Goal: Task Accomplishment & Management: Complete application form

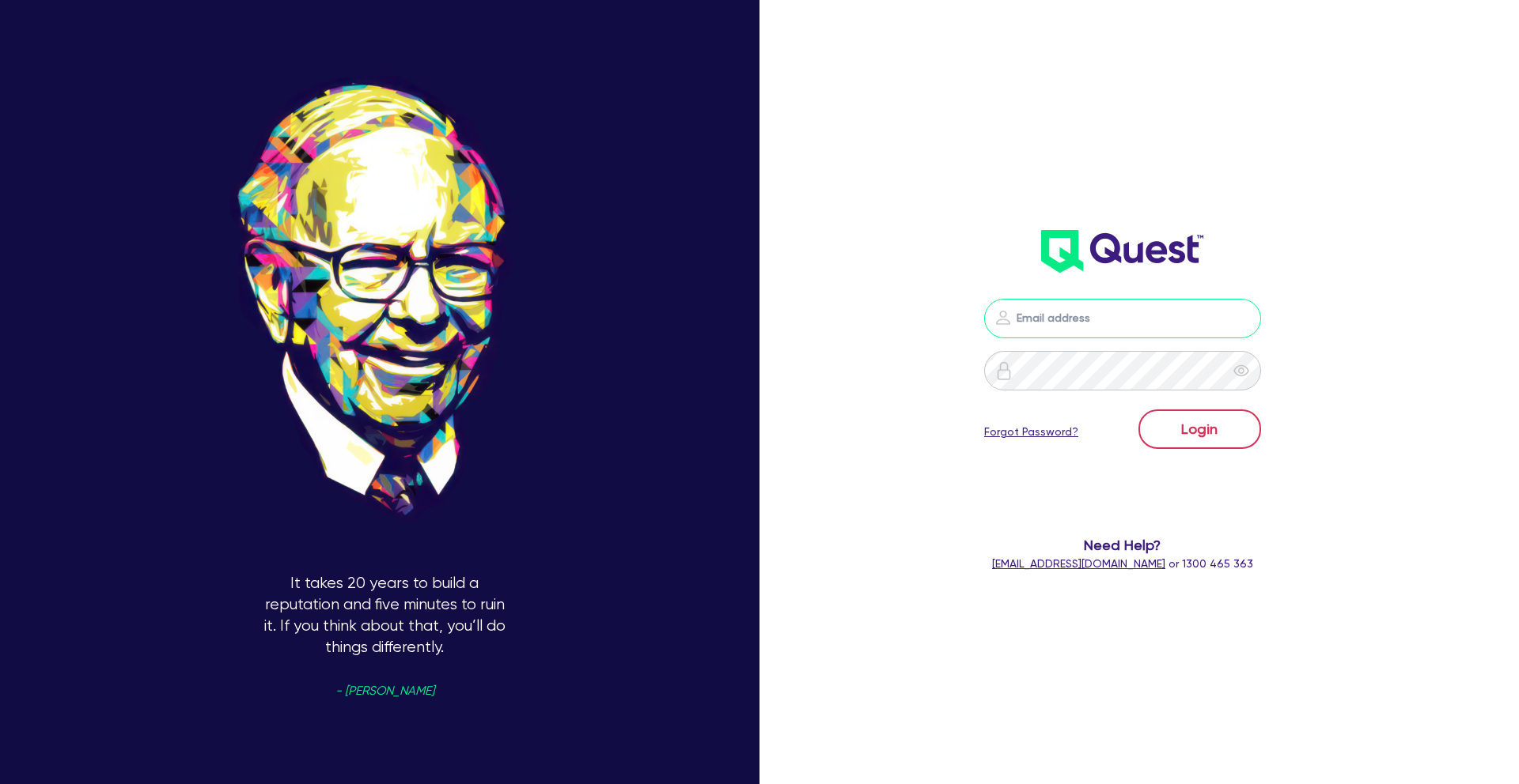
type input "[PERSON_NAME][EMAIL_ADDRESS][DOMAIN_NAME]"
click at [1233, 432] on button "Login" at bounding box center [1199, 430] width 123 height 39
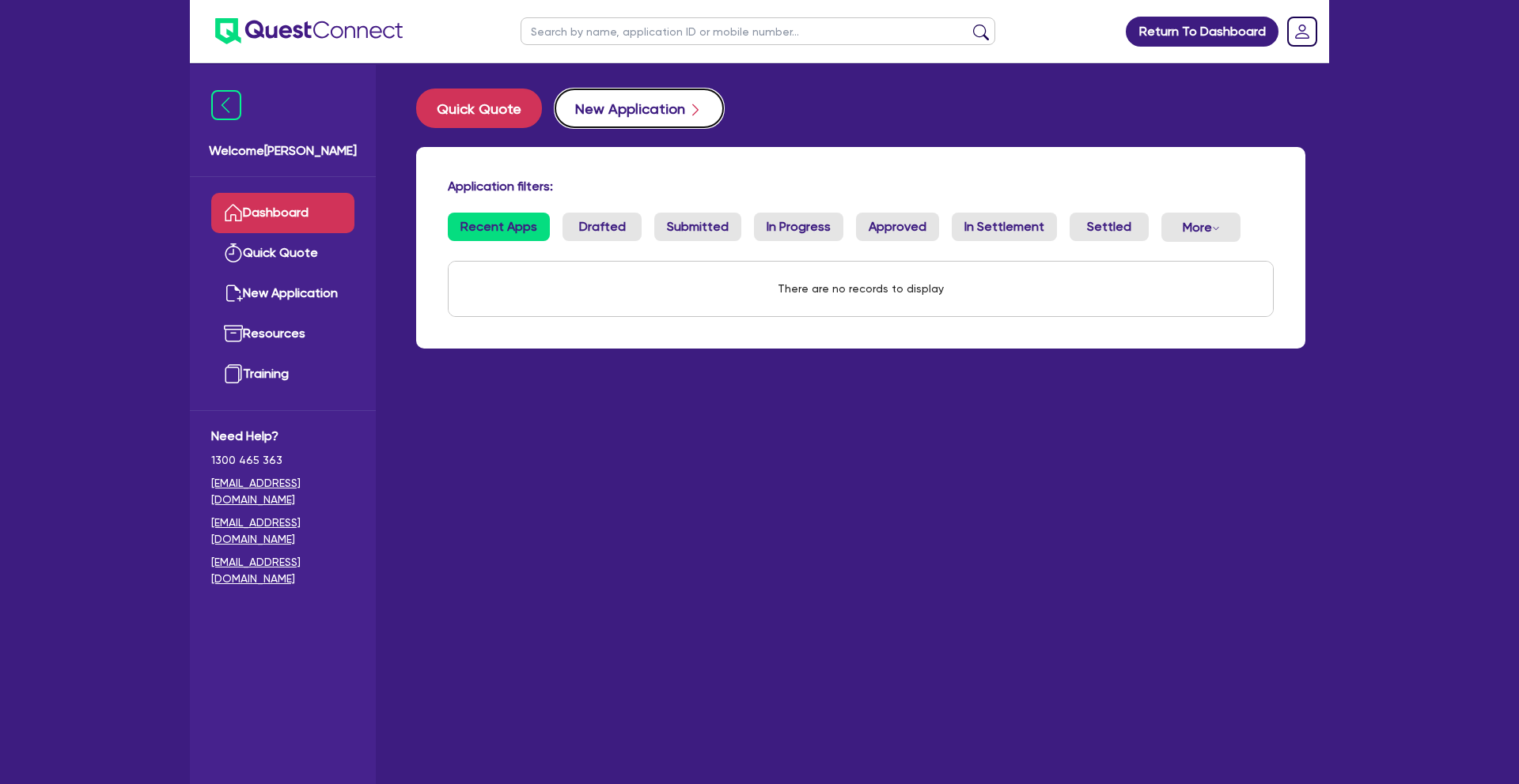
click at [642, 104] on button "New Application" at bounding box center [639, 108] width 169 height 39
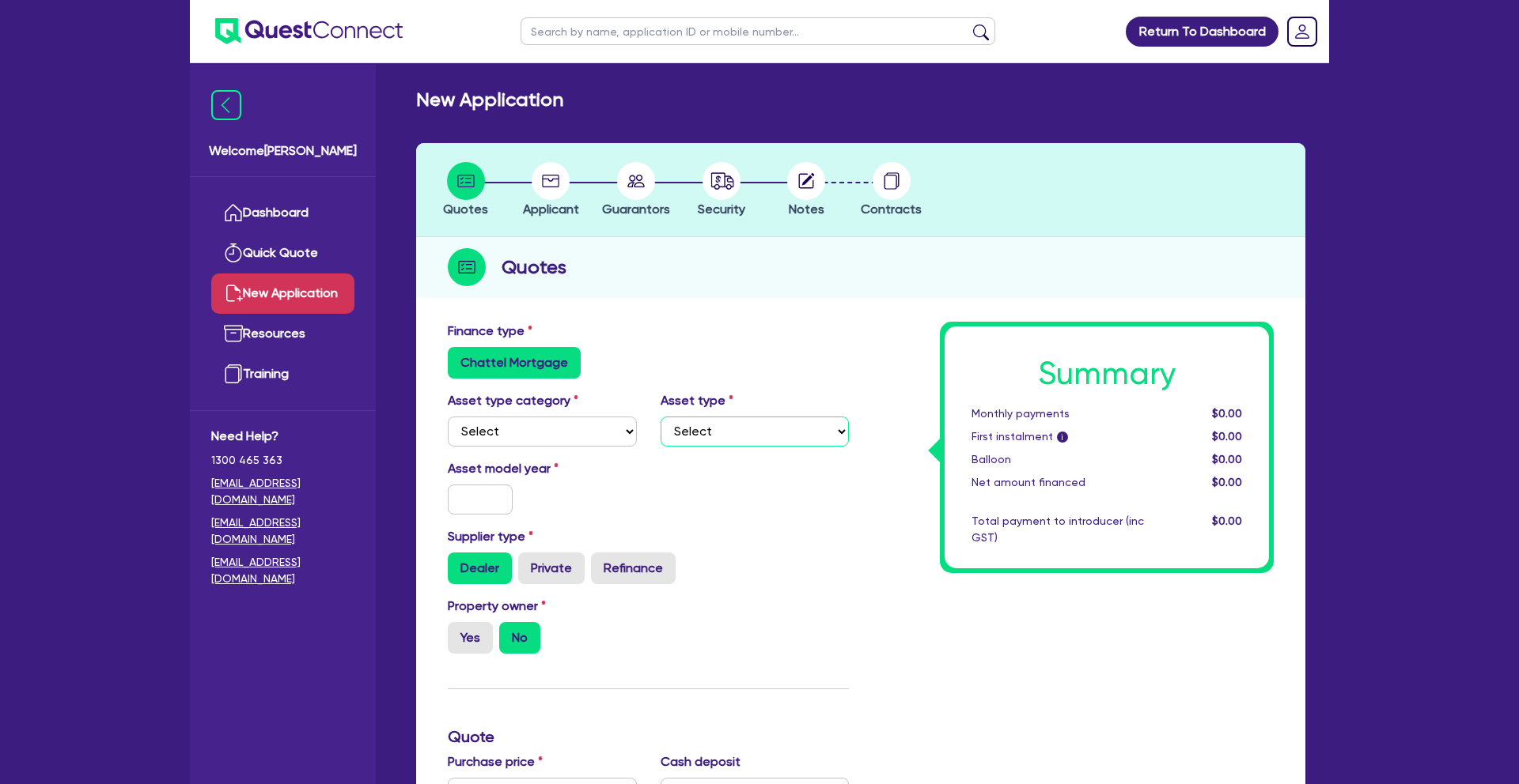
click at [715, 430] on select "Select" at bounding box center [755, 431] width 190 height 30
click at [613, 432] on select "Select Cars and light trucks Primary assets Secondary assets Tertiary assets" at bounding box center [542, 431] width 190 height 30
click at [601, 422] on select "Select Cars and light trucks Primary assets Secondary assets Tertiary assets" at bounding box center [542, 431] width 190 height 30
click at [705, 433] on select "Select" at bounding box center [755, 431] width 190 height 30
click at [608, 431] on select "Select Cars and light trucks Primary assets Secondary assets Tertiary assets" at bounding box center [542, 431] width 190 height 30
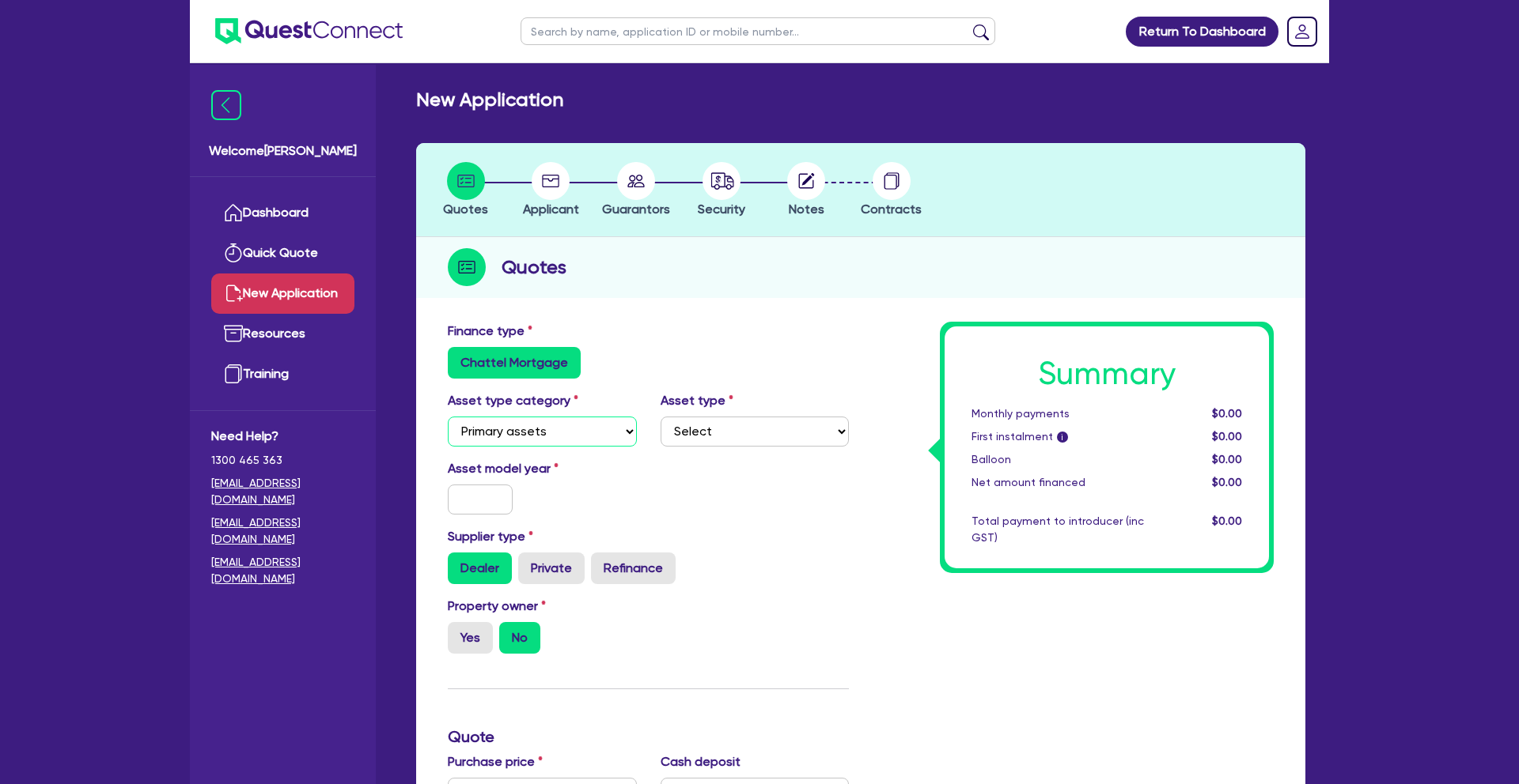
click at [448, 416] on select "Select Cars and light trucks Primary assets Secondary assets Tertiary assets" at bounding box center [542, 431] width 190 height 30
click at [696, 431] on select "Select Heavy trucks over 4.5 tonne Trailers Bus and coaches Yellow goods and ex…" at bounding box center [755, 431] width 190 height 30
click at [678, 436] on select "Select Heavy trucks over 4.5 tonne Trailers Bus and coaches Yellow goods and ex…" at bounding box center [755, 431] width 190 height 30
click at [704, 439] on select "Select Heavy trucks over 4.5 tonne Trailers Bus and coaches Yellow goods and ex…" at bounding box center [755, 431] width 190 height 30
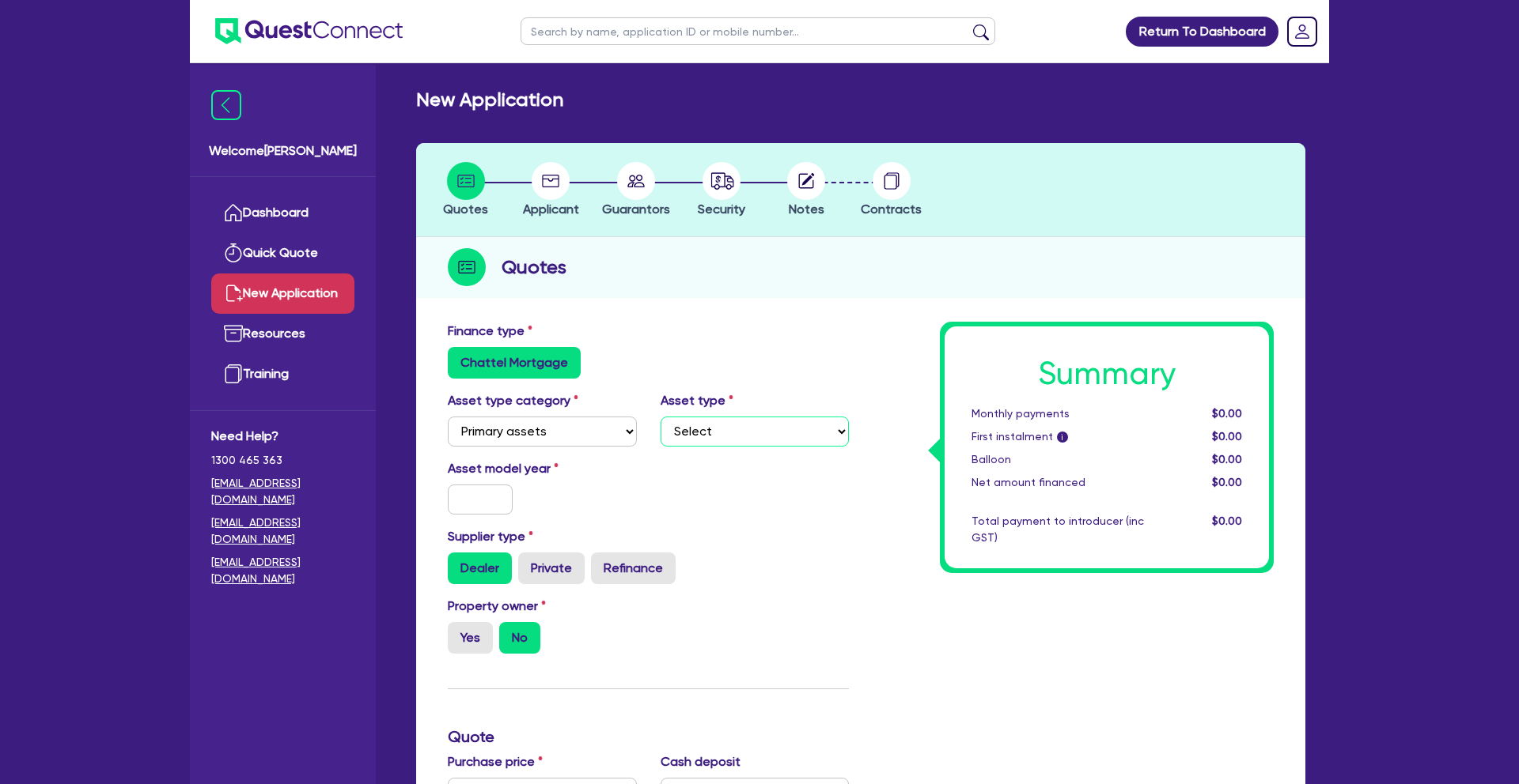
click at [704, 439] on select "Select Heavy trucks over 4.5 tonne Trailers Bus and coaches Yellow goods and ex…" at bounding box center [755, 431] width 190 height 30
click at [598, 430] on select "Select Cars and light trucks Primary assets Secondary assets Tertiary assets" at bounding box center [542, 431] width 190 height 30
click at [448, 416] on select "Select Cars and light trucks Primary assets Secondary assets Tertiary assets" at bounding box center [542, 431] width 190 height 30
click at [730, 434] on select "Select Generators and compressors Engineering and toolmaking Woodworking and me…" at bounding box center [755, 431] width 190 height 30
click at [595, 435] on select "Select Cars and light trucks Primary assets Secondary assets Tertiary assets" at bounding box center [542, 431] width 190 height 30
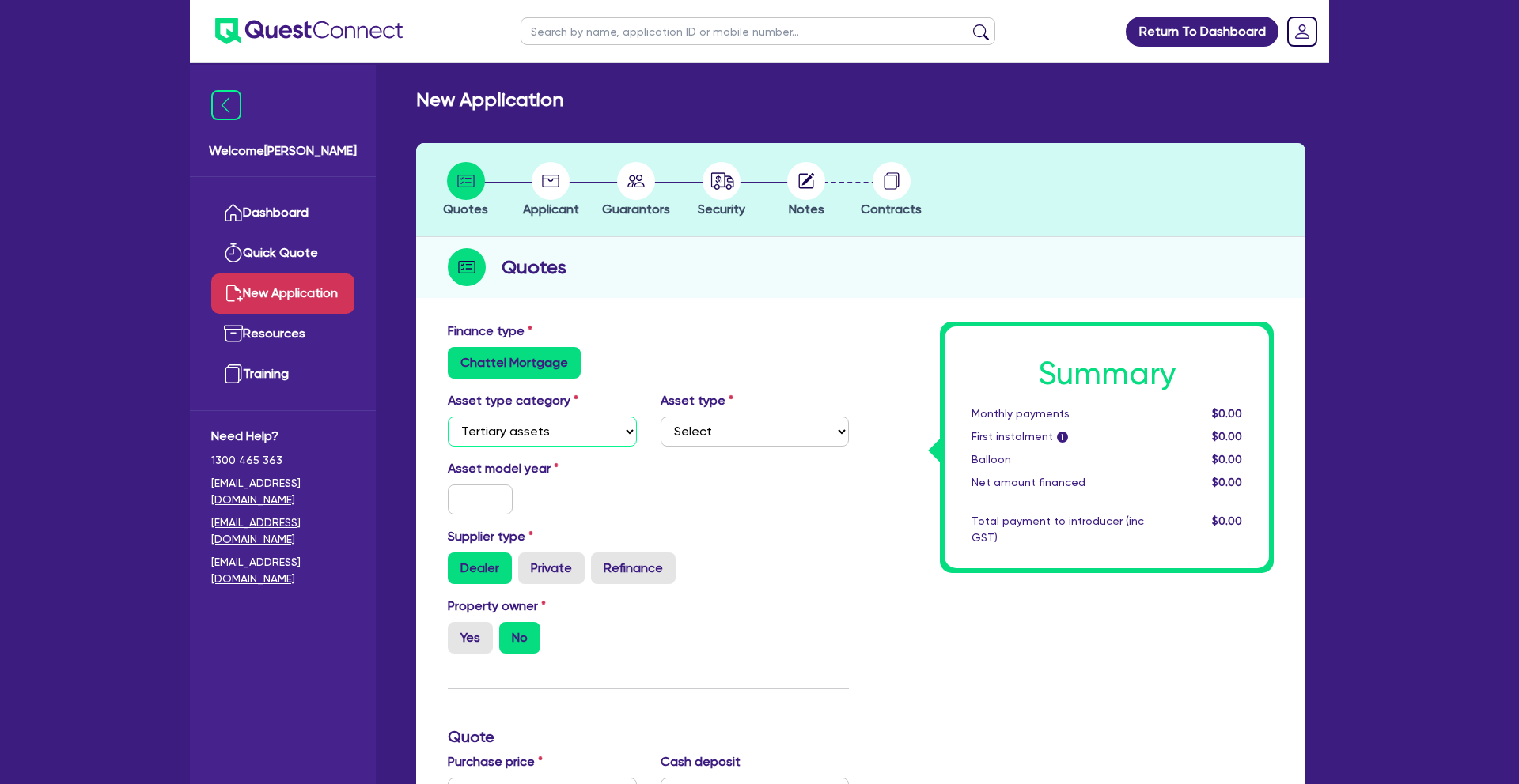
click at [448, 416] on select "Select Cars and light trucks Primary assets Secondary assets Tertiary assets" at bounding box center [542, 431] width 190 height 30
click at [740, 434] on select "Select Beauty equipment IT equipment IT software Watercraft Other" at bounding box center [755, 431] width 190 height 30
click at [720, 429] on select "Select Beauty equipment IT equipment IT software Watercraft Other" at bounding box center [755, 431] width 190 height 30
click at [578, 438] on select "Select Cars and light trucks Primary assets Secondary assets Tertiary assets" at bounding box center [542, 431] width 190 height 30
click at [448, 416] on select "Select Cars and light trucks Primary assets Secondary assets Tertiary assets" at bounding box center [542, 431] width 190 height 30
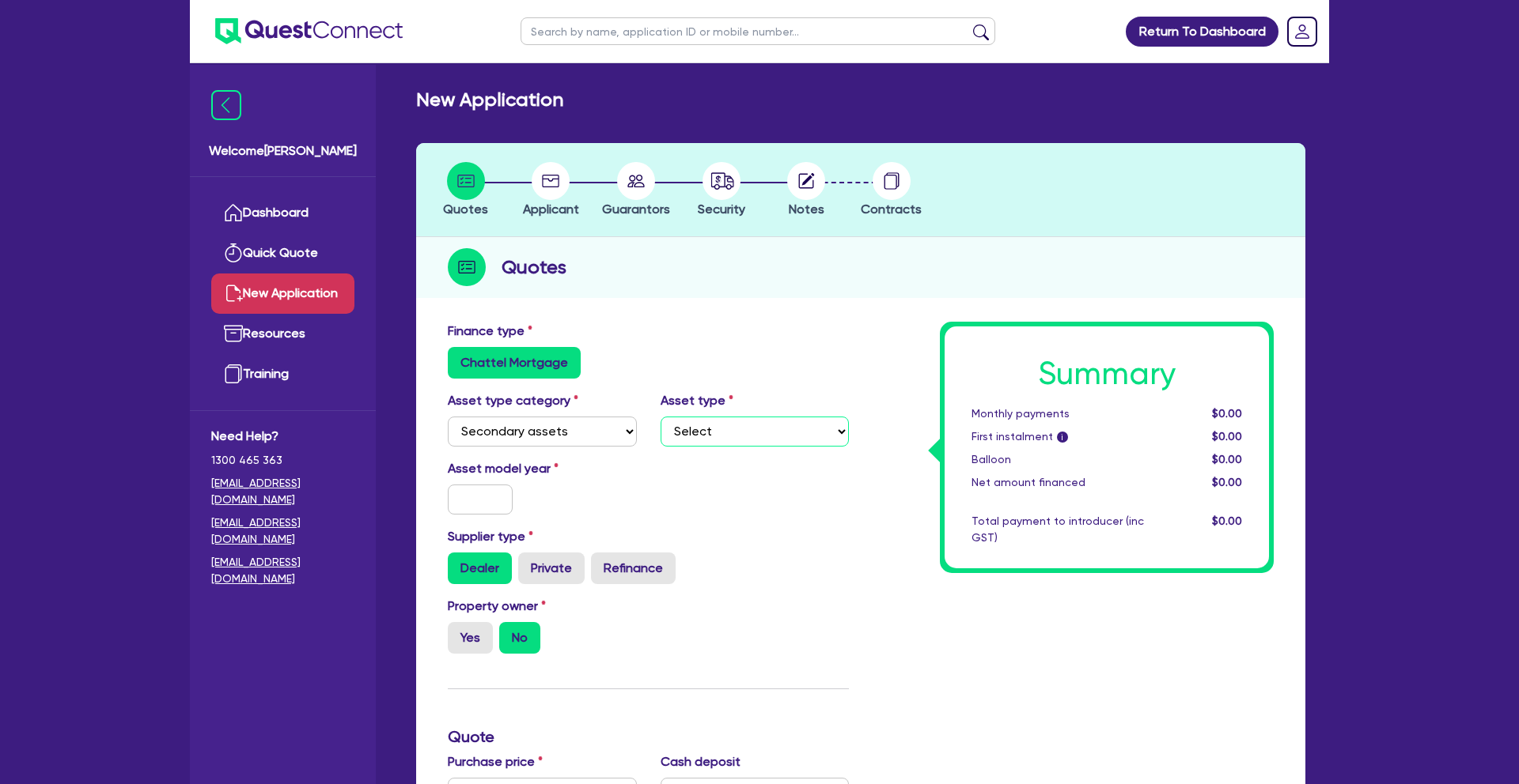
click at [720, 432] on select "Select Generators and compressors Engineering and toolmaking Woodworking and me…" at bounding box center [755, 431] width 190 height 30
click at [604, 435] on select "Select Cars and light trucks Primary assets Secondary assets Tertiary assets" at bounding box center [542, 431] width 190 height 30
click at [448, 416] on select "Select Cars and light trucks Primary assets Secondary assets Tertiary assets" at bounding box center [542, 431] width 190 height 30
click at [752, 416] on select "Select Beauty equipment IT equipment IT software Watercraft Other" at bounding box center [755, 431] width 190 height 30
click at [590, 436] on select "Select Cars and light trucks Primary assets Secondary assets Tertiary assets" at bounding box center [542, 431] width 190 height 30
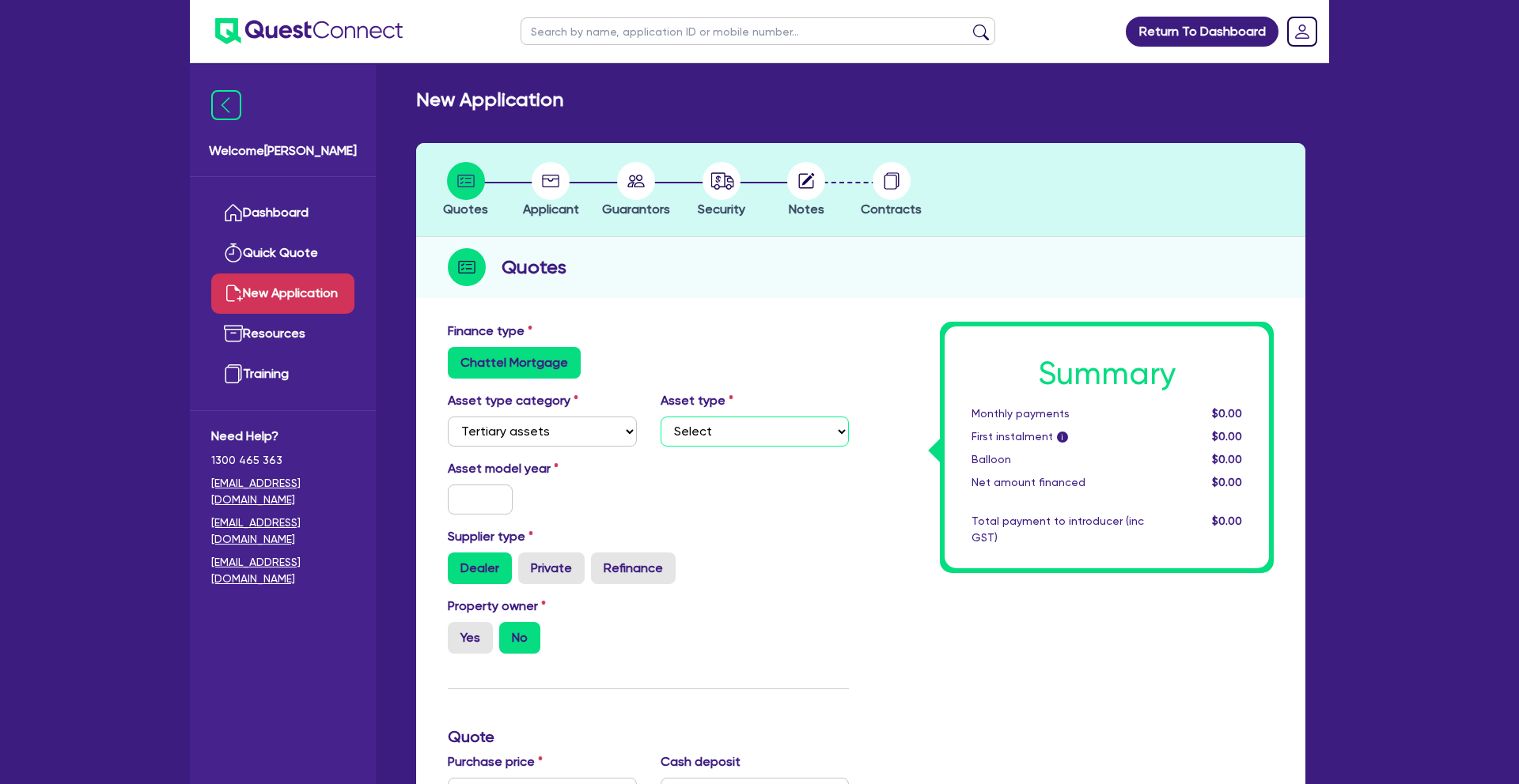
click at [725, 425] on select "Select Beauty equipment IT equipment IT software Watercraft Other" at bounding box center [755, 431] width 190 height 30
click at [541, 437] on select "Select Cars and light trucks Primary assets Secondary assets Tertiary assets" at bounding box center [542, 431] width 190 height 30
click at [448, 416] on select "Select Cars and light trucks Primary assets Secondary assets Tertiary assets" at bounding box center [542, 431] width 190 height 30
click at [703, 437] on select "Select Heavy trucks over 4.5 tonne Trailers Bus and coaches Yellow goods and ex…" at bounding box center [755, 431] width 190 height 30
click at [578, 428] on select "Select Cars and light trucks Primary assets Secondary assets Tertiary assets" at bounding box center [542, 431] width 190 height 30
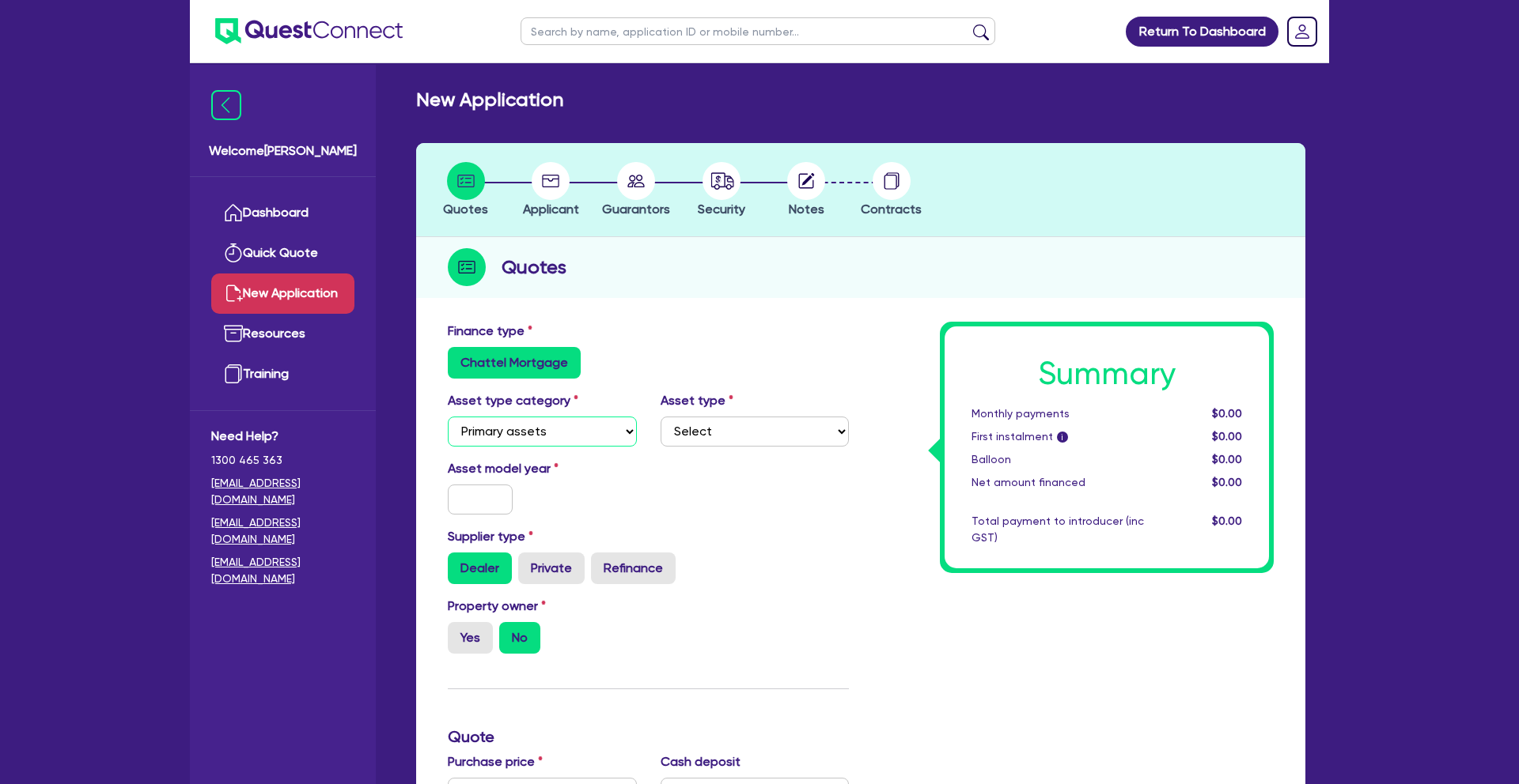
select select "SECONDARY_ASSETS"
click at [448, 416] on select "Select Cars and light trucks Primary assets Secondary assets Tertiary assets" at bounding box center [542, 431] width 190 height 30
click at [748, 436] on select "Select Generators and compressors Engineering and toolmaking Woodworking and me…" at bounding box center [755, 431] width 190 height 30
click at [804, 440] on select "Select Generators and compressors Engineering and toolmaking Woodworking and me…" at bounding box center [755, 431] width 190 height 30
click at [751, 424] on select "Select Generators and compressors Engineering and toolmaking Woodworking and me…" at bounding box center [755, 431] width 190 height 30
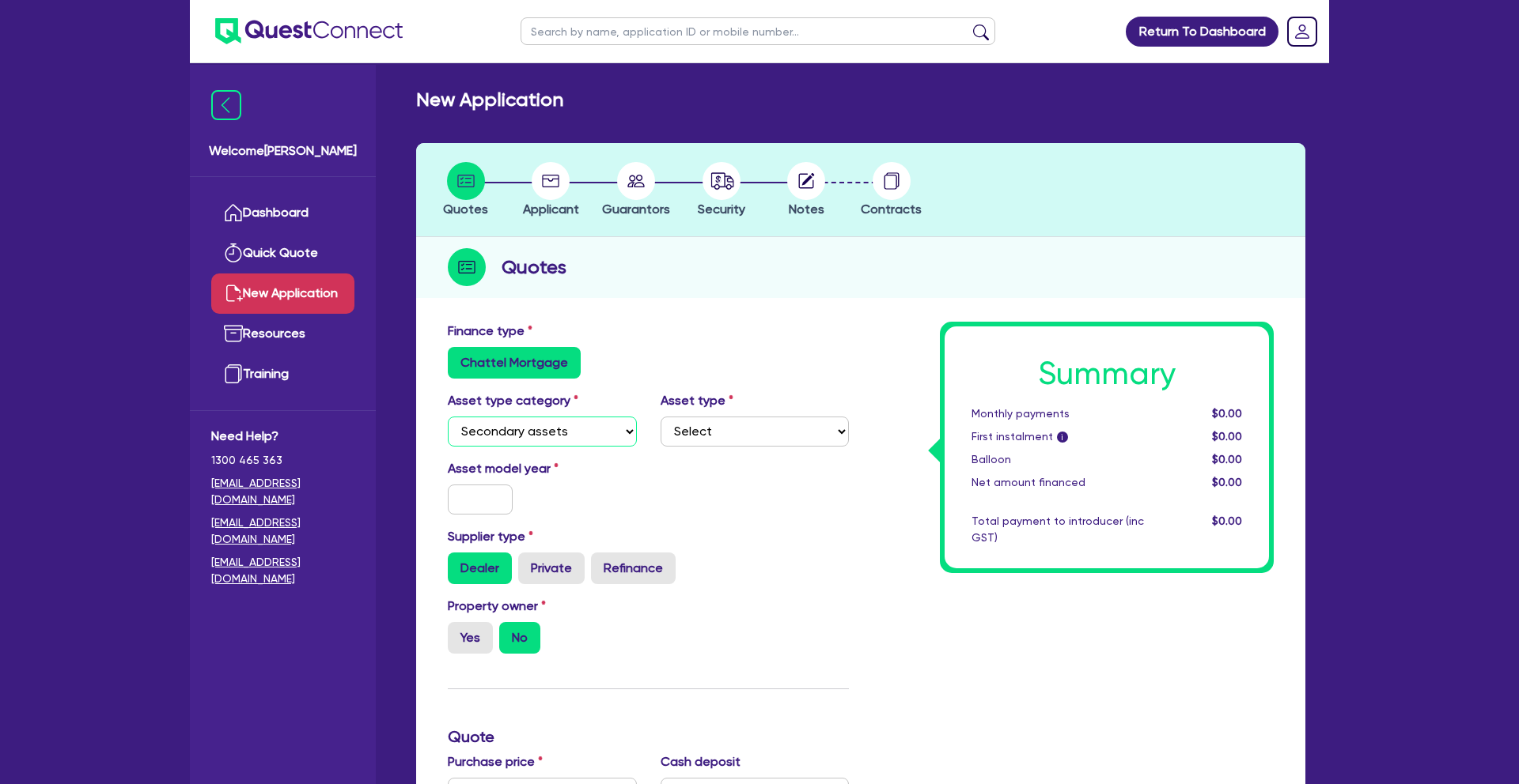
click at [577, 431] on select "Select Cars and light trucks Primary assets Secondary assets Tertiary assets" at bounding box center [542, 431] width 190 height 30
click at [448, 416] on select "Select Cars and light trucks Primary assets Secondary assets Tertiary assets" at bounding box center [542, 431] width 190 height 30
click at [700, 435] on select "Select" at bounding box center [755, 431] width 190 height 30
click at [580, 431] on select "Select Cars and light trucks Primary assets Secondary assets Tertiary assets" at bounding box center [542, 431] width 190 height 30
click at [448, 416] on select "Select Cars and light trucks Primary assets Secondary assets Tertiary assets" at bounding box center [542, 431] width 190 height 30
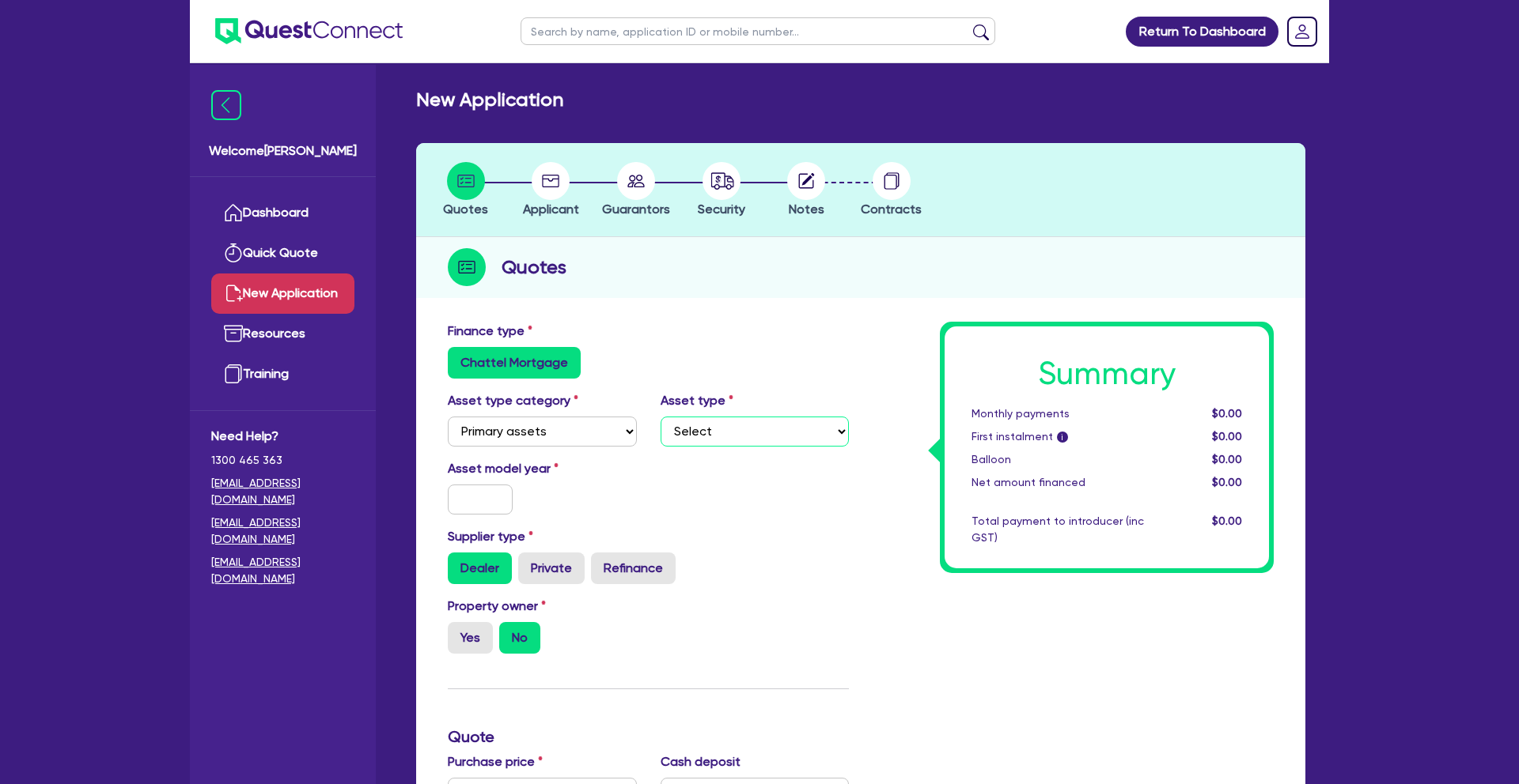
click at [687, 431] on select "Select" at bounding box center [755, 431] width 190 height 30
click at [589, 430] on select "Select Cars and light trucks Primary assets Secondary assets Tertiary assets" at bounding box center [542, 431] width 190 height 30
click at [448, 416] on select "Select Cars and light trucks Primary assets Secondary assets Tertiary assets" at bounding box center [542, 431] width 190 height 30
click at [675, 437] on select "Select Generators and compressors Engineering and toolmaking Woodworking and me…" at bounding box center [755, 431] width 190 height 30
click at [580, 425] on select "Select Cars and light trucks Primary assets Secondary assets Tertiary assets" at bounding box center [542, 431] width 190 height 30
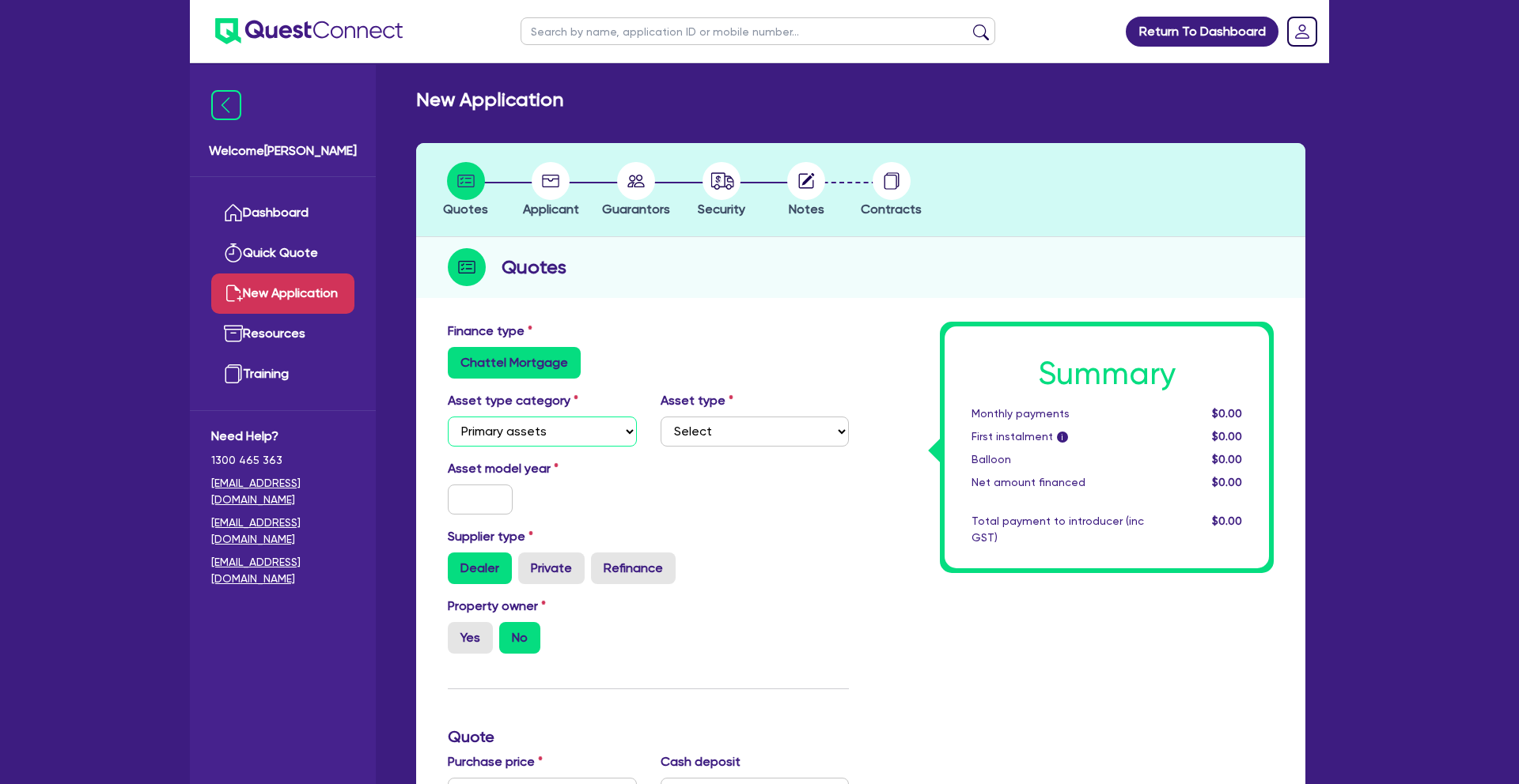
click at [448, 416] on select "Select Cars and light trucks Primary assets Secondary assets Tertiary assets" at bounding box center [542, 431] width 190 height 30
click at [716, 436] on select "Select Generators and compressors Engineering and toolmaking Woodworking and me…" at bounding box center [755, 431] width 190 height 30
click at [600, 432] on select "Select Cars and light trucks Primary assets Secondary assets Tertiary assets" at bounding box center [542, 431] width 190 height 30
click at [448, 416] on select "Select Cars and light trucks Primary assets Secondary assets Tertiary assets" at bounding box center [542, 431] width 190 height 30
click at [718, 429] on select "Select Heavy trucks over 4.5 tonne Trailers Bus and coaches Yellow goods and ex…" at bounding box center [755, 431] width 190 height 30
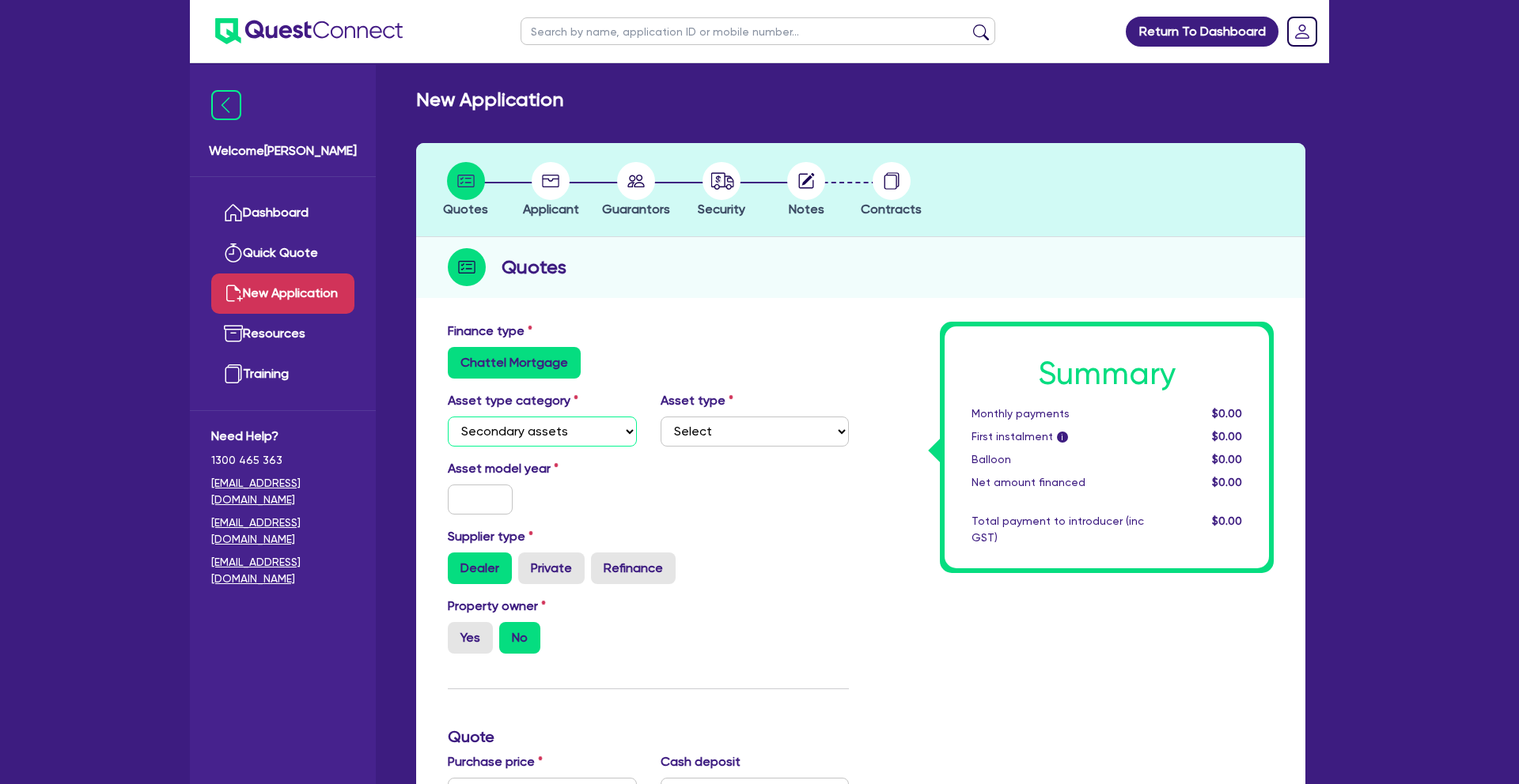
click at [604, 437] on select "Select Cars and light trucks Primary assets Secondary assets Tertiary assets" at bounding box center [542, 431] width 190 height 30
click at [448, 416] on select "Select Cars and light trucks Primary assets Secondary assets Tertiary assets" at bounding box center [542, 431] width 190 height 30
click at [716, 428] on select "Select Generators and compressors Engineering and toolmaking Woodworking and me…" at bounding box center [755, 431] width 190 height 30
click at [578, 430] on select "Select Cars and light trucks Primary assets Secondary assets Tertiary assets" at bounding box center [542, 431] width 190 height 30
select select "SECONDARY_ASSETS"
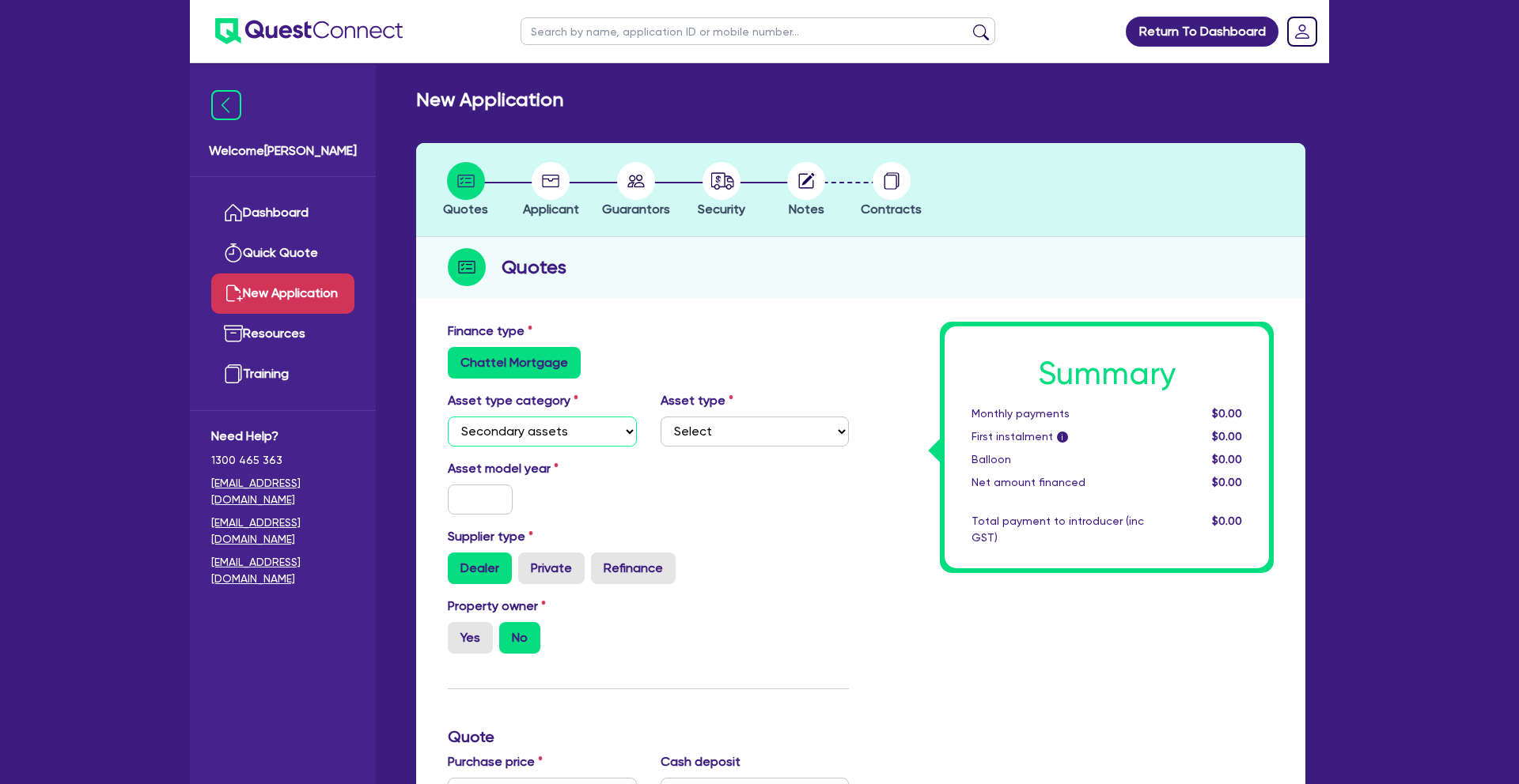
click at [448, 416] on select "Select Cars and light trucks Primary assets Secondary assets Tertiary assets" at bounding box center [542, 431] width 190 height 30
click at [708, 428] on select "Select Beauty equipment IT equipment IT software Watercraft Other" at bounding box center [755, 431] width 190 height 30
select select "OTHER"
click at [661, 416] on select "Select Generators and compressors Engineering and toolmaking Woodworking and me…" at bounding box center [755, 431] width 190 height 30
click at [708, 521] on div "Asset model year" at bounding box center [648, 493] width 425 height 68
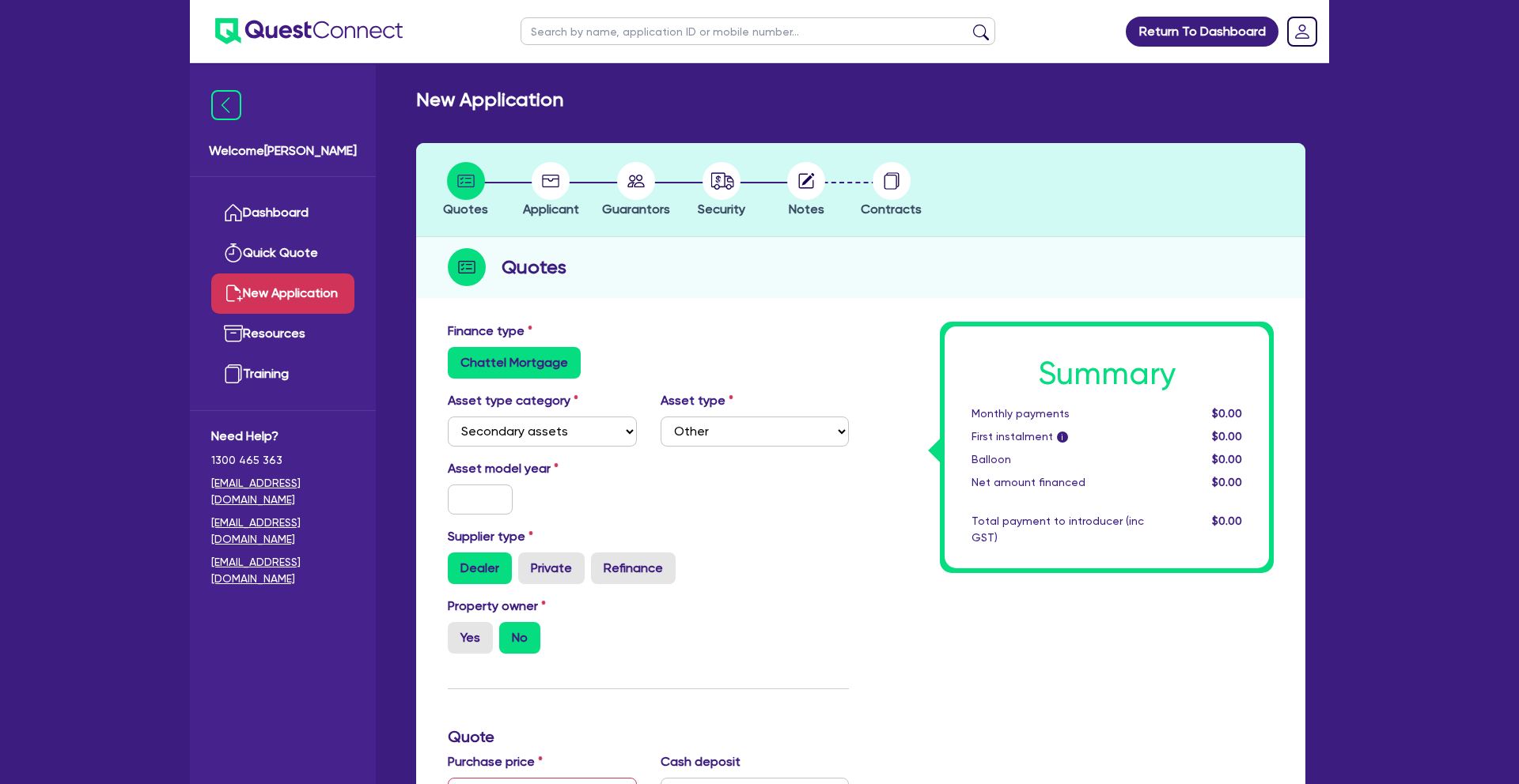
click at [333, 294] on link "New Application" at bounding box center [282, 294] width 144 height 40
click at [498, 361] on label "Chattel Mortgage" at bounding box center [514, 363] width 133 height 32
click at [458, 357] on input "Chattel Mortgage" at bounding box center [452, 352] width 10 height 10
click at [296, 217] on link "Dashboard" at bounding box center [282, 213] width 144 height 40
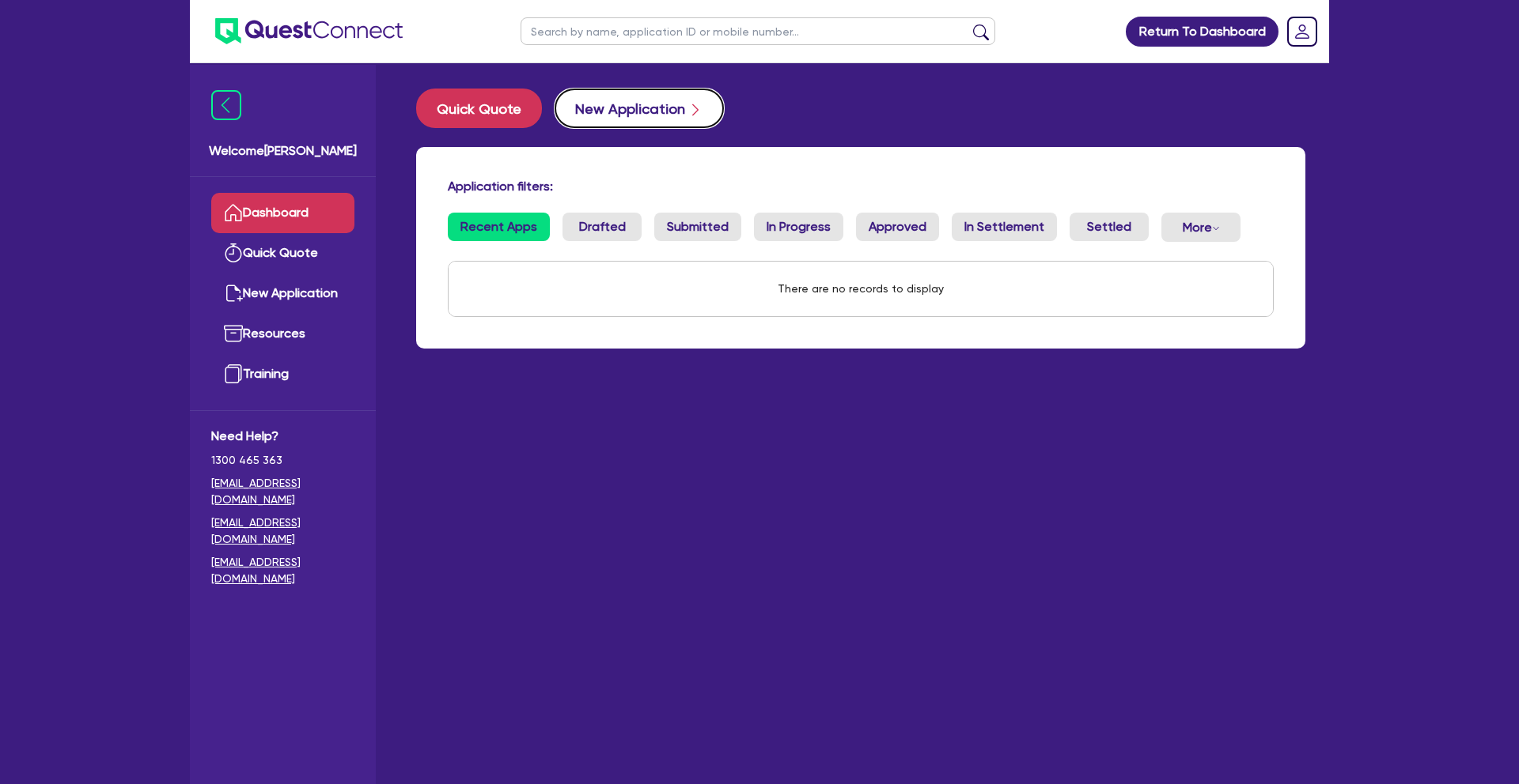
click at [613, 113] on button "New Application" at bounding box center [639, 108] width 169 height 39
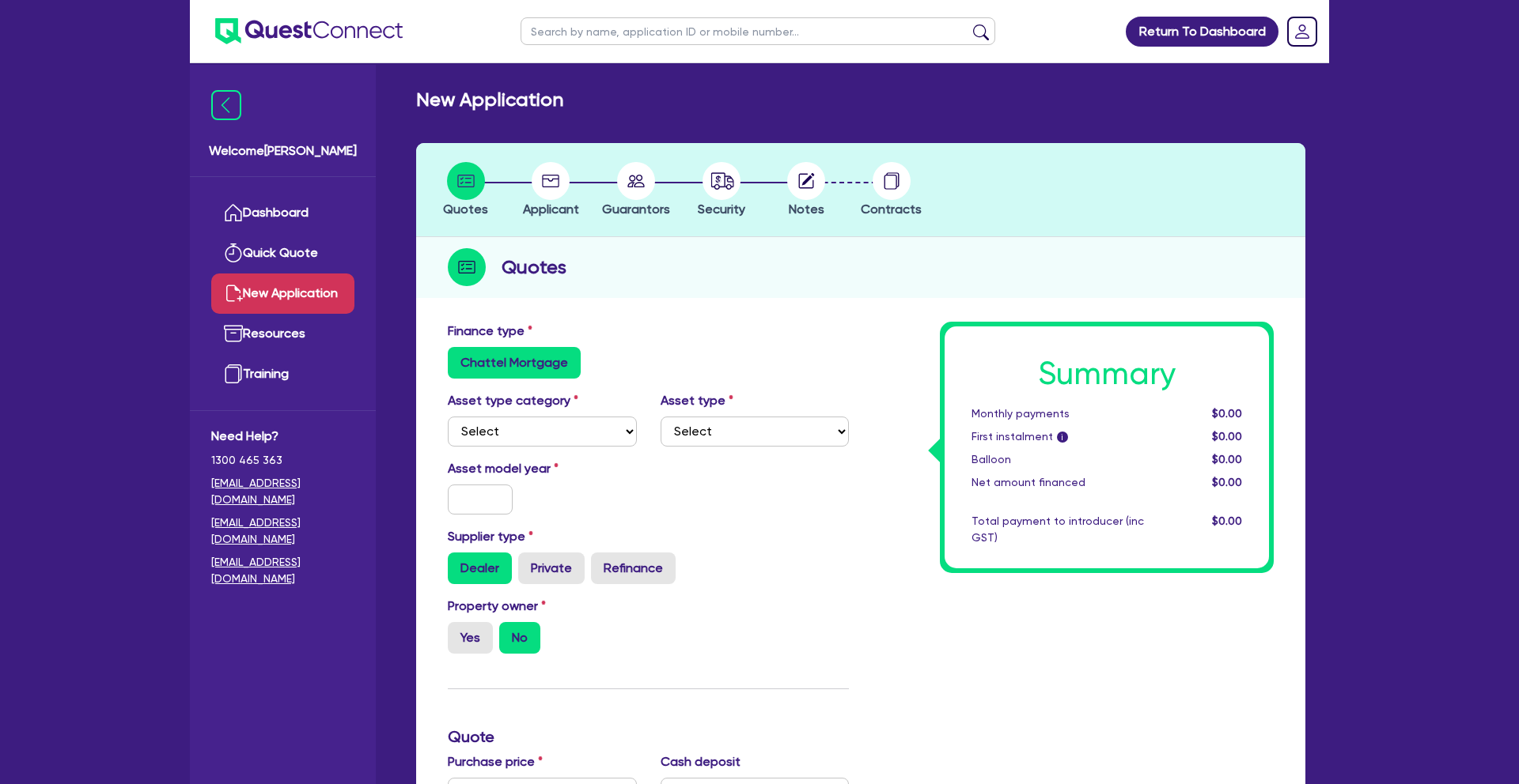
click at [507, 367] on label "Chattel Mortgage" at bounding box center [514, 363] width 133 height 32
click at [458, 357] on input "Chattel Mortgage" at bounding box center [452, 352] width 10 height 10
click at [507, 367] on label "Chattel Mortgage" at bounding box center [514, 363] width 133 height 32
click at [458, 357] on input "Chattel Mortgage" at bounding box center [452, 352] width 10 height 10
click at [507, 367] on label "Chattel Mortgage" at bounding box center [514, 363] width 133 height 32
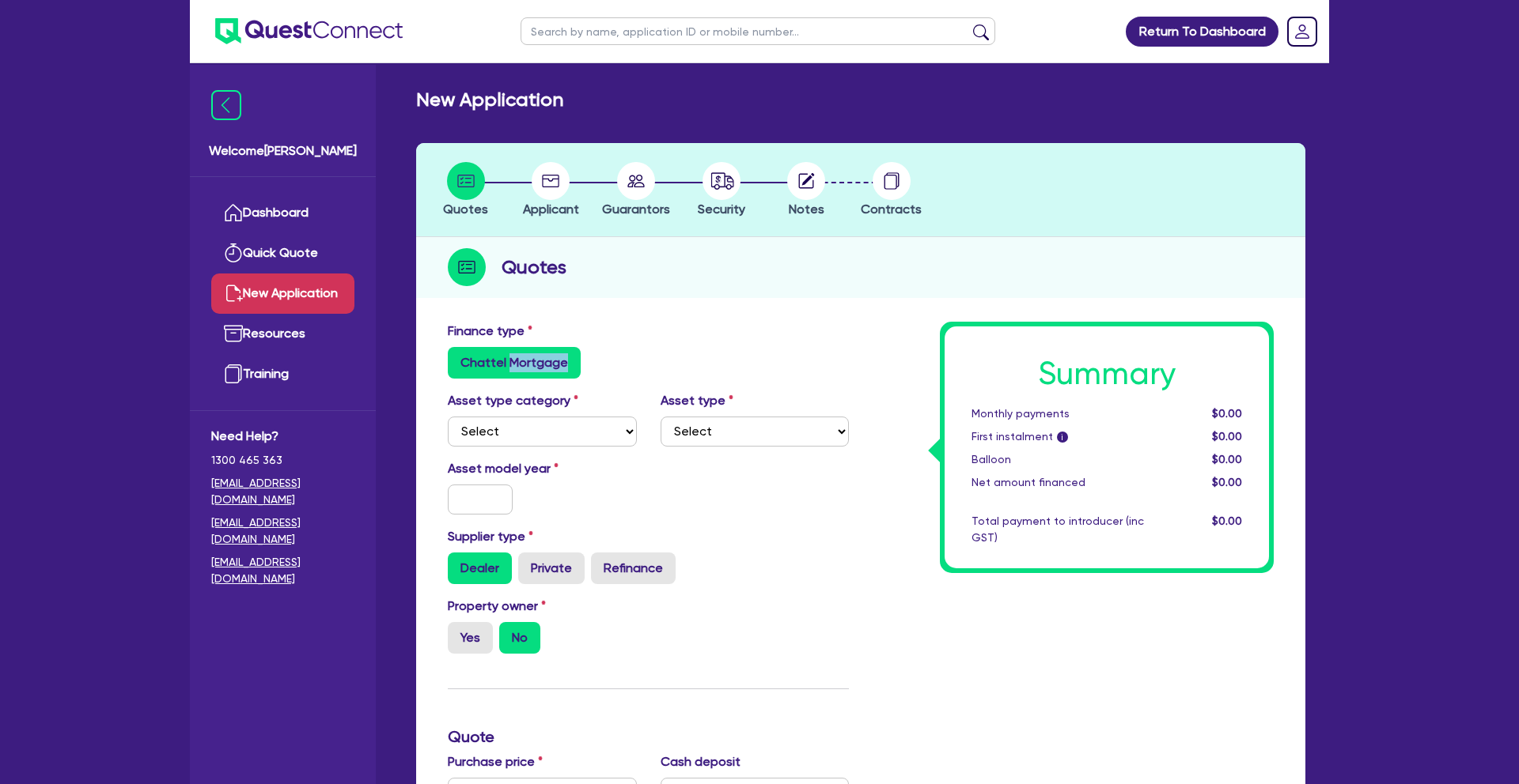
click at [458, 357] on input "Chattel Mortgage" at bounding box center [452, 352] width 10 height 10
click at [618, 357] on div "Chattel Mortgage" at bounding box center [647, 363] width 401 height 32
click at [307, 297] on link "New Application" at bounding box center [282, 294] width 144 height 40
click at [285, 221] on link "Dashboard" at bounding box center [282, 213] width 144 height 40
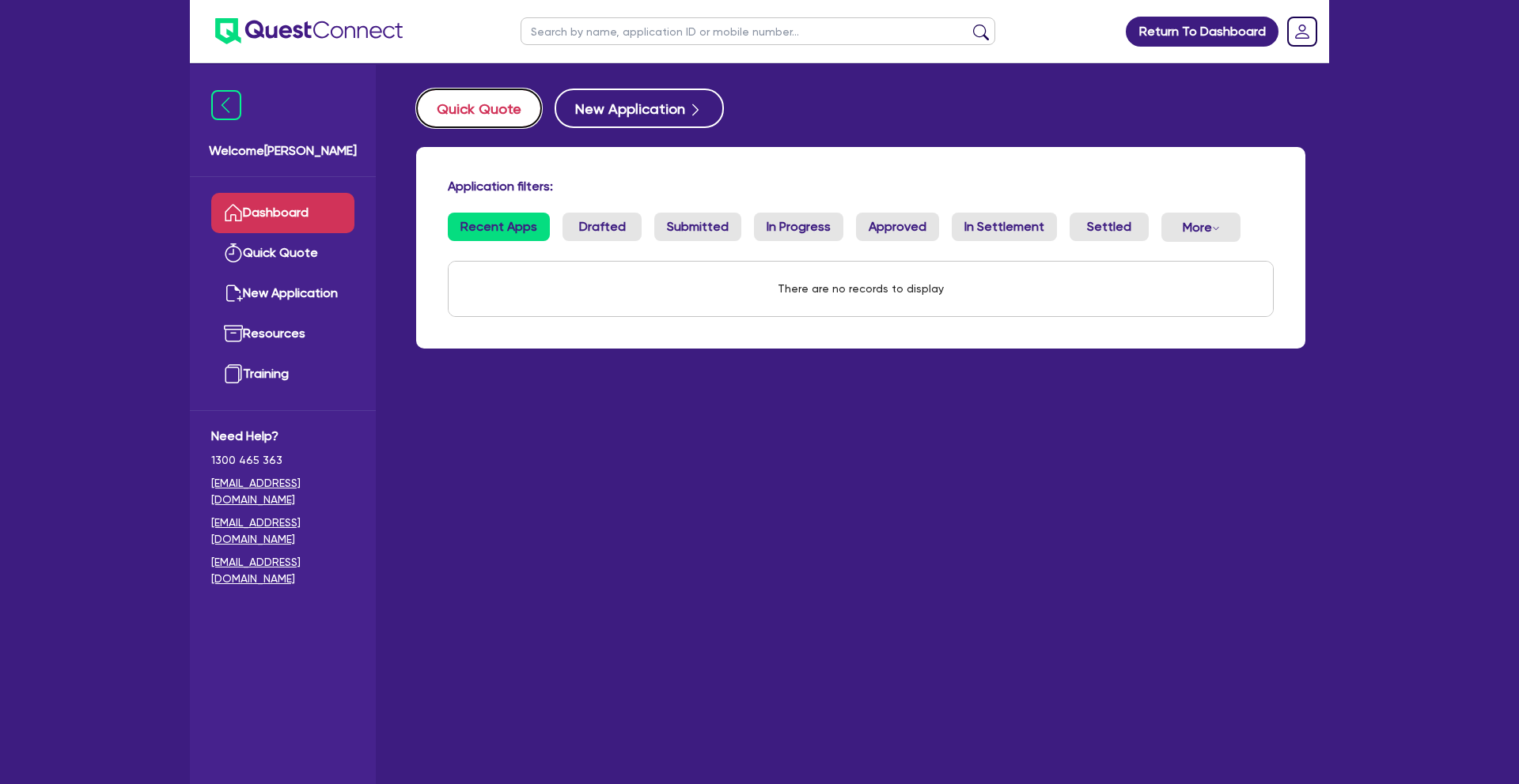
click at [517, 113] on button "Quick Quote" at bounding box center [479, 108] width 126 height 39
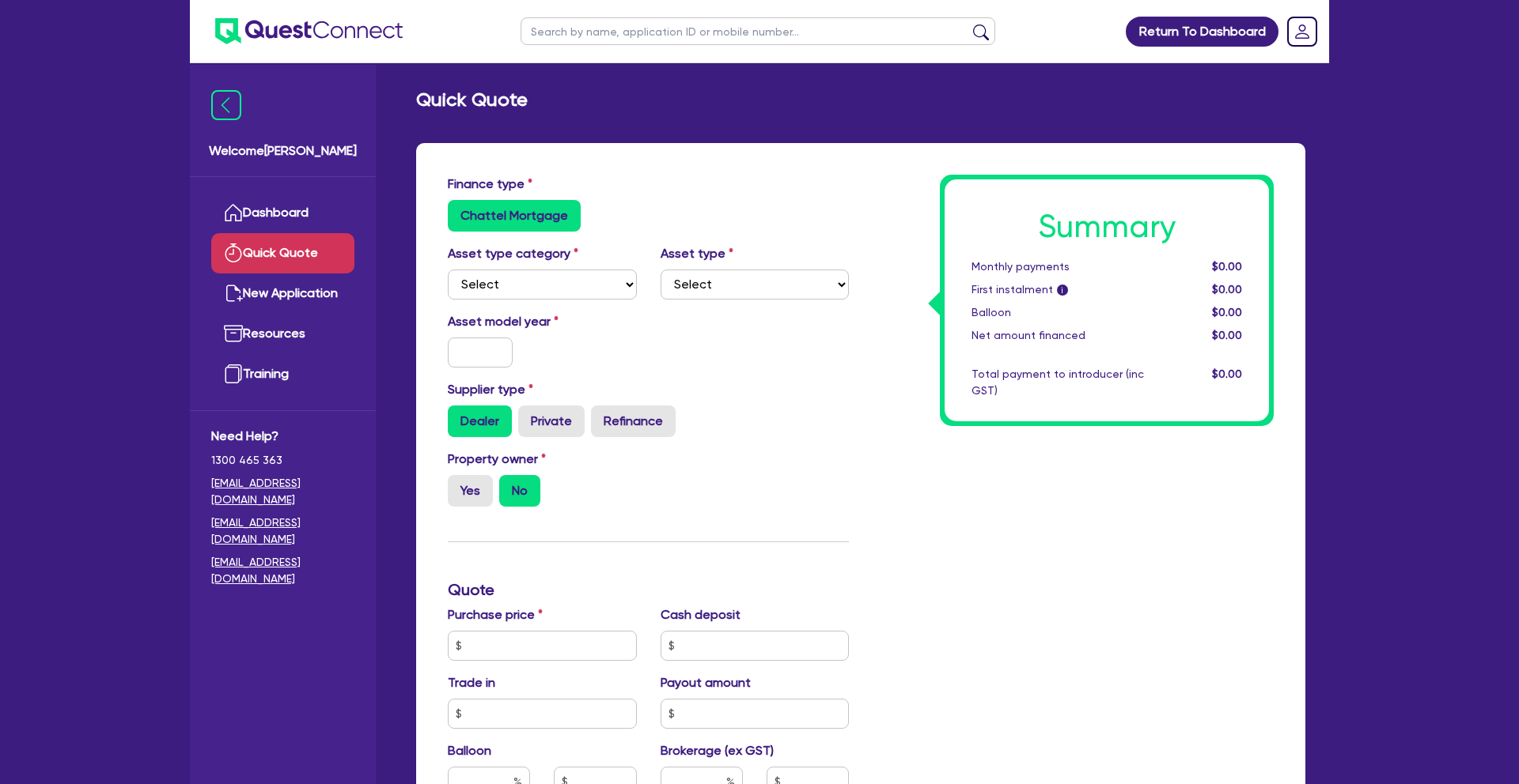
click at [528, 216] on label "Chattel Mortgage" at bounding box center [514, 216] width 133 height 32
click at [458, 210] on input "Chattel Mortgage" at bounding box center [452, 204] width 10 height 10
click at [299, 292] on link "New Application" at bounding box center [282, 294] width 144 height 40
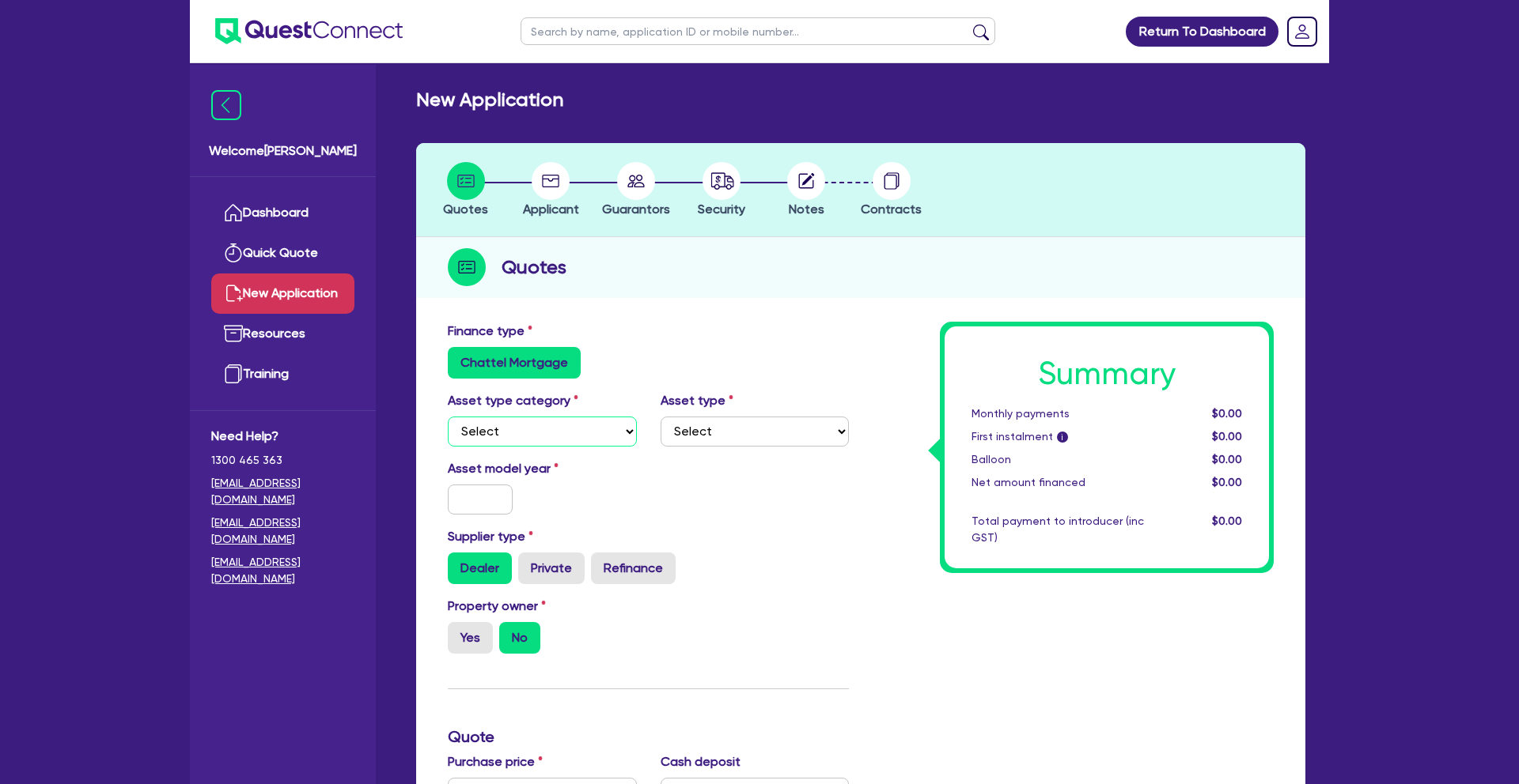
click at [517, 420] on select "Select Cars and light trucks Primary assets Secondary assets Tertiary assets" at bounding box center [542, 431] width 190 height 30
select select "TERTIARY_ASSETS"
click at [448, 416] on select "Select Cars and light trucks Primary assets Secondary assets Tertiary assets" at bounding box center [542, 431] width 190 height 30
click at [701, 438] on select "Select Beauty equipment IT equipment IT software Watercraft Other" at bounding box center [755, 431] width 190 height 30
select select "OTHER_TERTIARY"
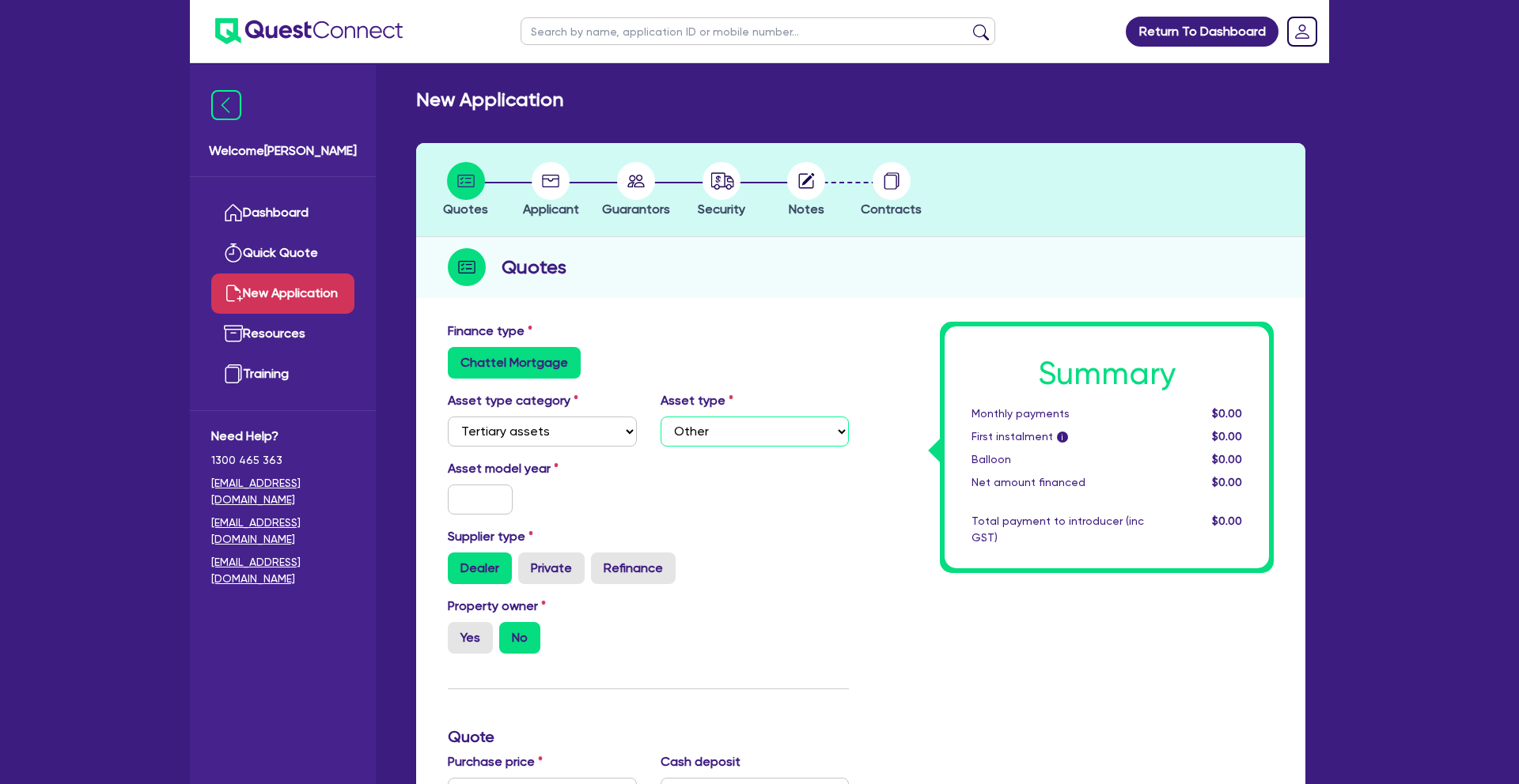
click at [661, 416] on select "Select Beauty equipment IT equipment IT software Watercraft Other" at bounding box center [755, 431] width 190 height 30
click at [578, 430] on select "Select Cars and light trucks Primary assets Secondary assets Tertiary assets" at bounding box center [542, 431] width 190 height 30
select select "SECONDARY_ASSETS"
click at [448, 416] on select "Select Cars and light trucks Primary assets Secondary assets Tertiary assets" at bounding box center [542, 431] width 190 height 30
select select
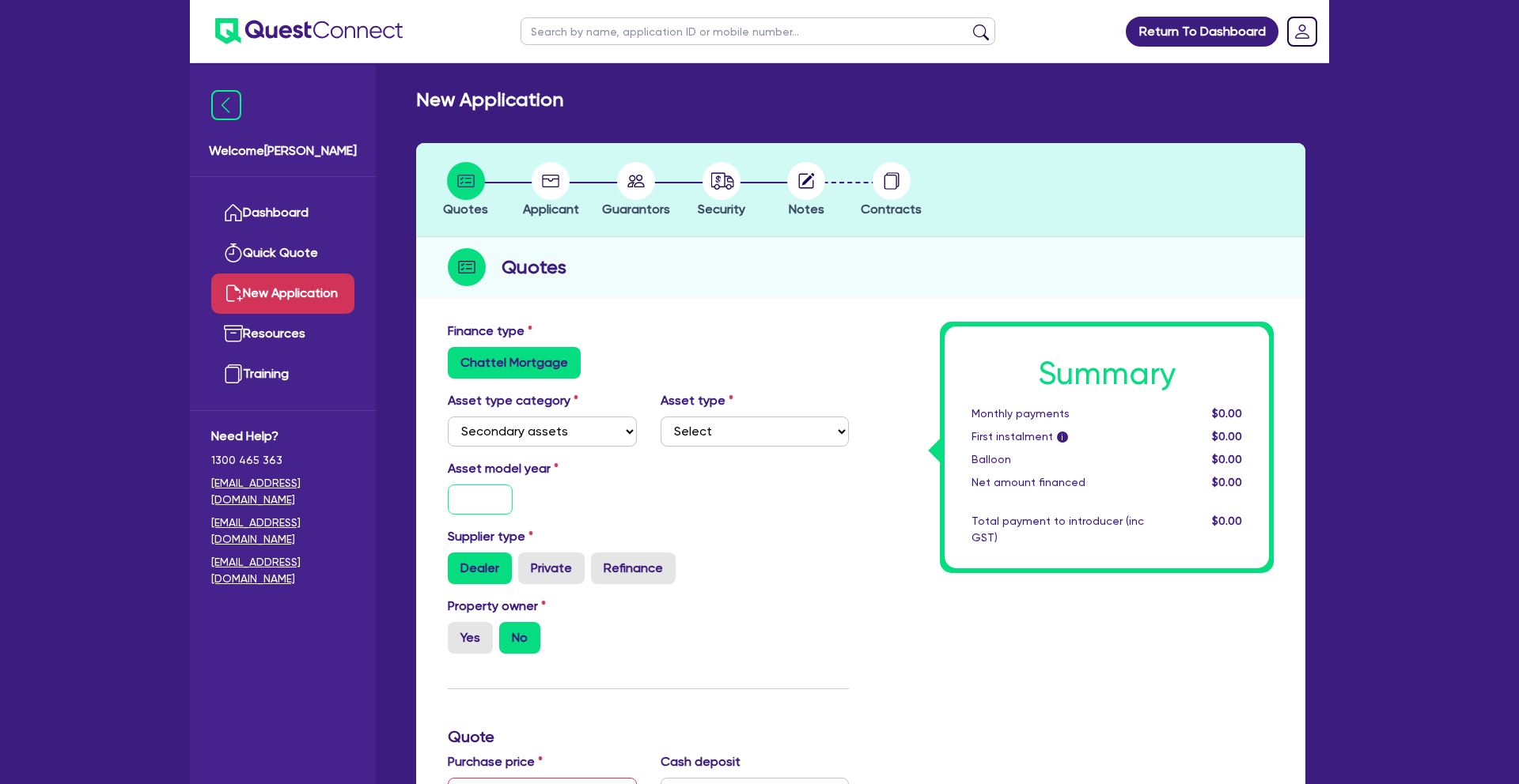
click at [490, 487] on input "text" at bounding box center [479, 500] width 65 height 30
type input "2025"
click at [648, 510] on div "Asset model year [DATE]" at bounding box center [648, 493] width 425 height 68
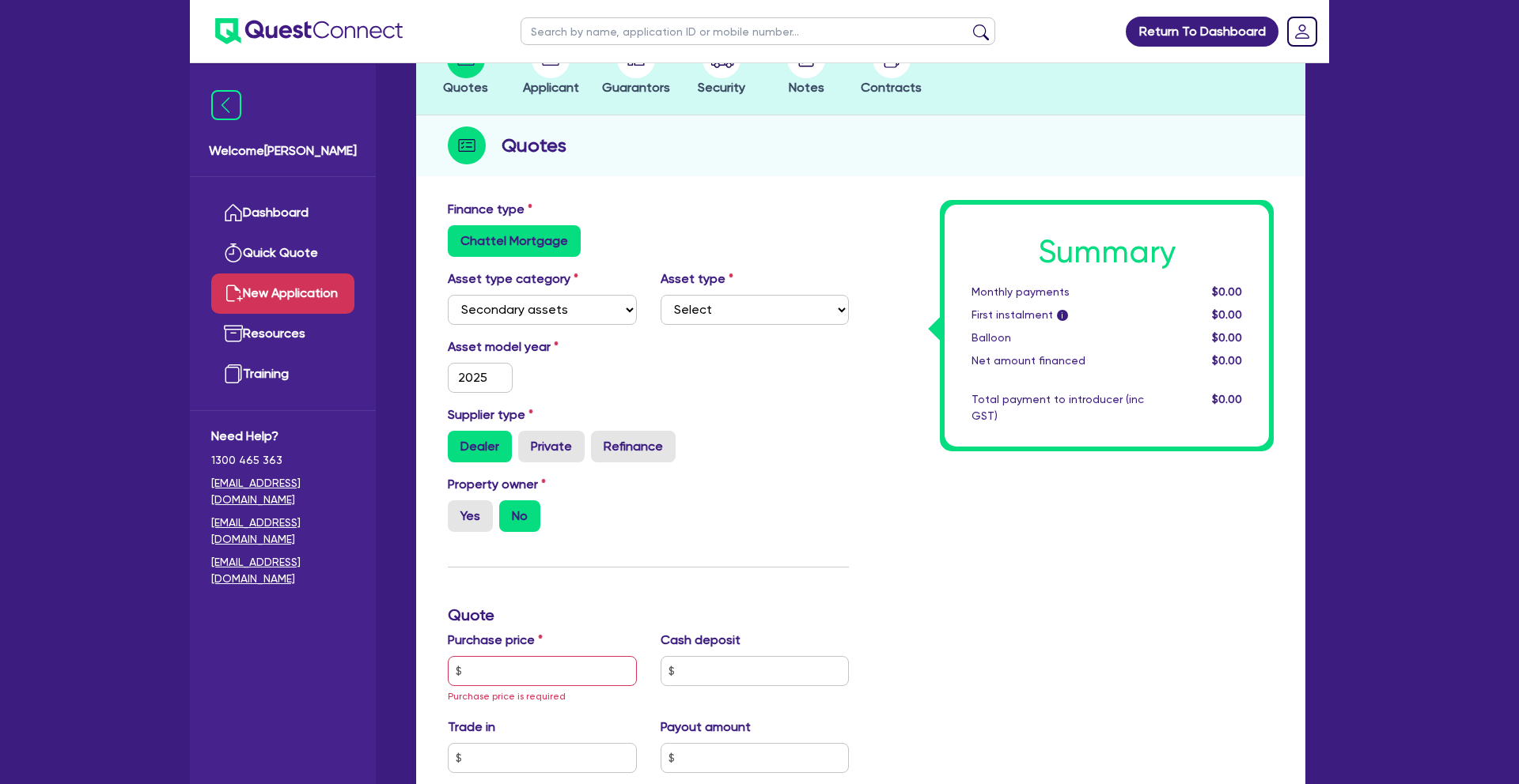
scroll to position [152, 0]
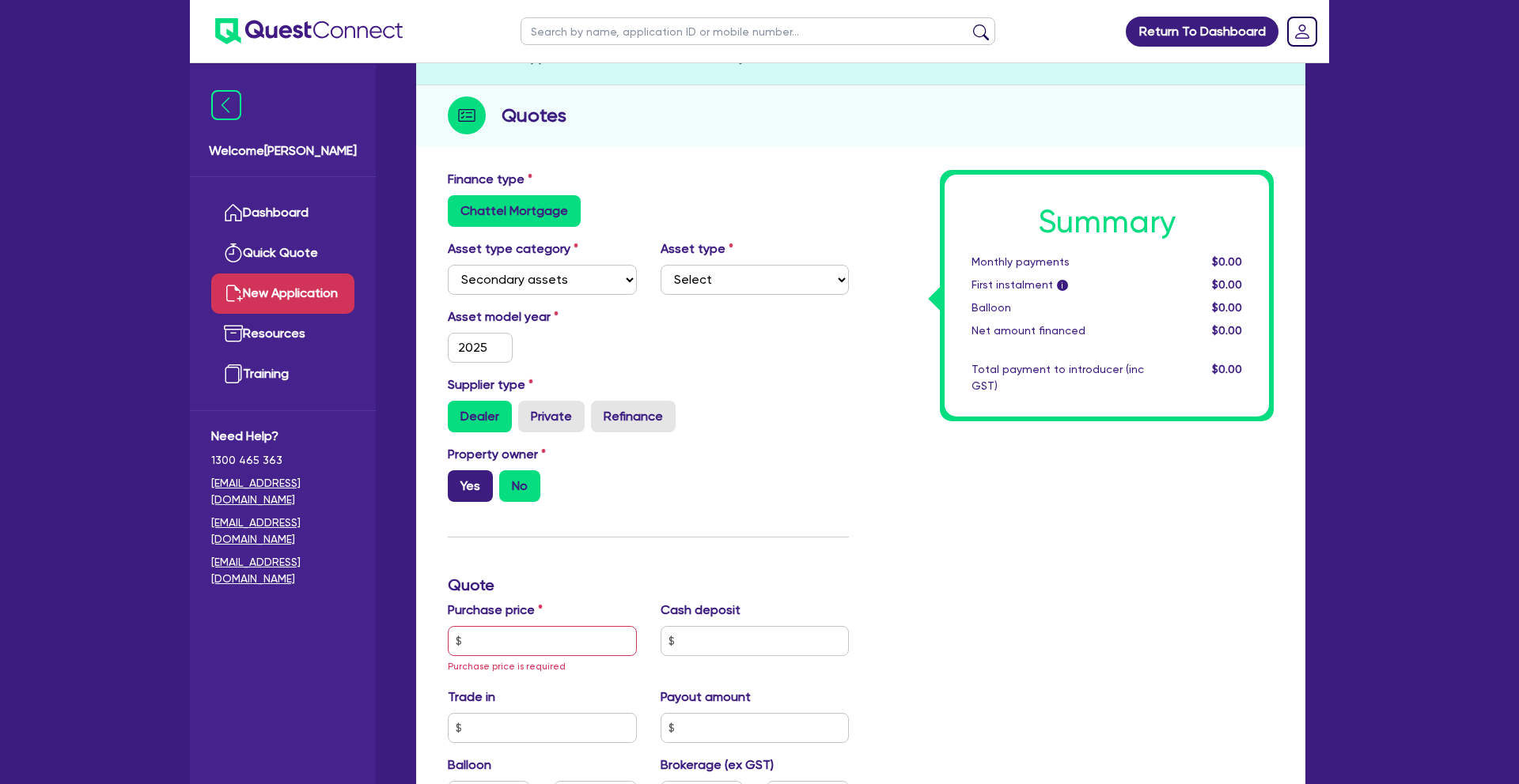
click at [466, 485] on label "Yes" at bounding box center [470, 487] width 45 height 32
click at [458, 481] on input "Yes" at bounding box center [452, 475] width 10 height 10
radio input "true"
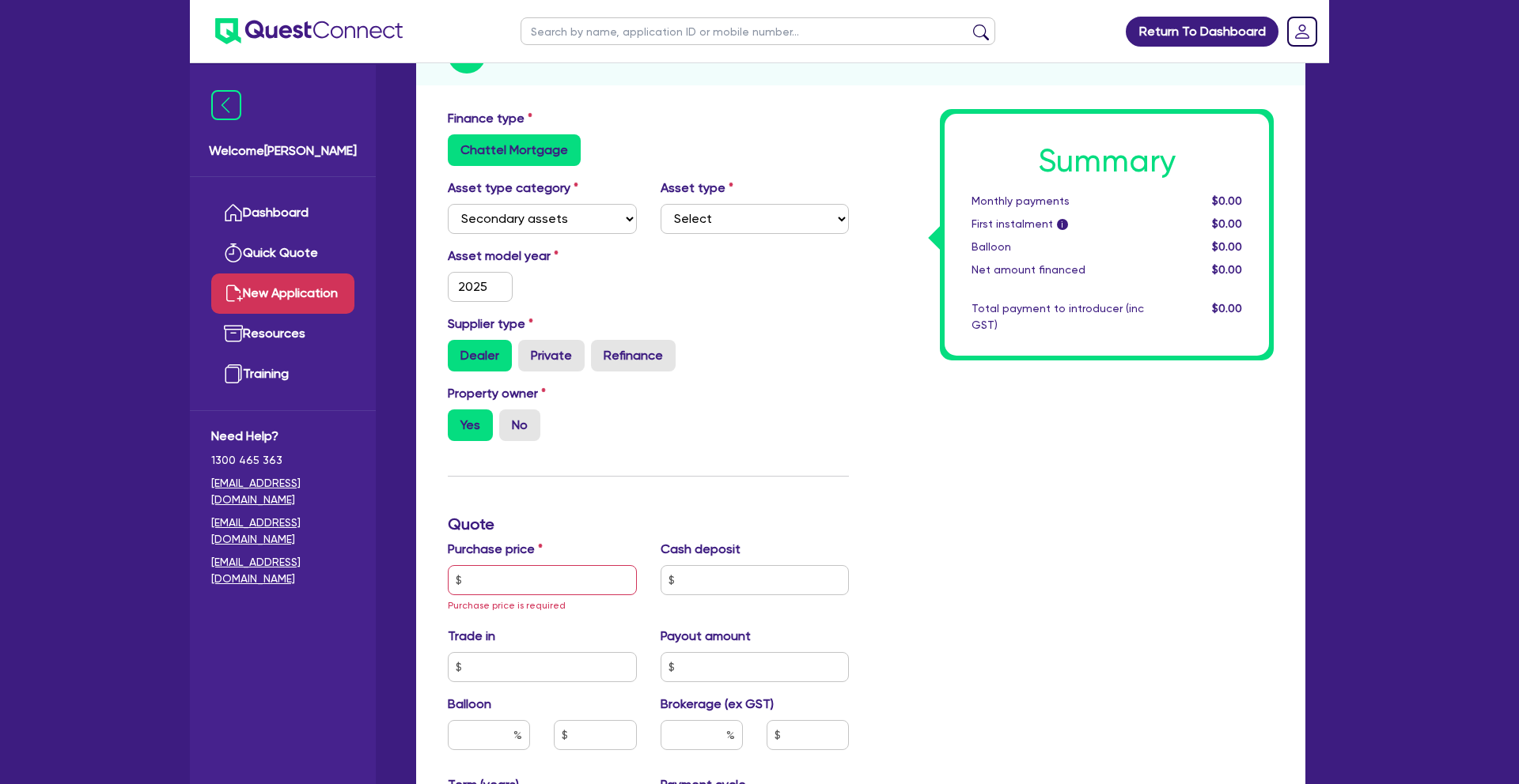
scroll to position [252, 0]
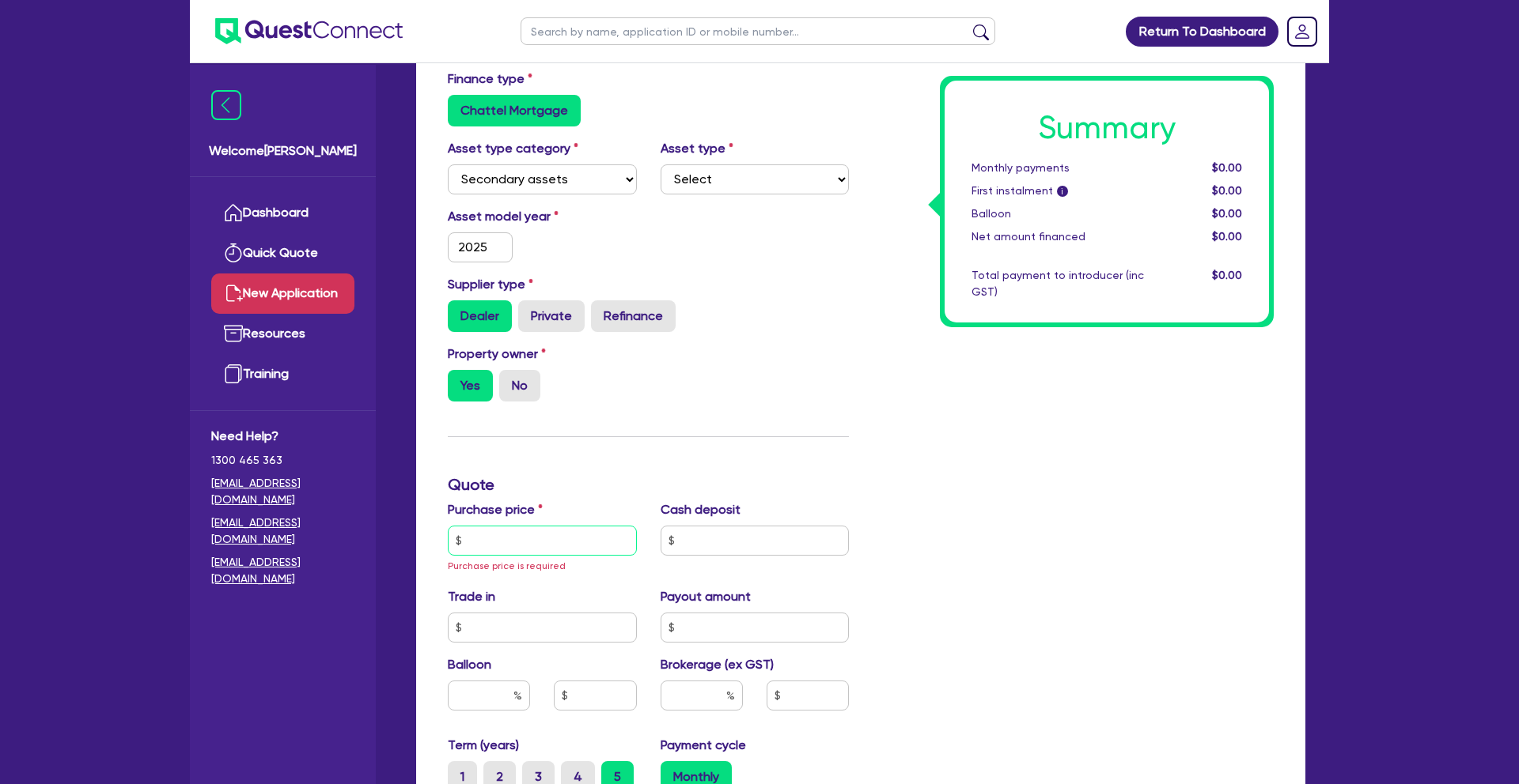
click at [532, 542] on input "text" at bounding box center [542, 541] width 190 height 30
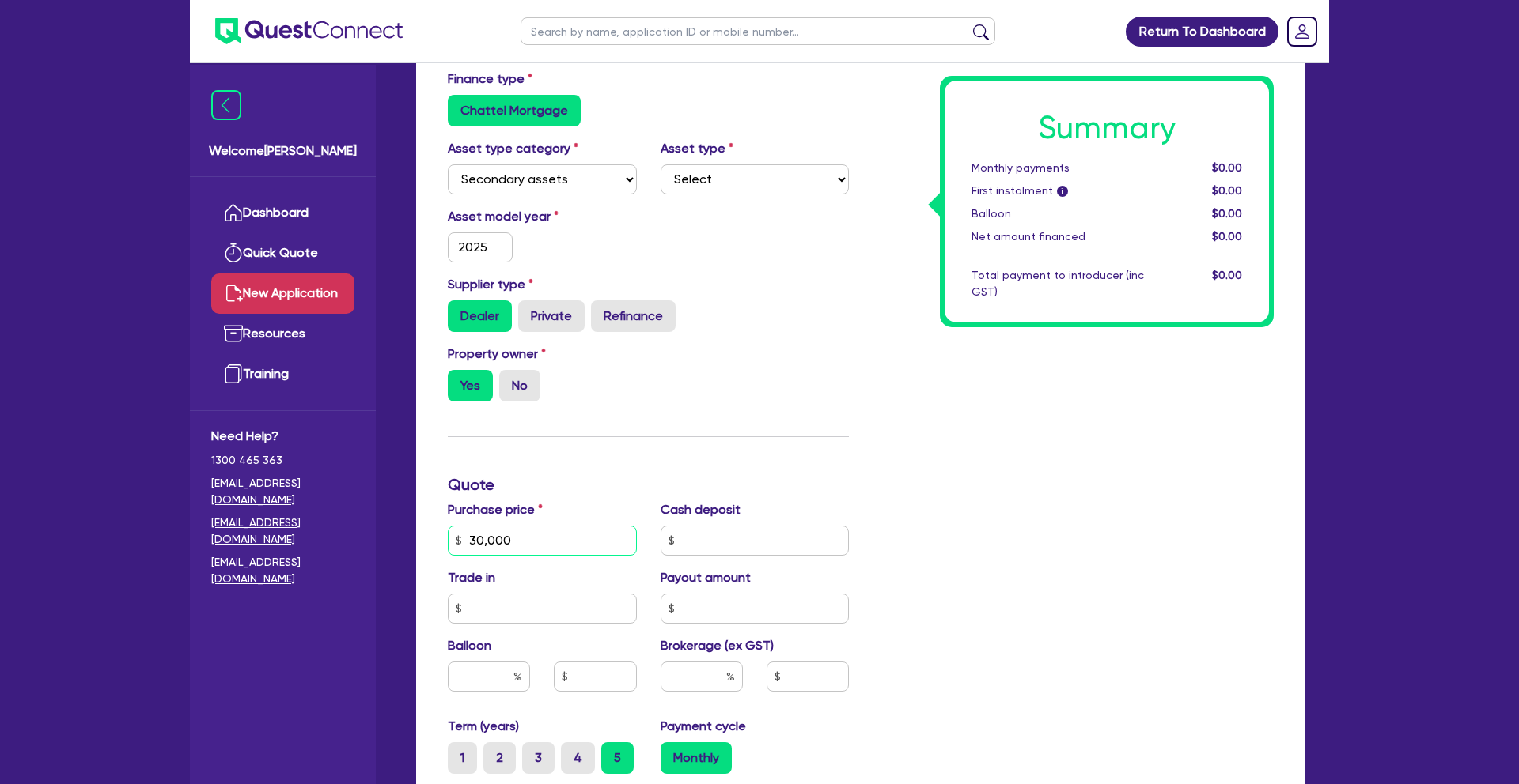
type input "30,000"
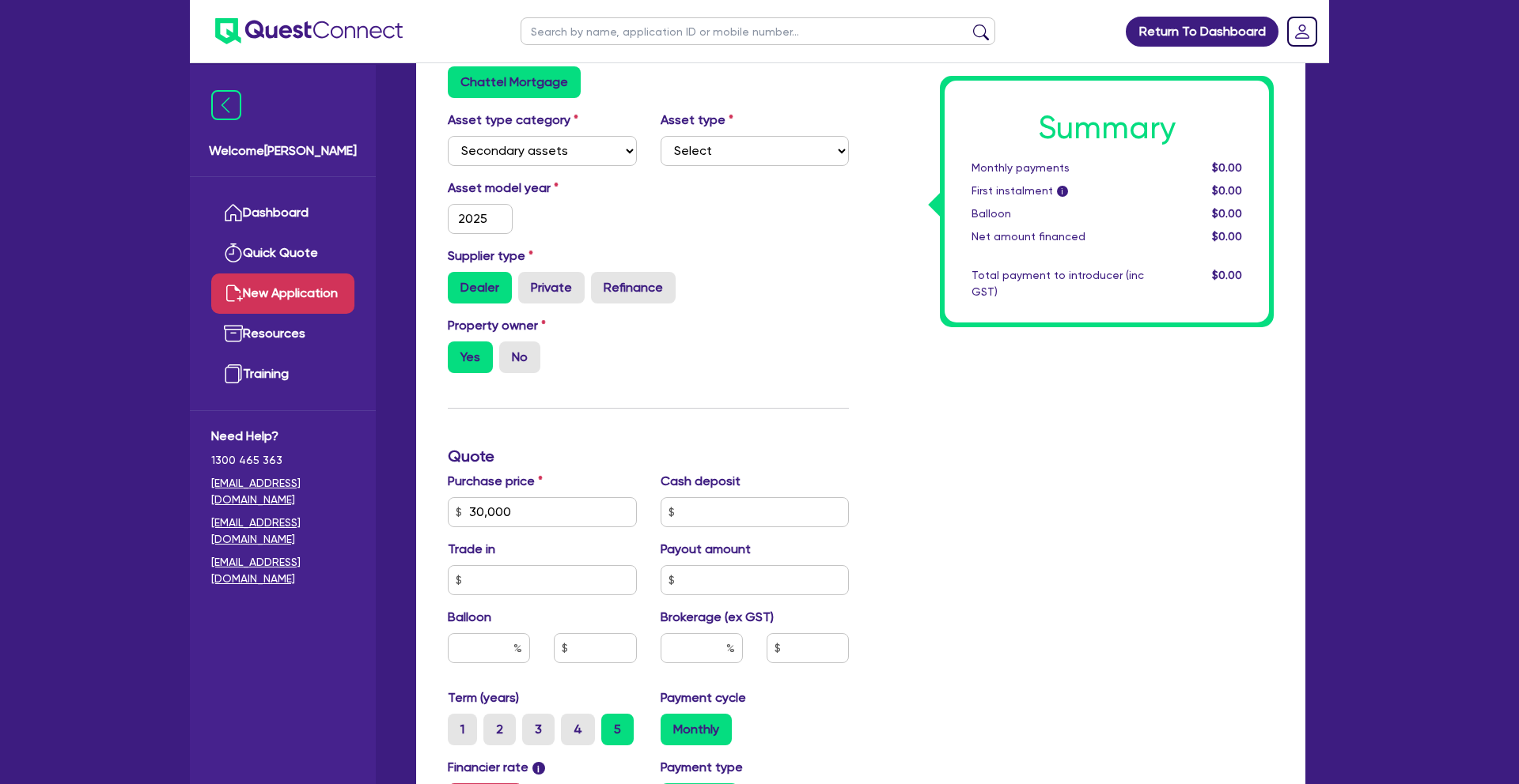
scroll to position [305, 0]
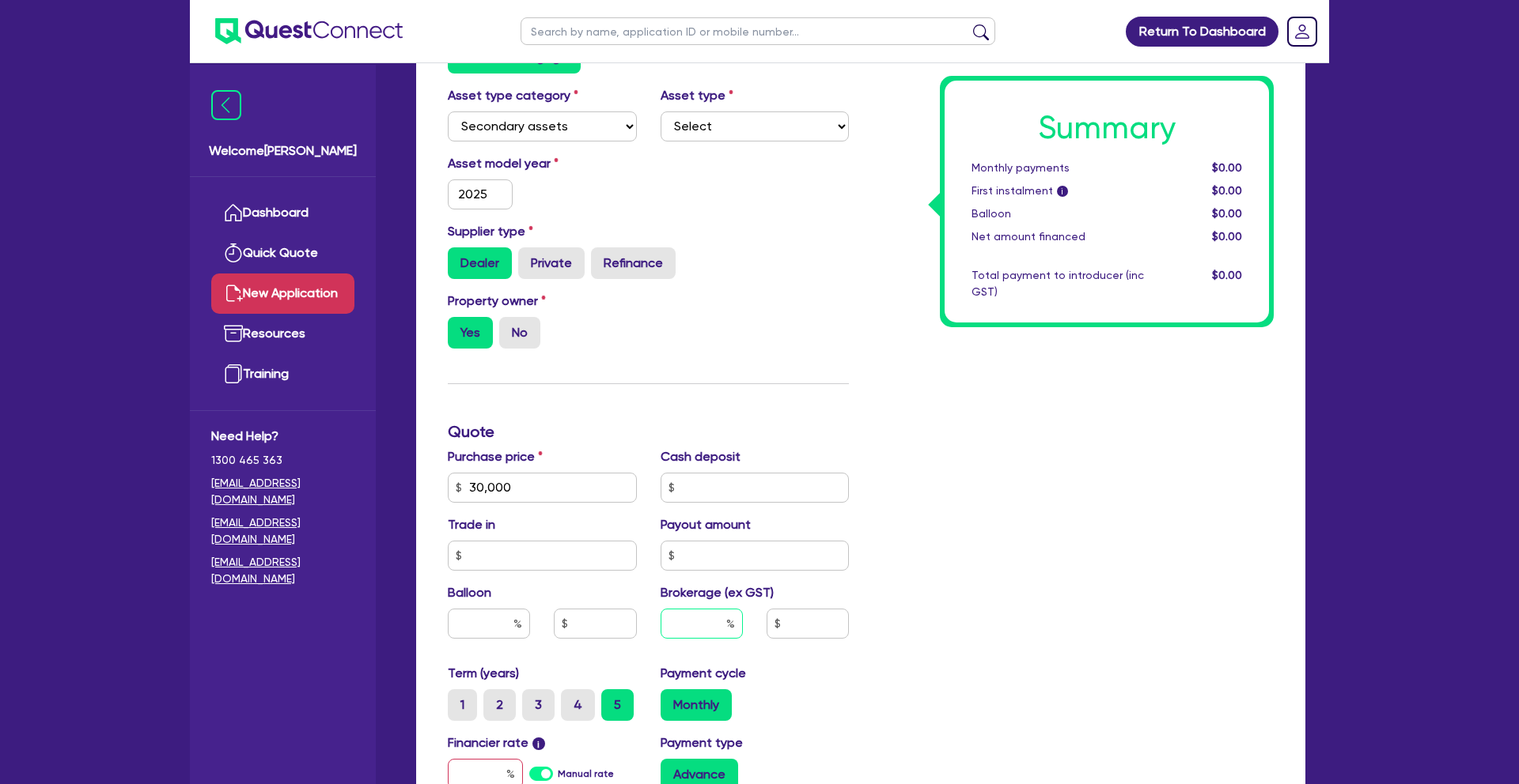
click at [697, 622] on input "text" at bounding box center [702, 624] width 83 height 30
type input "4"
click at [971, 646] on div "Summary Monthly payments $0.00 First instalment i $0.00 Balloon $0.00 Net amoun…" at bounding box center [1072, 488] width 425 height 942
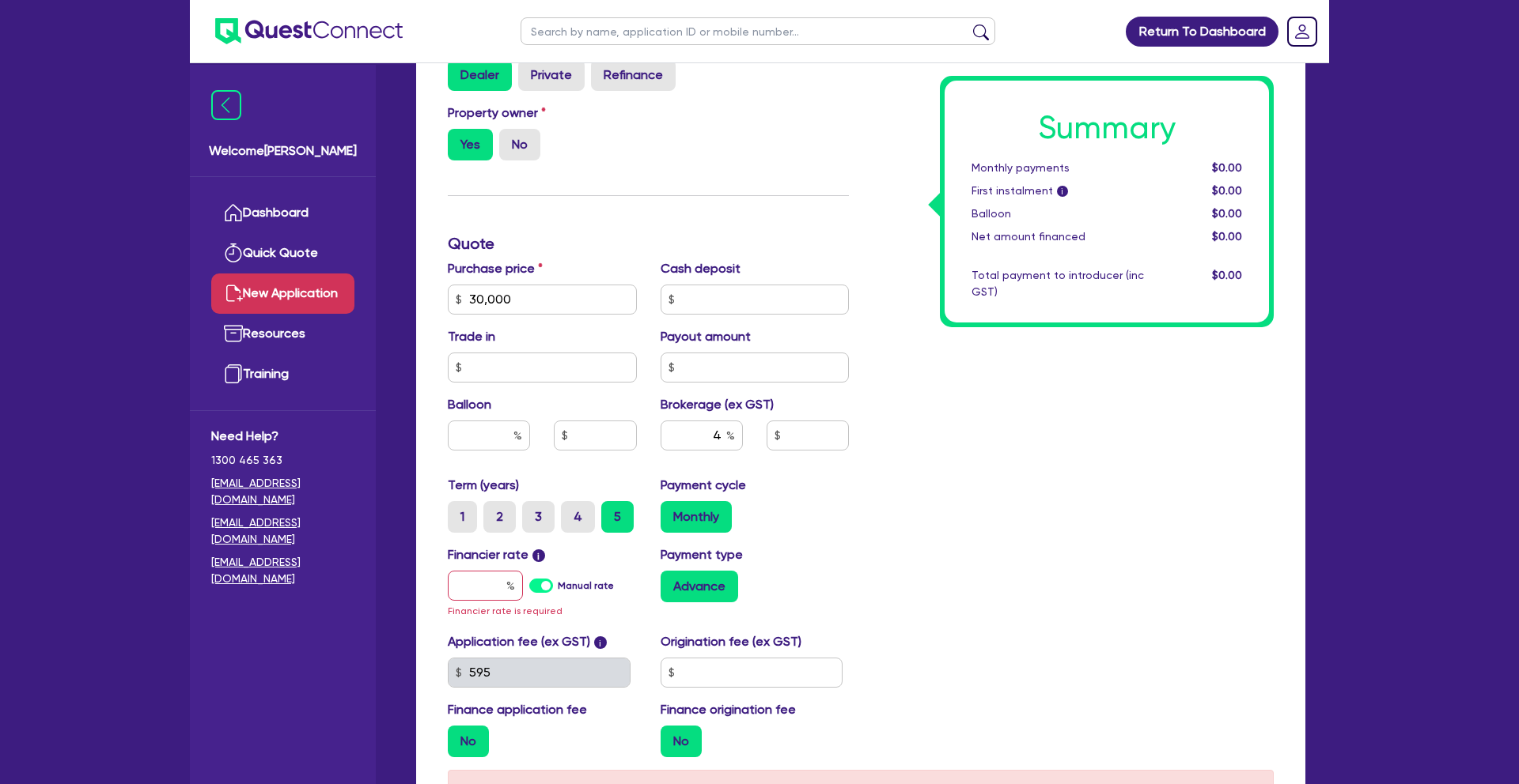
scroll to position [494, 0]
click at [557, 587] on label "Manual rate" at bounding box center [585, 584] width 56 height 14
click at [0, 0] on input "Manual rate" at bounding box center [0, 0] width 0 height 0
type input "1,200"
type input "17"
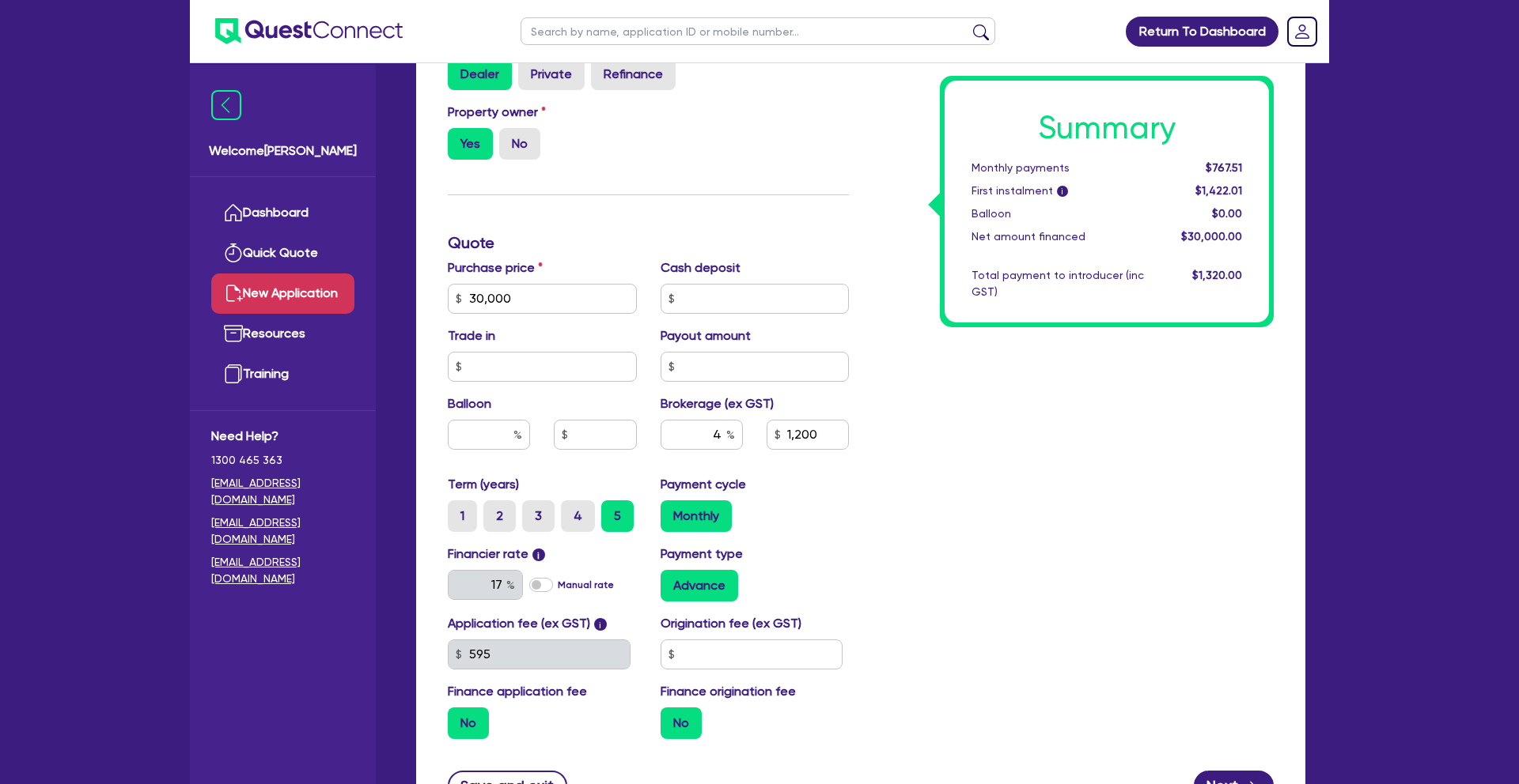
click at [557, 587] on label "Manual rate" at bounding box center [585, 584] width 56 height 14
click at [0, 0] on input "Manual rate" at bounding box center [0, 0] width 0 height 0
click at [478, 587] on input "text" at bounding box center [485, 585] width 75 height 30
type input "7.49"
click at [873, 542] on div "Summary Monthly payments Calculating... First instalment i Calculating... Ballo…" at bounding box center [1072, 290] width 425 height 925
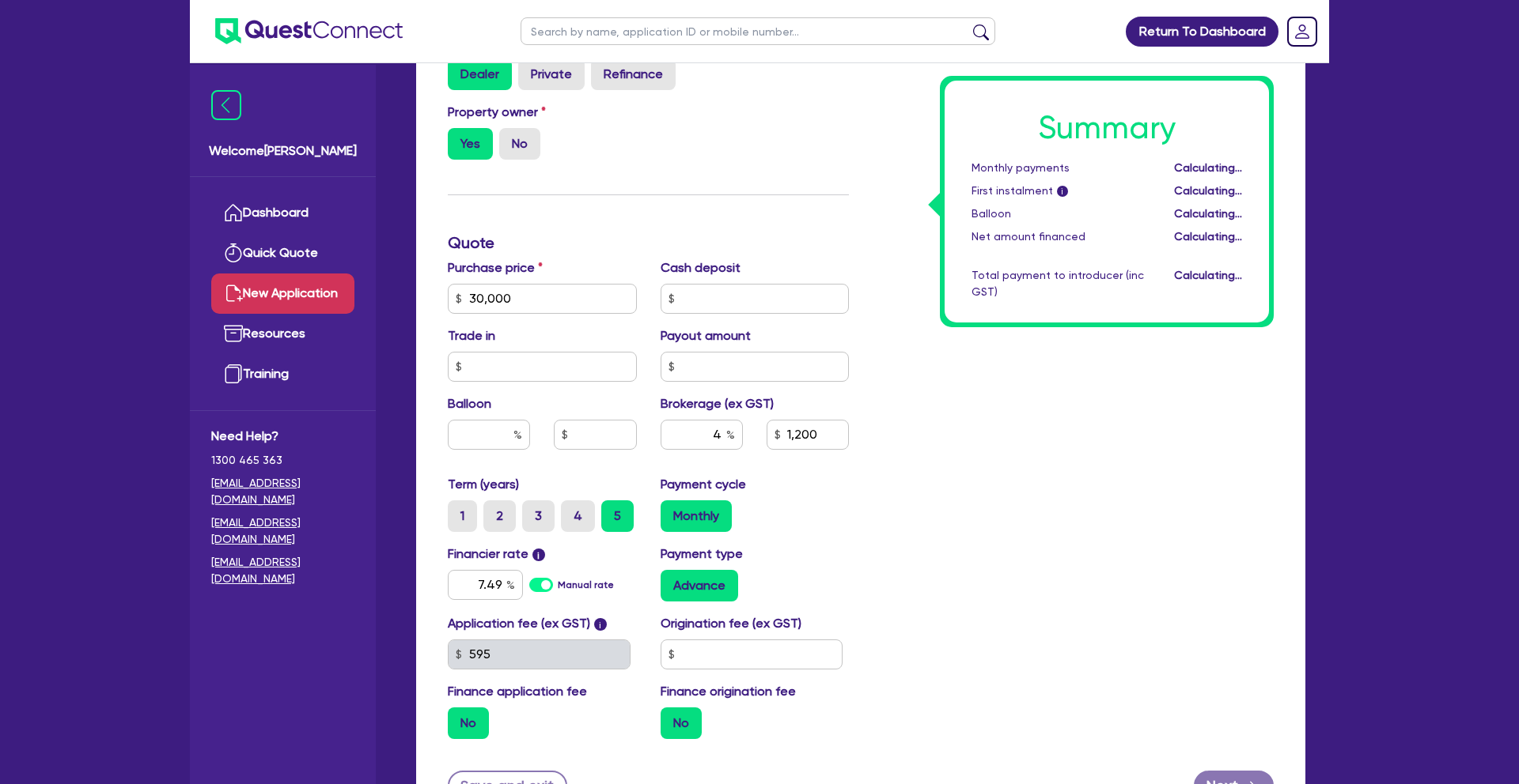
type input "1,200"
click at [716, 588] on label "Advance" at bounding box center [699, 586] width 78 height 32
click at [671, 580] on input "Advance" at bounding box center [665, 575] width 10 height 10
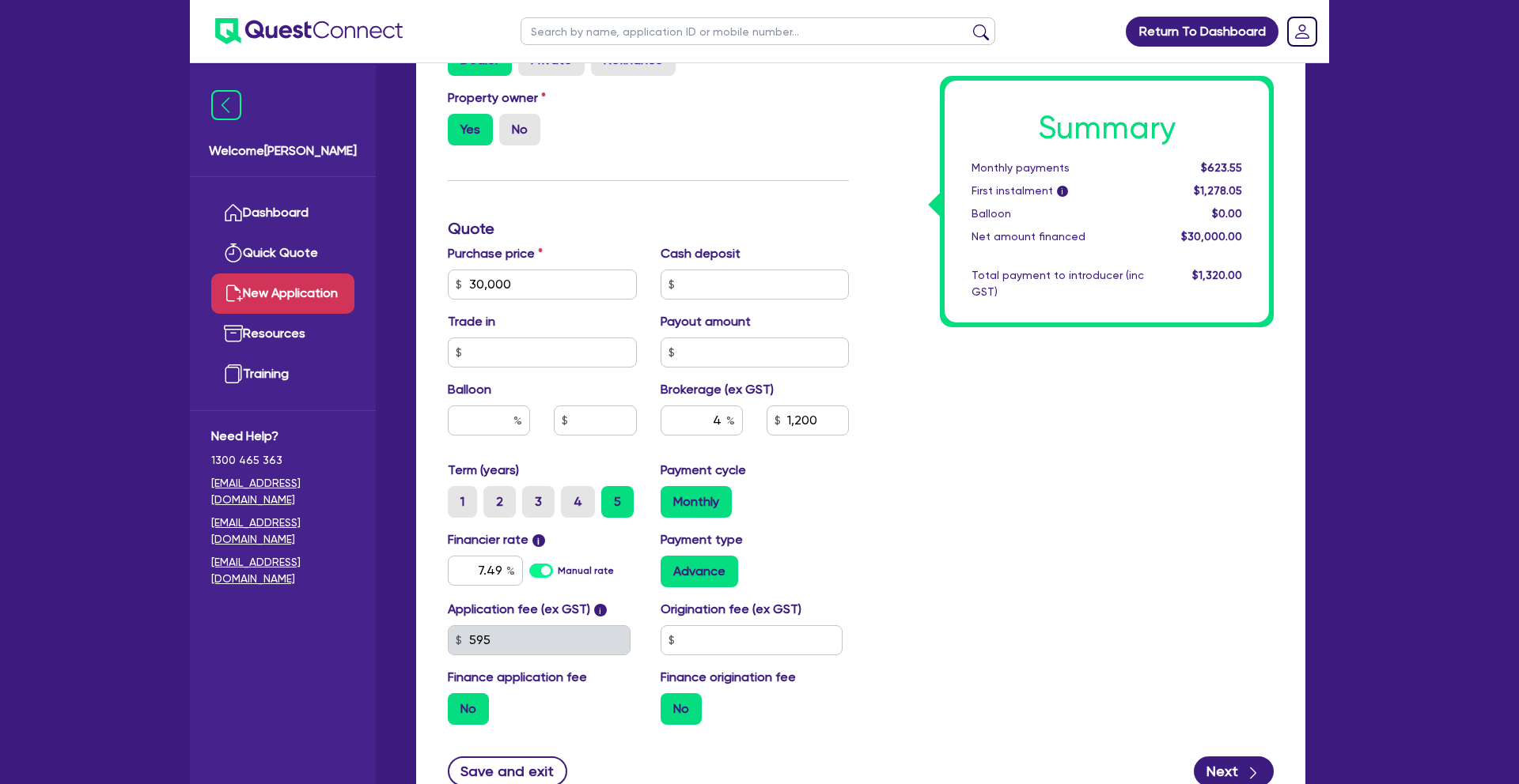
scroll to position [516, 0]
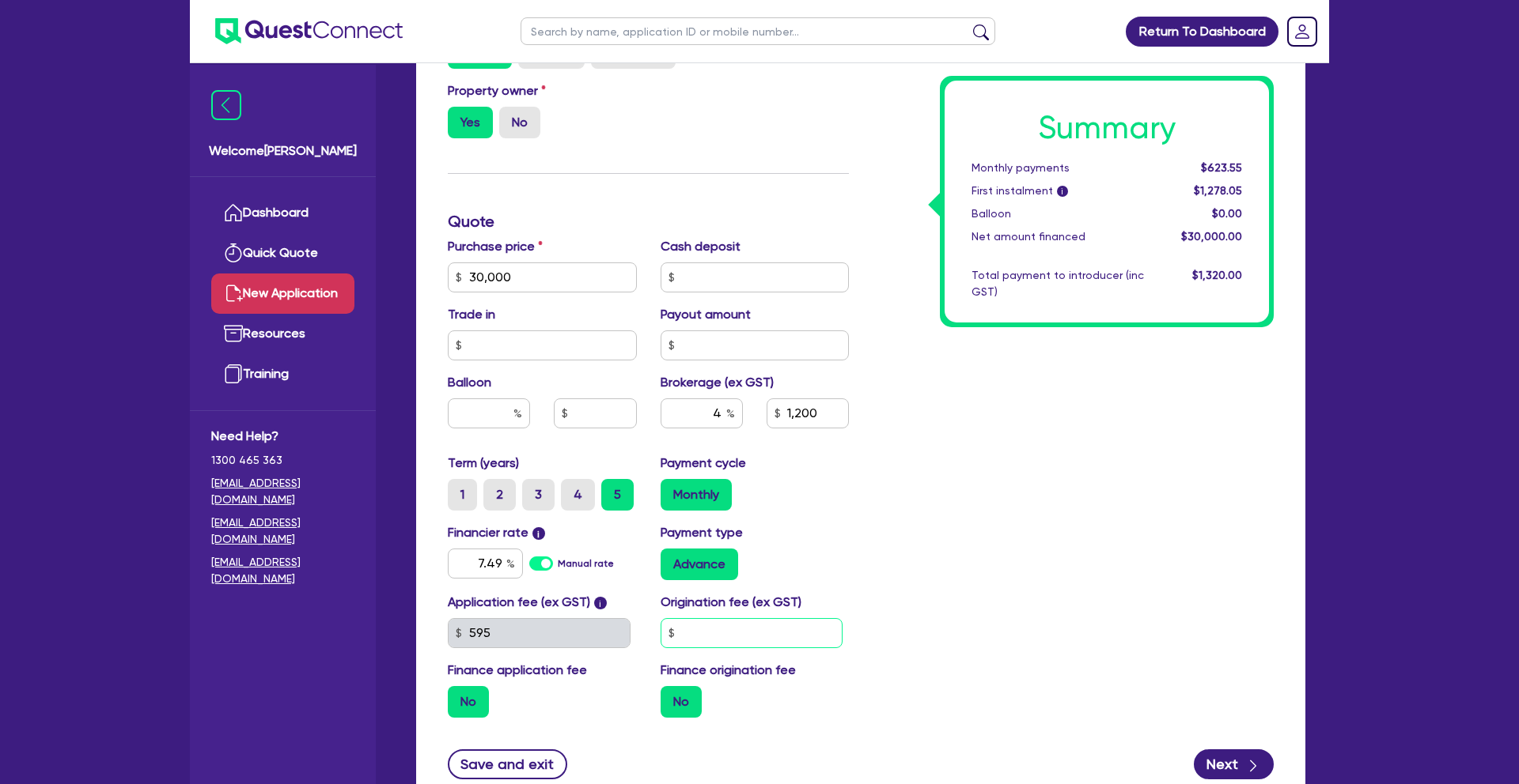
click at [723, 635] on input "text" at bounding box center [752, 633] width 183 height 30
type input "595"
click at [858, 578] on div "Payment type Advance" at bounding box center [754, 551] width 213 height 57
type input "1,200"
click at [749, 635] on input "595" at bounding box center [752, 633] width 183 height 30
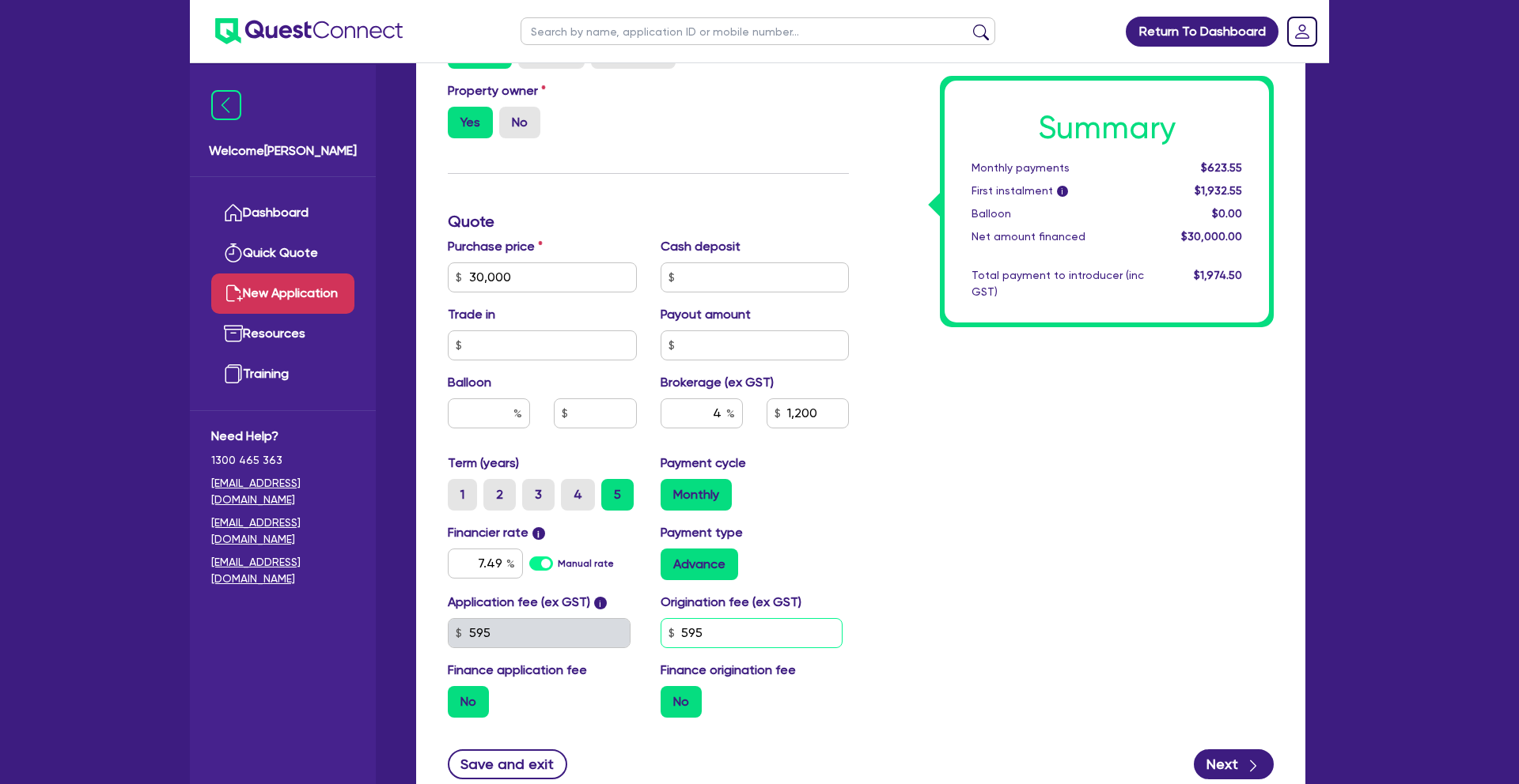
click at [749, 635] on input "595" at bounding box center [752, 633] width 183 height 30
click at [860, 593] on div "Summary Monthly payments $623.55 First instalment i $1,932.55 Balloon $0.00 Net…" at bounding box center [1072, 268] width 425 height 925
click at [668, 708] on label "No" at bounding box center [681, 702] width 41 height 32
click at [668, 697] on input "No" at bounding box center [665, 691] width 10 height 10
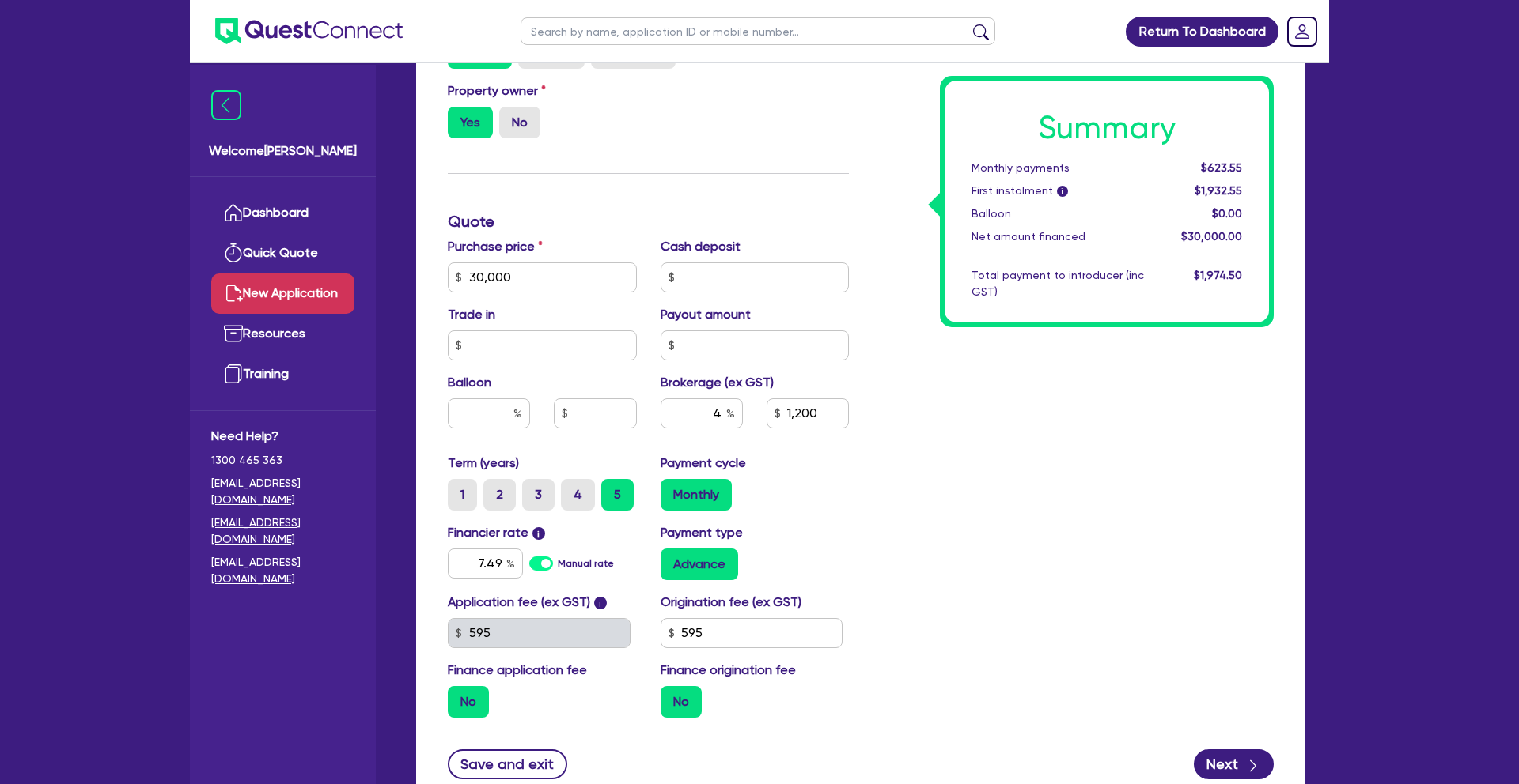
click at [471, 705] on label "No" at bounding box center [468, 702] width 41 height 32
click at [458, 697] on input "No" at bounding box center [452, 691] width 10 height 10
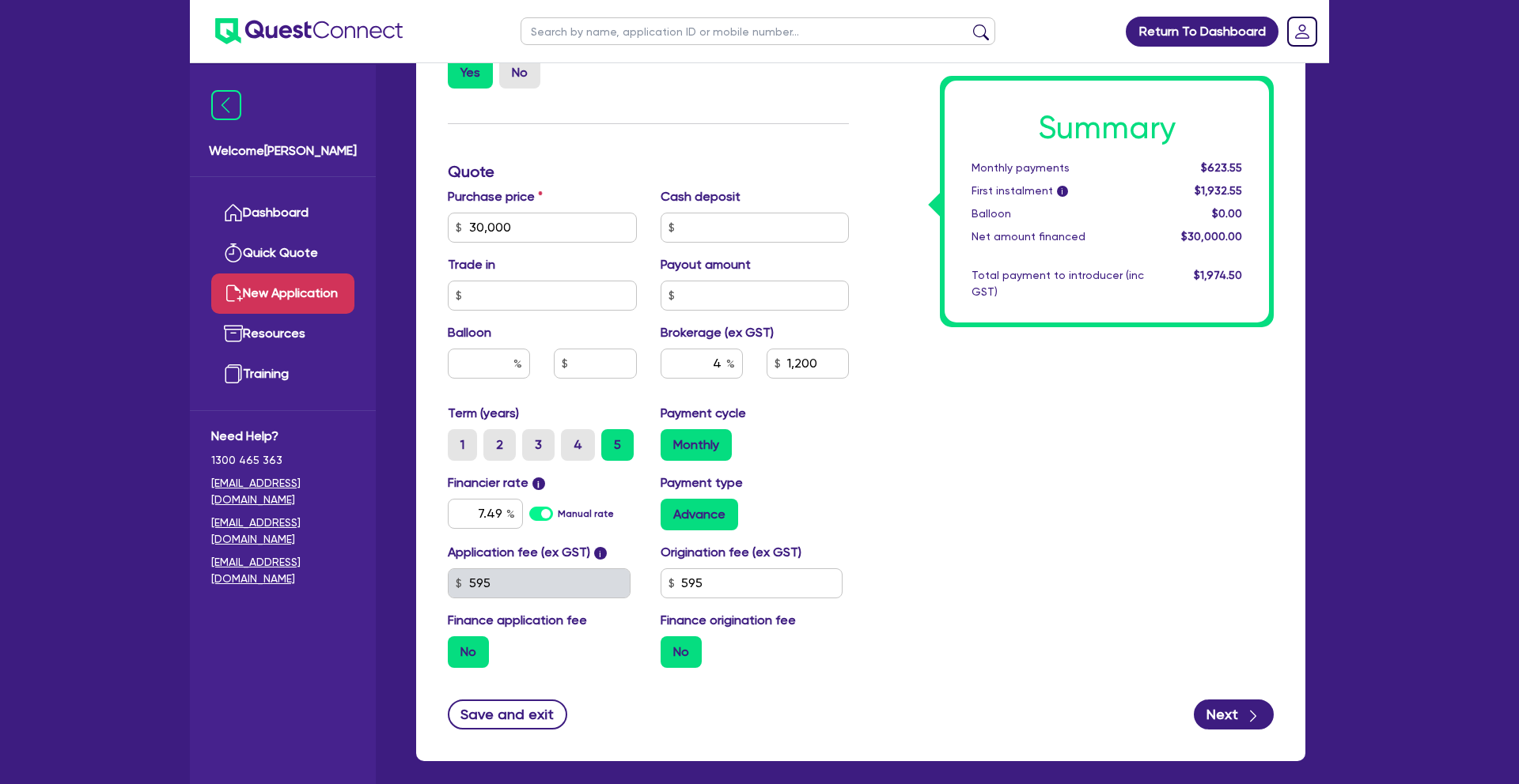
scroll to position [568, 0]
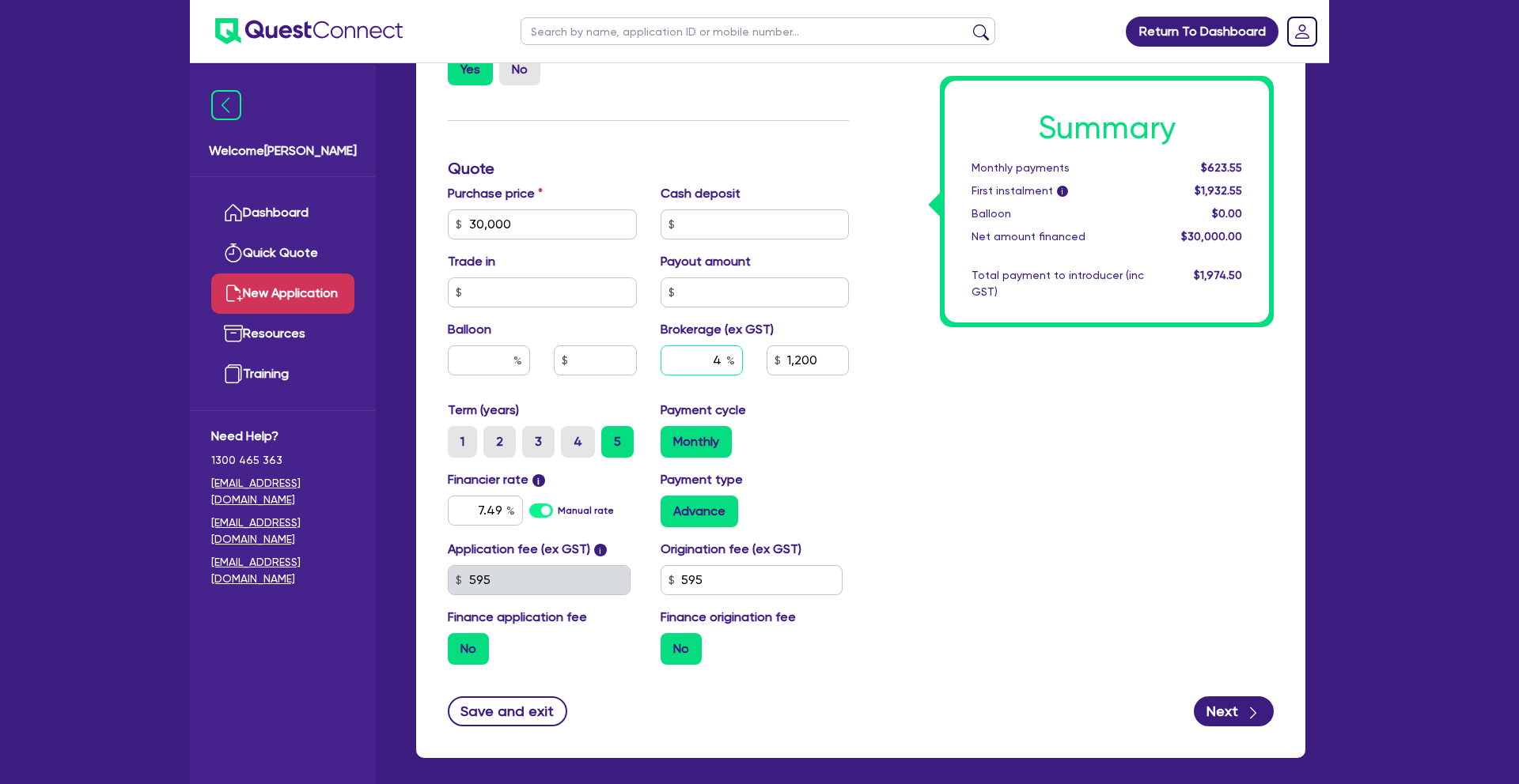
drag, startPoint x: 714, startPoint y: 360, endPoint x: 728, endPoint y: 361, distance: 14.0
click at [728, 361] on div "4" at bounding box center [702, 360] width 83 height 30
type input "5"
type input "1,500"
drag, startPoint x: 710, startPoint y: 360, endPoint x: 722, endPoint y: 362, distance: 12.2
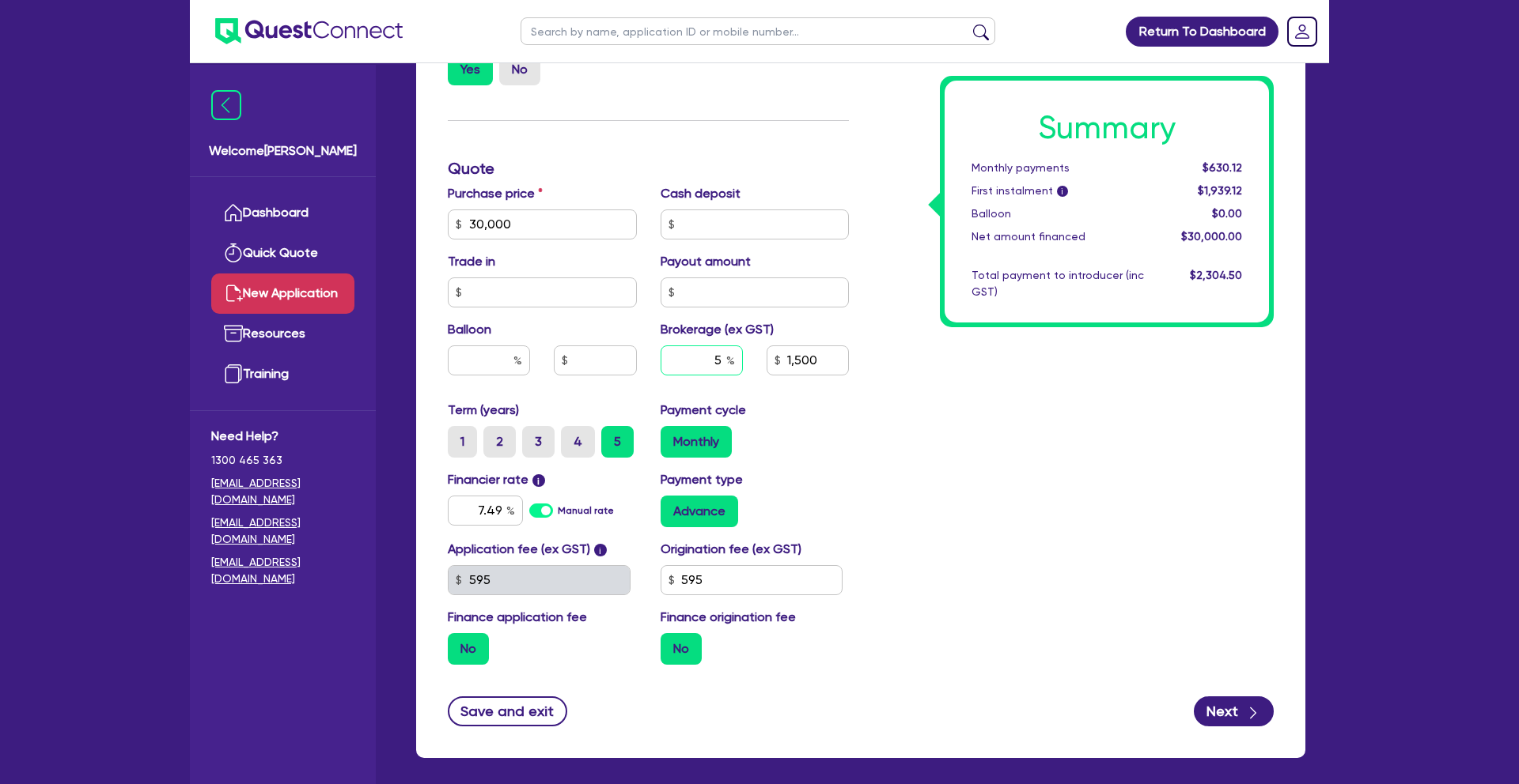
click at [722, 362] on input "5" at bounding box center [702, 360] width 83 height 30
type input "4"
type input "1,200"
click at [952, 489] on div "Summary Monthly payments $630.12 First instalment i $1,939.12 Balloon $0.00 Net…" at bounding box center [1072, 216] width 425 height 925
drag, startPoint x: 719, startPoint y: 360, endPoint x: 708, endPoint y: 360, distance: 11.0
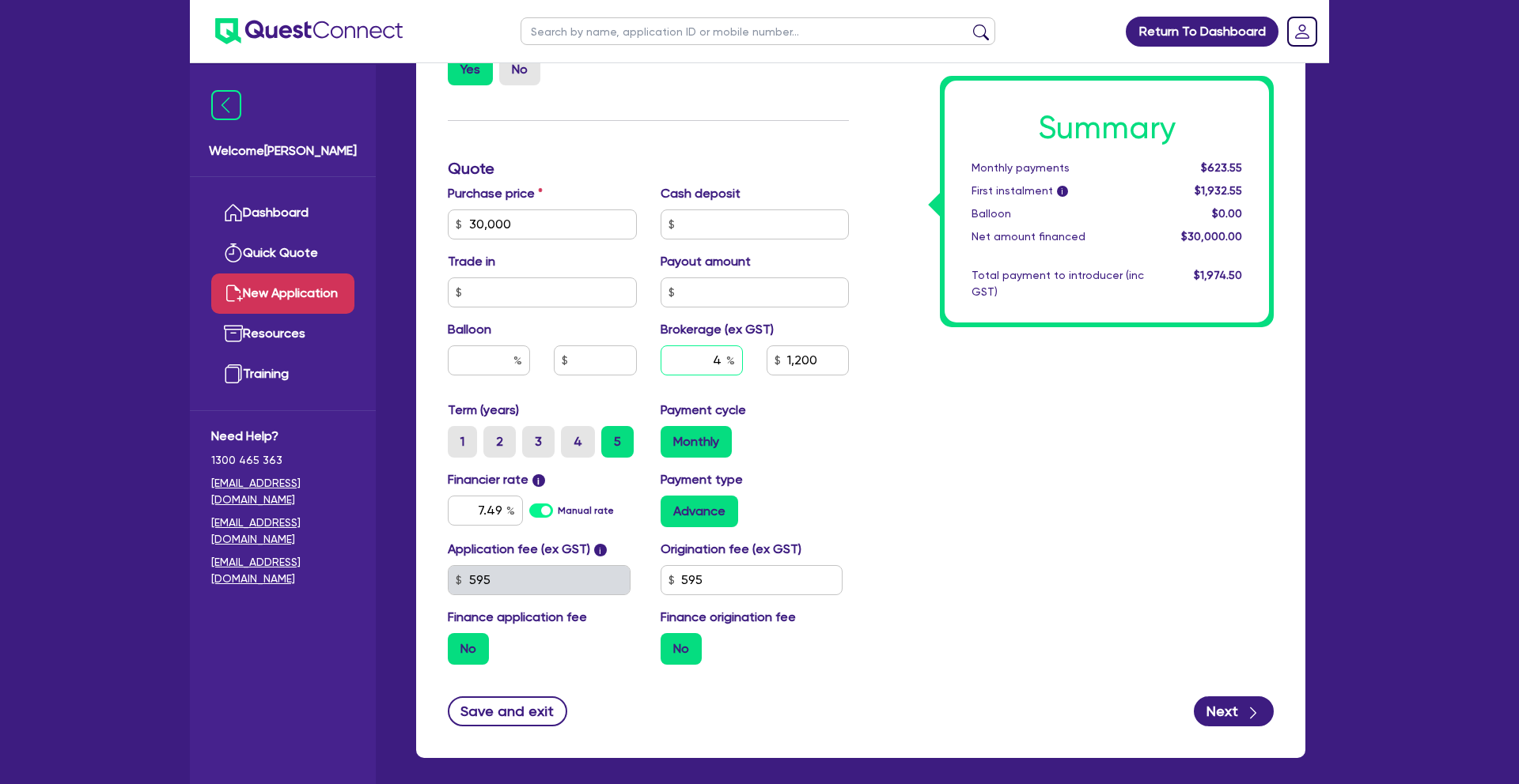
click at [708, 359] on input "4" at bounding box center [702, 360] width 83 height 30
type input "3"
click at [1096, 480] on div "Summary Monthly payments $623.55 First instalment i $1,932.55 Balloon $0.00 Net…" at bounding box center [1072, 216] width 425 height 925
type input "900"
drag, startPoint x: 710, startPoint y: 365, endPoint x: 722, endPoint y: 365, distance: 12.0
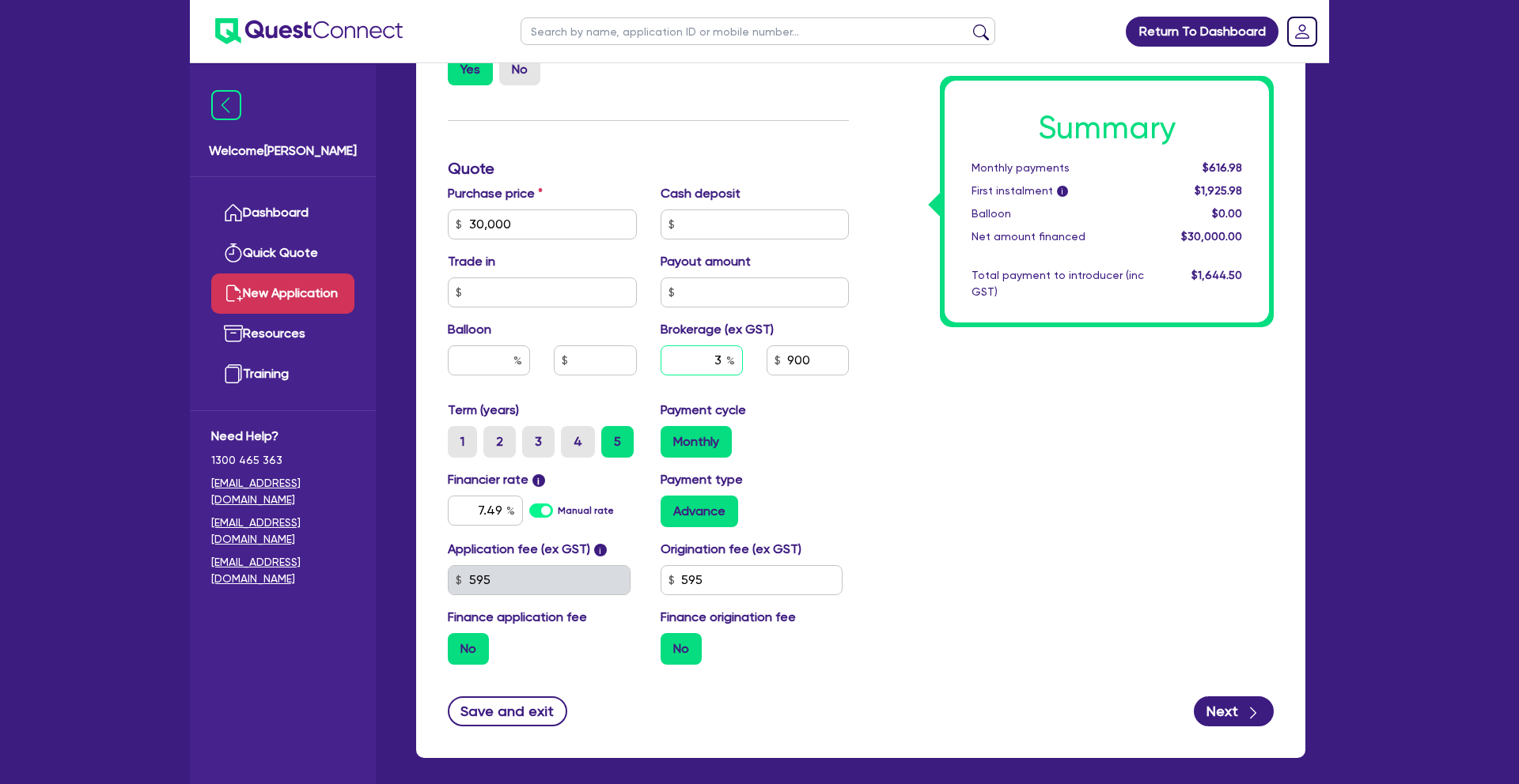
click at [722, 365] on input "3" at bounding box center [702, 360] width 83 height 30
type input "1"
type input "300"
click at [882, 432] on div "Summary Monthly payments $616.98 First instalment i $1,925.98 Balloon $0.00 Net…" at bounding box center [1072, 216] width 425 height 925
click at [723, 357] on input "1" at bounding box center [702, 360] width 83 height 30
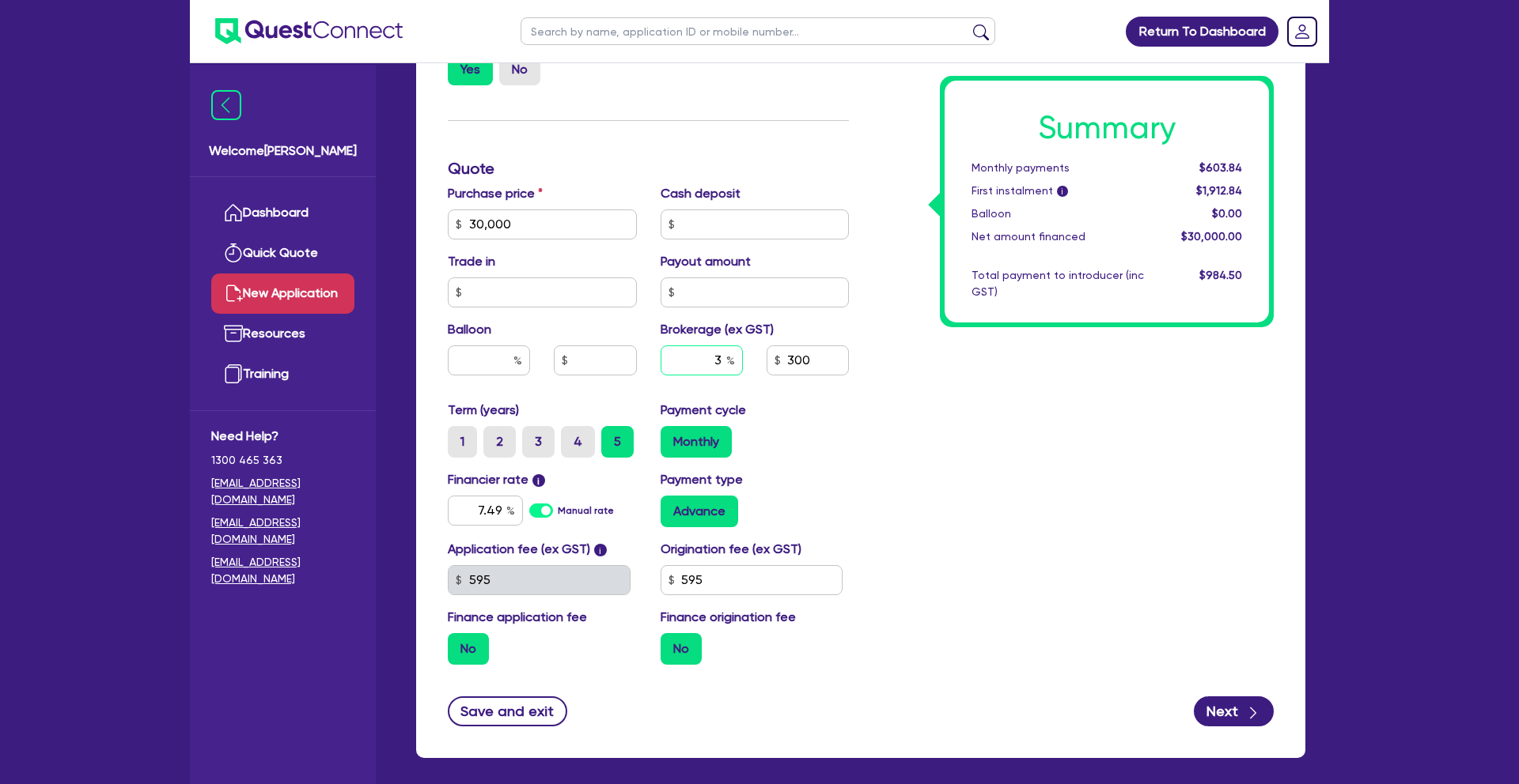
type input "3"
click at [941, 418] on div "Summary Monthly payments $603.84 First instalment i $1,912.84 Balloon $0.00 Net…" at bounding box center [1072, 216] width 425 height 925
type input "900"
click at [1248, 705] on icon "button" at bounding box center [1253, 713] width 16 height 16
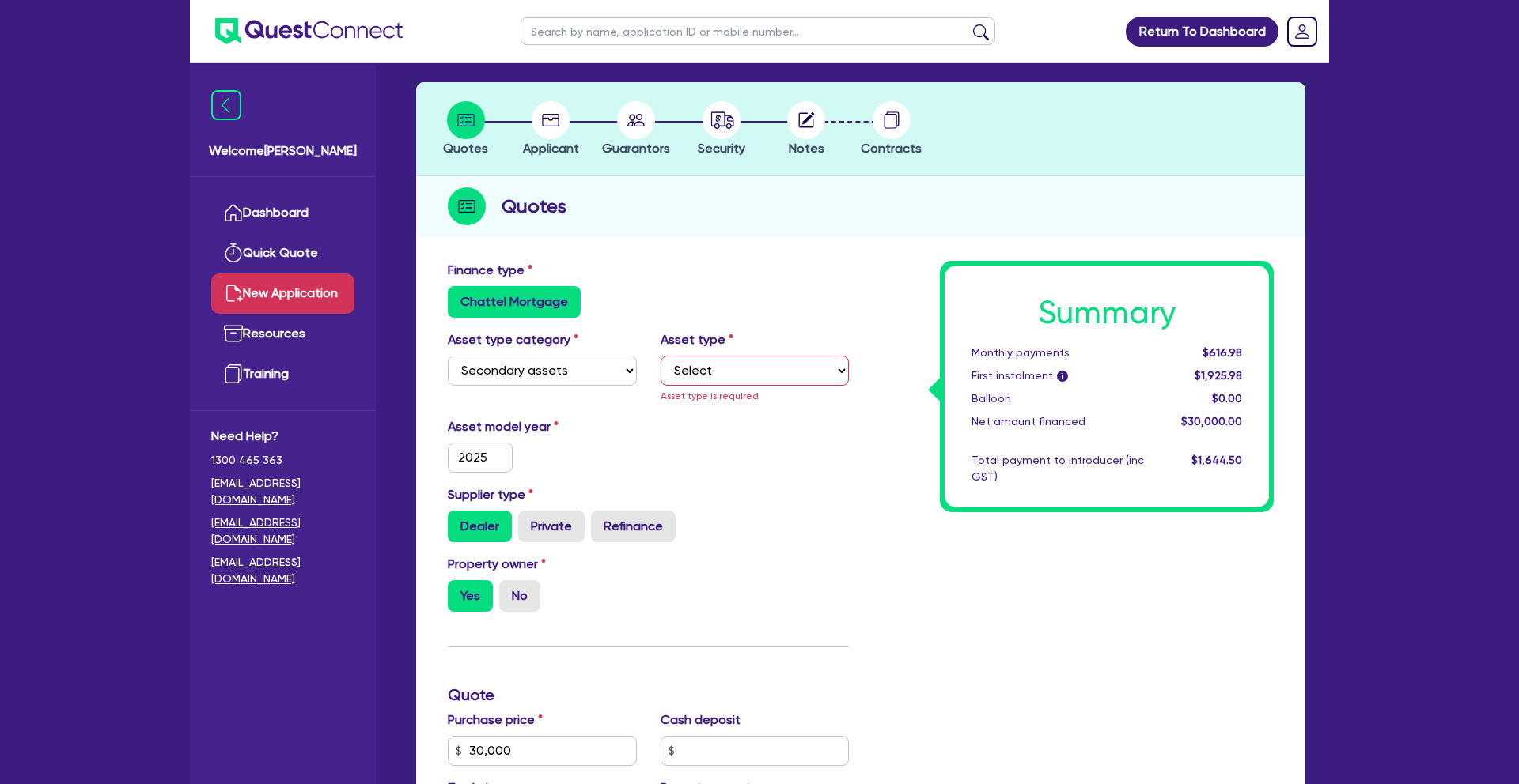
scroll to position [58, 0]
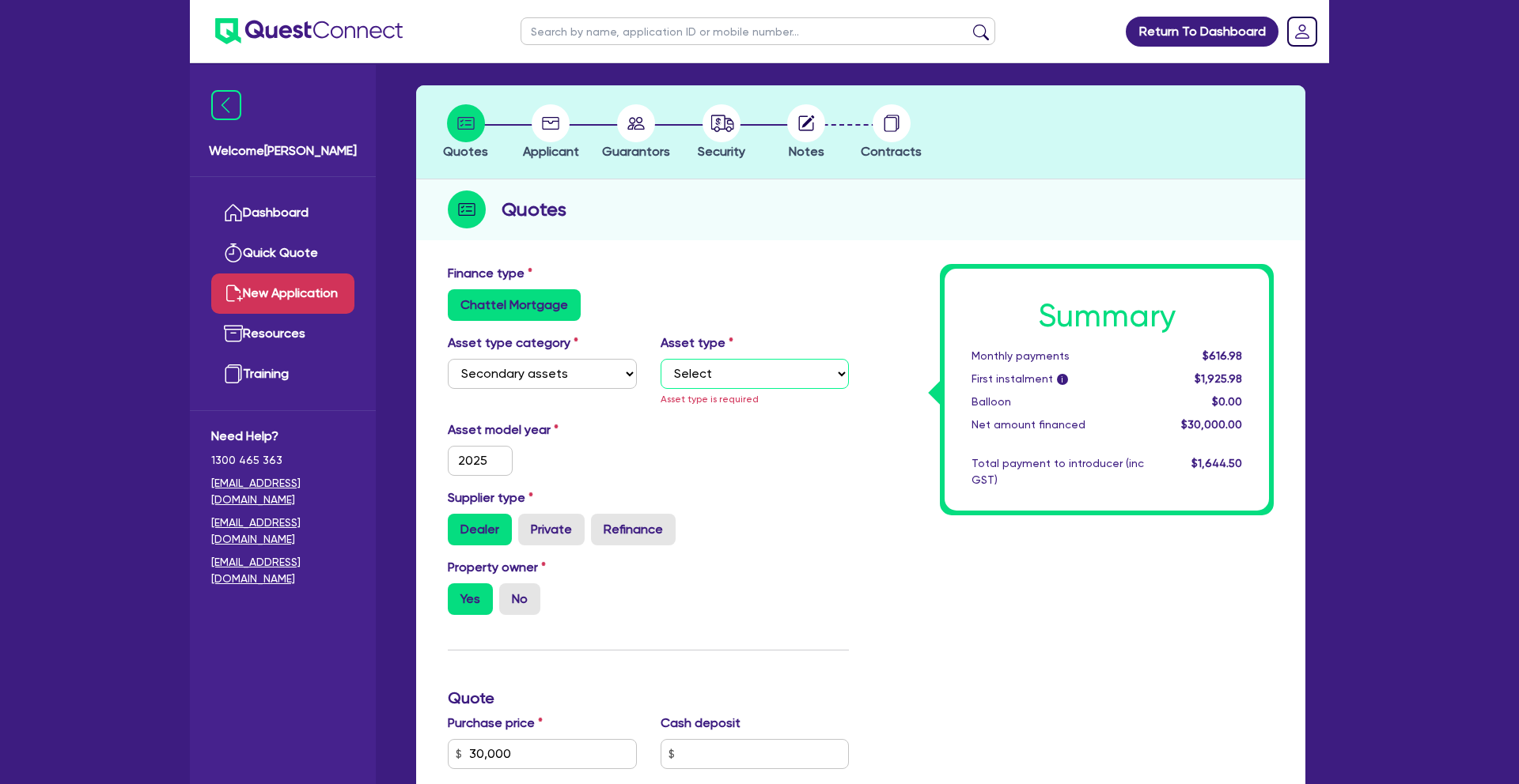
click at [777, 370] on select "Select Generators and compressors Engineering and toolmaking Woodworking and me…" at bounding box center [755, 374] width 190 height 30
select select "OTHER"
click at [661, 359] on select "Select Generators and compressors Engineering and toolmaking Woodworking and me…" at bounding box center [755, 374] width 190 height 30
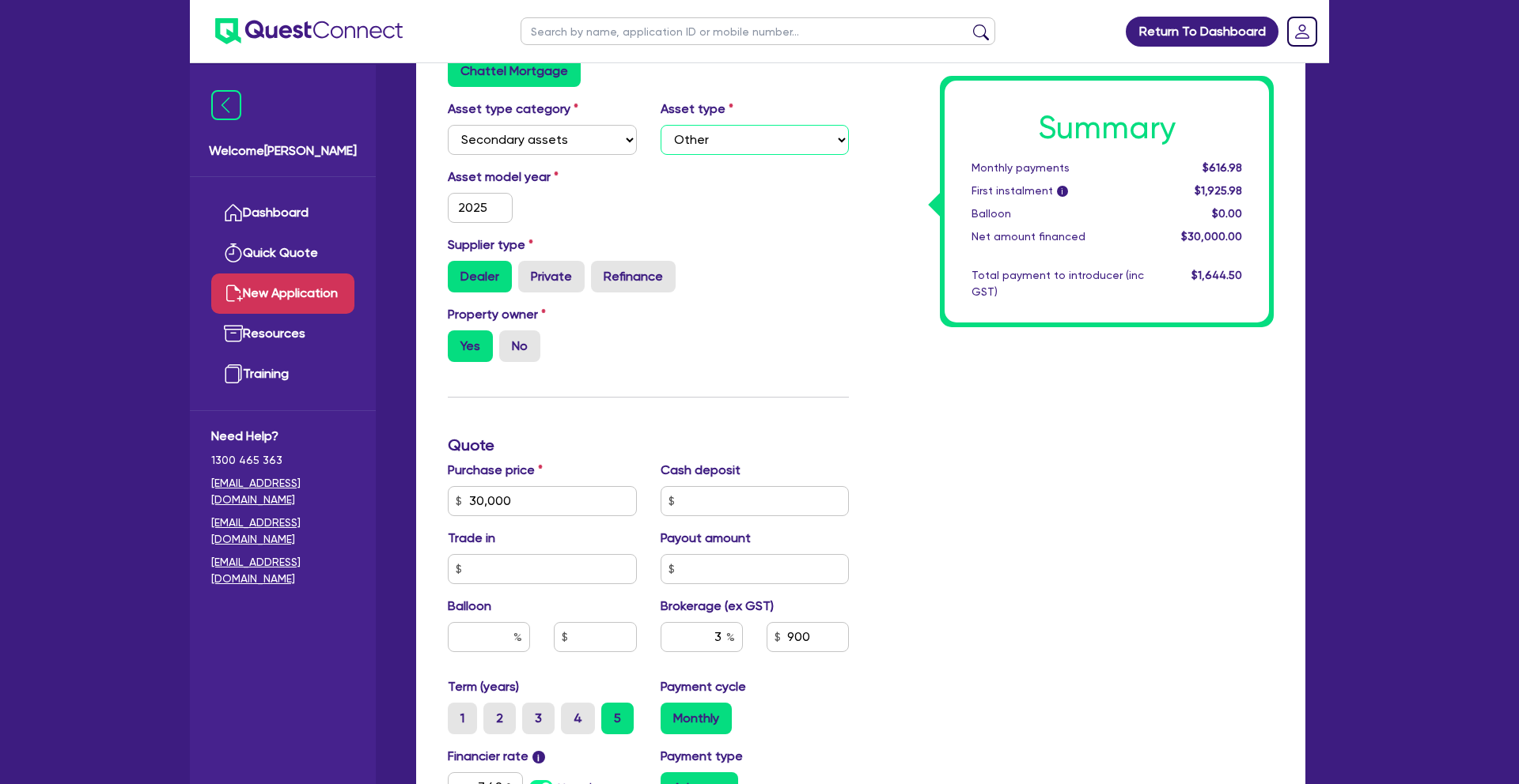
scroll to position [639, 0]
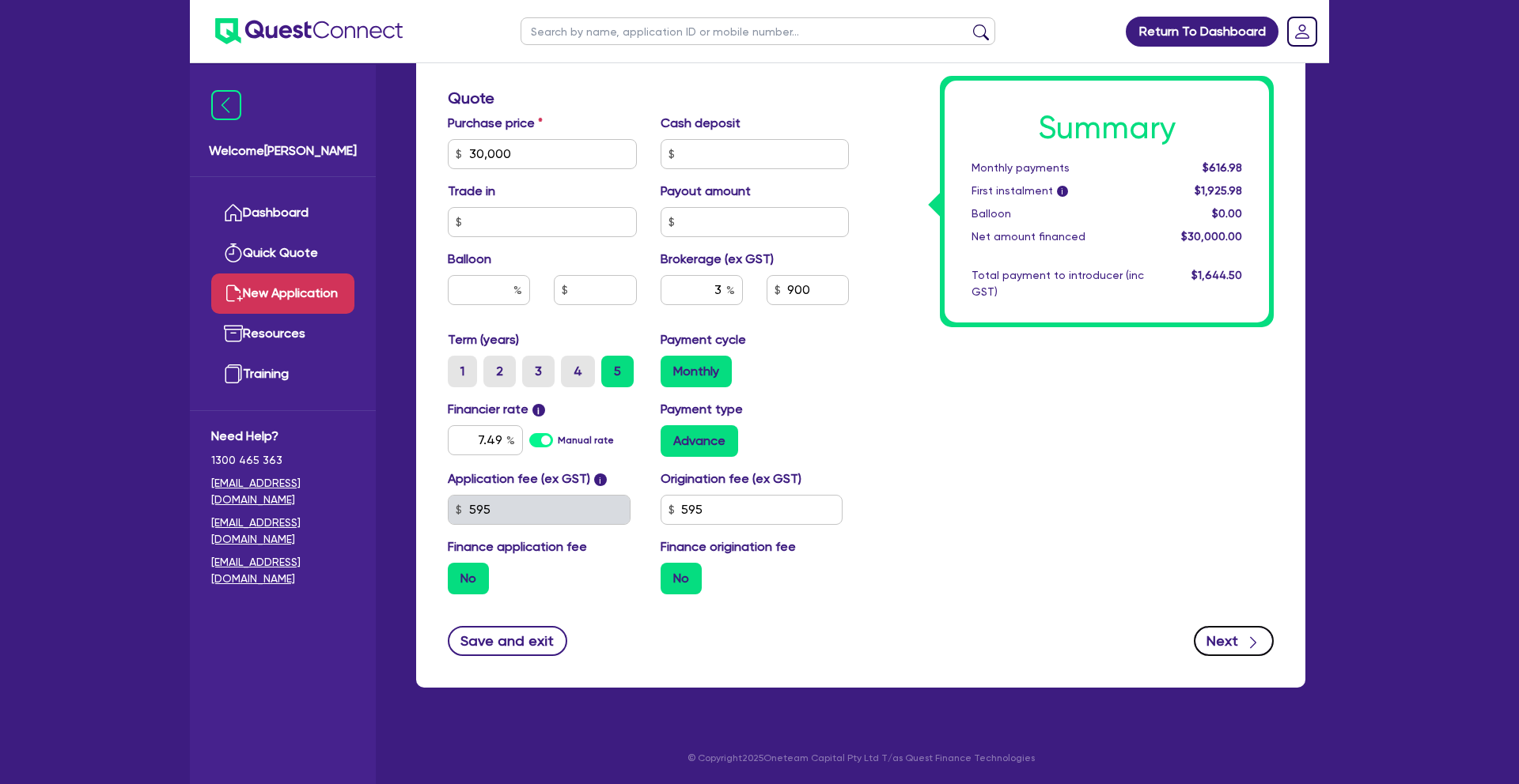
click at [1251, 637] on icon "button" at bounding box center [1253, 642] width 16 height 16
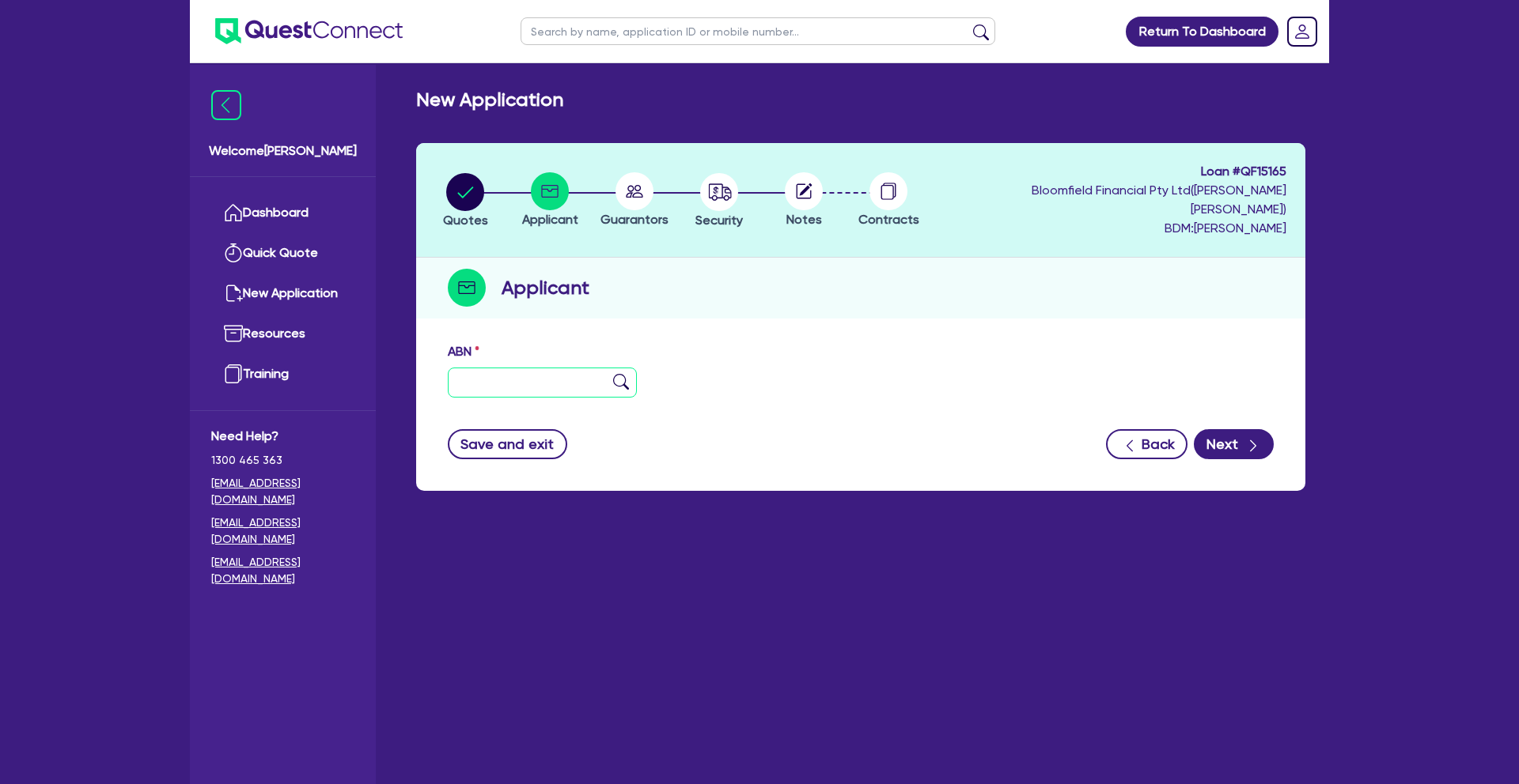
click at [553, 368] on input "text" at bounding box center [542, 383] width 190 height 30
paste input "31 938 850 105"
type input "31 938 850 105"
click at [618, 374] on img at bounding box center [620, 382] width 16 height 16
type input "[PERSON_NAME] & [PERSON_NAME]"
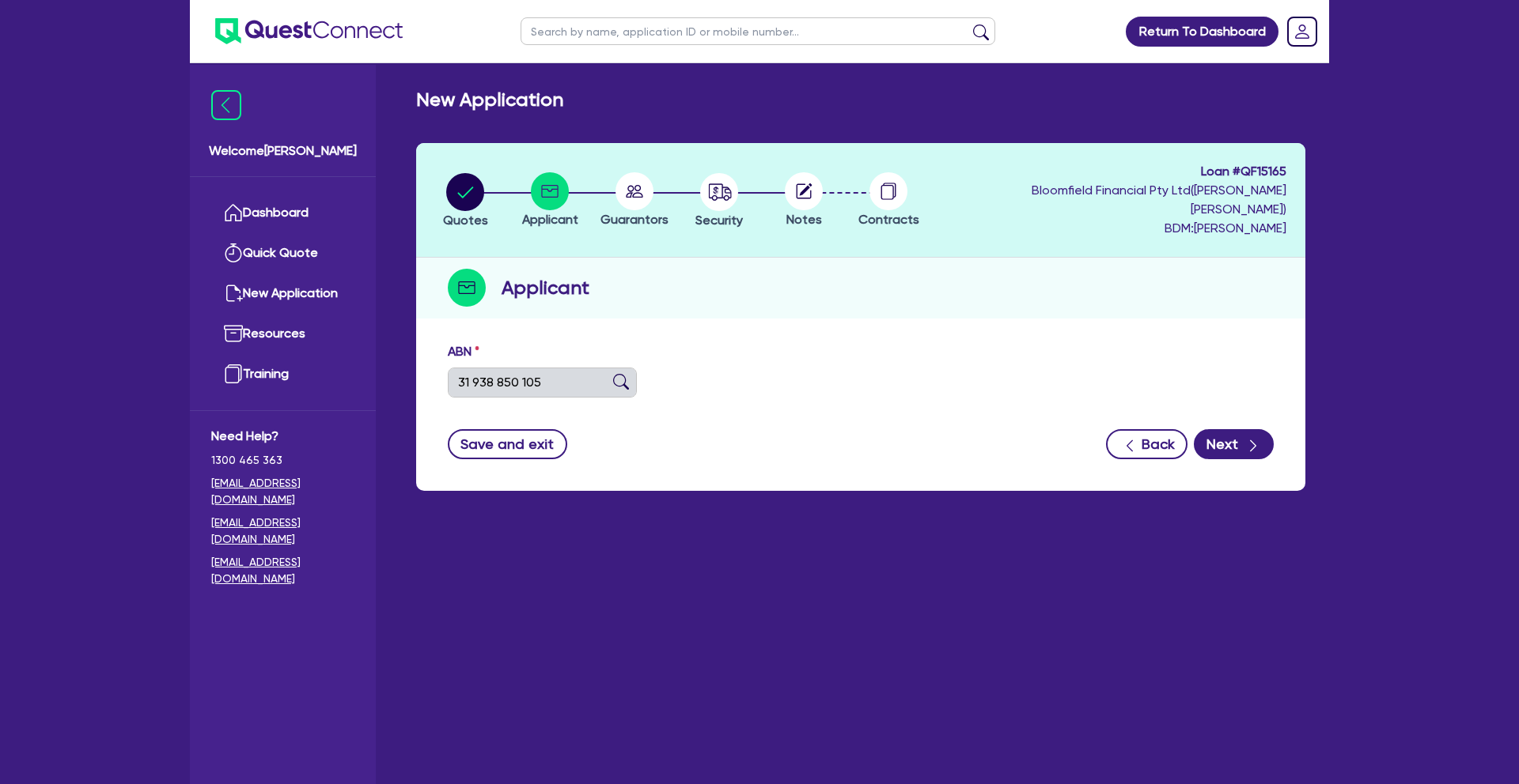
select select "PARTNERSHIP"
type input "[DATE]"
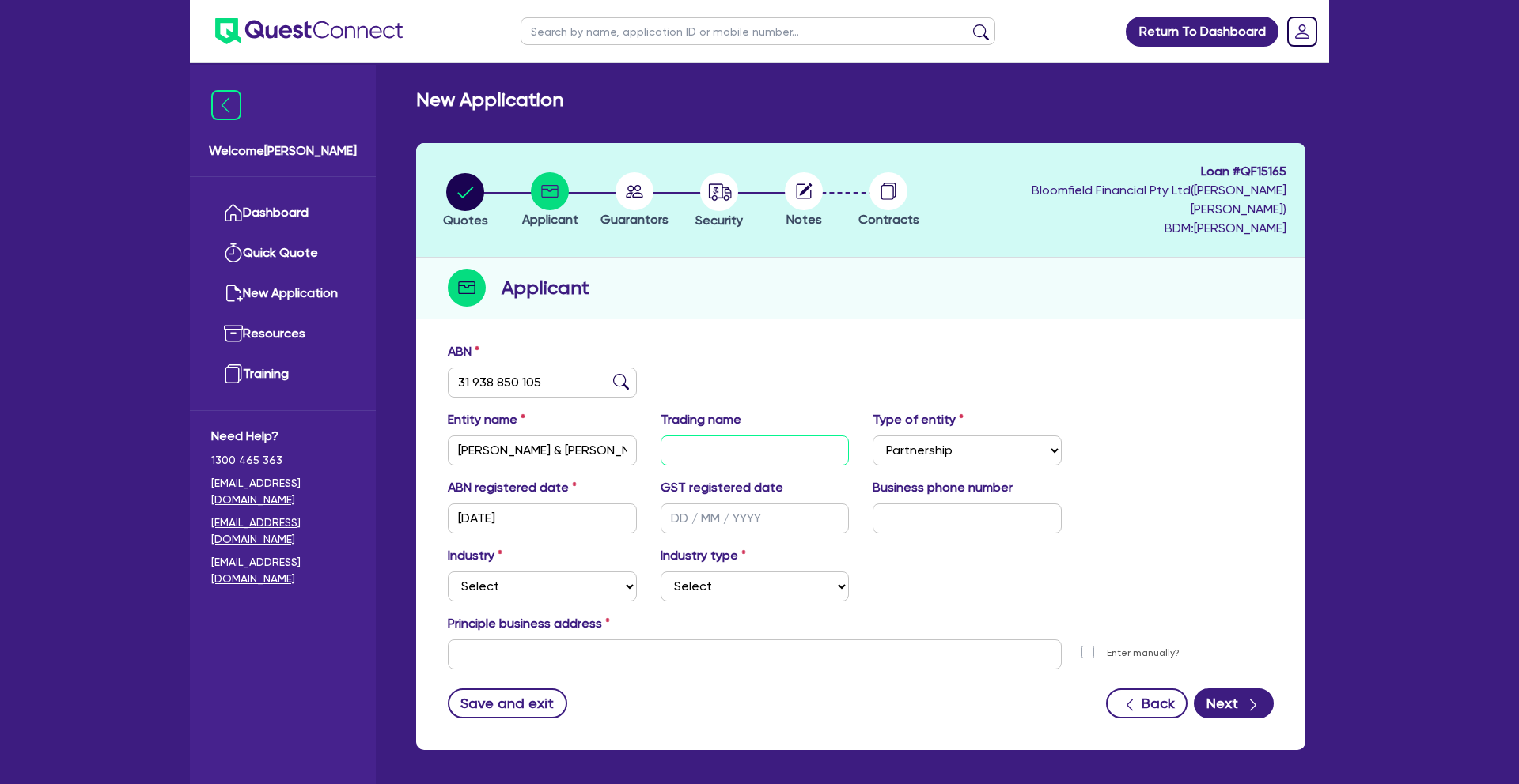
click at [708, 436] on input "text" at bounding box center [755, 451] width 190 height 30
paste input "[PERSON_NAME] BAY MUAY THAI & MMA PTY LTD"
type input "[PERSON_NAME] BAY MUAY THAI & MMA PTY LTD"
click at [904, 383] on div "ABN 31 938 850 105" at bounding box center [861, 376] width 850 height 68
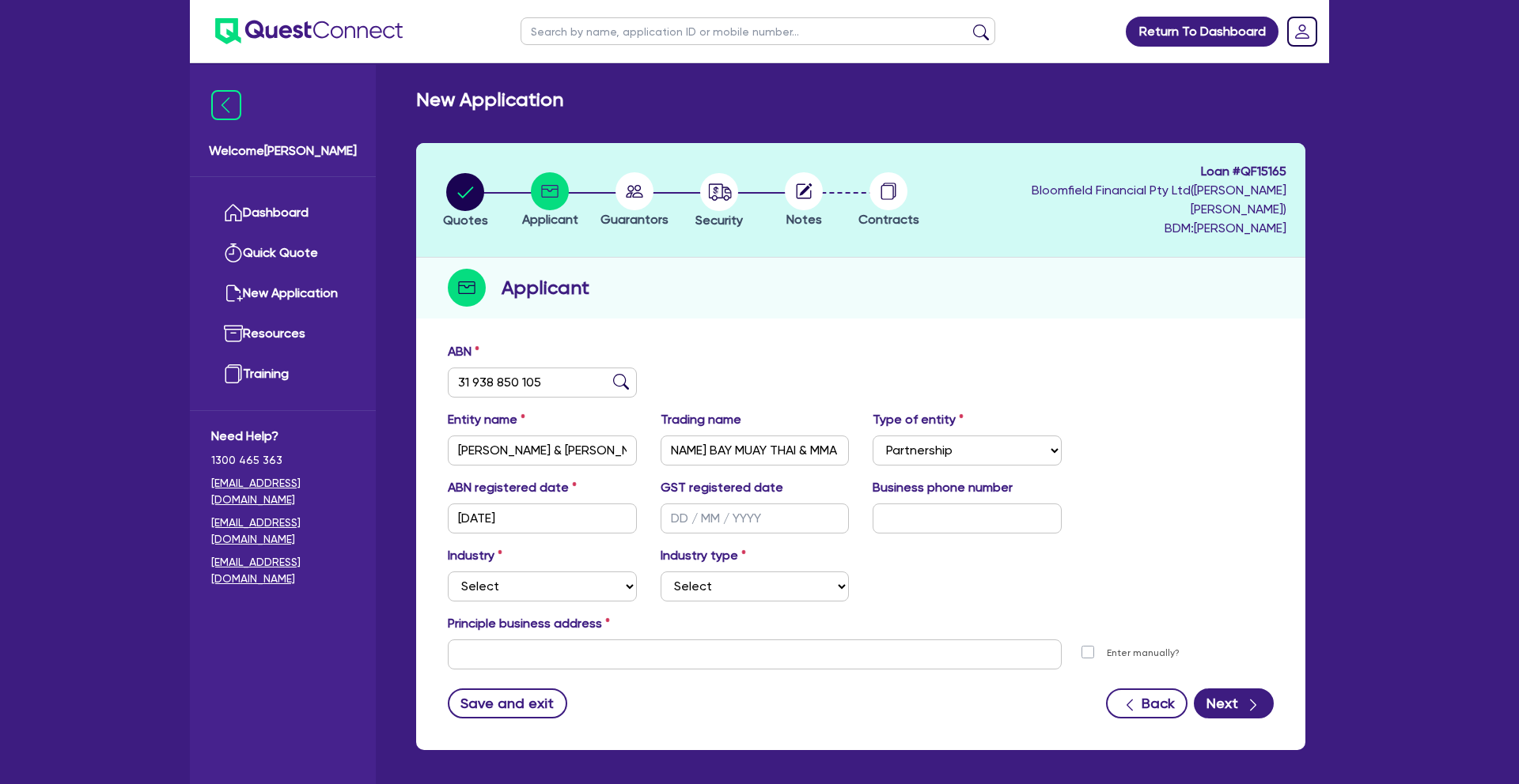
scroll to position [0, 0]
click at [941, 436] on select "Select Sole Trader Company Partnership Trust" at bounding box center [967, 451] width 190 height 30
select select "COMPANY"
click at [873, 436] on select "Select Sole Trader Company Partnership Trust" at bounding box center [967, 451] width 190 height 30
click at [734, 504] on input "text" at bounding box center [755, 519] width 190 height 30
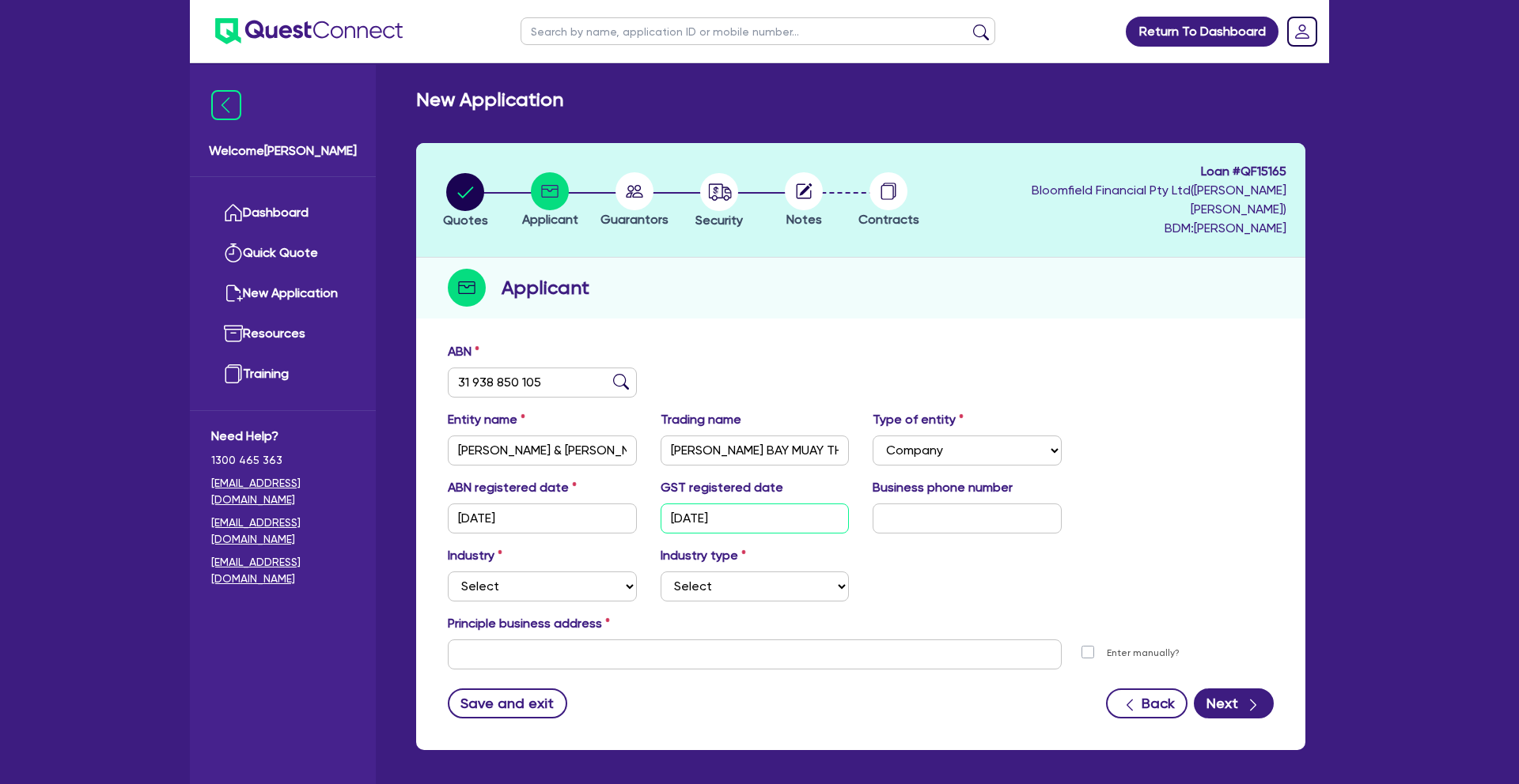
type input "[DATE]"
click at [956, 504] on input "text" at bounding box center [967, 519] width 190 height 30
click at [946, 504] on input "text" at bounding box center [967, 519] width 190 height 30
type input "04 3884 6357"
click at [955, 553] on div "Industry Select Accomodation & Food Services Administrative & Support Services …" at bounding box center [861, 580] width 850 height 68
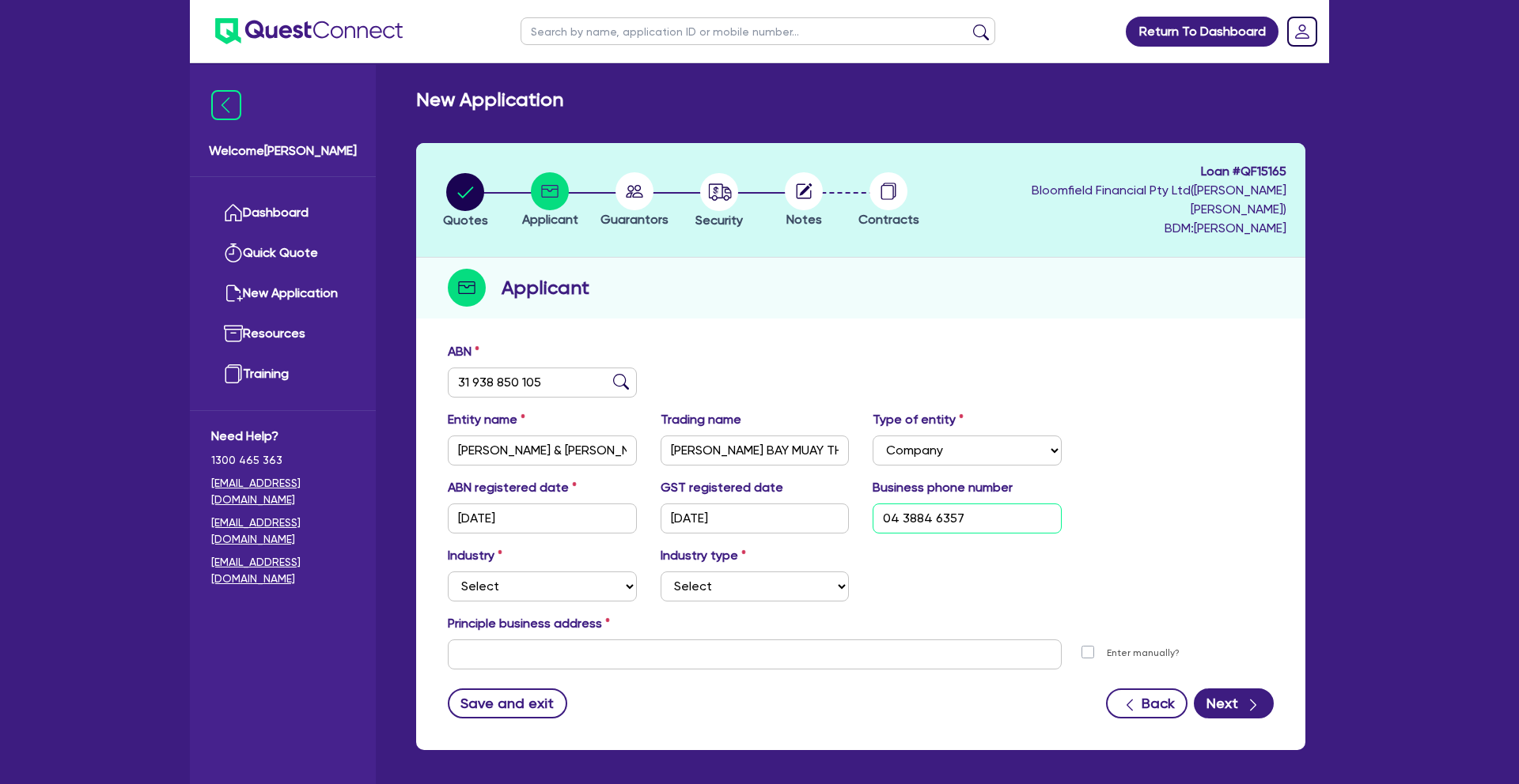
click at [915, 504] on input "04 3884 6357" at bounding box center [967, 519] width 190 height 30
click at [916, 547] on div "Industry Select Accomodation & Food Services Administrative & Support Services …" at bounding box center [861, 580] width 850 height 68
click at [518, 572] on select "Select Accomodation & Food Services Administrative & Support Services Agricultu…" at bounding box center [542, 587] width 190 height 30
click at [448, 572] on select "Select Accomodation & Food Services Administrative & Support Services Agricultu…" at bounding box center [542, 587] width 190 height 30
click at [708, 572] on select "Select [MEDICAL_DATA], [MEDICAL_DATA] Services Cosmetics Supplies Day Spas, Hea…" at bounding box center [755, 587] width 190 height 30
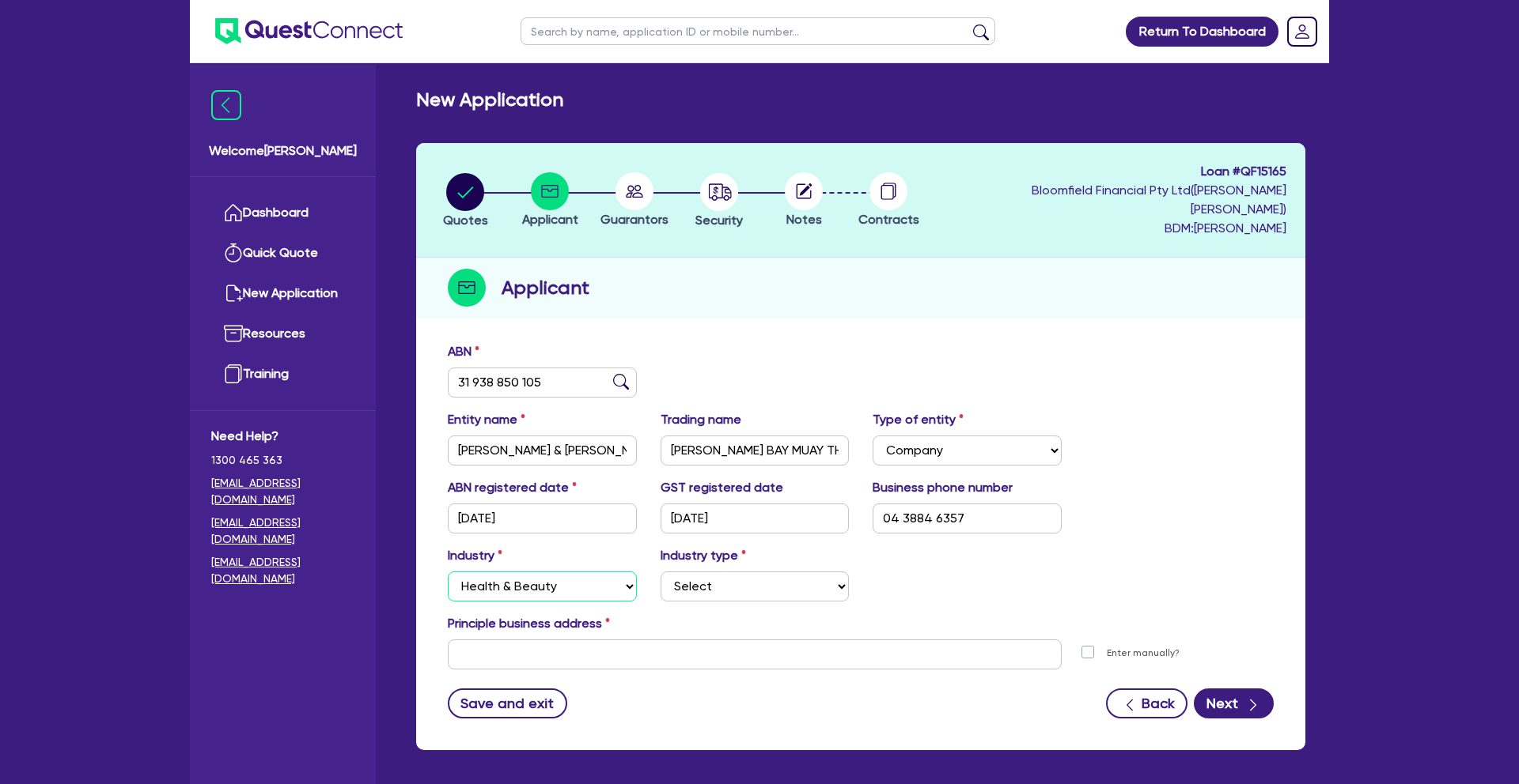
click at [597, 572] on select "Select Accomodation & Food Services Administrative & Support Services Agricultu…" at bounding box center [542, 587] width 190 height 30
select select "ARTS_RECREATION"
click at [448, 572] on select "Select Accomodation & Food Services Administrative & Support Services Agricultu…" at bounding box center [542, 587] width 190 height 30
click at [694, 572] on select "Select Artists Musicians Writers Performers Venue Operators Sports Venue Gyms S…" at bounding box center [755, 587] width 190 height 30
select select "GYMS"
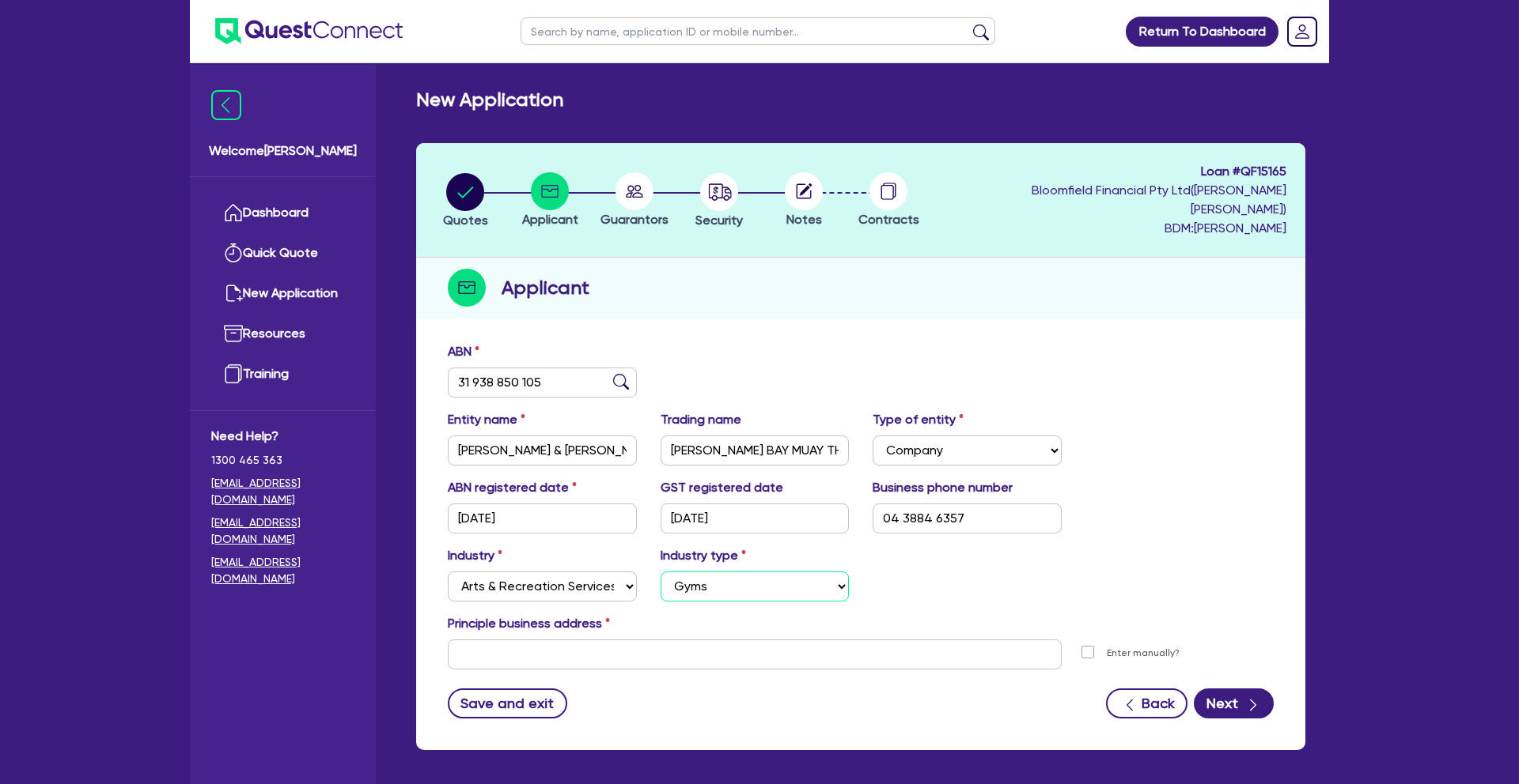
click at [661, 572] on select "Select Artists Musicians Writers Performers Venue Operators Sports Venue Gyms S…" at bounding box center [755, 587] width 190 height 30
click at [659, 643] on input "text" at bounding box center [754, 655] width 614 height 30
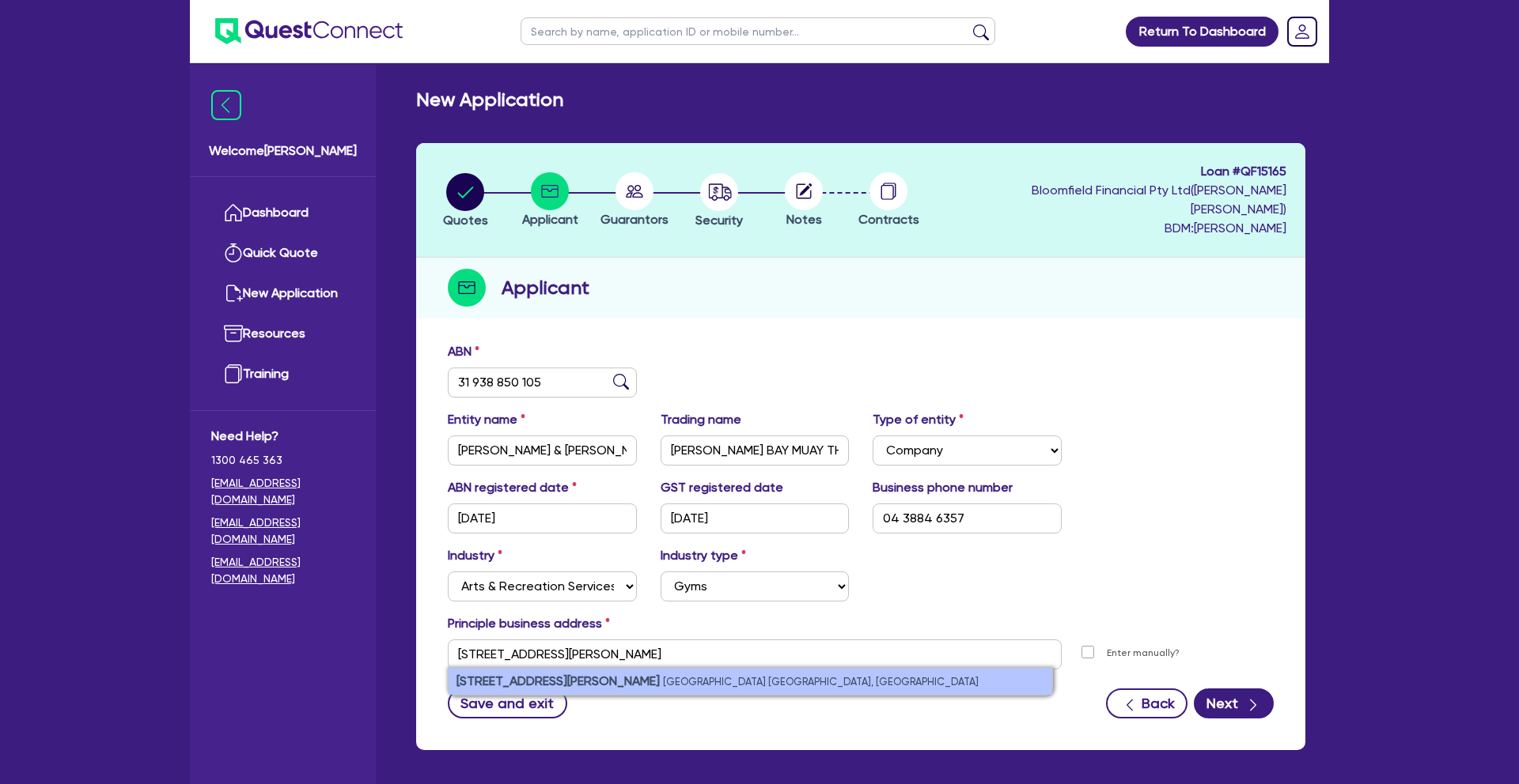
click at [688, 668] on li "[STREET_ADDRESS][PERSON_NAME]" at bounding box center [750, 681] width 603 height 27
type input "[PERSON_NAME] [GEOGRAPHIC_DATA] NSW 2481"
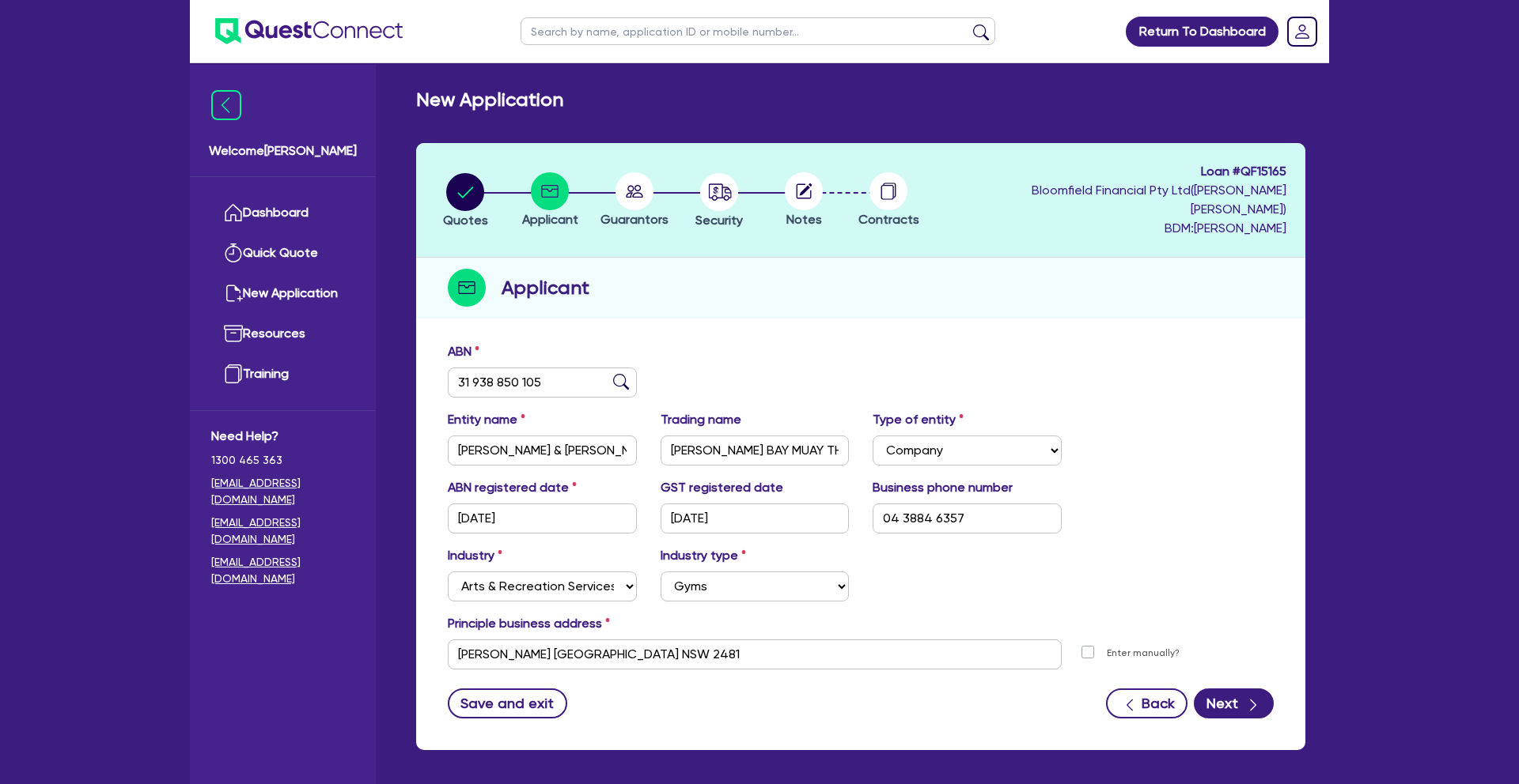
click at [770, 688] on div "Save and exit Back Next" at bounding box center [861, 703] width 850 height 30
click at [645, 640] on input "[PERSON_NAME] [GEOGRAPHIC_DATA] NSW 2481" at bounding box center [754, 655] width 614 height 30
click at [737, 640] on input "[PERSON_NAME] [GEOGRAPHIC_DATA] NSW 2481" at bounding box center [754, 655] width 614 height 30
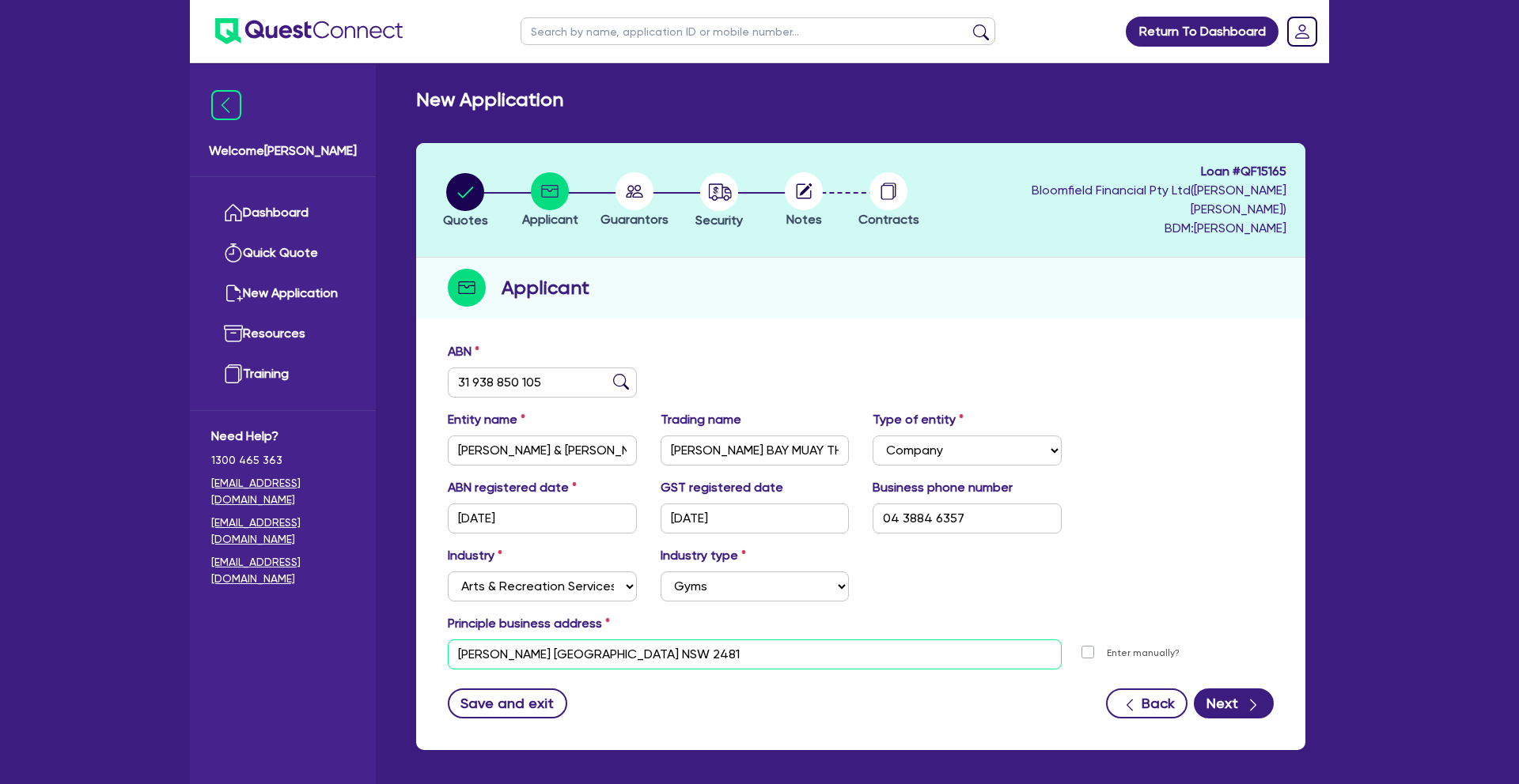
click at [737, 640] on input "[PERSON_NAME] [GEOGRAPHIC_DATA] NSW 2481" at bounding box center [754, 655] width 614 height 30
click at [1107, 646] on label "Enter manually?" at bounding box center [1144, 654] width 73 height 15
click at [1086, 644] on input "Enter manually?" at bounding box center [1091, 652] width 12 height 15
checkbox input "true"
select select
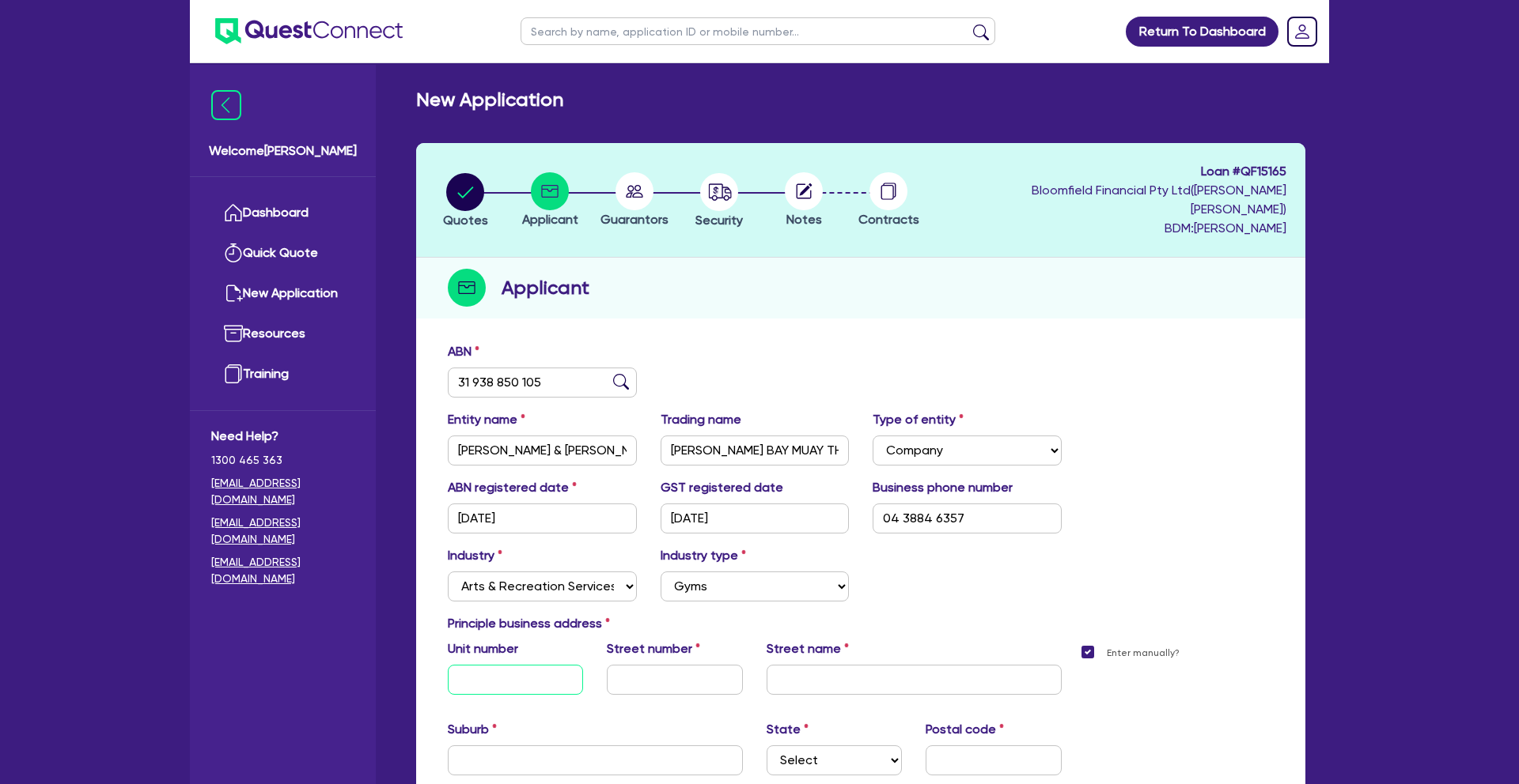
click at [515, 665] on input "text" at bounding box center [515, 680] width 135 height 30
click at [698, 669] on input "text" at bounding box center [675, 680] width 135 height 30
type input "6A"
click at [846, 665] on input "text" at bounding box center [914, 680] width 296 height 30
type input "[PERSON_NAME]"
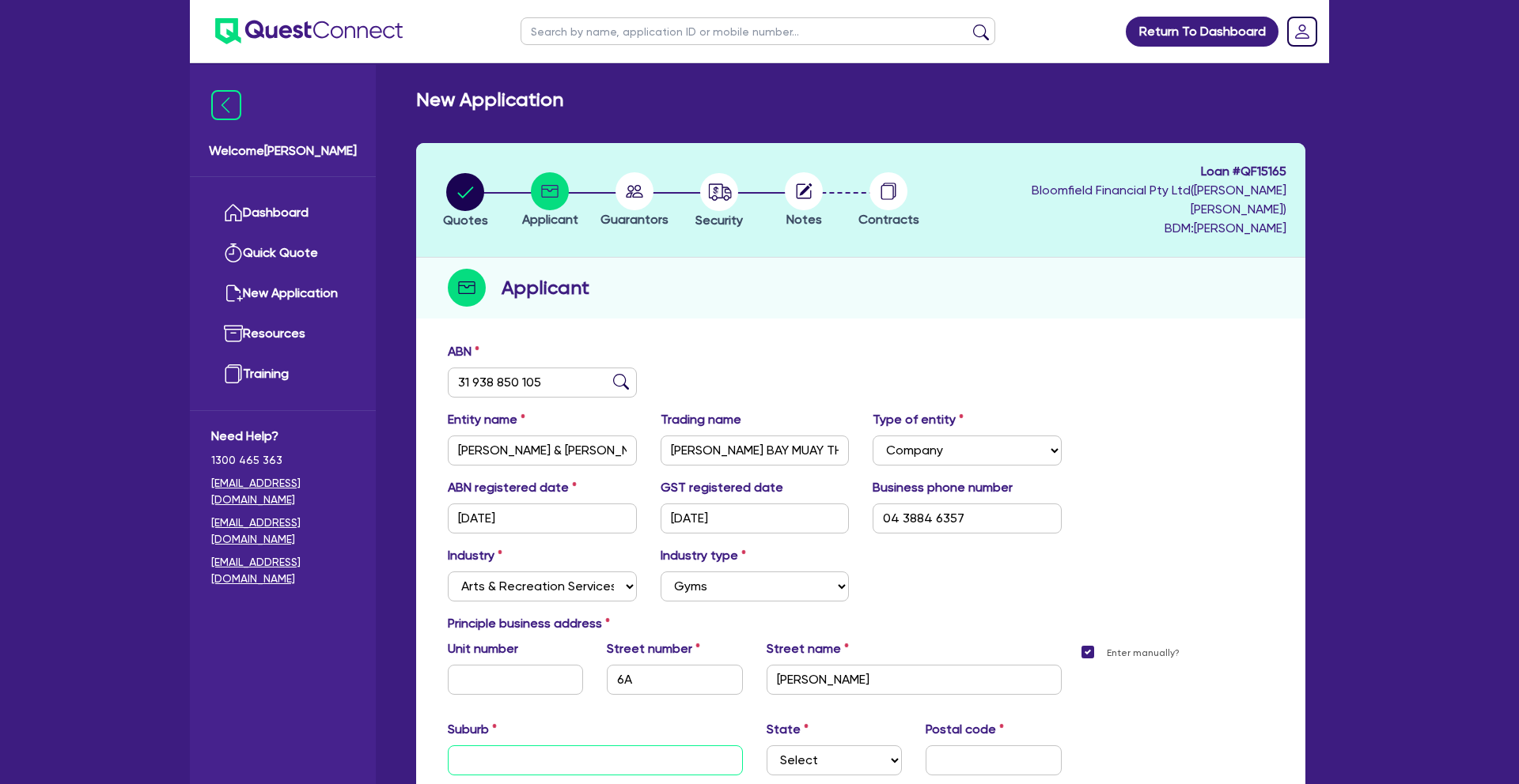
click at [650, 746] on input "text" at bounding box center [595, 761] width 296 height 30
type input "Tyagarah"
click at [860, 746] on select "Select [GEOGRAPHIC_DATA] [GEOGRAPHIC_DATA] [GEOGRAPHIC_DATA] [GEOGRAPHIC_DATA] …" at bounding box center [834, 761] width 135 height 30
select select "[GEOGRAPHIC_DATA]"
click at [767, 746] on select "Select [GEOGRAPHIC_DATA] [GEOGRAPHIC_DATA] [GEOGRAPHIC_DATA] [GEOGRAPHIC_DATA] …" at bounding box center [834, 761] width 135 height 30
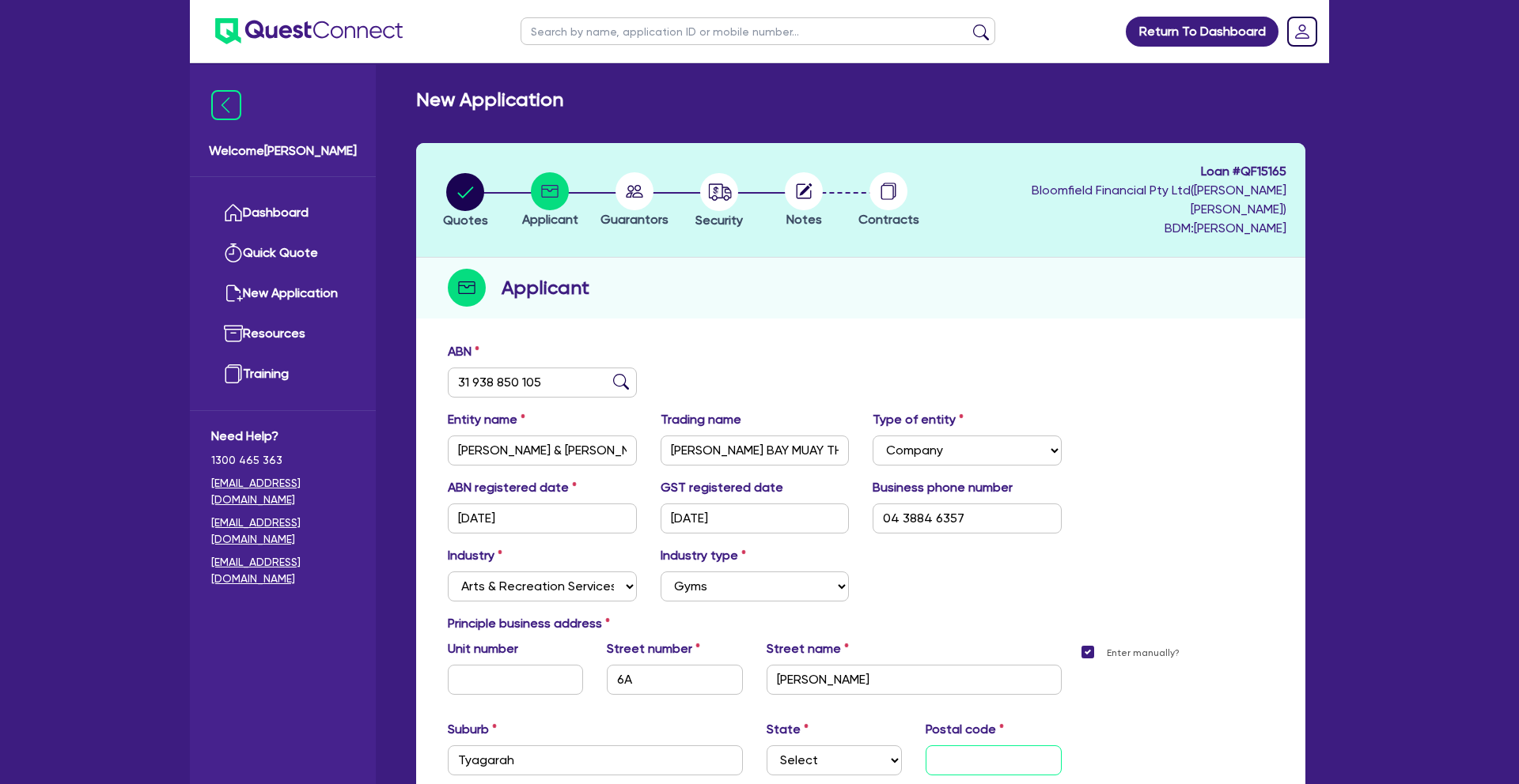
click at [964, 746] on input "text" at bounding box center [994, 761] width 135 height 30
type input "2481"
click at [1102, 755] on div "Enter manually?" at bounding box center [1179, 720] width 213 height 161
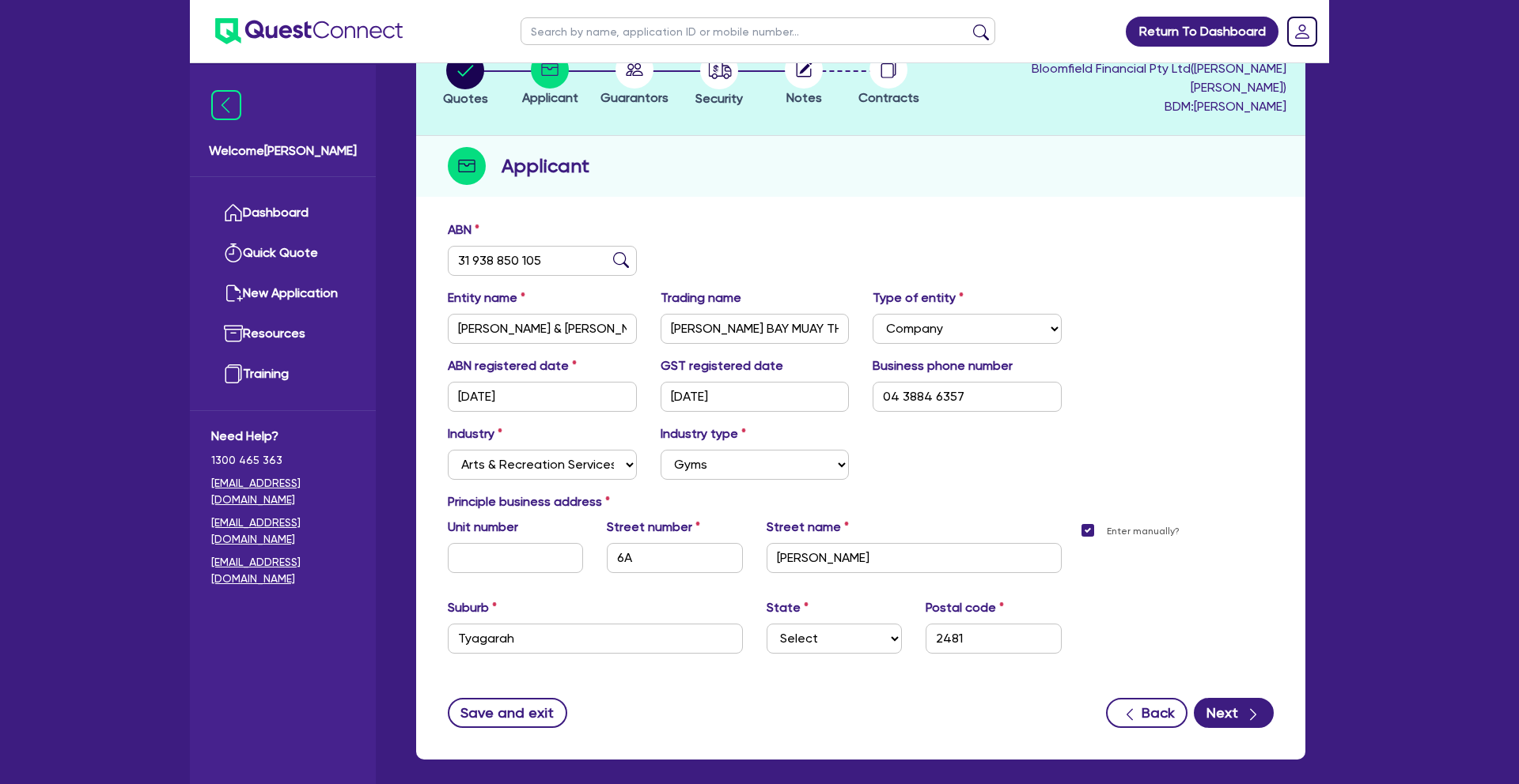
scroll to position [174, 0]
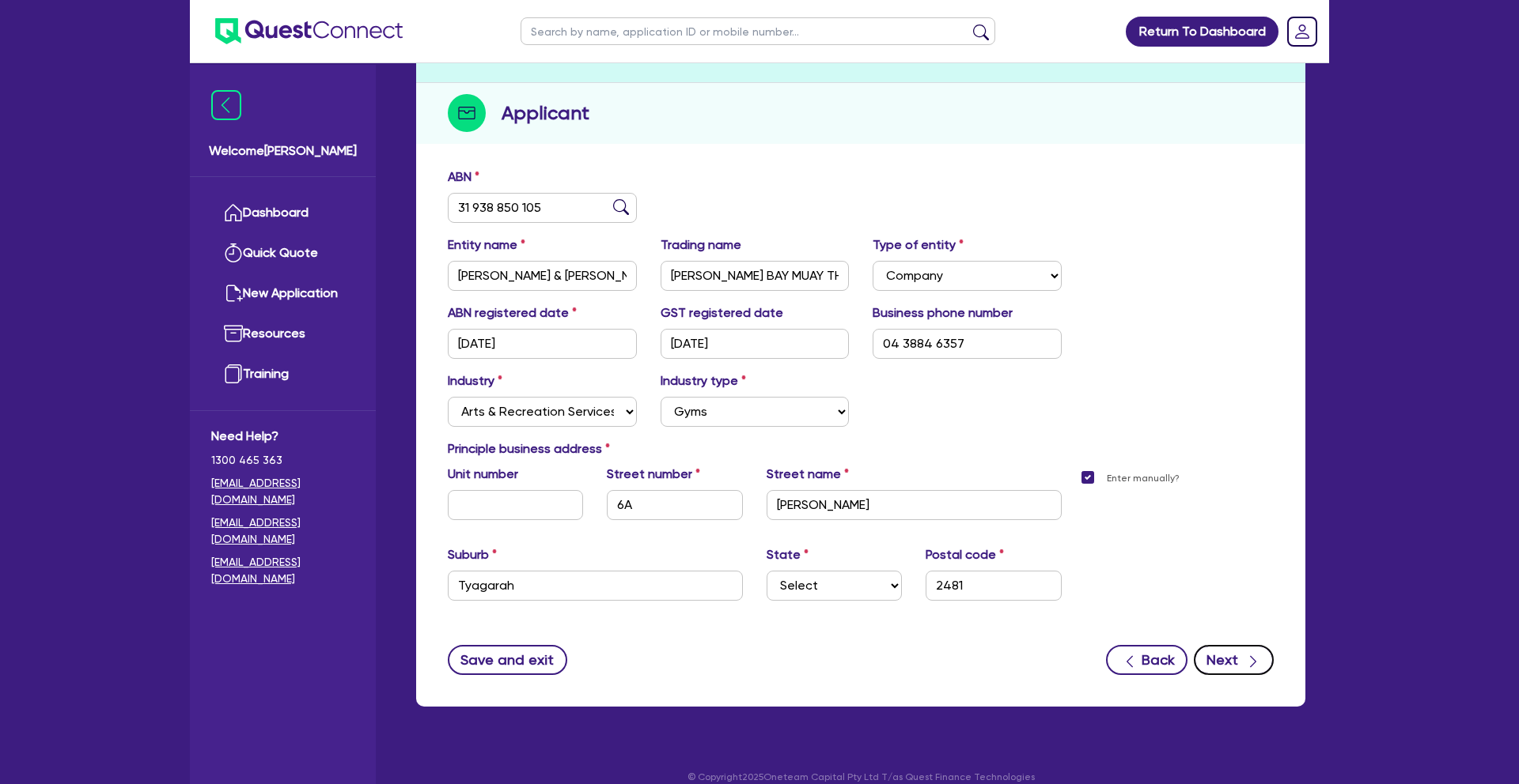
click at [1218, 646] on button "Next" at bounding box center [1233, 660] width 80 height 30
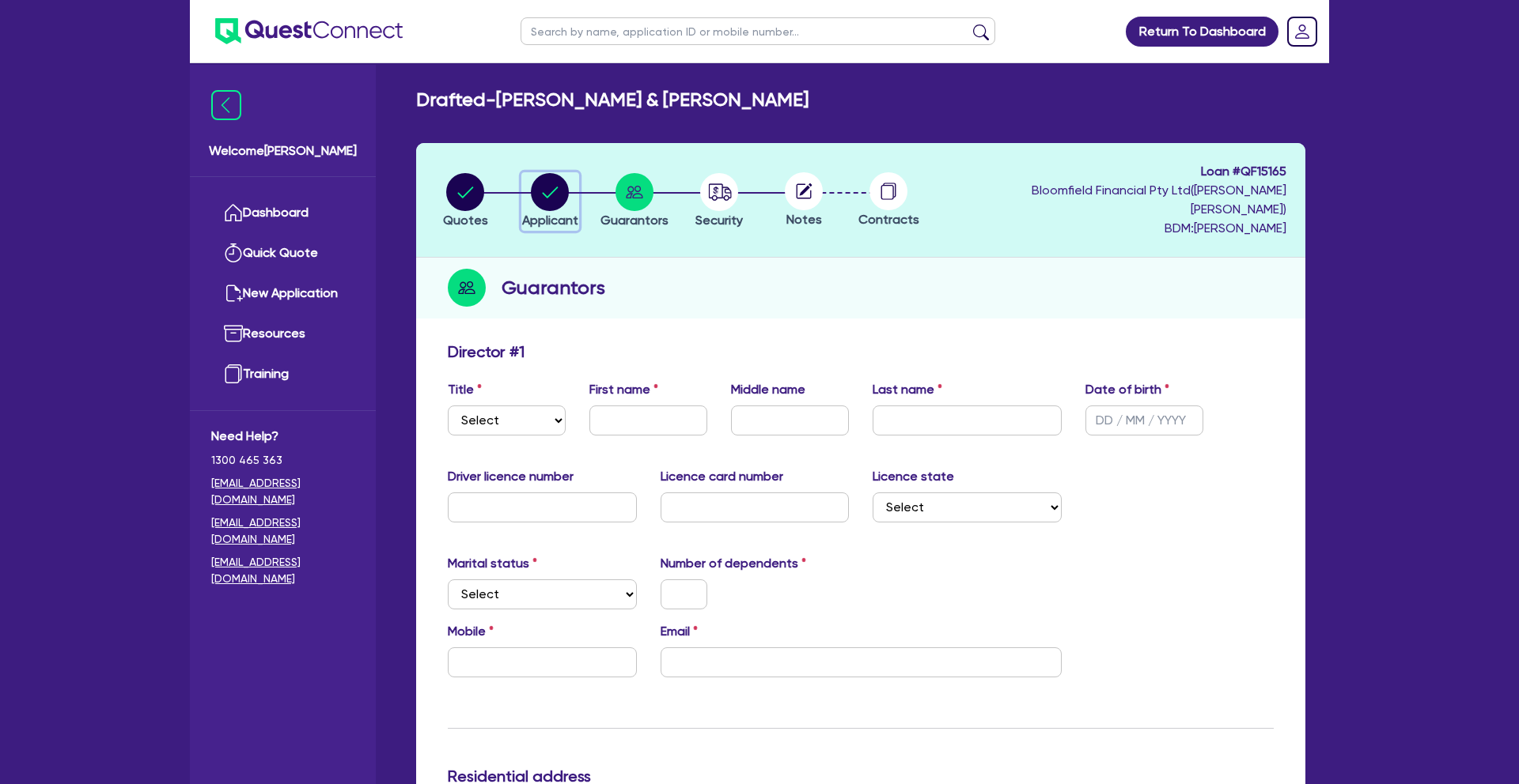
click at [553, 194] on circle "button" at bounding box center [550, 192] width 38 height 38
select select "COMPANY"
select select "ARTS_RECREATION"
select select "GYMS"
select select "[GEOGRAPHIC_DATA]"
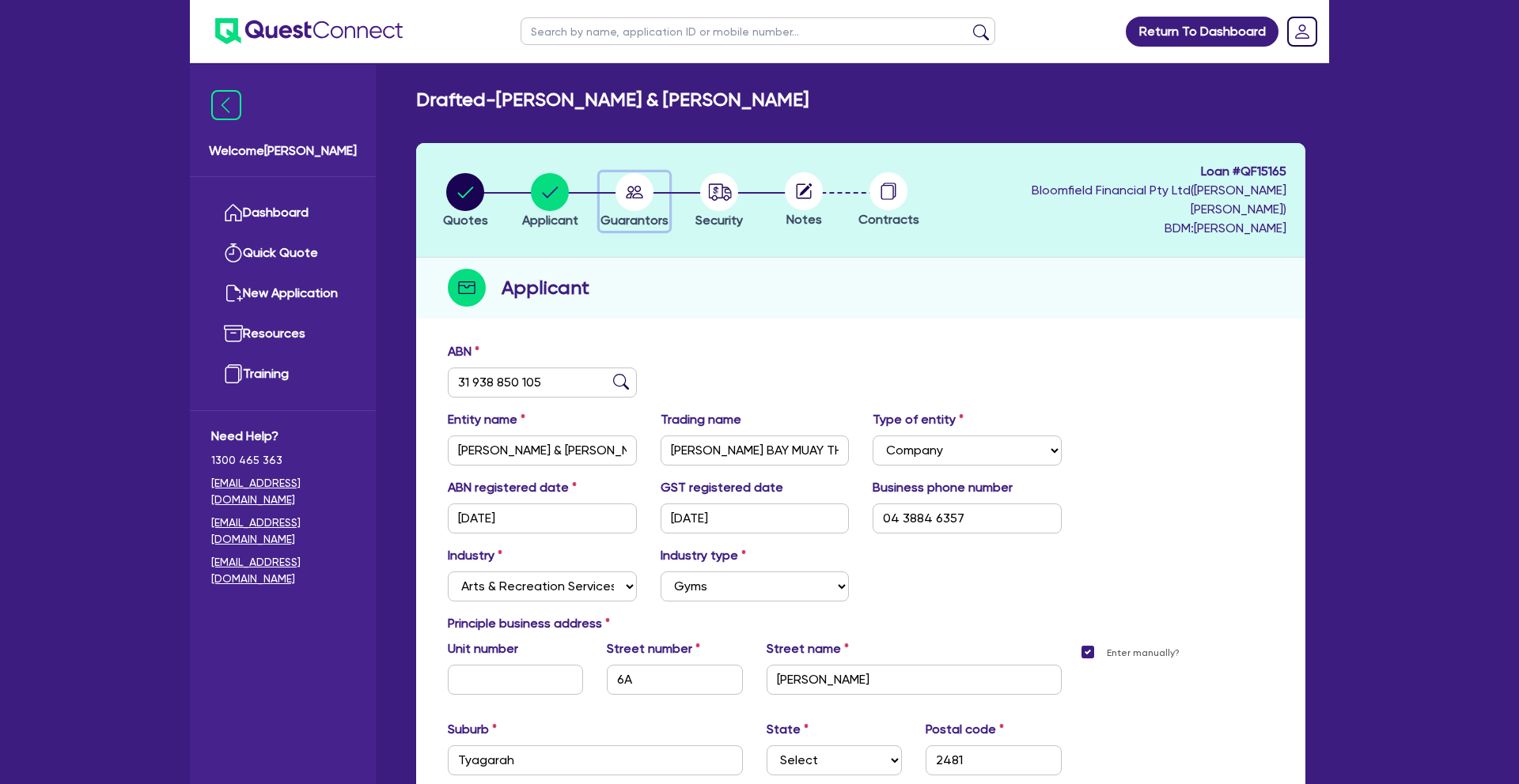
click at [637, 187] on circle "button" at bounding box center [634, 192] width 38 height 38
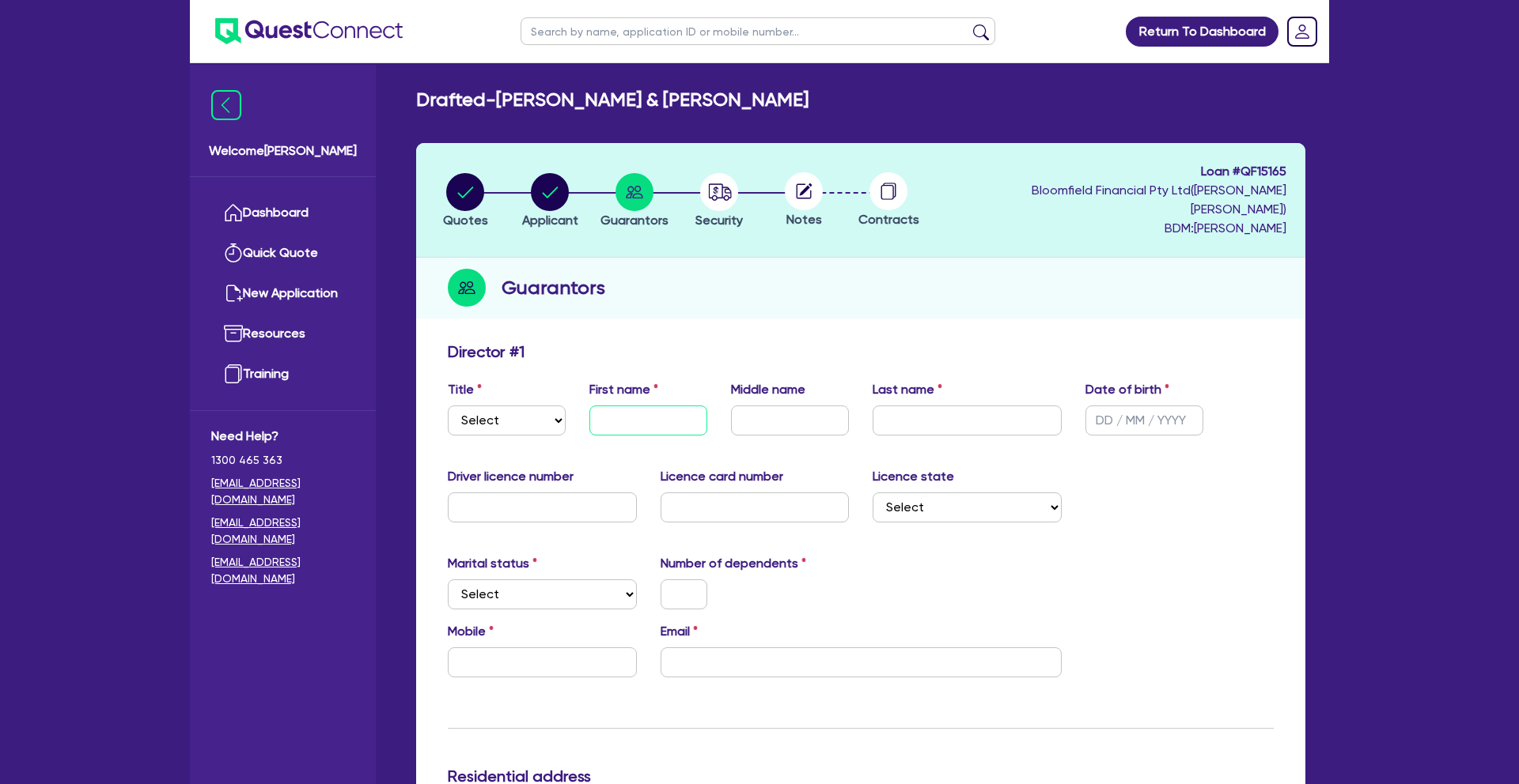
click at [620, 406] on input "text" at bounding box center [648, 421] width 118 height 30
type input "[PERSON_NAME]"
click at [897, 406] on input "text" at bounding box center [967, 421] width 190 height 30
type input "Flick"
click at [551, 189] on circle "button" at bounding box center [550, 192] width 38 height 38
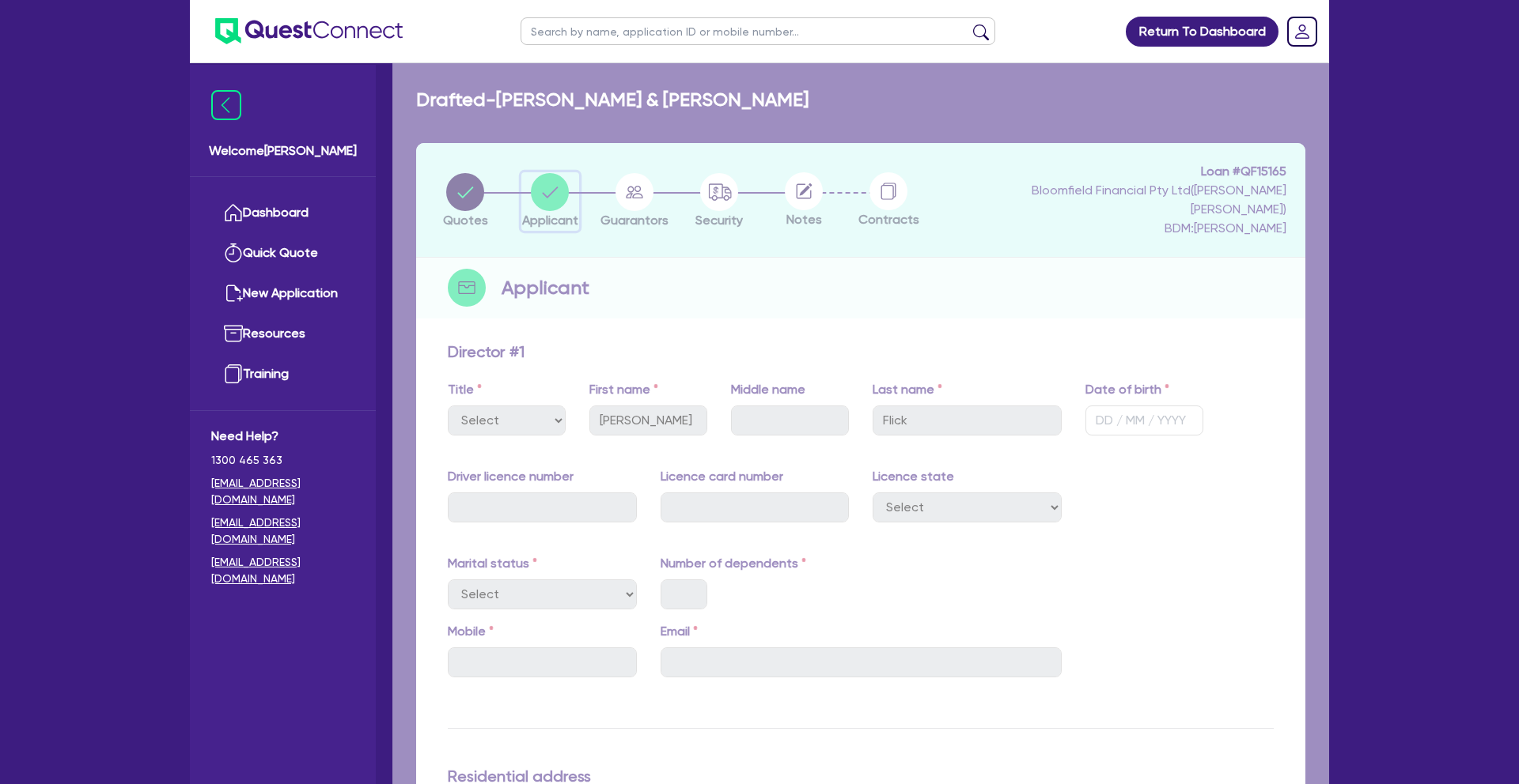
select select "COMPANY"
select select "ARTS_RECREATION"
select select "GYMS"
select select "[GEOGRAPHIC_DATA]"
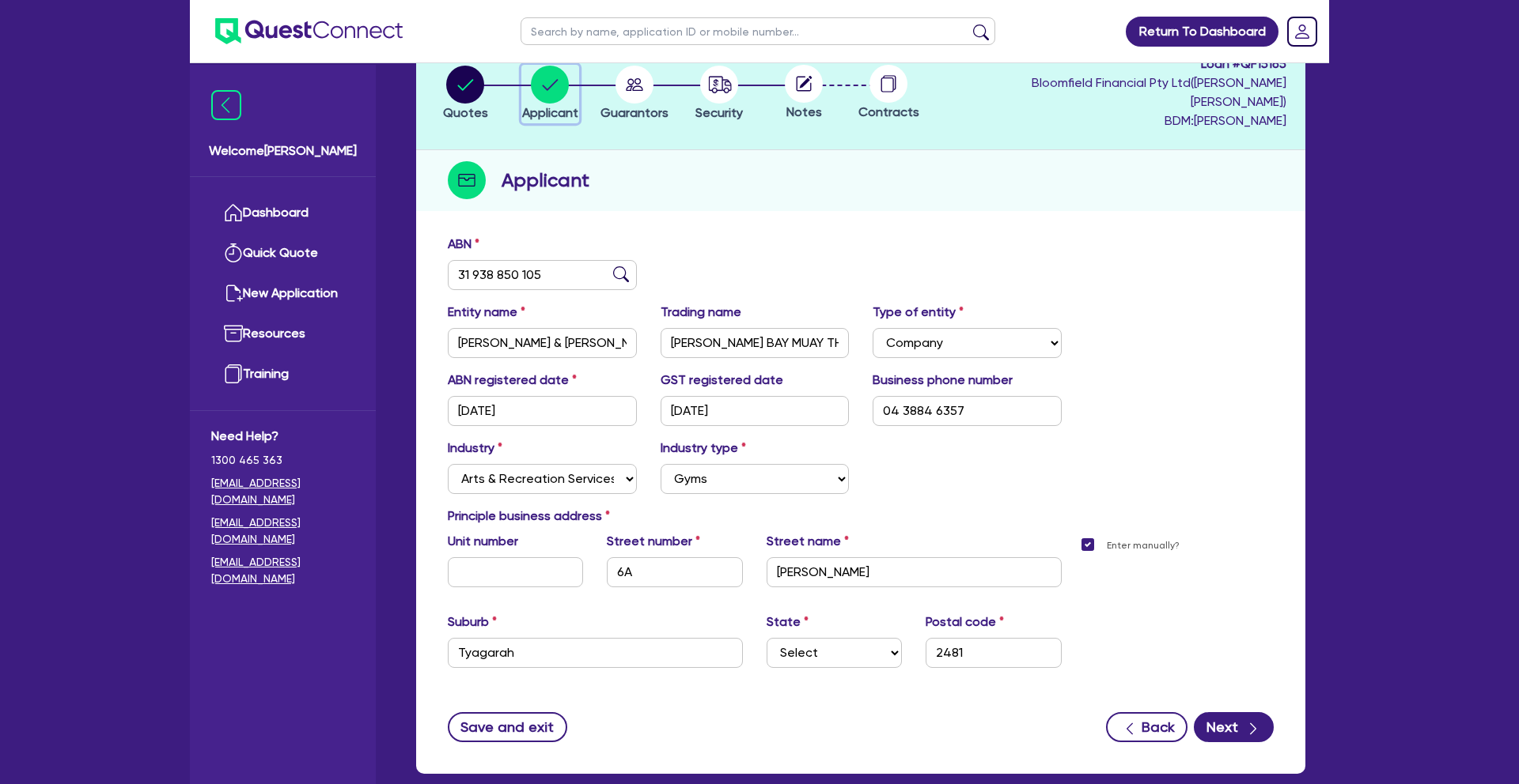
scroll to position [88, 0]
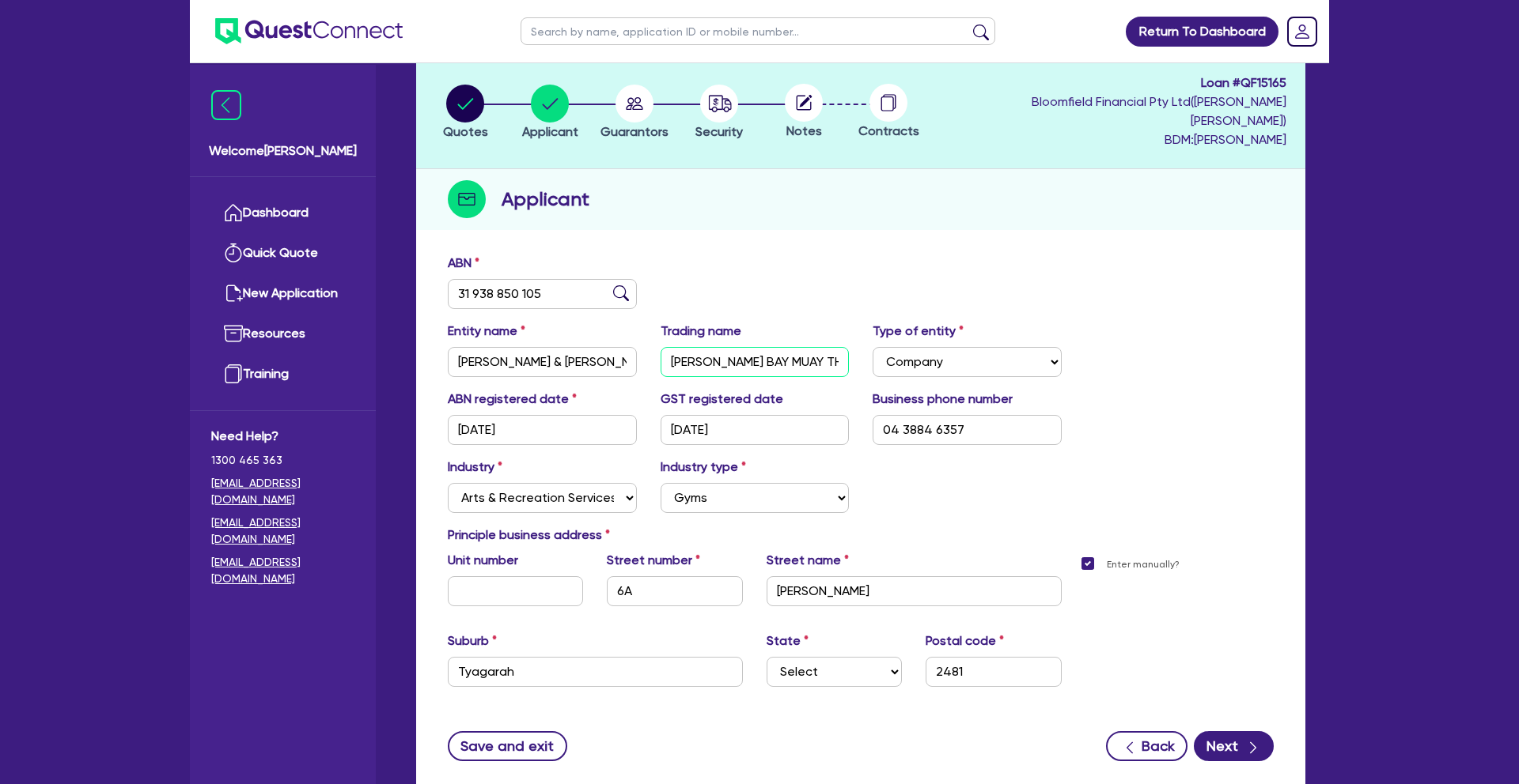
click at [670, 355] on input "[PERSON_NAME] BAY MUAY THAI & MMA PTY LTD" at bounding box center [755, 362] width 190 height 30
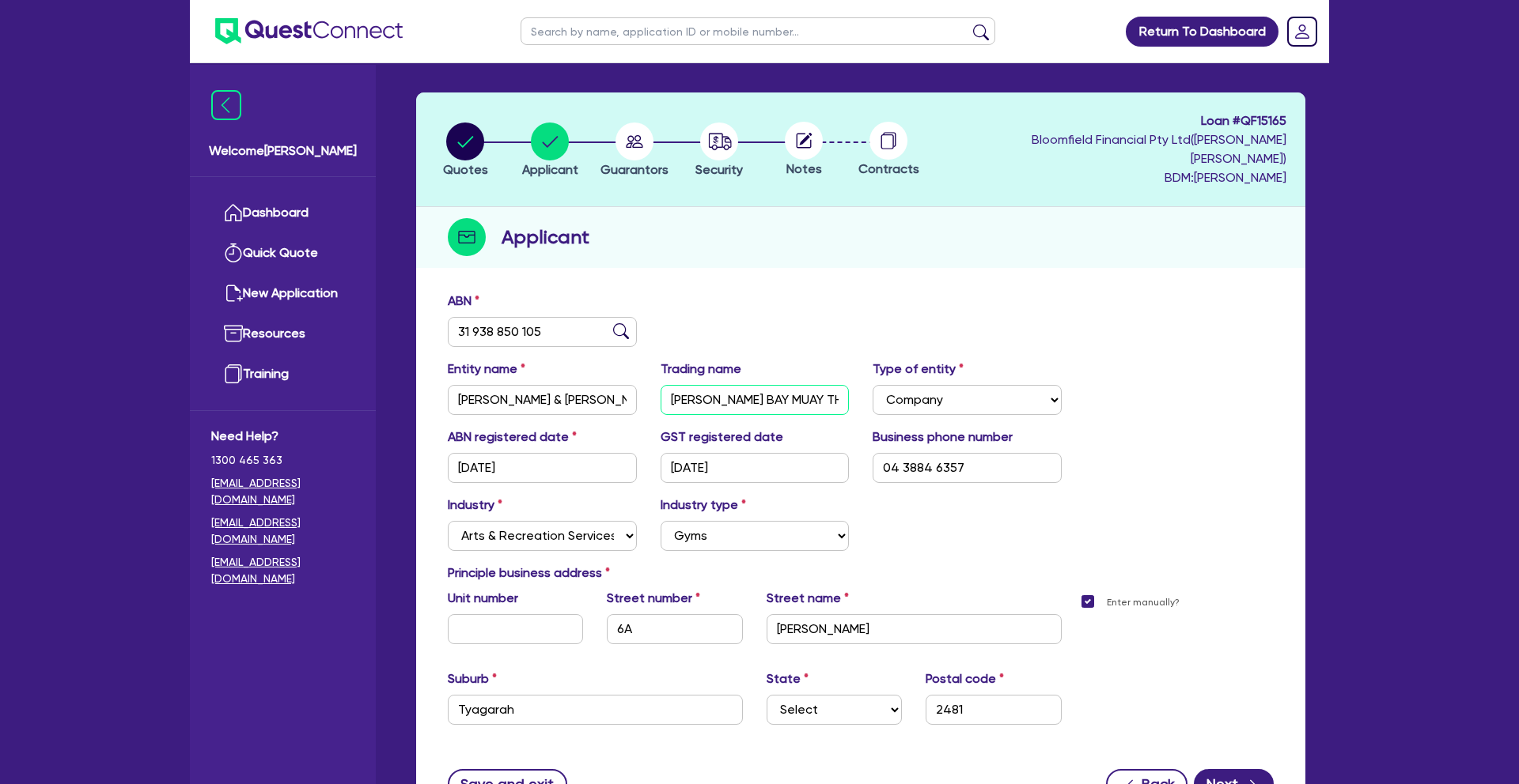
scroll to position [23, 0]
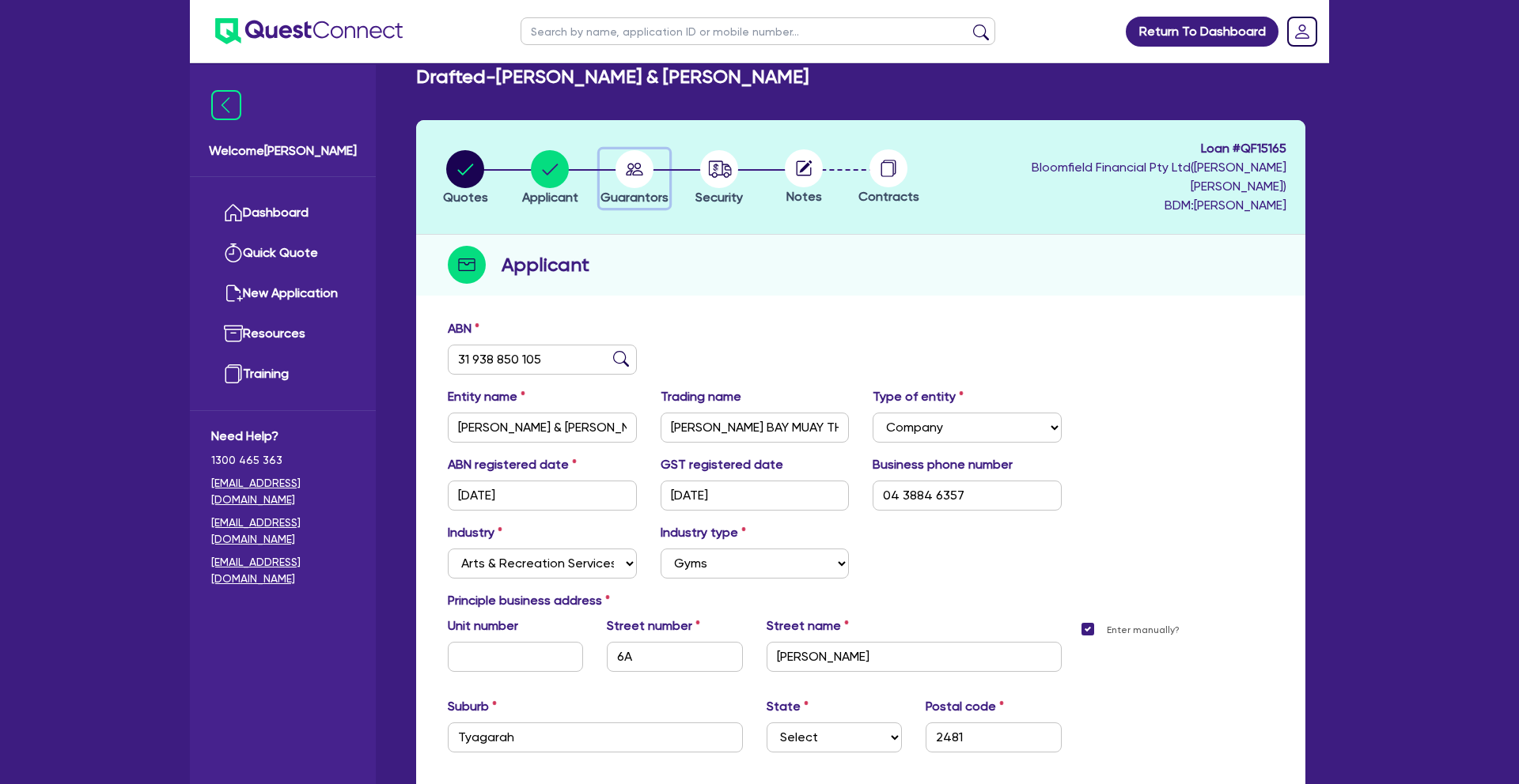
click at [650, 170] on circle "button" at bounding box center [634, 169] width 38 height 38
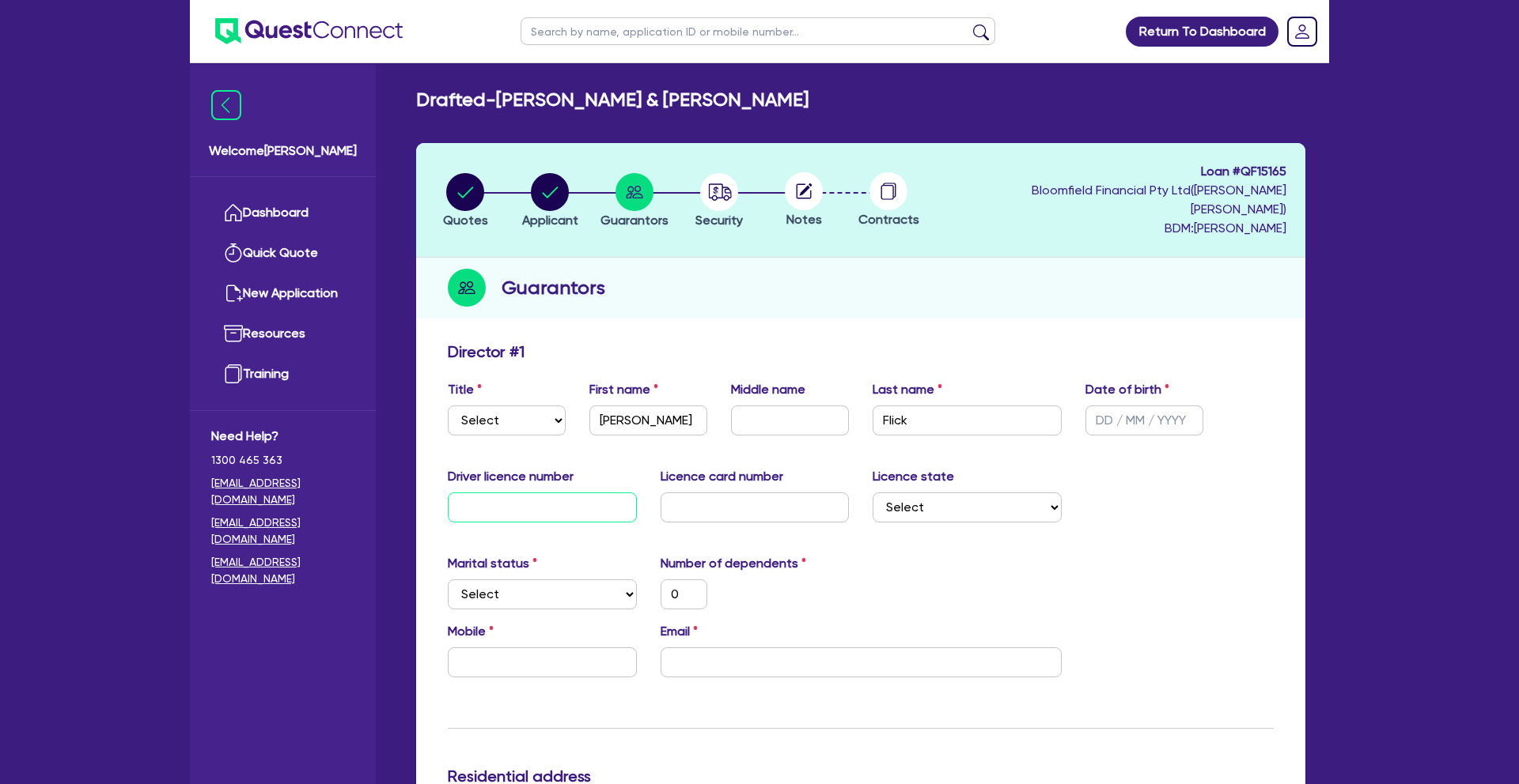
click at [572, 492] on input "text" at bounding box center [542, 507] width 190 height 30
click at [795, 406] on input "text" at bounding box center [790, 421] width 118 height 30
type input "C"
type input "0"
type input "Co"
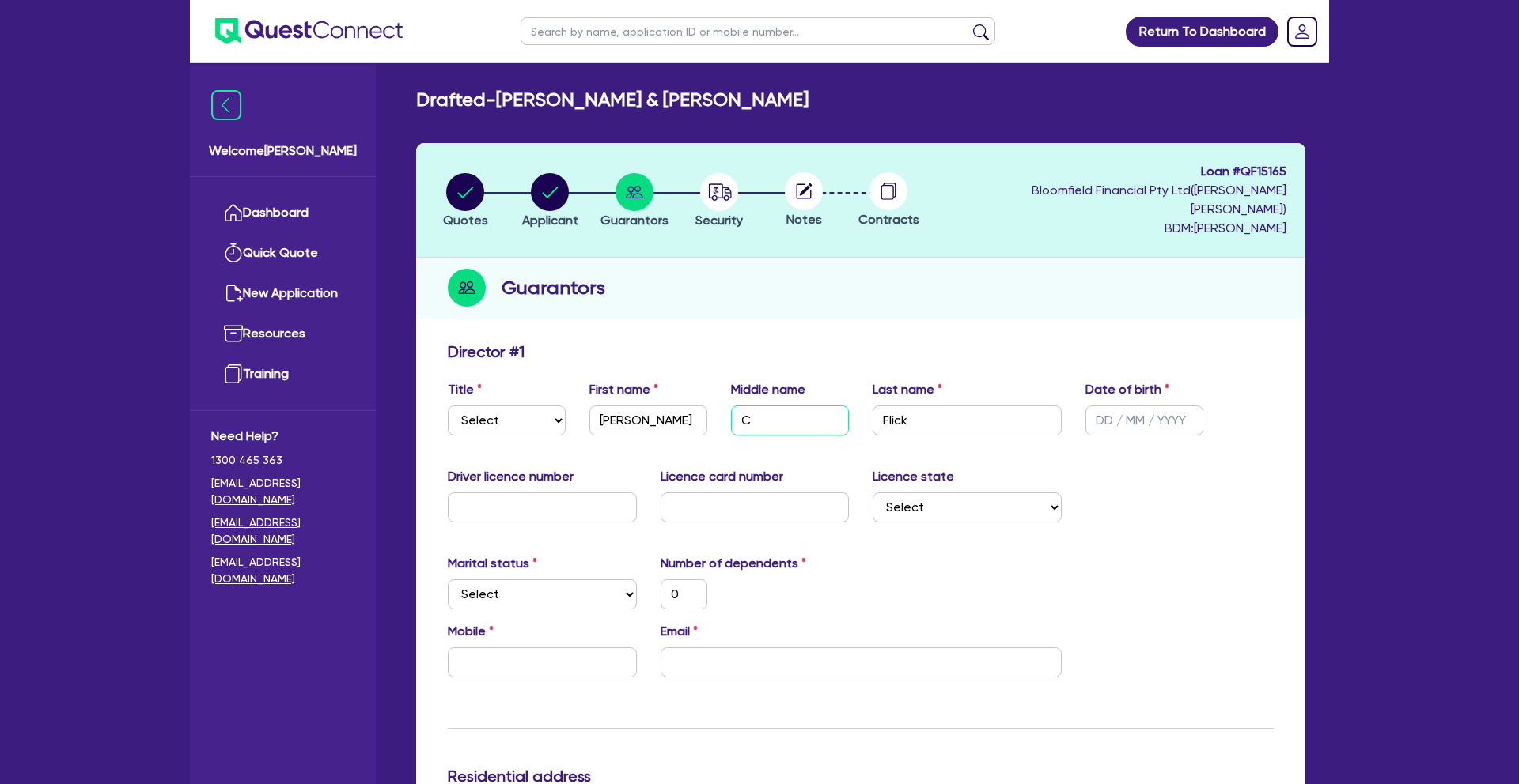
type input "0"
type input "Col"
type input "0"
type input "Coli"
type input "0"
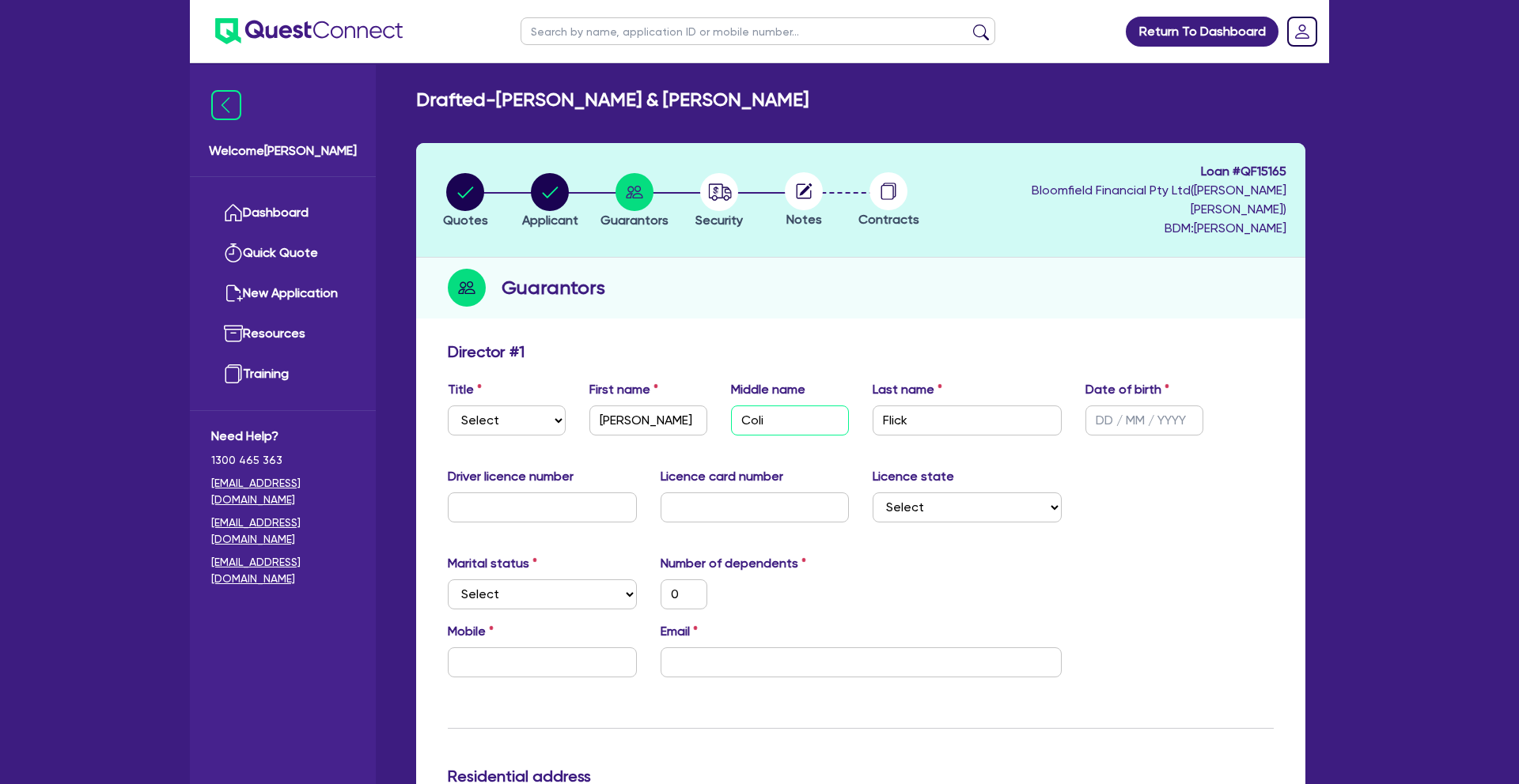
type input "[PERSON_NAME]"
type input "0"
type input "[PERSON_NAME]"
click at [1108, 406] on input "text" at bounding box center [1145, 421] width 118 height 30
type input "1 / /"
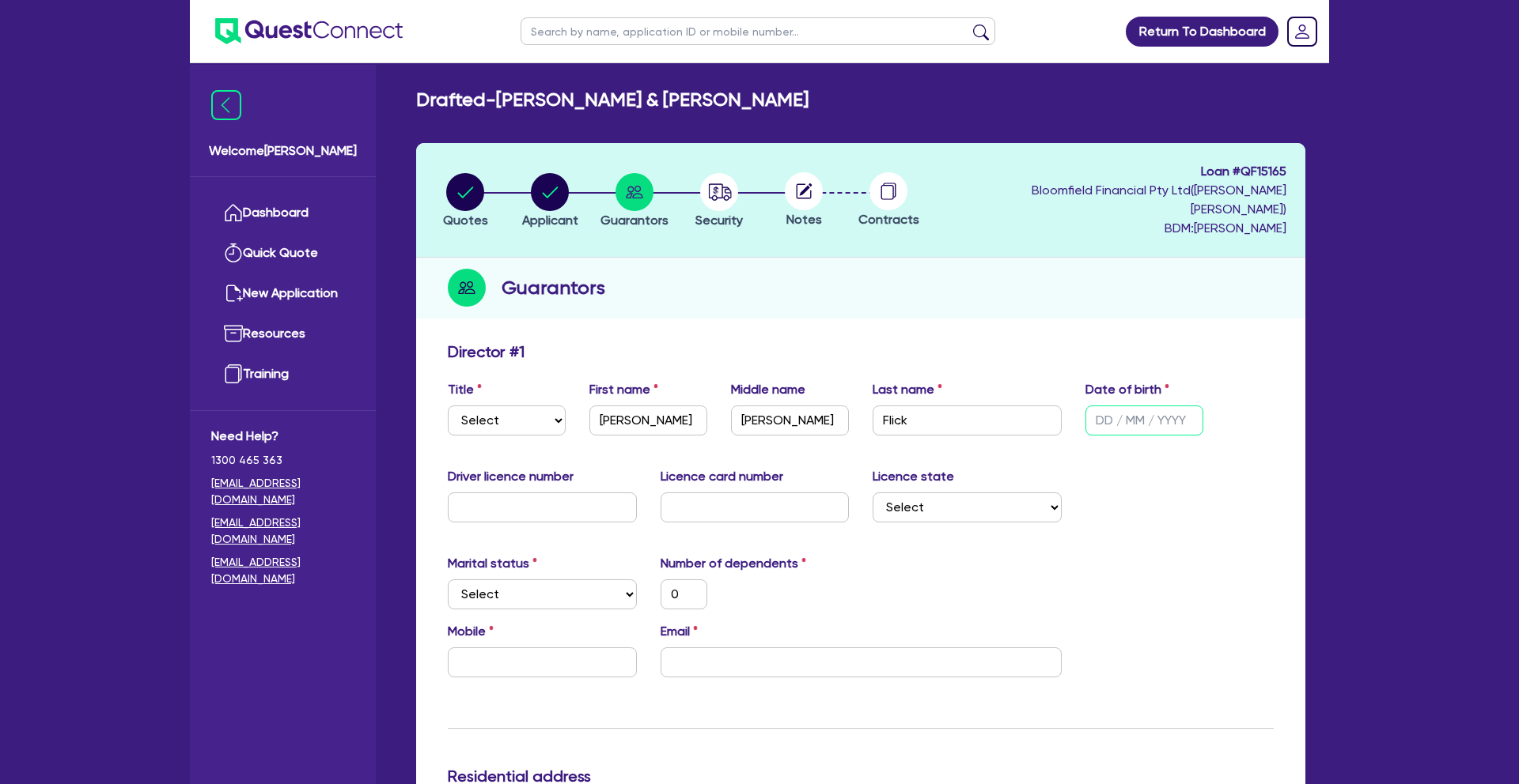
type input "0"
type input "10/ /"
type input "0"
type input "10/0 /"
type input "0"
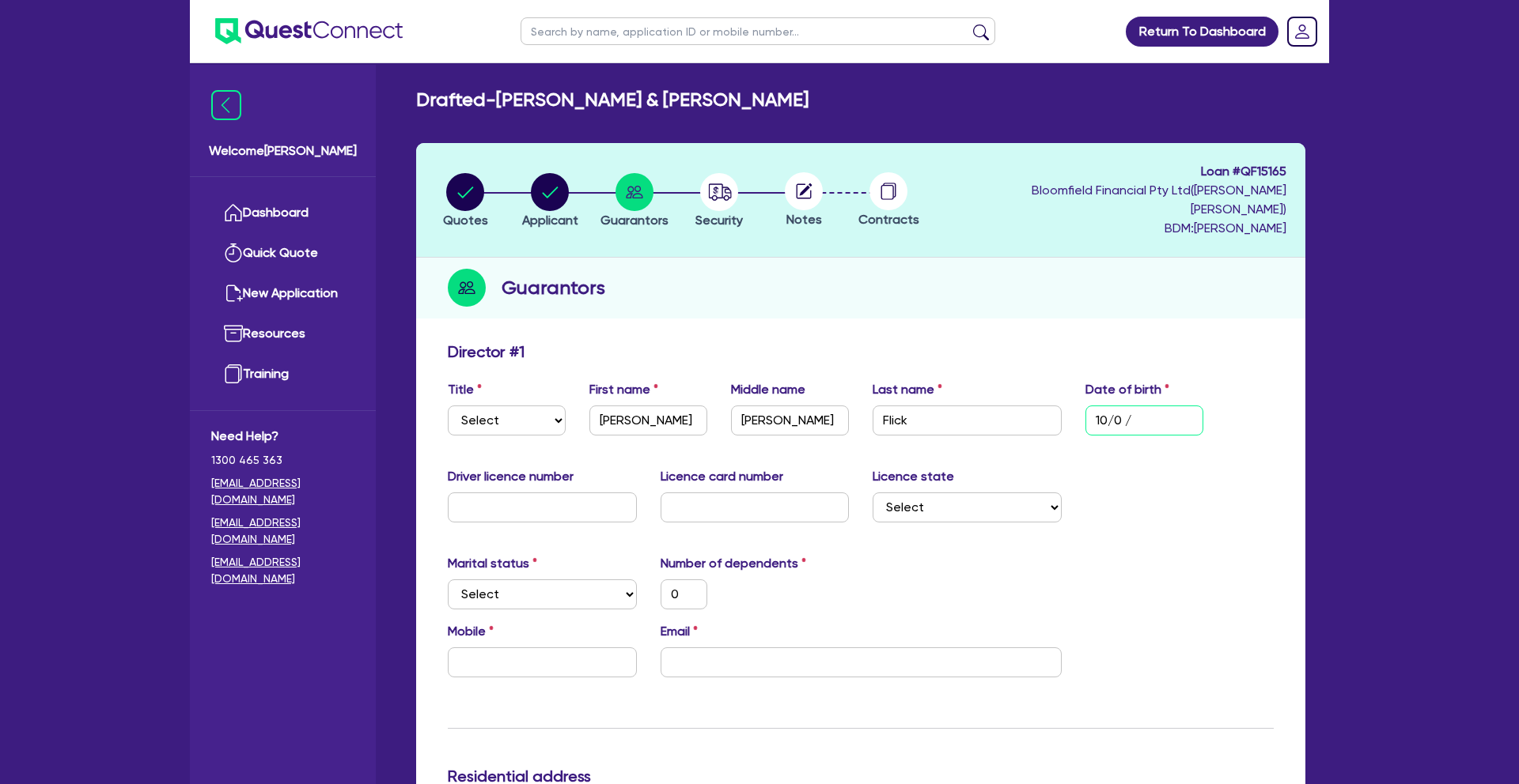
type input "10/03/"
type input "0"
type input "10/03/1"
type input "0"
type input "[DATE]"
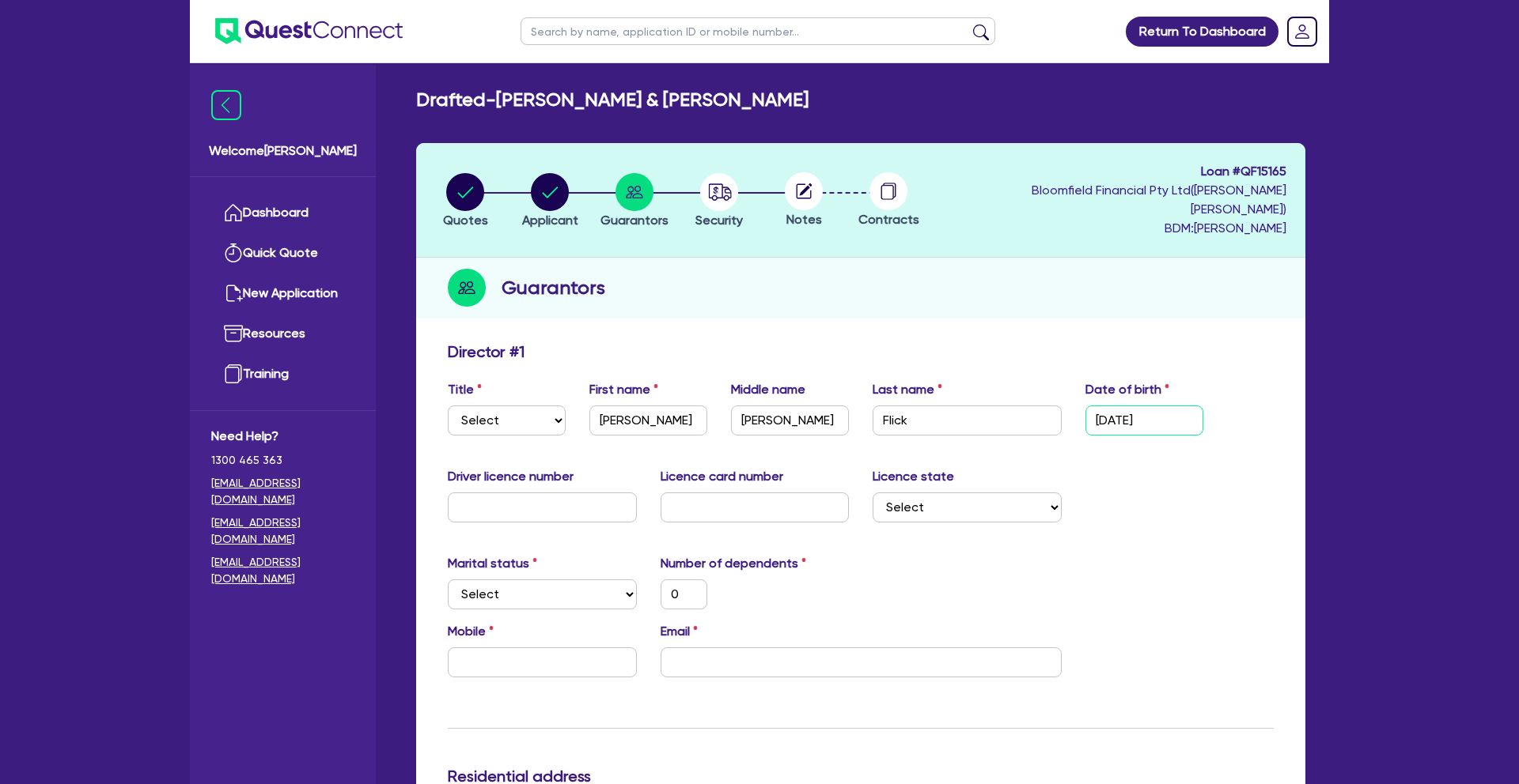
type input "0"
type input "10/03/198"
type input "0"
type input "[DATE]"
type input "0"
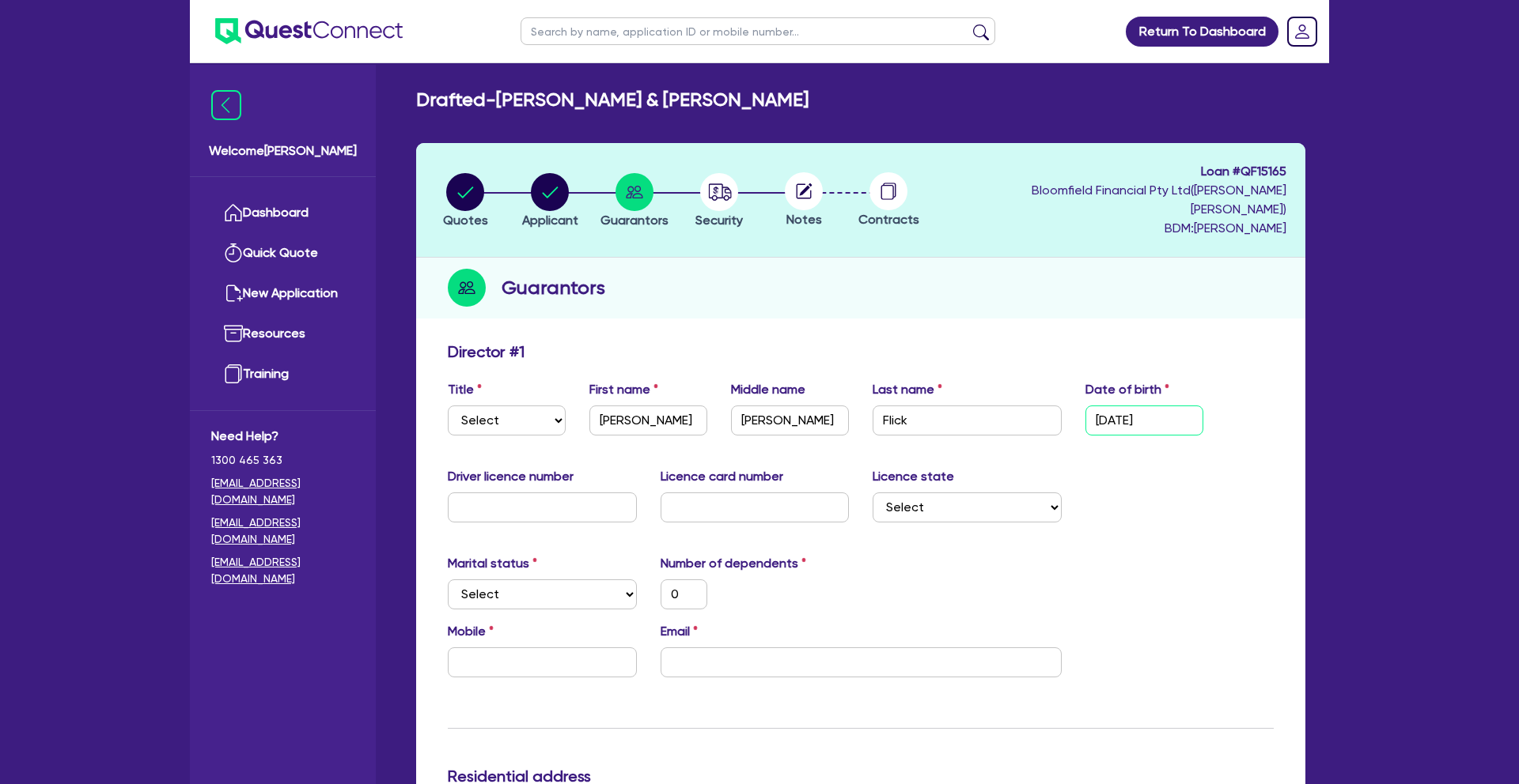
type input "[DATE]"
click at [954, 590] on div "Marital status Select [DEMOGRAPHIC_DATA] Married De Facto / Partner Number of d…" at bounding box center [861, 588] width 850 height 68
click at [580, 492] on input "text" at bounding box center [542, 507] width 190 height 30
type input "1"
type input "0"
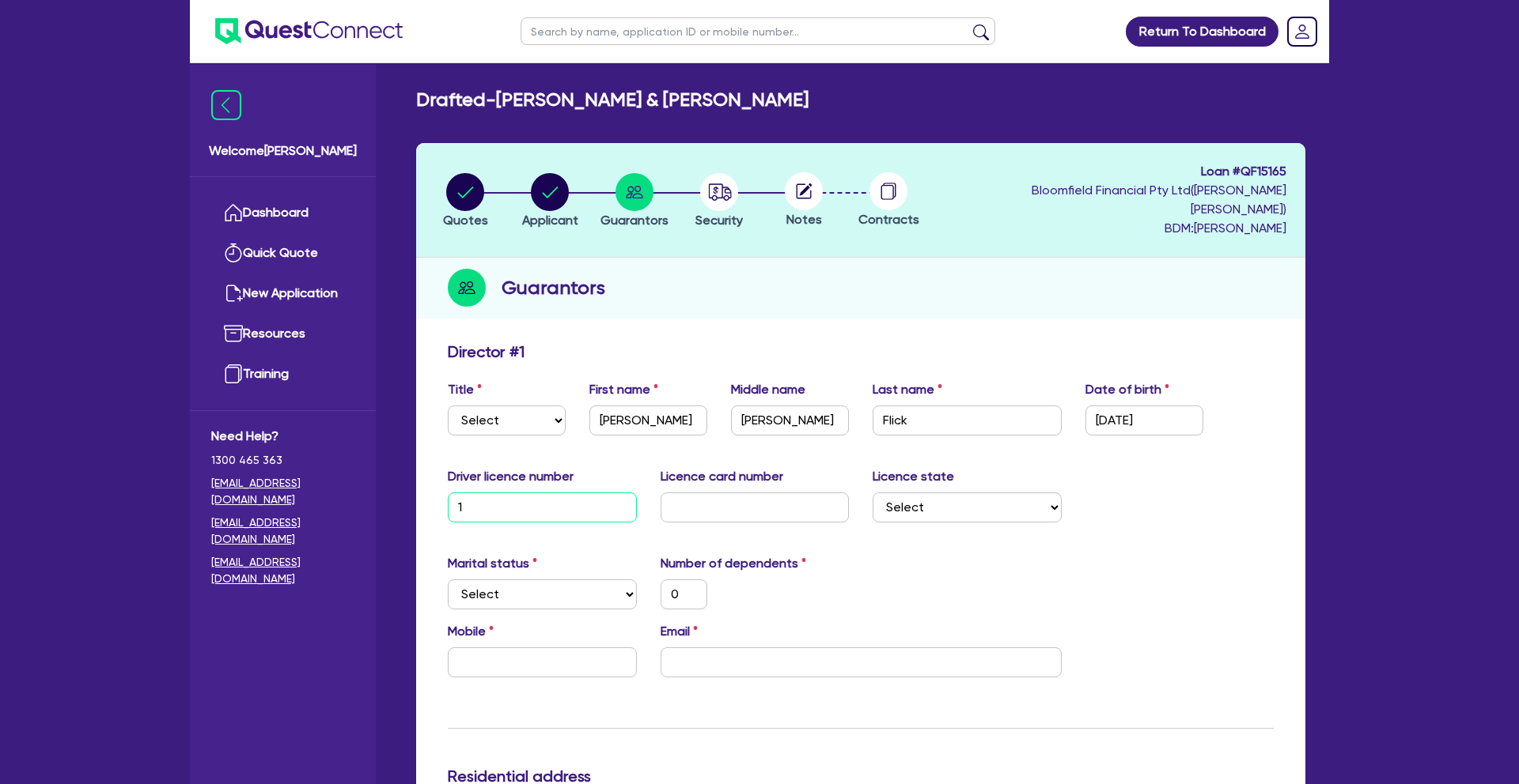
type input "12"
type input "0"
type input "125"
type input "0"
type input "1256"
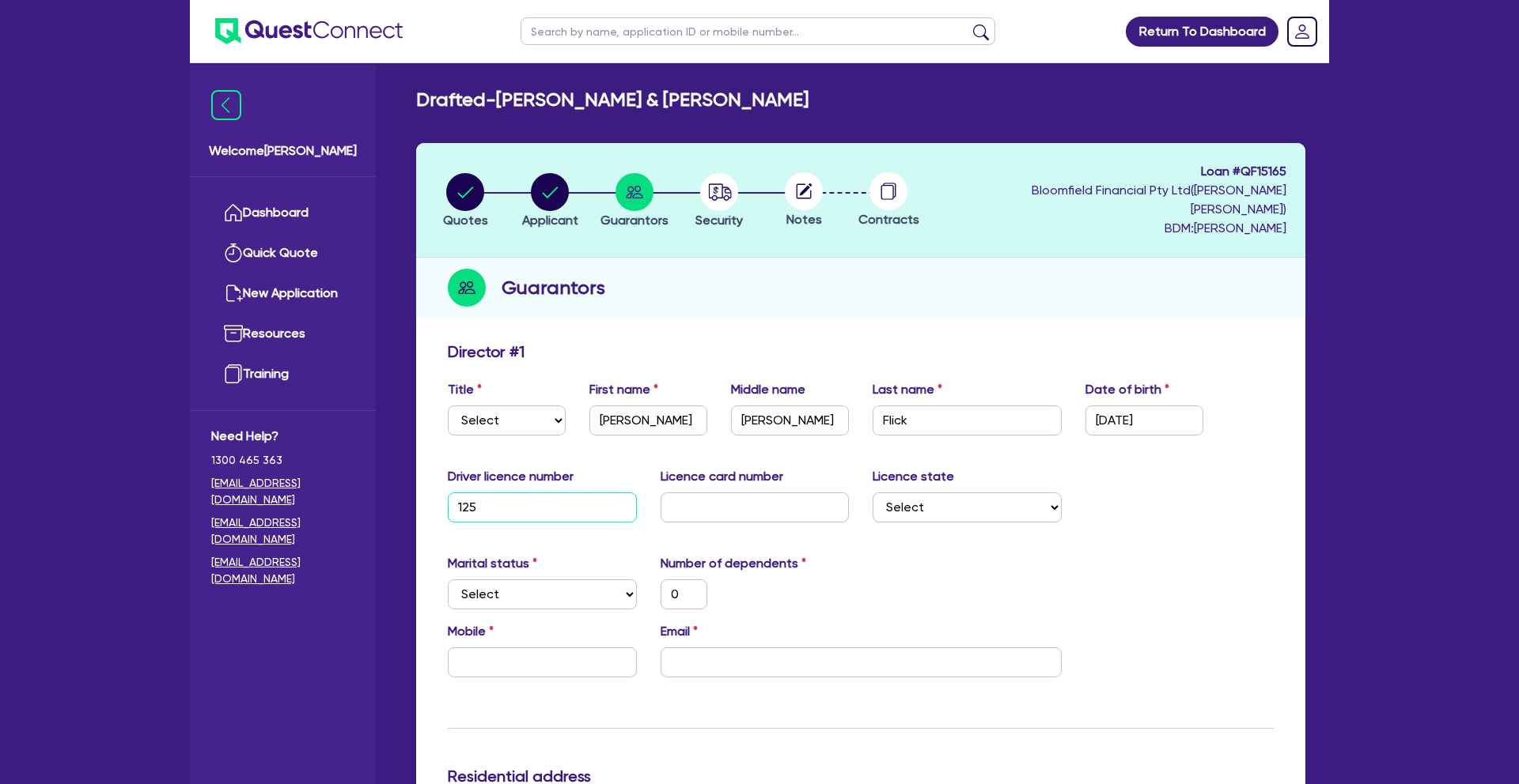
type input "0"
type input "12561"
type input "0"
type input "125610"
type input "0"
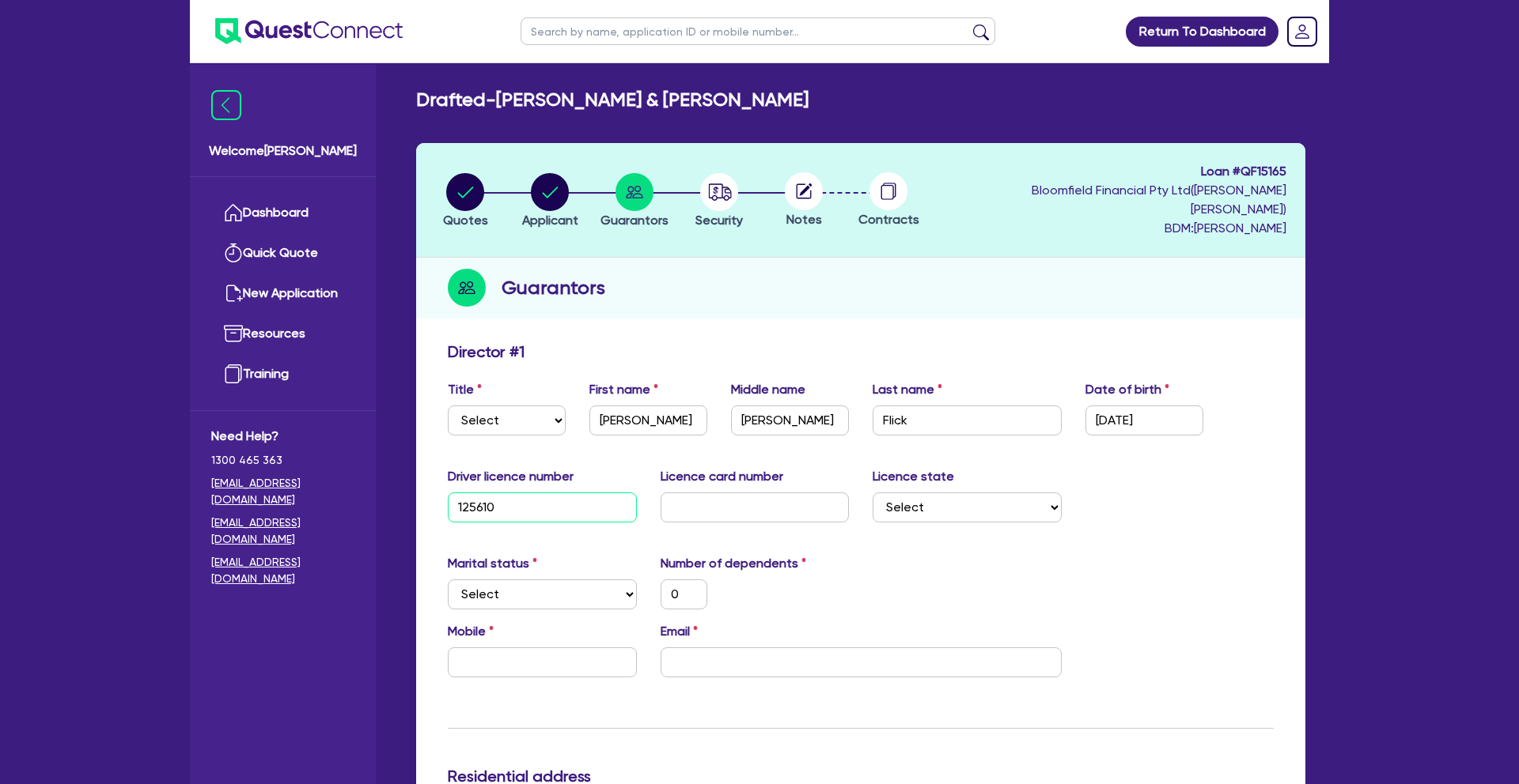
type input "1256100"
type input "0"
type input "12561008"
type input "0"
type input "12561008"
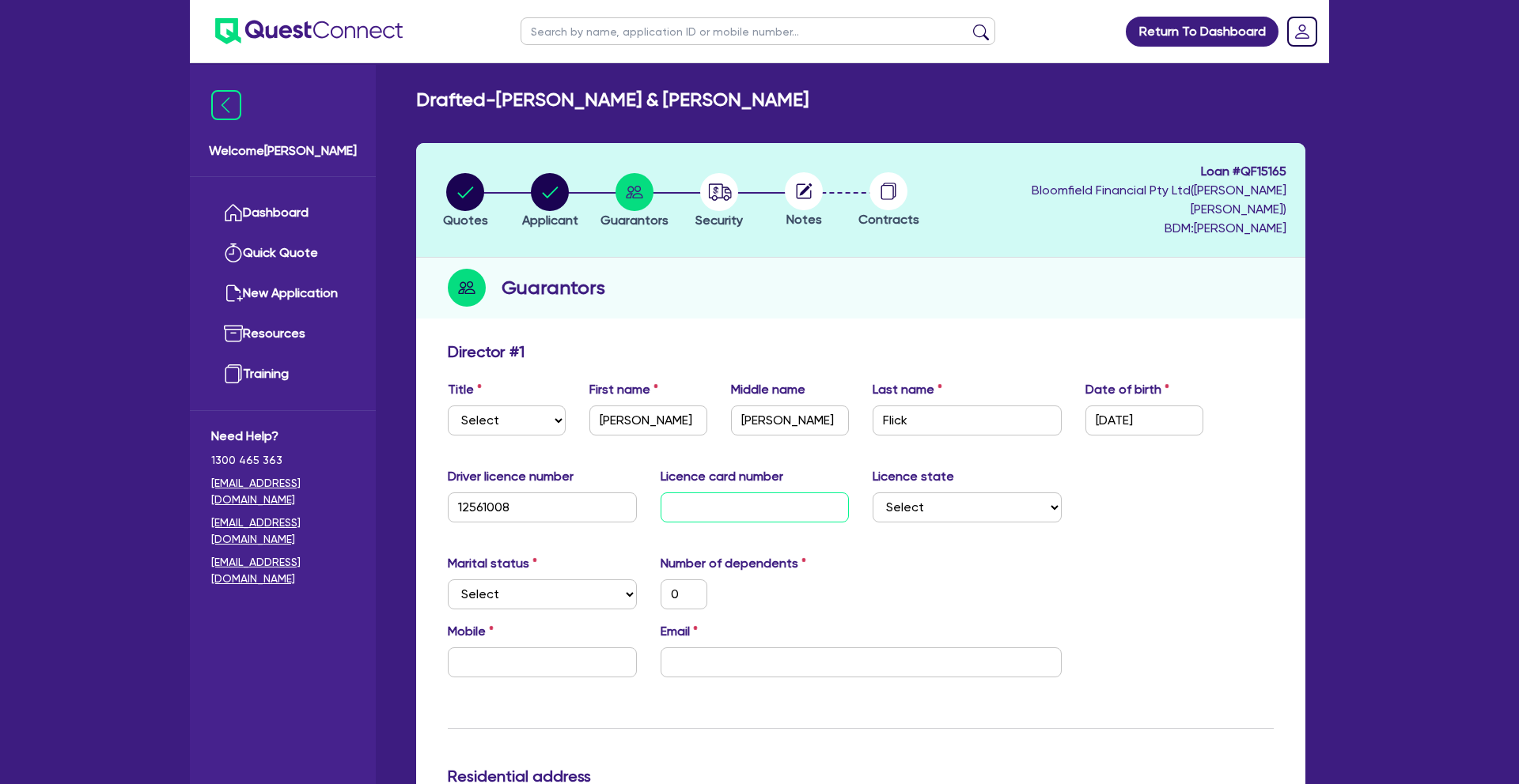
click at [782, 492] on input "text" at bounding box center [755, 507] width 190 height 30
type input "2"
type input "0"
type input "20"
type input "0"
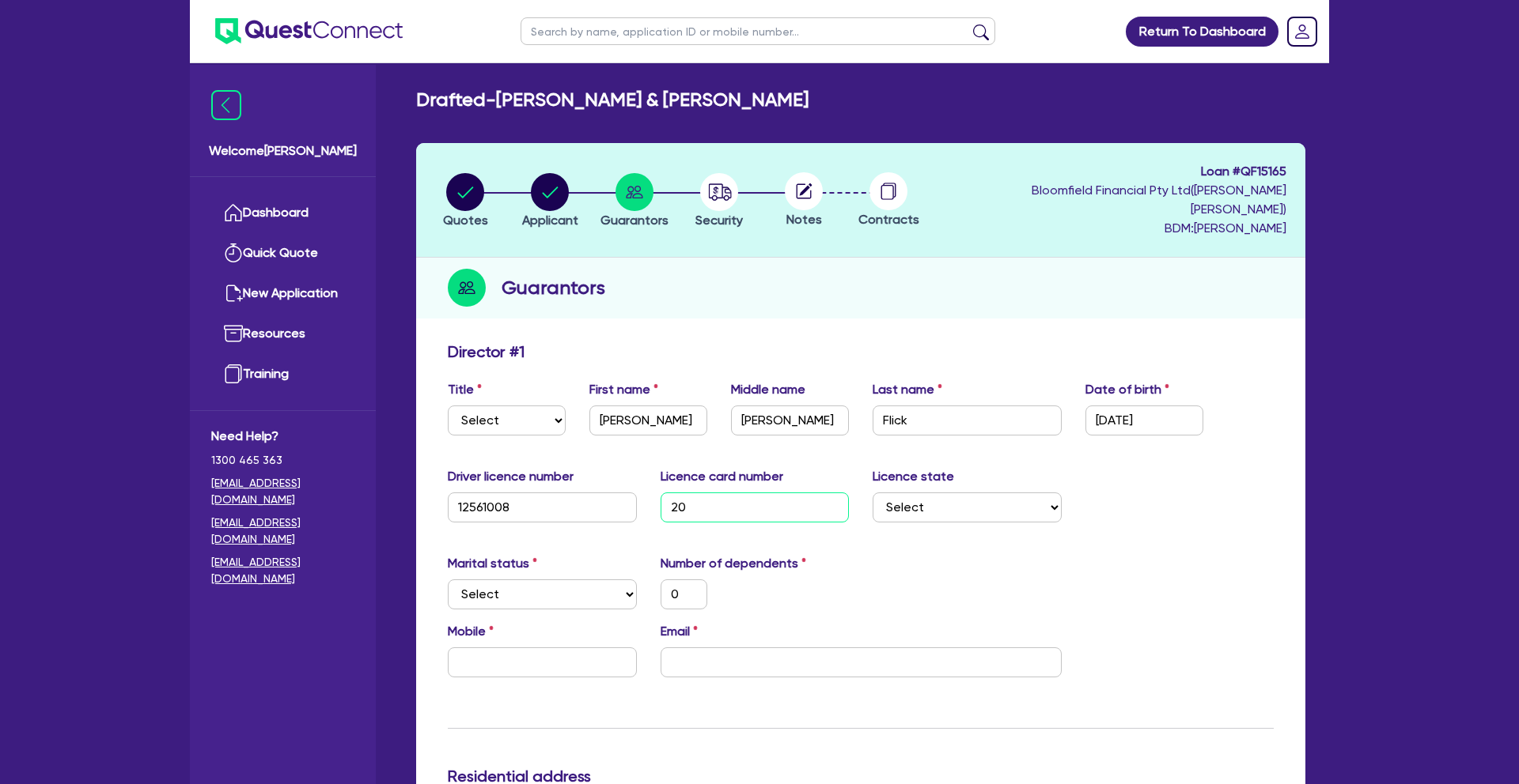
type input "206"
type input "0"
type input "2060"
type input "0"
type input "20602"
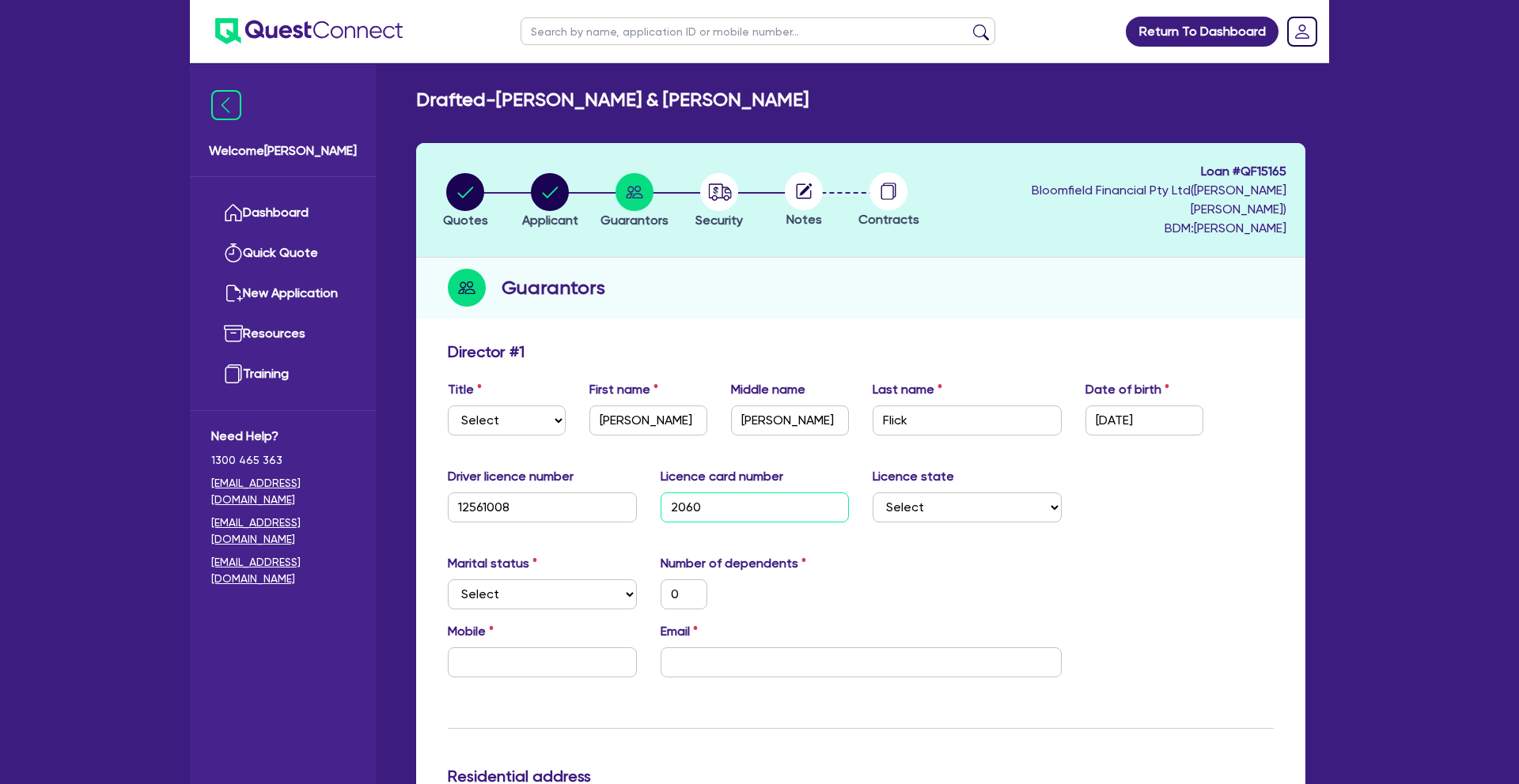
type input "0"
type input "206027"
type input "0"
type input "2060273"
type input "0"
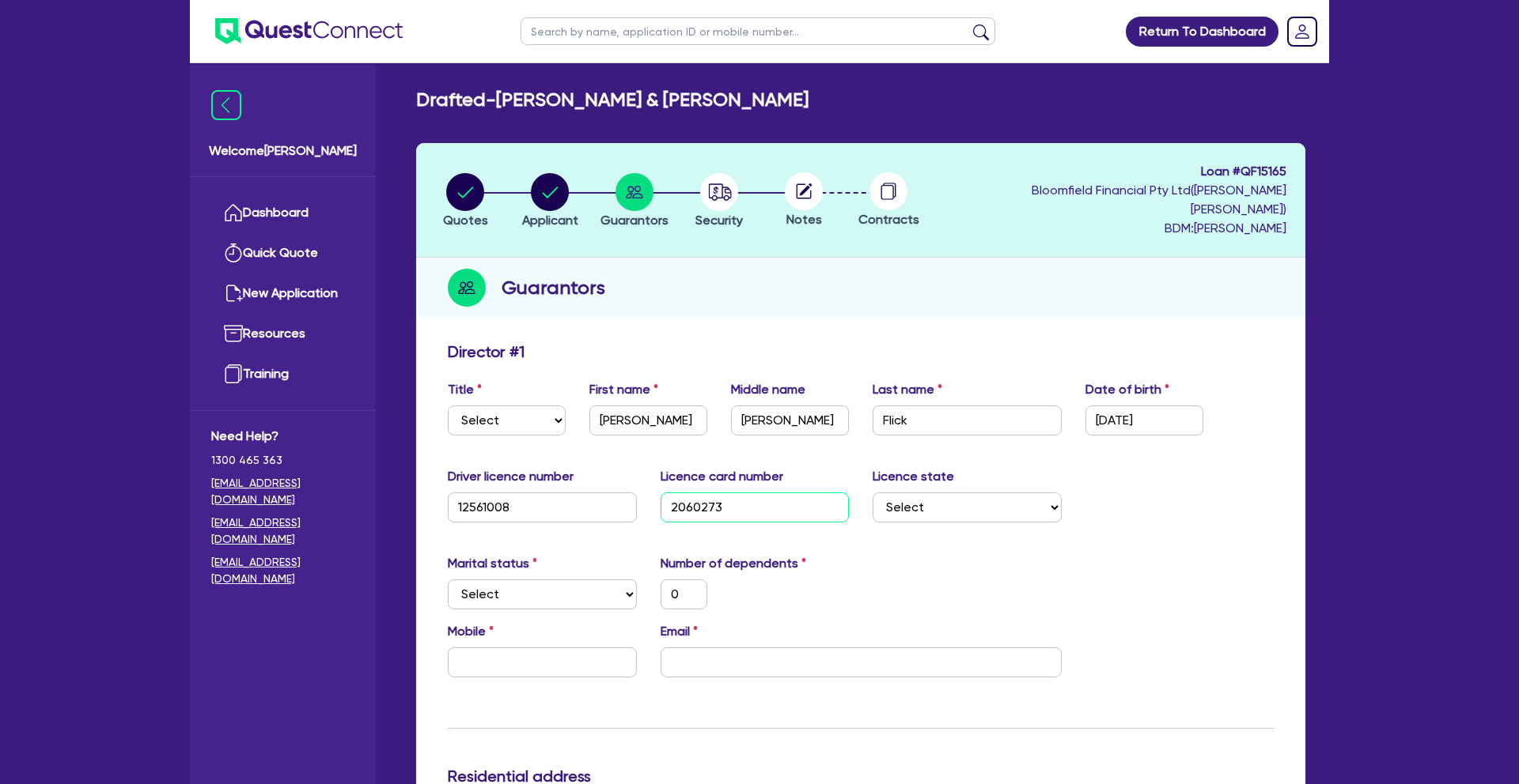
type input "20602736"
type input "0"
type input "206027367"
type input "0"
type input "2060273674"
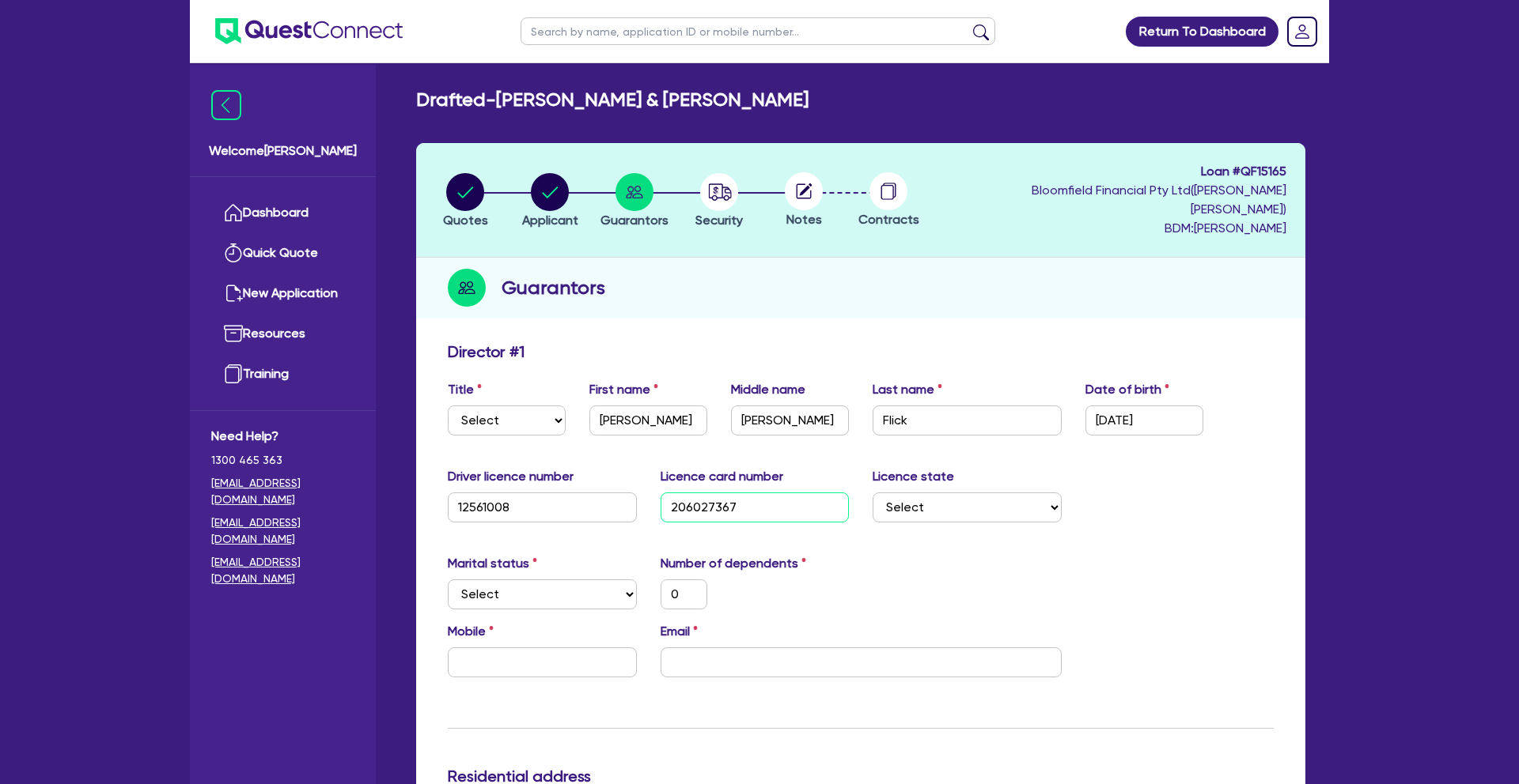
type input "0"
type input "2060273674"
click at [990, 492] on select "Select [GEOGRAPHIC_DATA] [GEOGRAPHIC_DATA] [GEOGRAPHIC_DATA] [GEOGRAPHIC_DATA] …" at bounding box center [967, 507] width 190 height 30
select select "[GEOGRAPHIC_DATA]"
click at [873, 492] on select "Select [GEOGRAPHIC_DATA] [GEOGRAPHIC_DATA] [GEOGRAPHIC_DATA] [GEOGRAPHIC_DATA] …" at bounding box center [967, 507] width 190 height 30
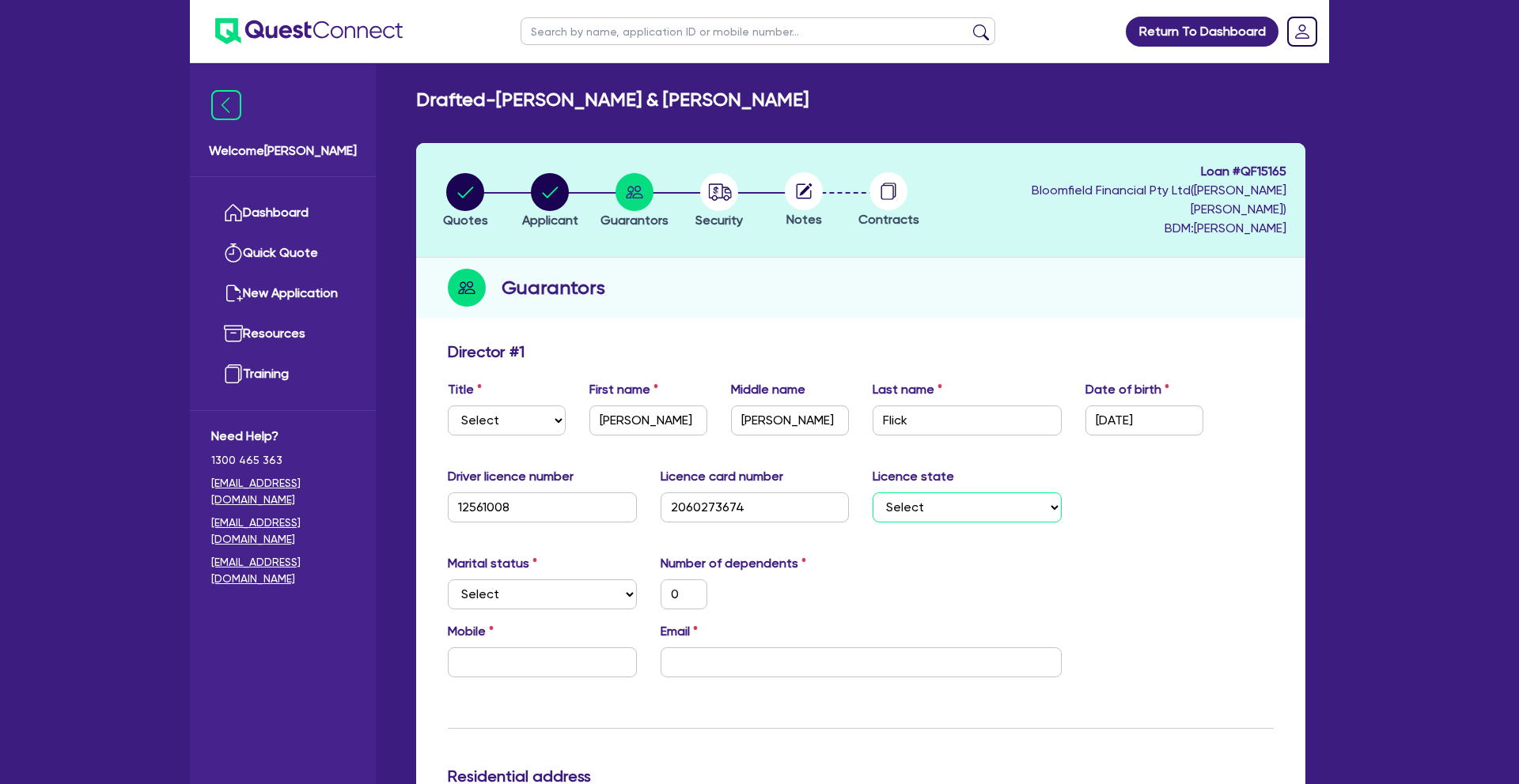
type input "0"
click at [544, 580] on select "Select Single Married De Facto / Partner" at bounding box center [542, 595] width 190 height 30
select select "SINGLE"
click at [448, 580] on select "Select Single Married De Facto / Partner" at bounding box center [542, 595] width 190 height 30
click at [559, 648] on input "text" at bounding box center [542, 663] width 190 height 30
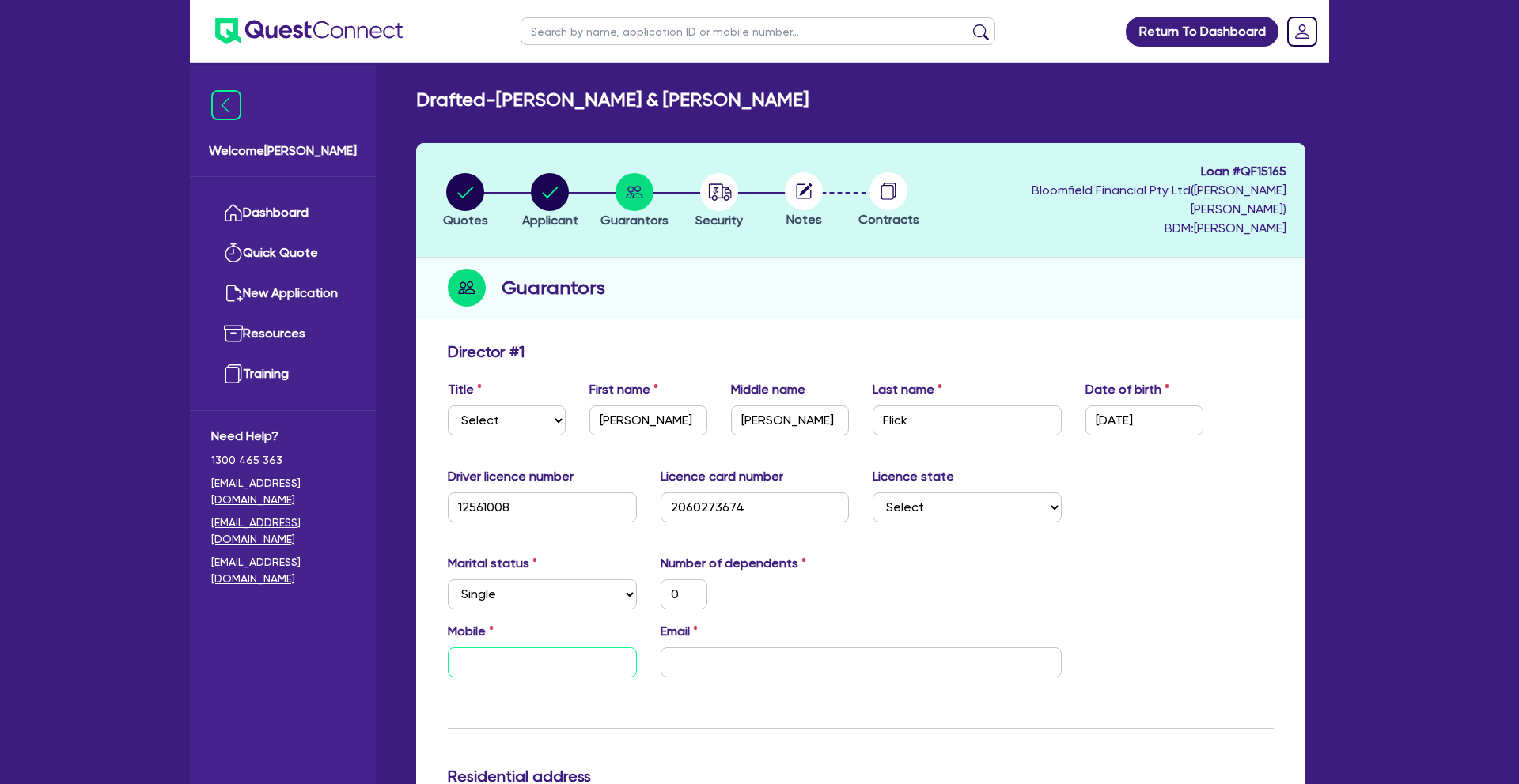
scroll to position [12, 0]
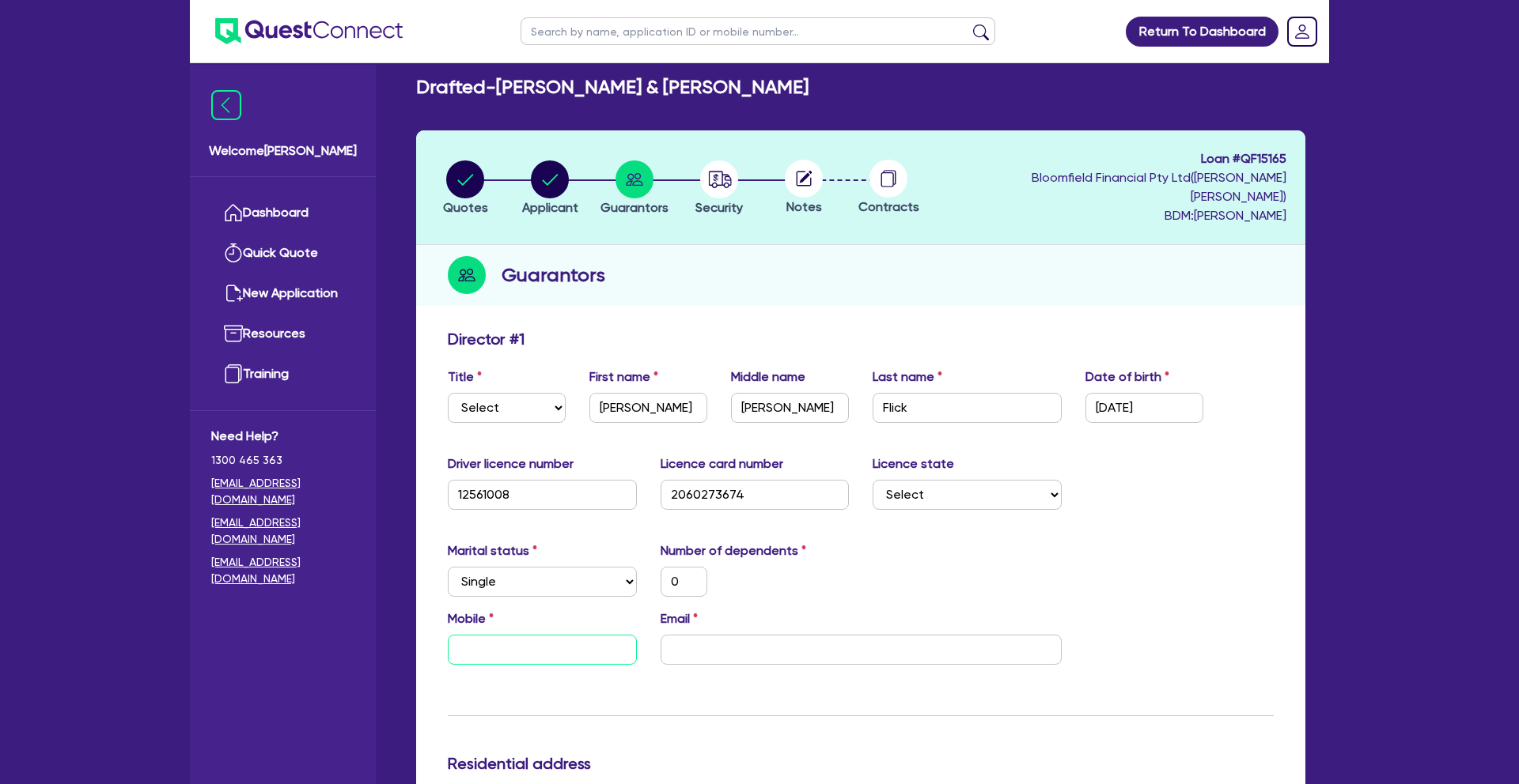
paste input "0438 845 357"
type input "0"
type input "0438 845 357"
click at [802, 635] on input "email" at bounding box center [860, 650] width 401 height 30
paste input "[EMAIL_ADDRESS][DOMAIN_NAME]"
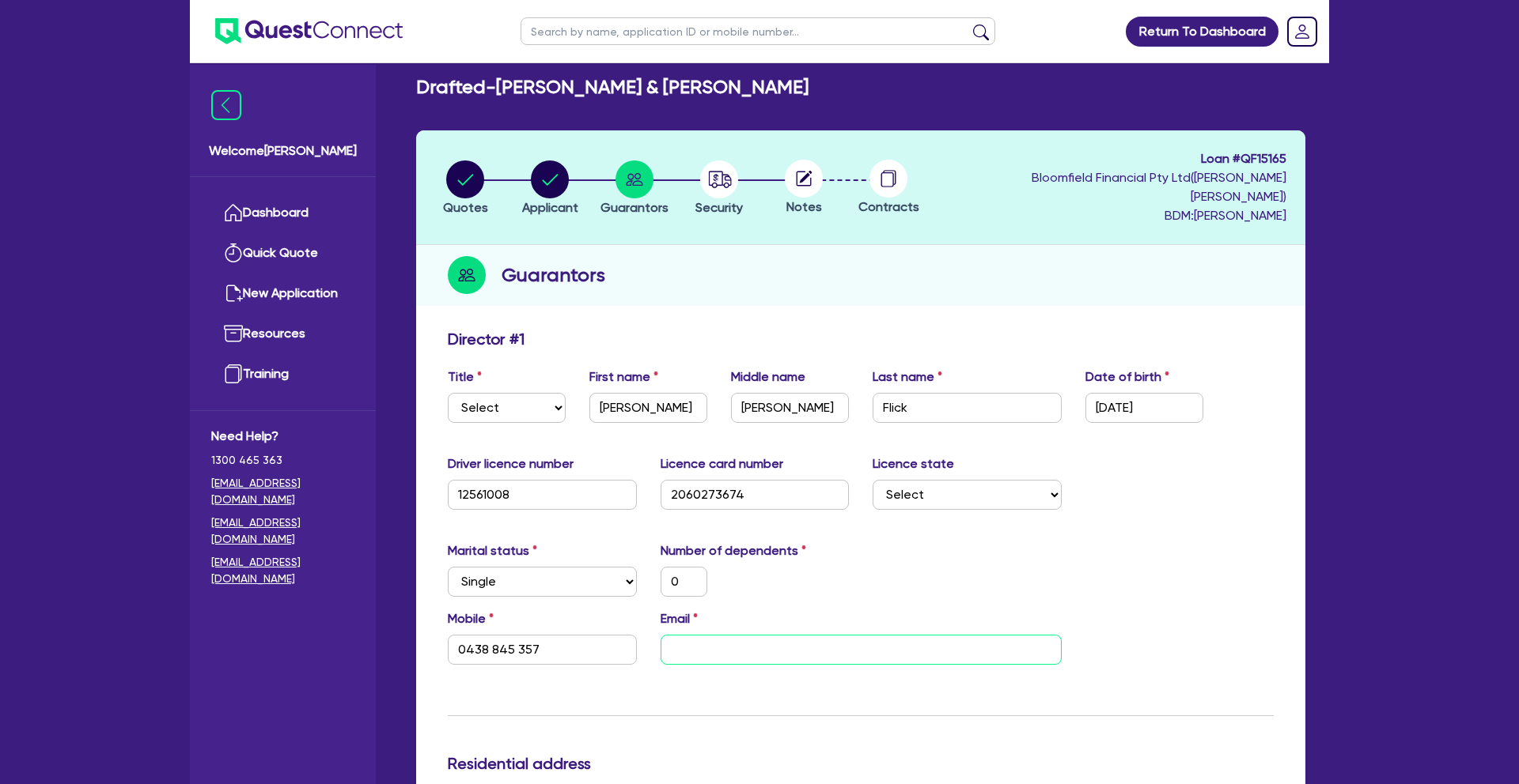
type input "0"
type input "0438 845 357"
type input "[EMAIL_ADDRESS][DOMAIN_NAME]"
click at [887, 610] on div "Email [EMAIL_ADDRESS][DOMAIN_NAME]" at bounding box center [860, 637] width 425 height 55
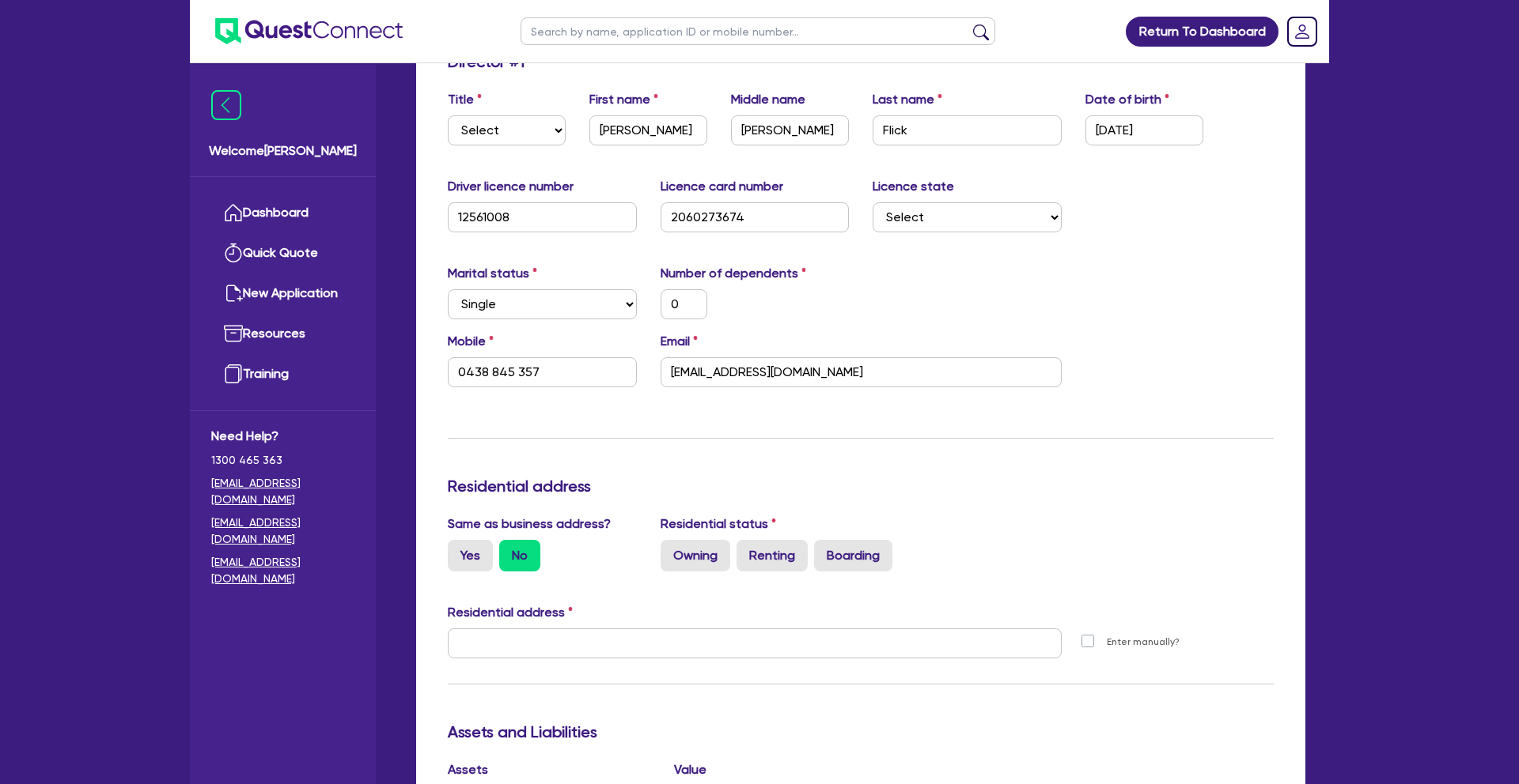
scroll to position [293, 0]
click at [715, 537] on label "Owning" at bounding box center [695, 553] width 69 height 32
click at [671, 537] on input "Owning" at bounding box center [665, 542] width 10 height 10
radio input "true"
type input "0"
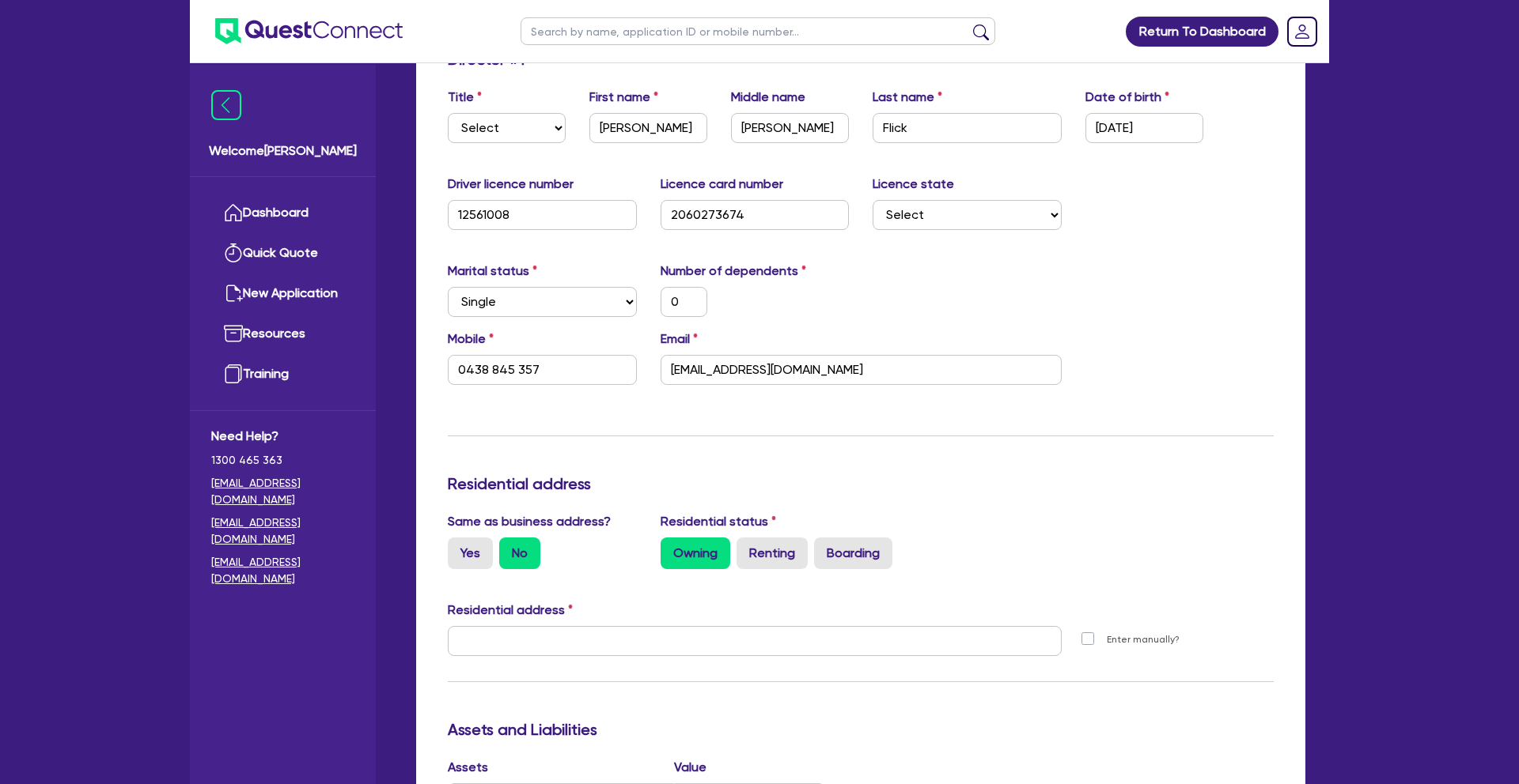
type input "0438 845 357"
click at [642, 629] on input "text" at bounding box center [754, 641] width 614 height 30
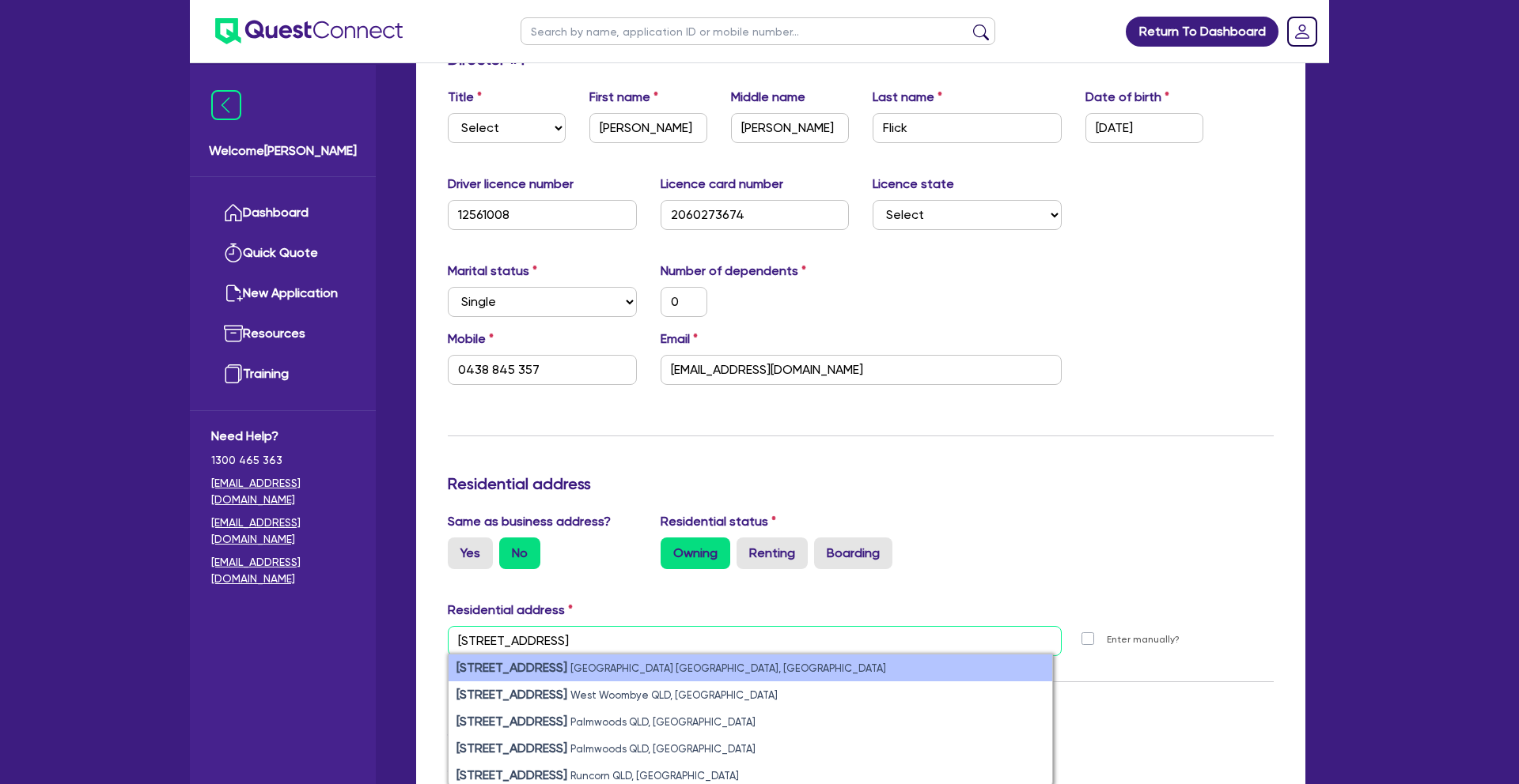
type input "[STREET_ADDRESS]"
click at [655, 657] on li "[STREET_ADDRESS]" at bounding box center [750, 668] width 603 height 27
type input "0"
type input "0438 845 357"
type input "[STREET_ADDRESS]"
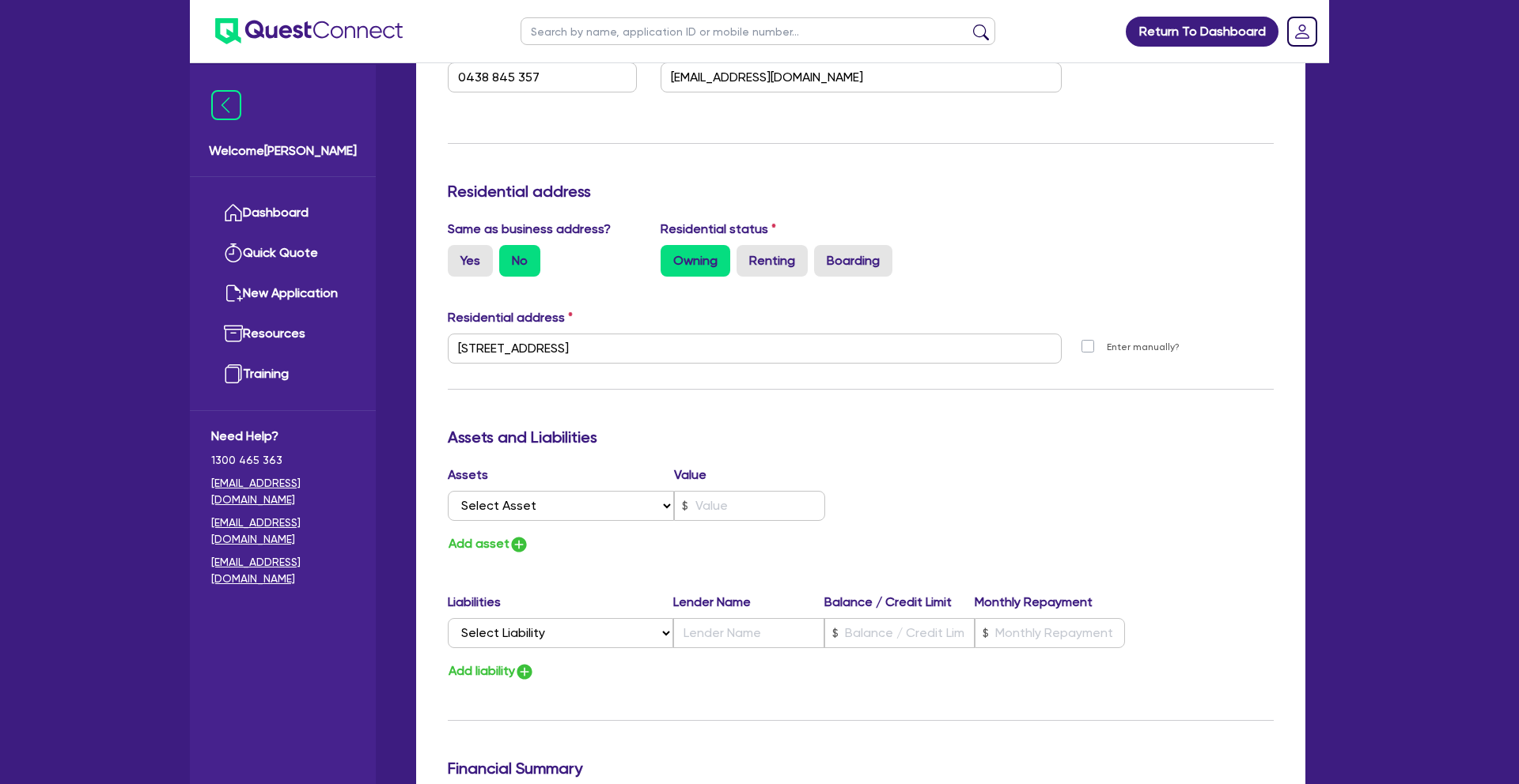
scroll to position [602, 0]
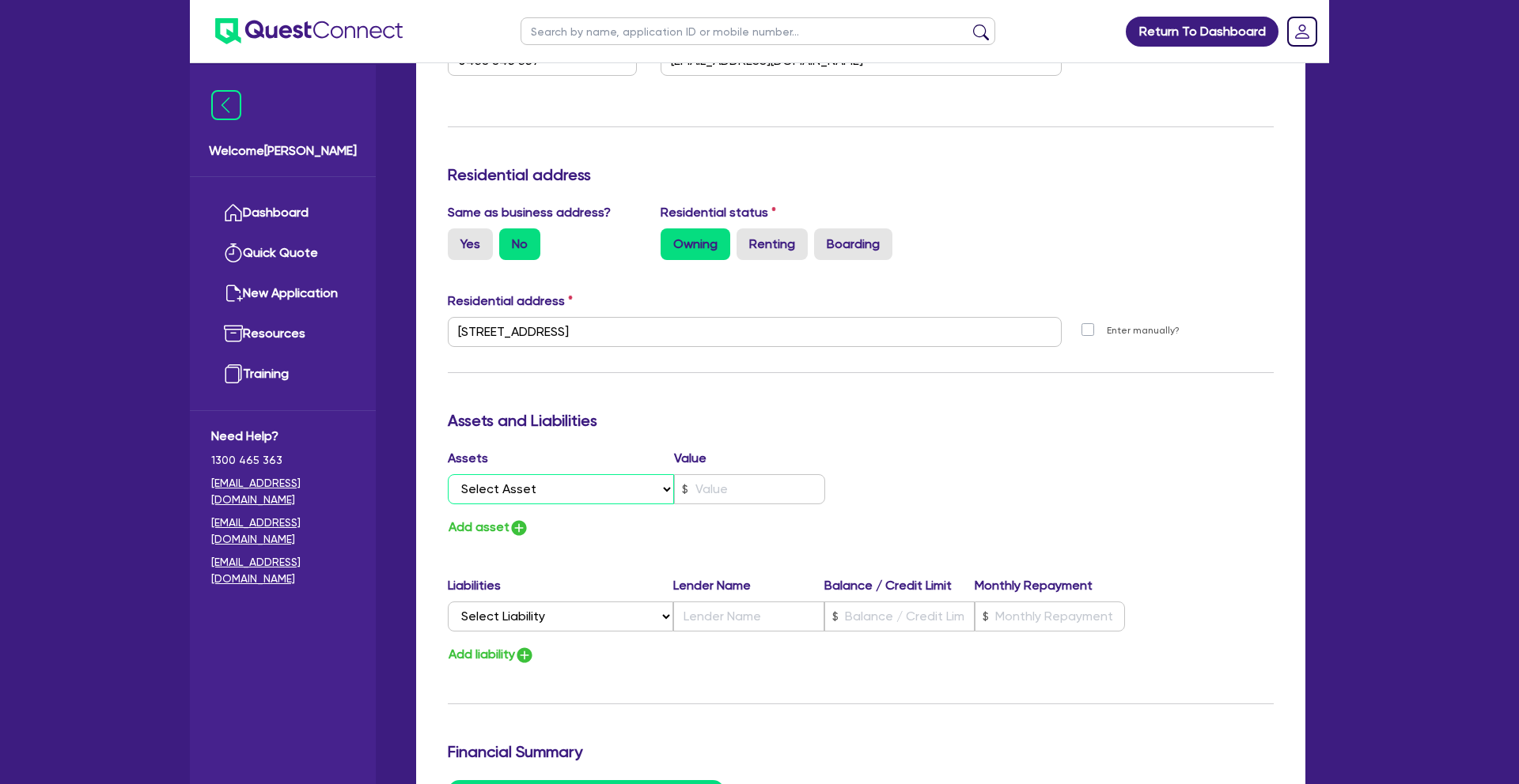
click at [634, 475] on select "Select Asset Cash Property Investment property Vehicle Truck Trailer Equipment …" at bounding box center [560, 490] width 226 height 30
select select "PROPERTY"
click at [448, 475] on select "Select Asset Cash Property Investment property Vehicle Truck Trailer Equipment …" at bounding box center [560, 490] width 226 height 30
type input "0"
type input "0438 845 357"
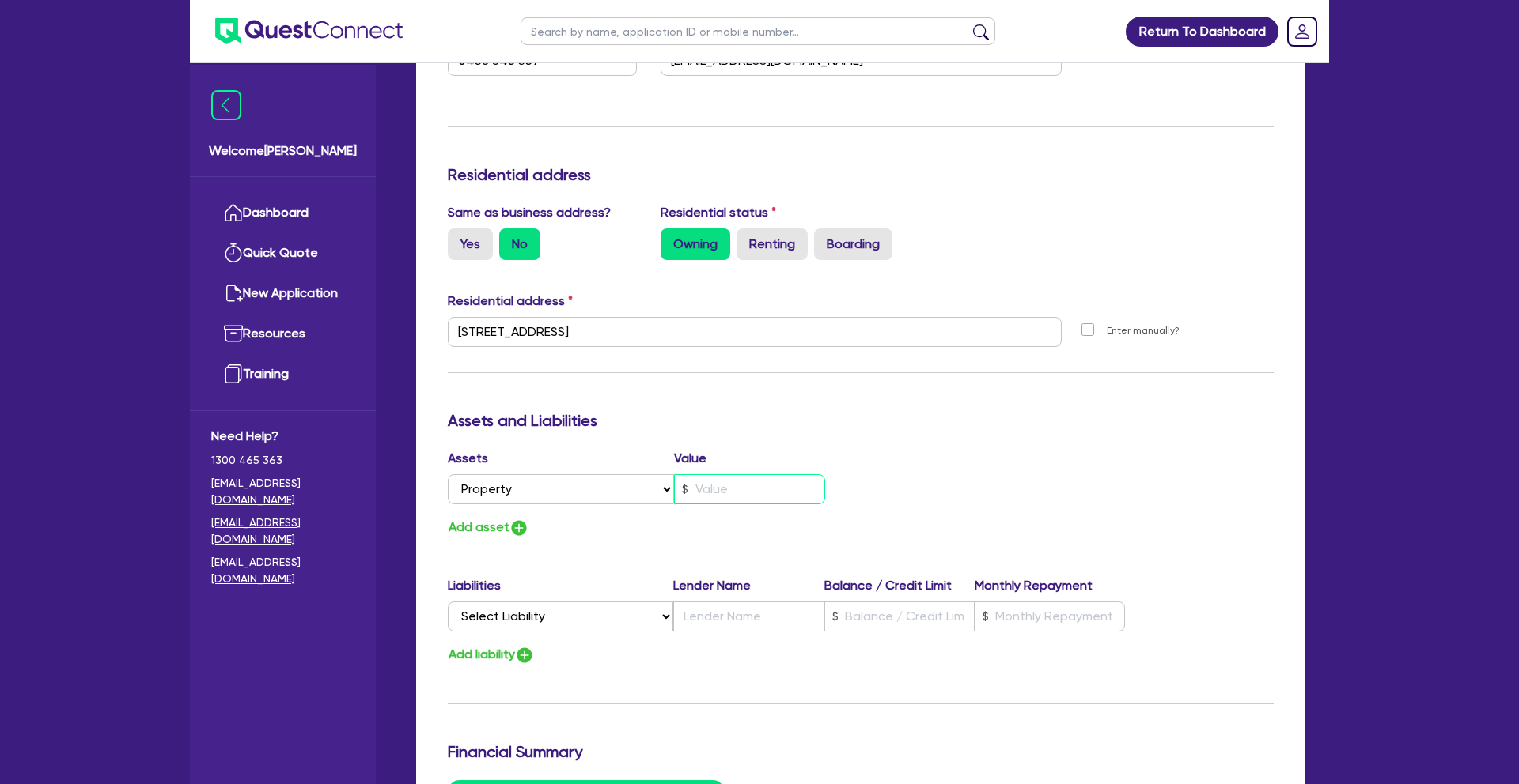
click at [719, 475] on input "text" at bounding box center [749, 490] width 151 height 30
paste input "800,000"
type input "0"
type input "0438 845 357"
type input "800,000"
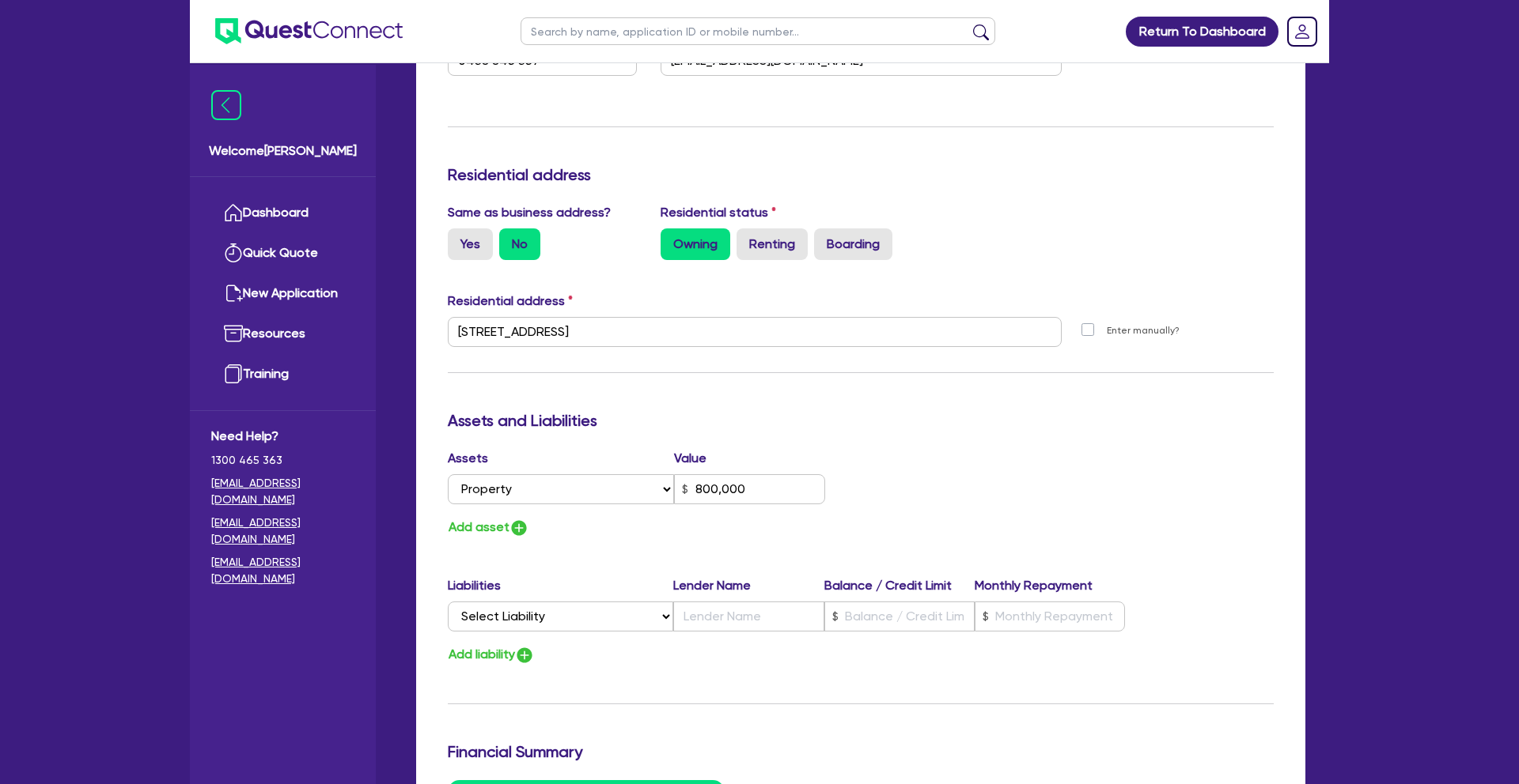
click at [648, 529] on div "Update residential status for Director #1 Boarding is only acceptable when the …" at bounding box center [860, 324] width 826 height 1169
click at [642, 602] on select "Select Liability Credit card Mortgage Investment property loan Vehicle loan Tru…" at bounding box center [560, 617] width 225 height 30
select select "MORTGAGE"
click at [448, 602] on select "Select Liability Credit card Mortgage Investment property loan Vehicle loan Tru…" at bounding box center [560, 617] width 225 height 30
type input "0"
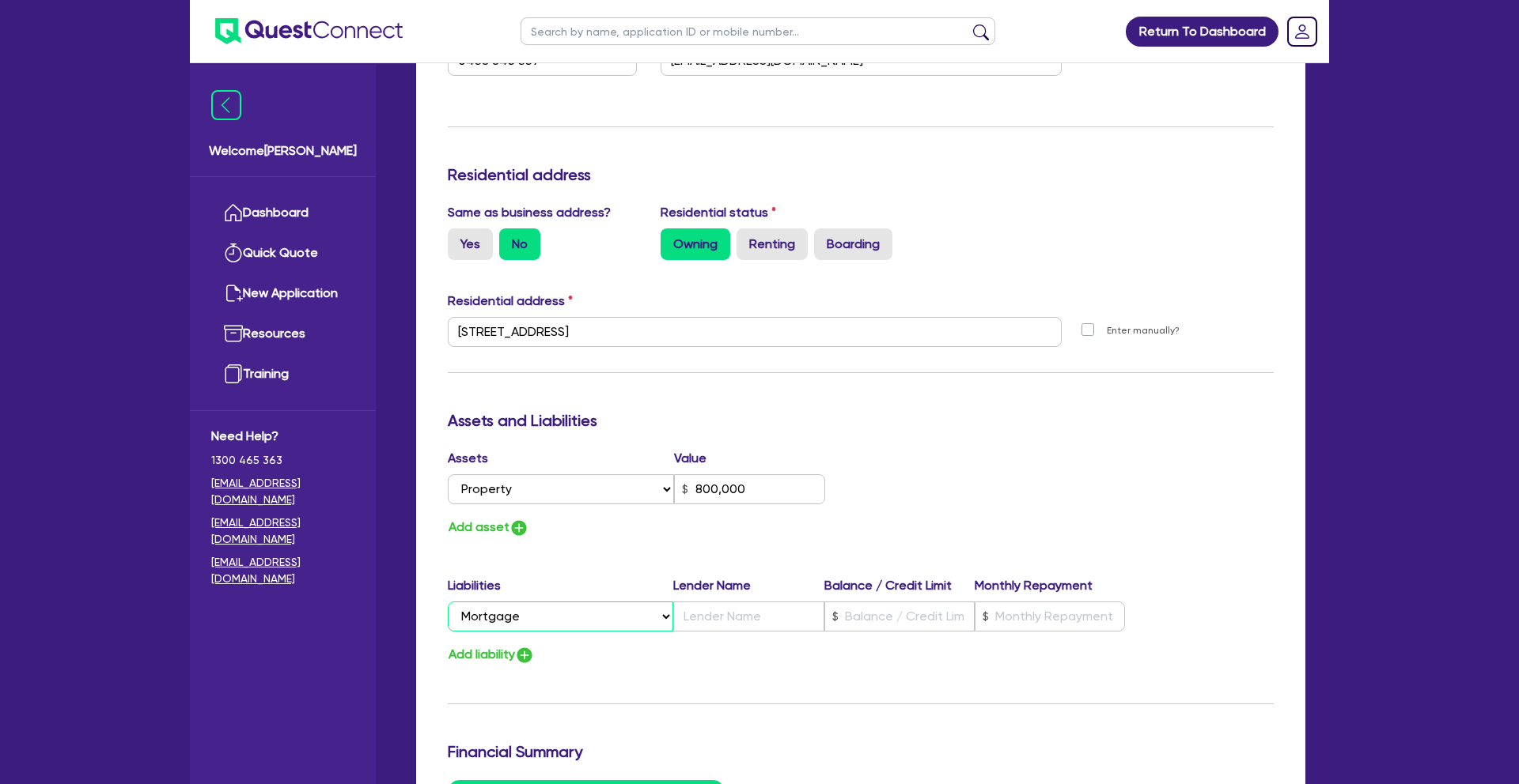
type input "0438 845 357"
type input "800,000"
click at [734, 602] on input "text" at bounding box center [749, 617] width 150 height 30
type input "0"
type input "0438 845 357"
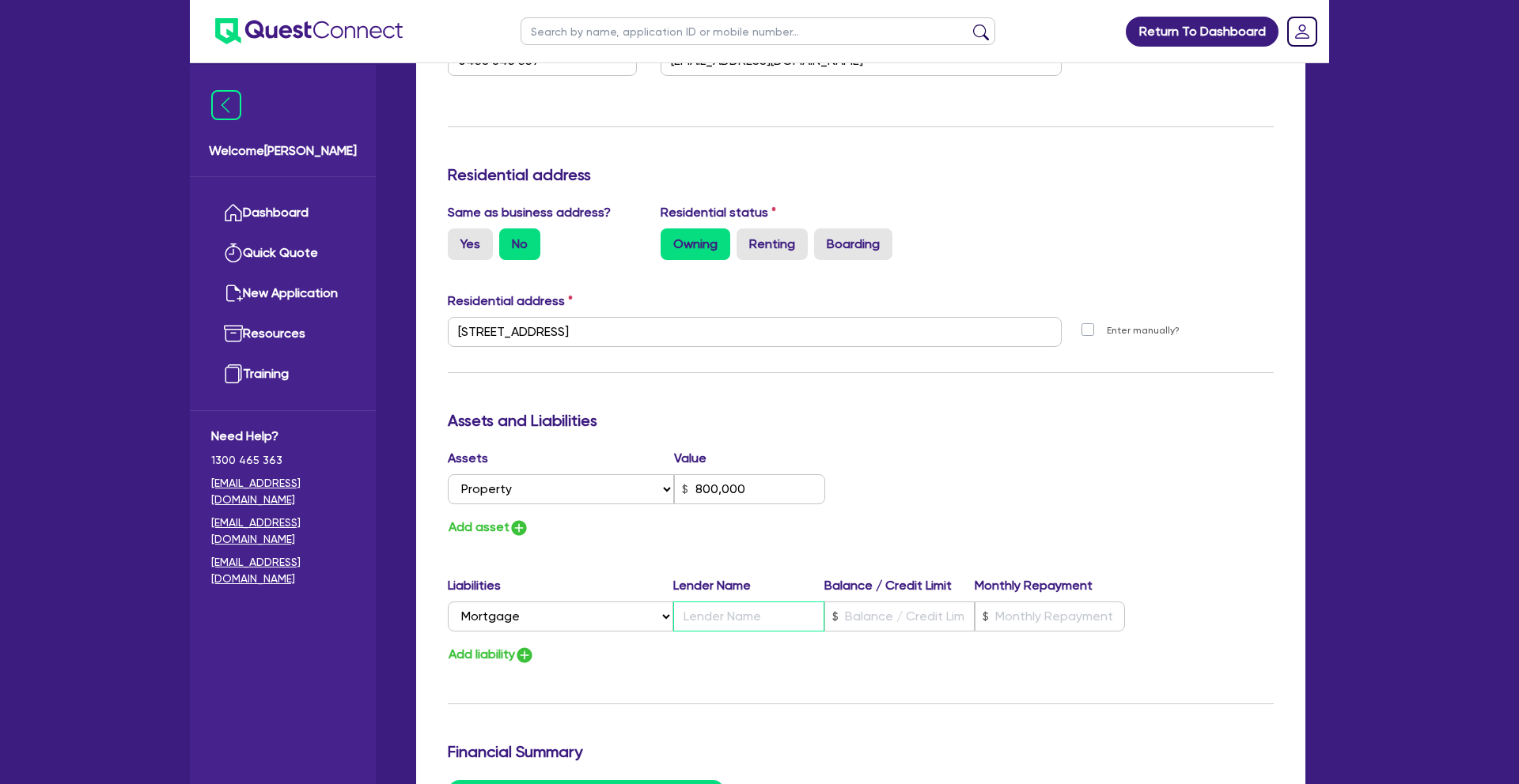
type input "800,000"
type input "A"
type input "0"
type input "0438 845 357"
type input "800,000"
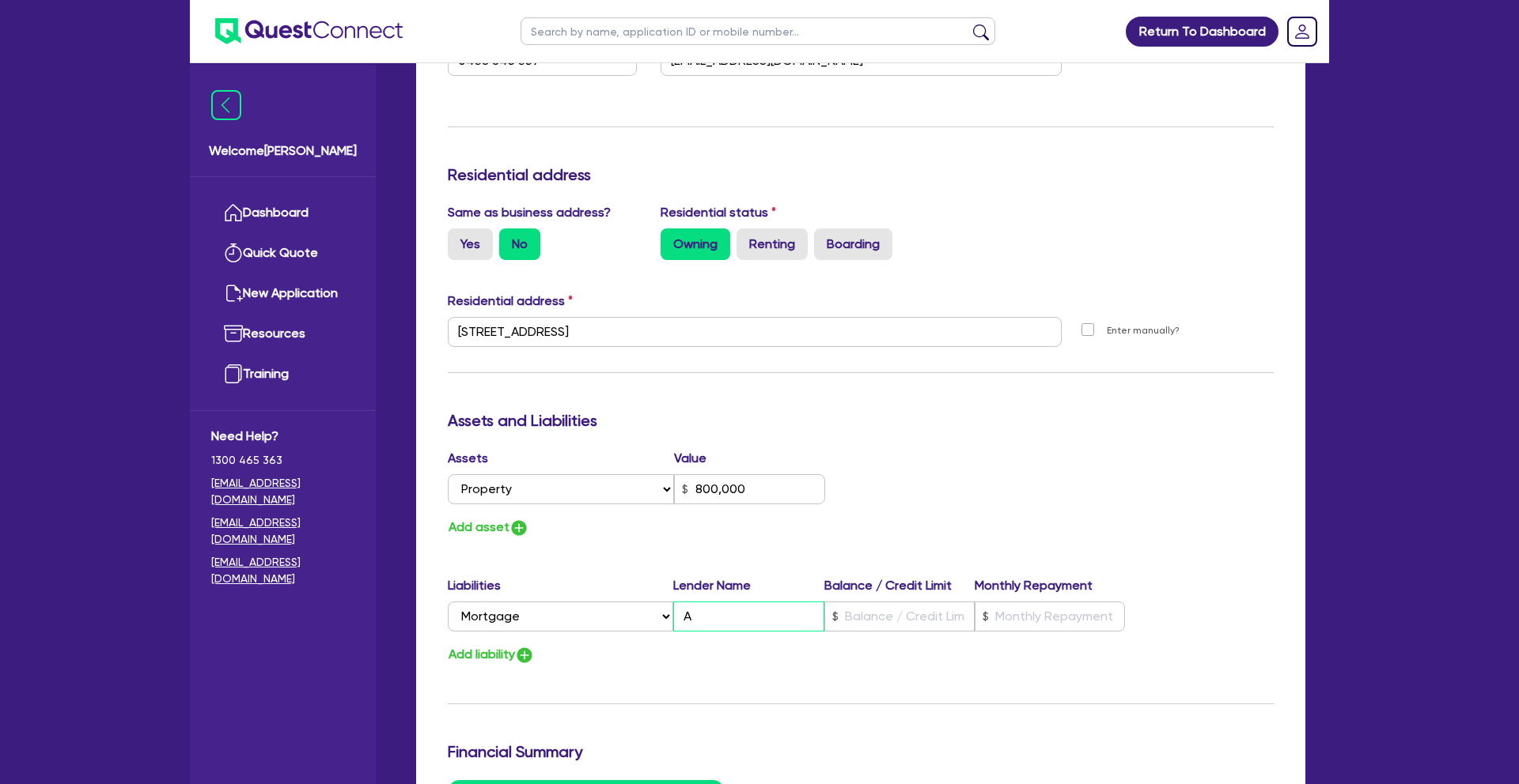
type input "AN"
type input "0"
type input "0438 845 357"
type input "800,000"
type input "ANZ"
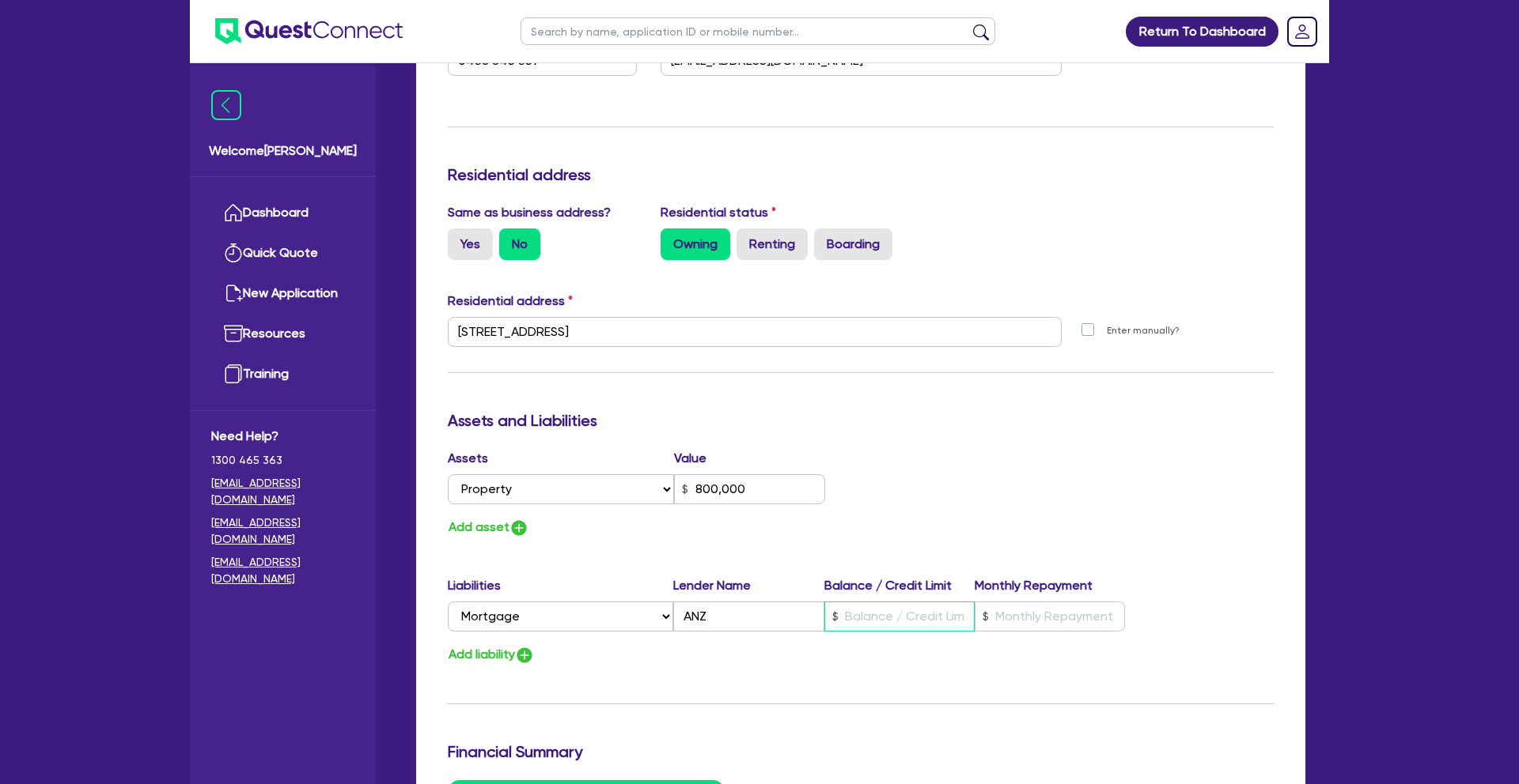
click at [890, 602] on input "text" at bounding box center [900, 617] width 150 height 30
type input "0"
type input "0438 845 357"
type input "800,000"
type input "2"
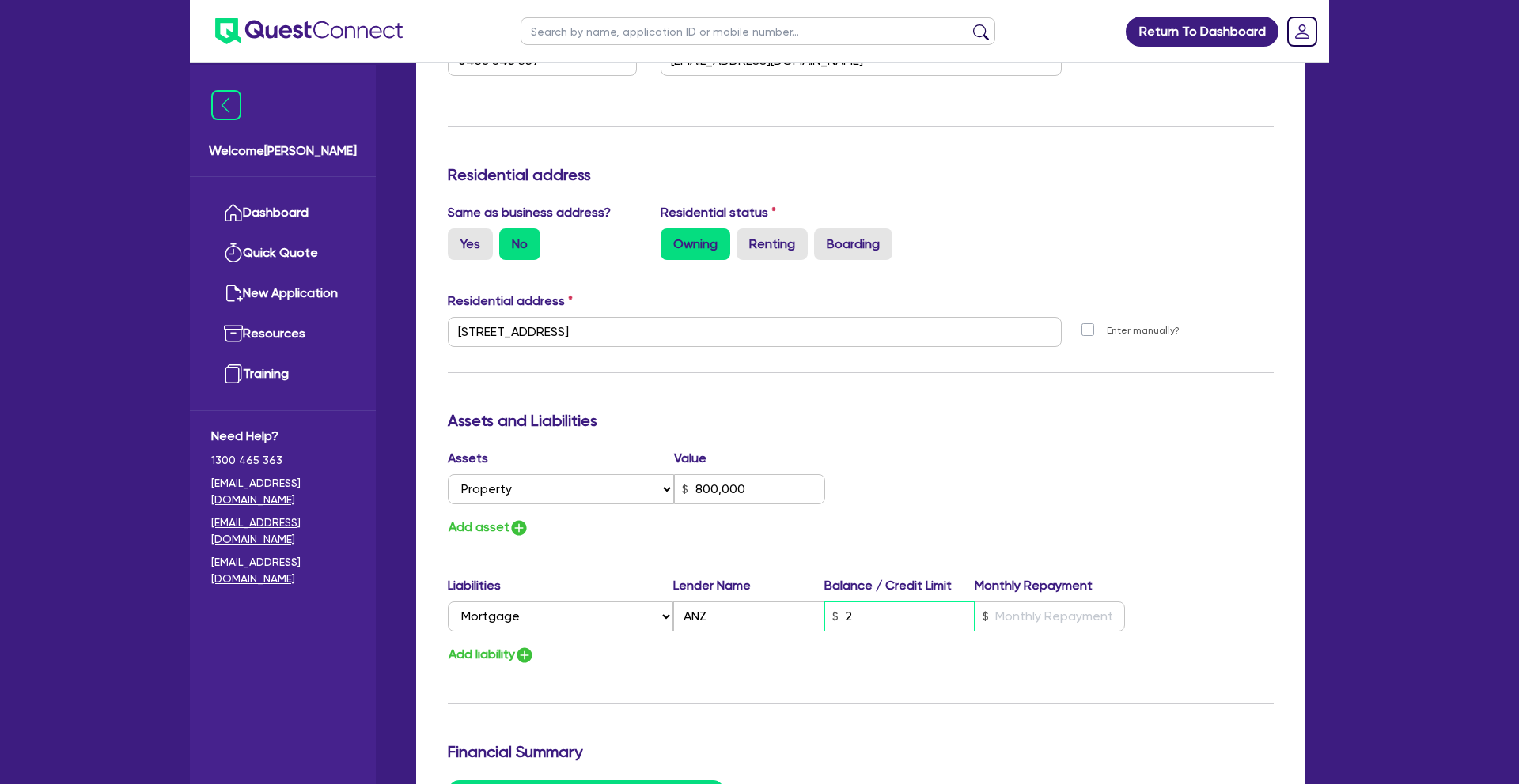
type input "0"
type input "0438 845 357"
type input "800,000"
type input "28"
type input "0"
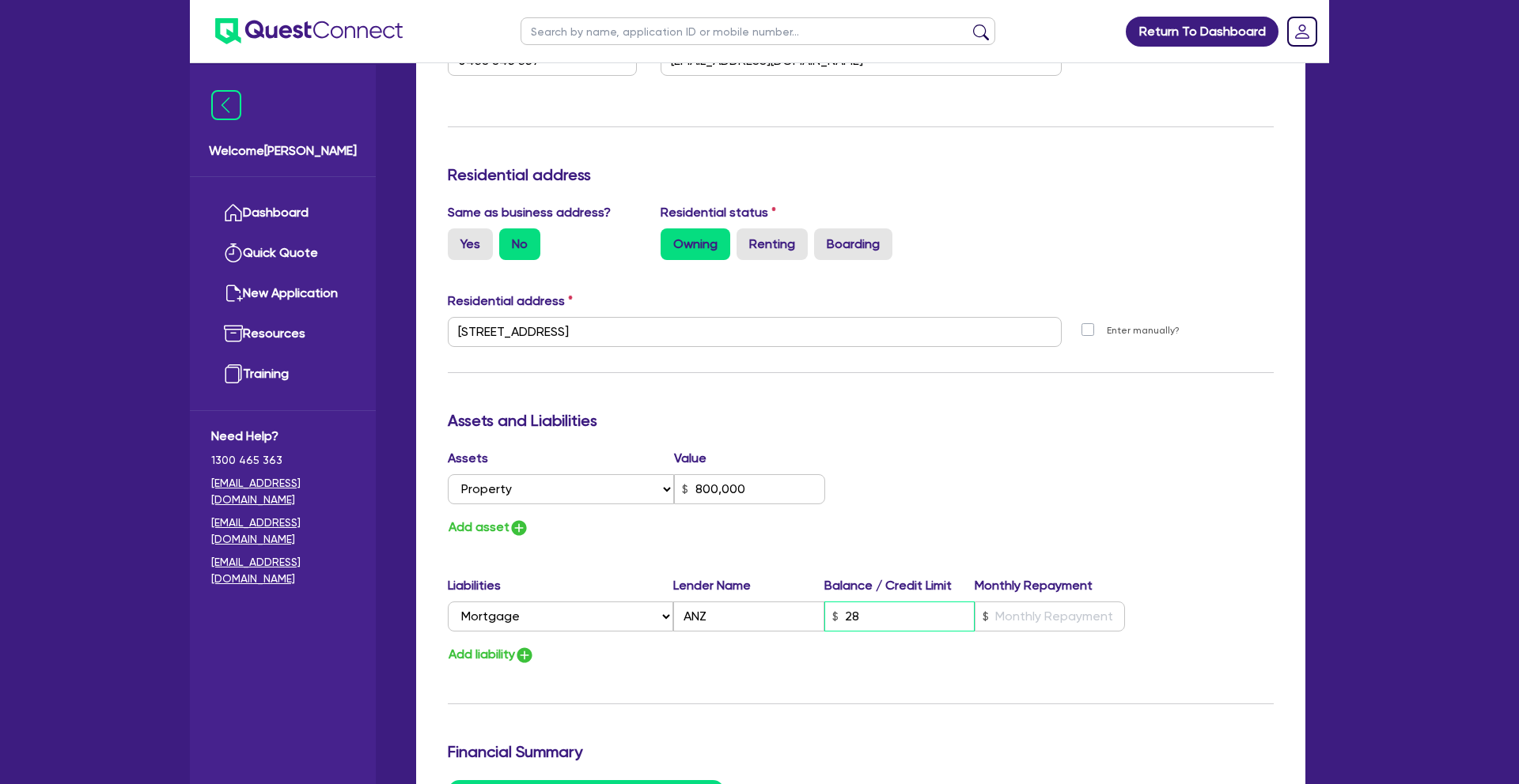
type input "0438 845 357"
type input "800,000"
type input "289"
type input "0"
type input "0438 845 357"
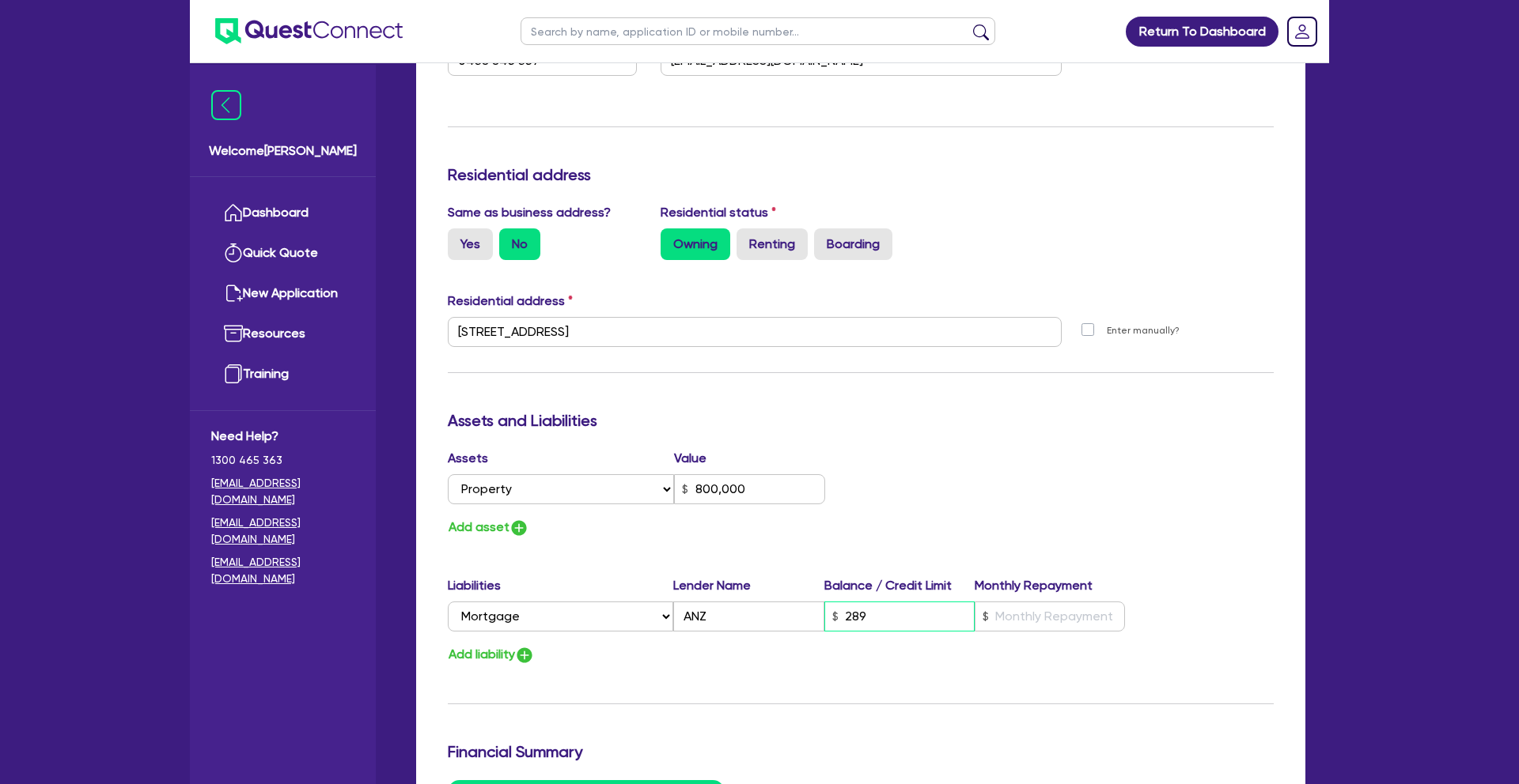
type input "800,000"
type input "2,899"
type input "0"
type input "0438 845 357"
type input "800,000"
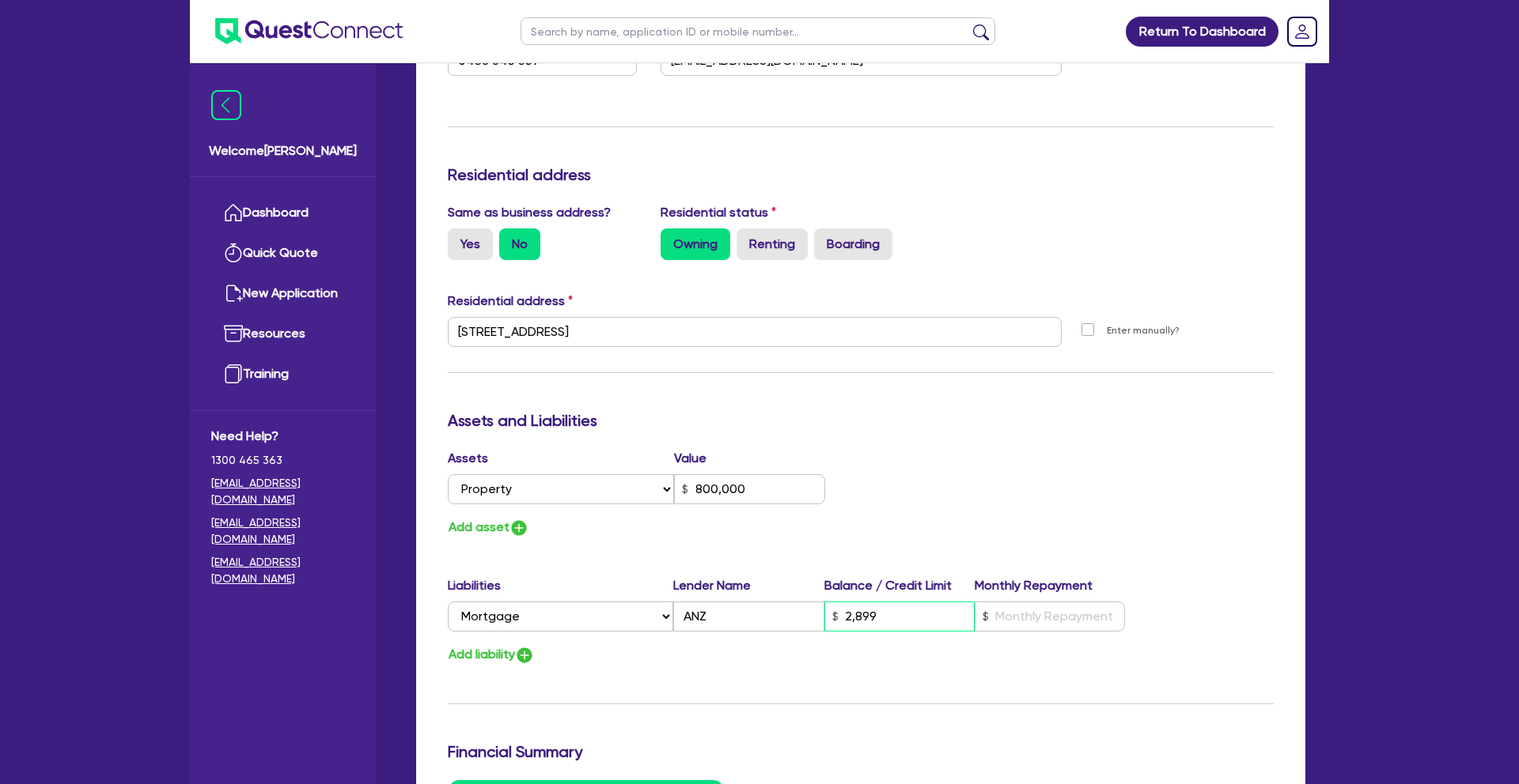
type input "289"
type input "0"
type input "0438 845 357"
type input "800,000"
type input "2,890"
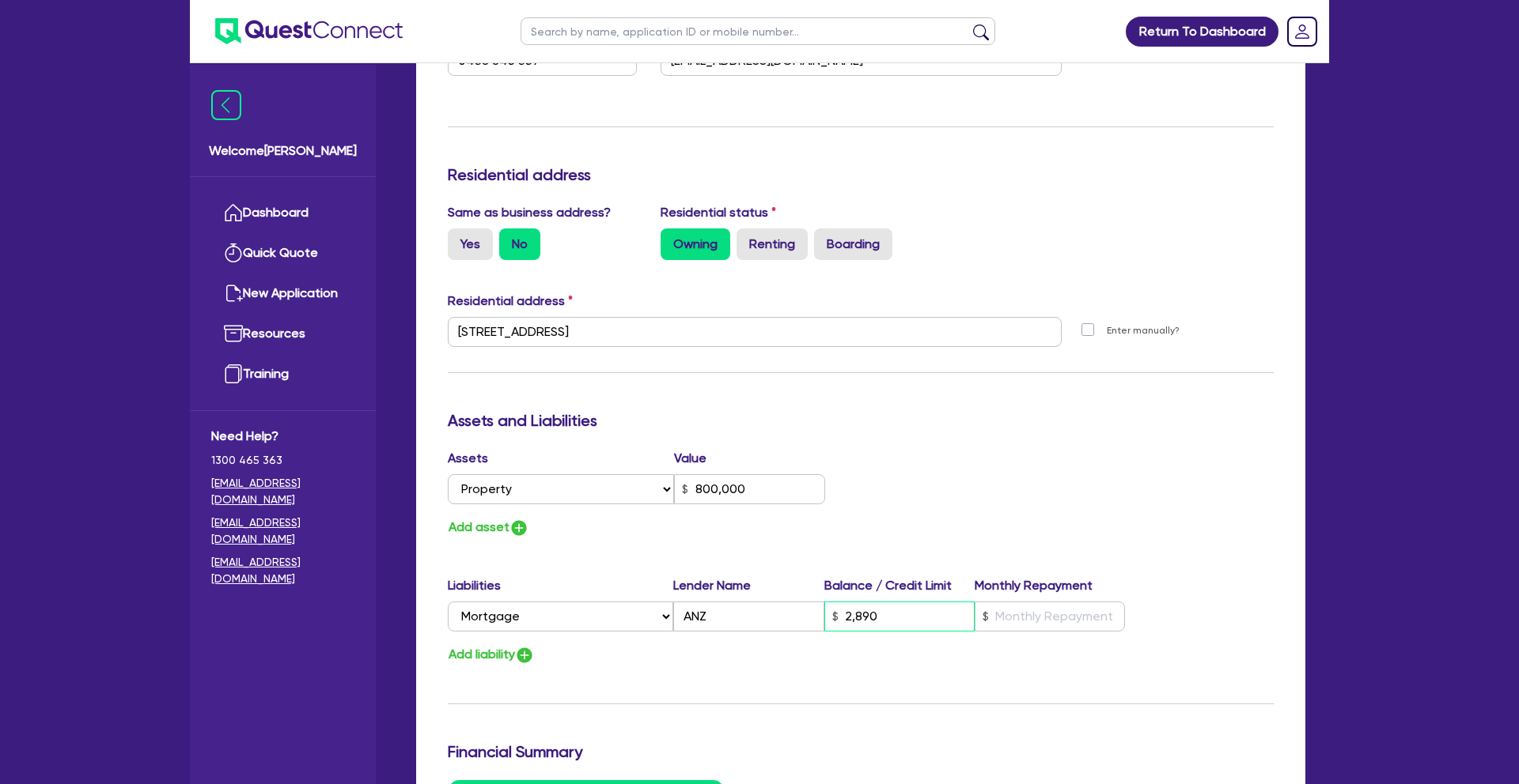
type input "0"
type input "0438 845 357"
type input "800,000"
type input "28,900"
type input "0"
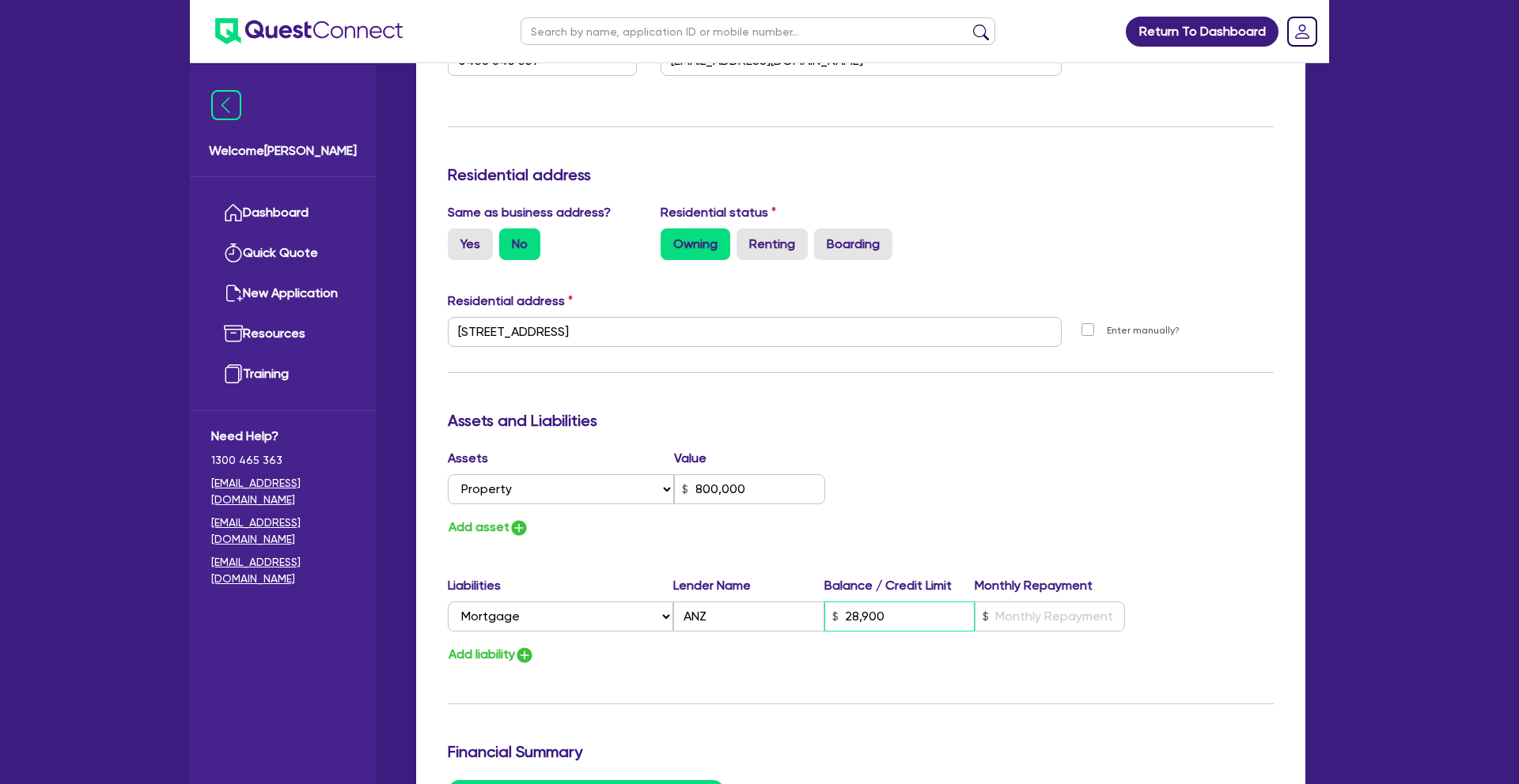
type input "0438 845 357"
type input "800,000"
type input "289,000"
click at [1028, 602] on input "text" at bounding box center [1050, 617] width 150 height 30
click at [1002, 661] on div "Update residential status for Director #1 Boarding is only acceptable when the …" at bounding box center [860, 324] width 826 height 1169
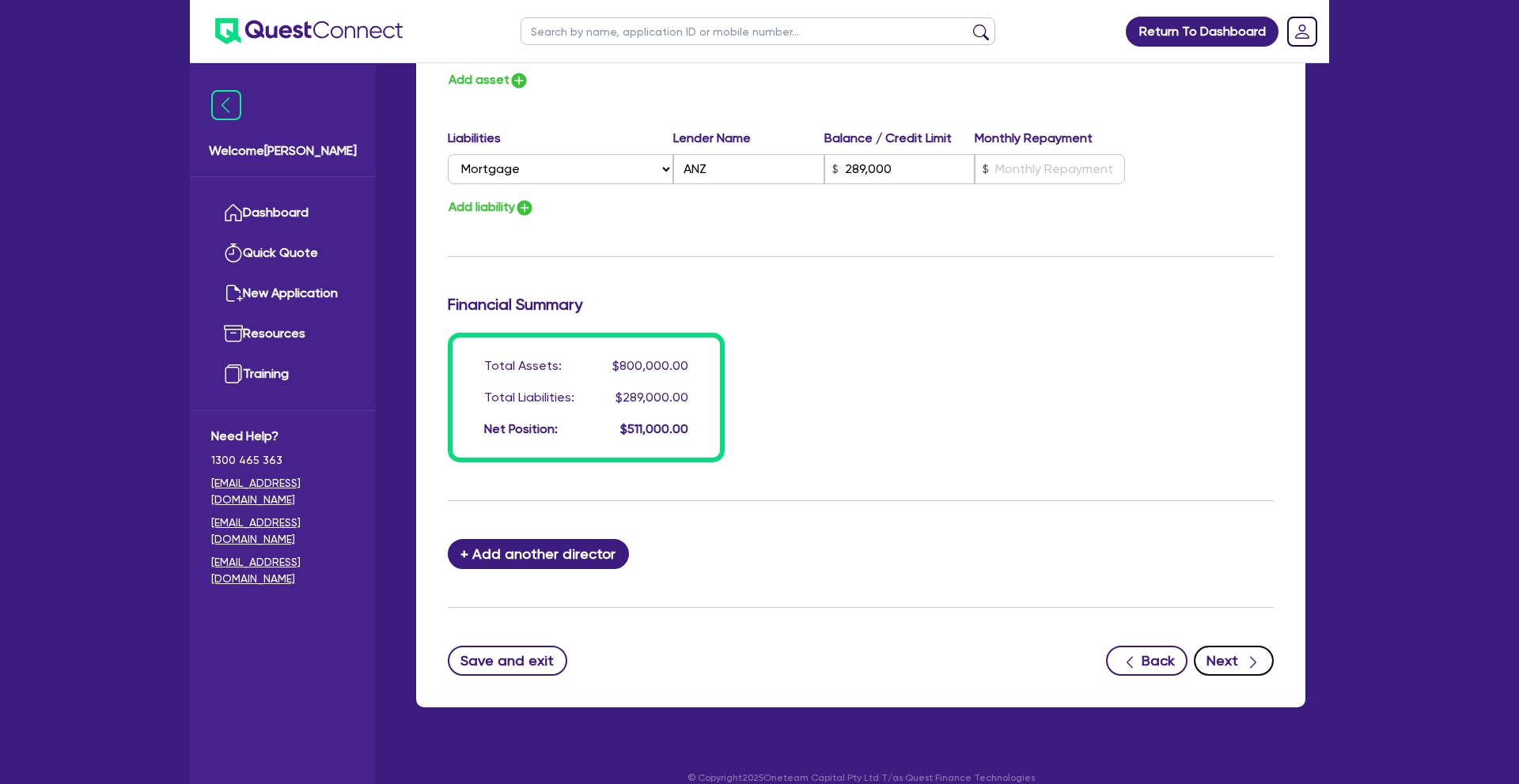
click at [1256, 655] on icon "button" at bounding box center [1253, 662] width 16 height 16
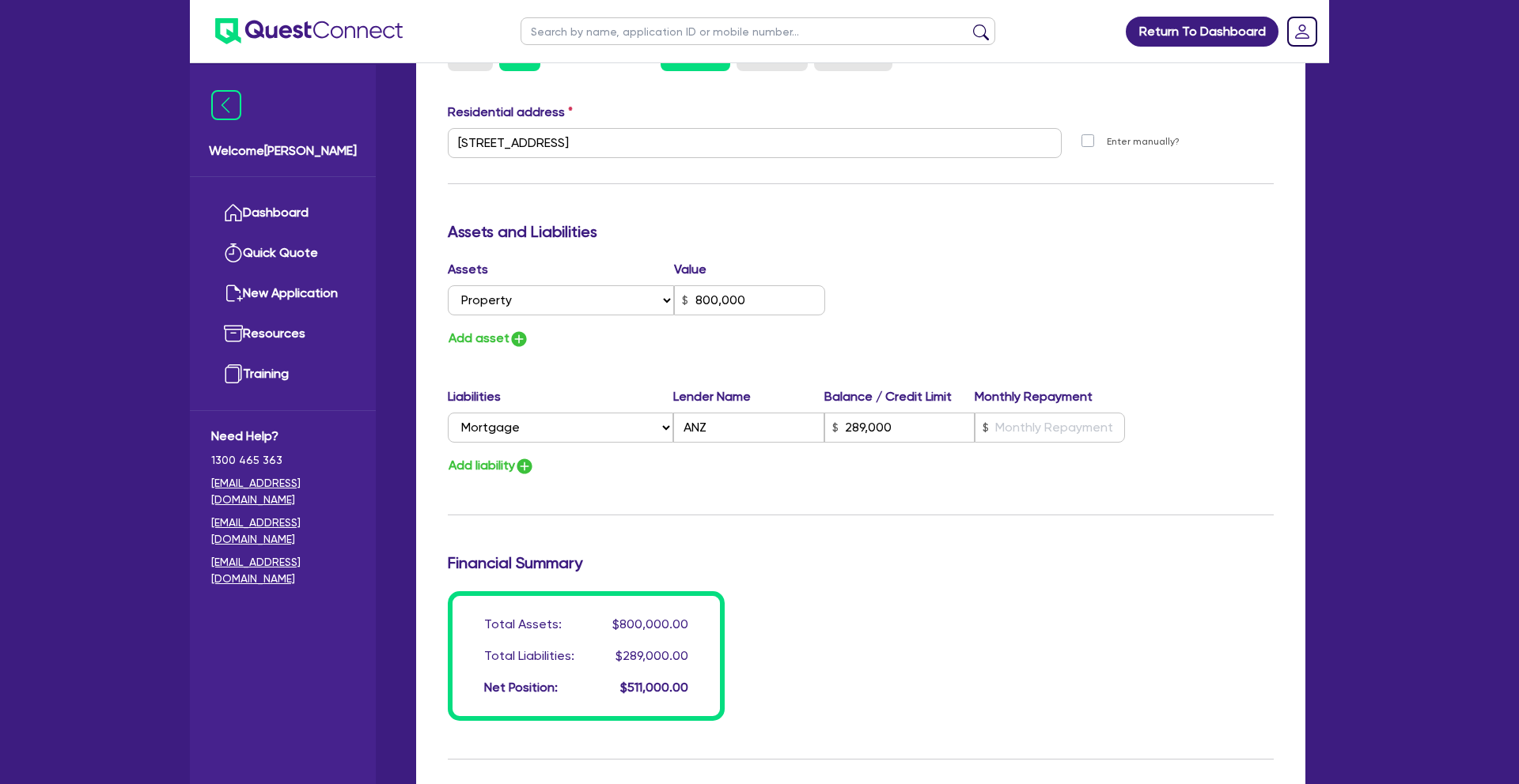
scroll to position [701, 0]
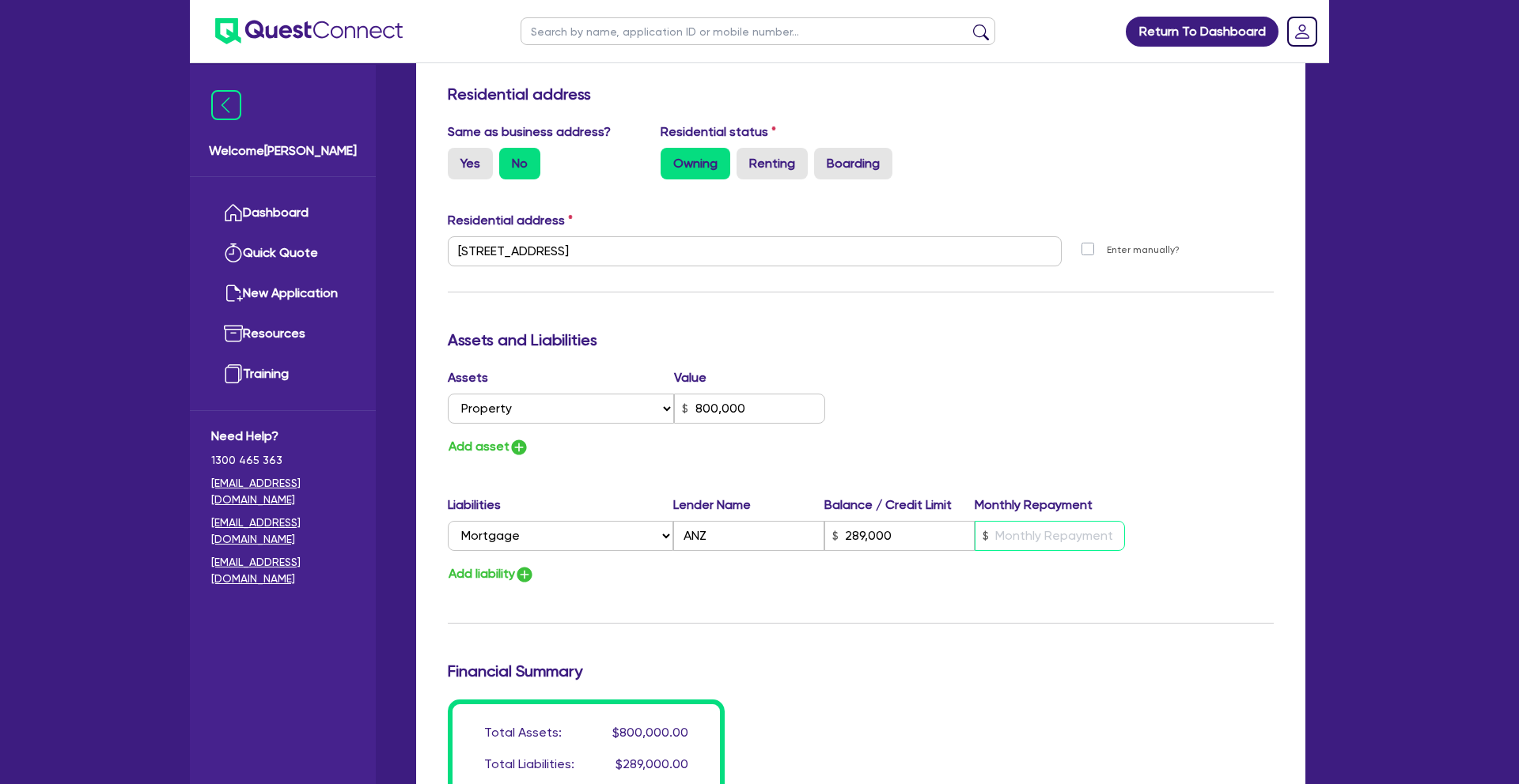
click at [1056, 525] on input "text" at bounding box center [1050, 536] width 150 height 30
paste input "2,573"
type input "0"
type input "0438 845 357"
type input "800,000"
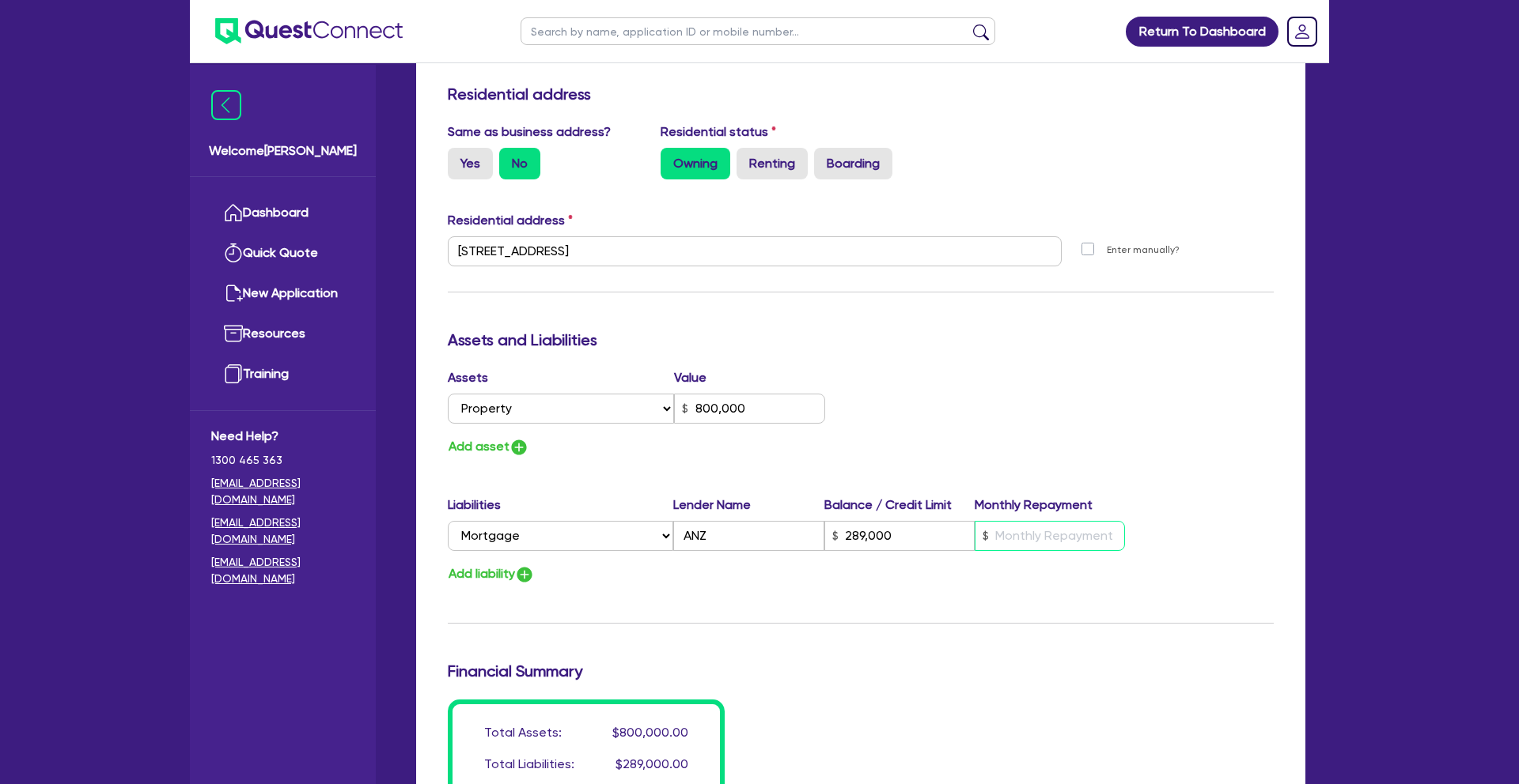
type input "289,000"
type input "2,573"
click at [1026, 564] on div "Add liability" at bounding box center [861, 574] width 850 height 22
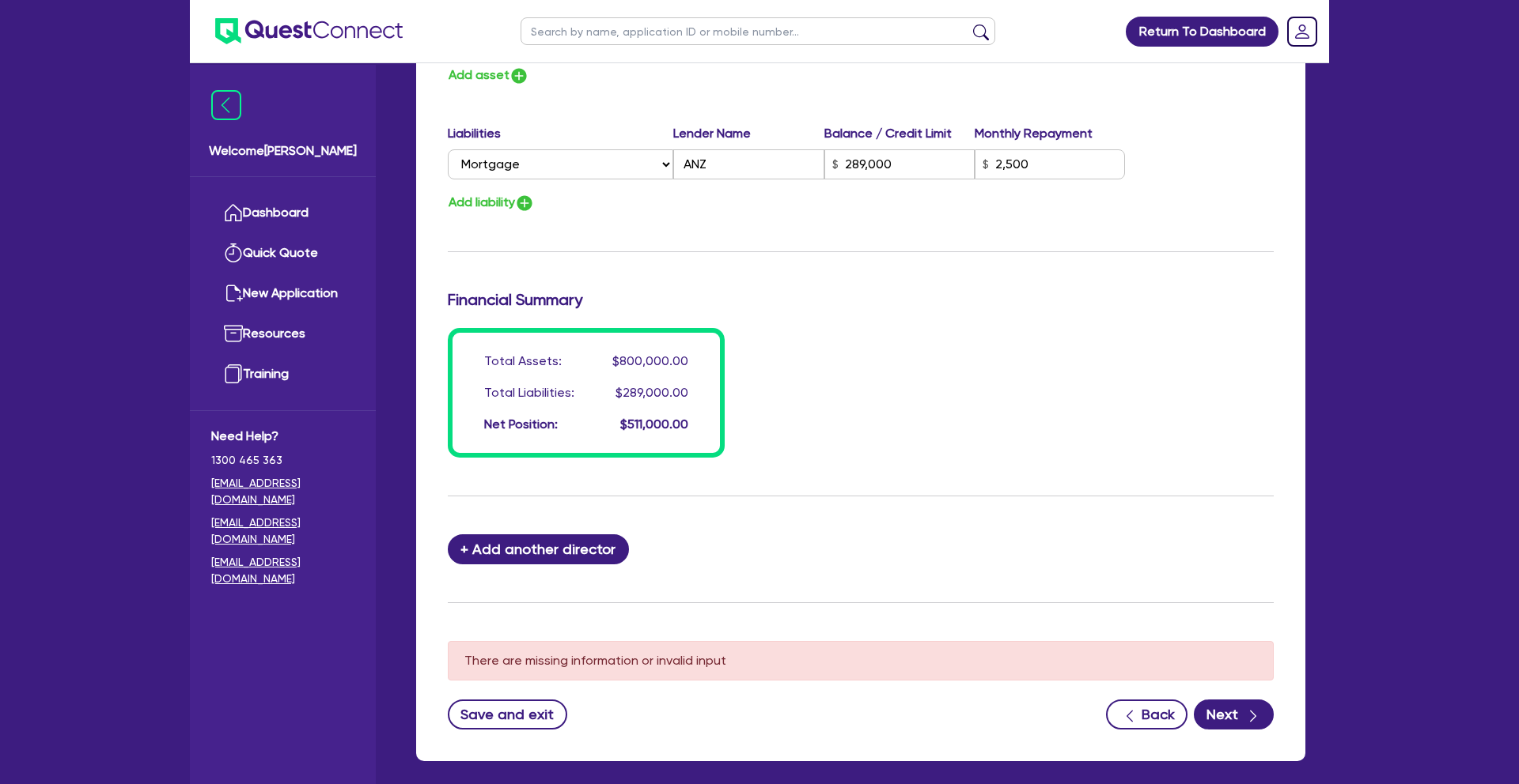
scroll to position [1097, 0]
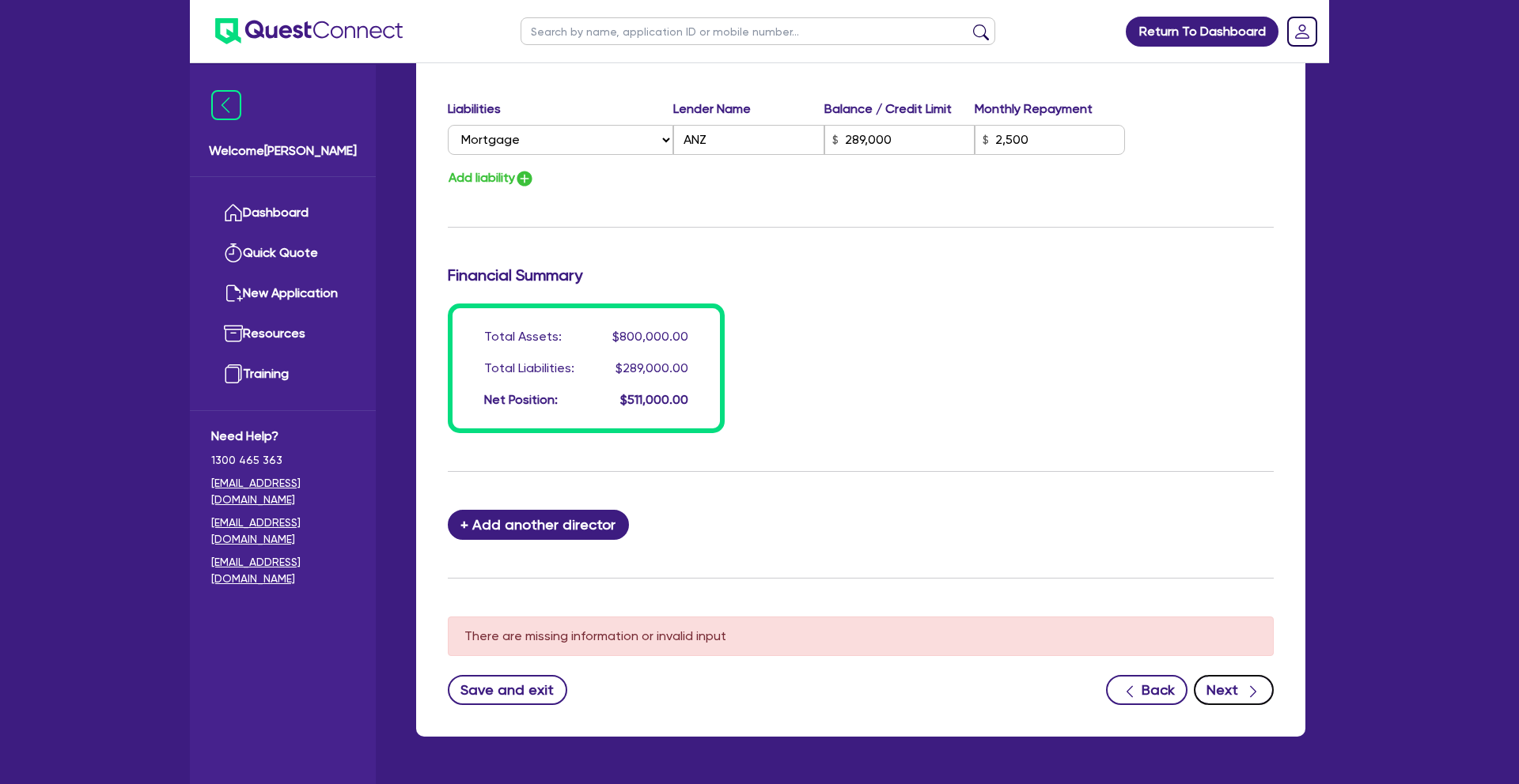
click at [1228, 675] on button "Next" at bounding box center [1233, 690] width 80 height 30
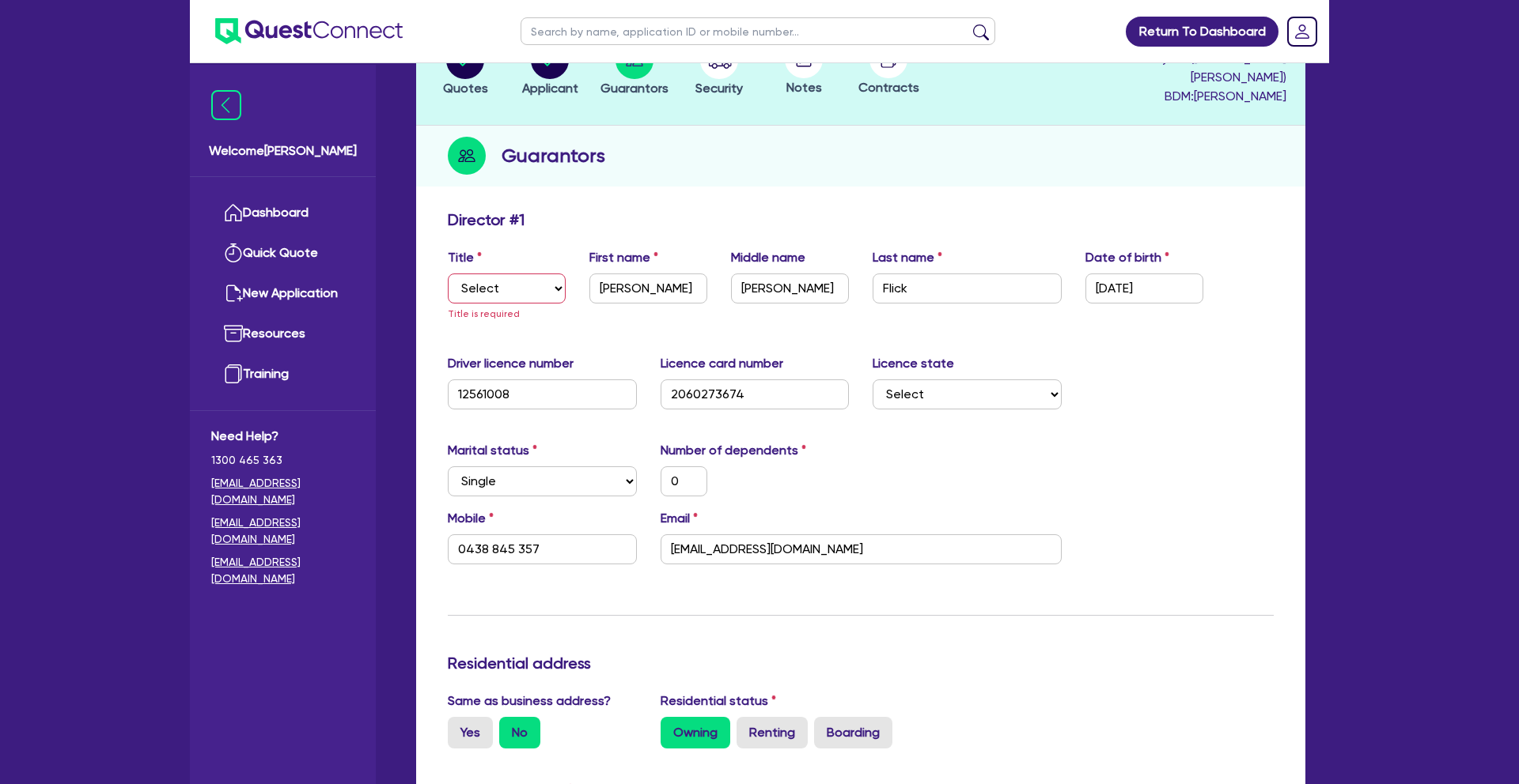
scroll to position [121, 0]
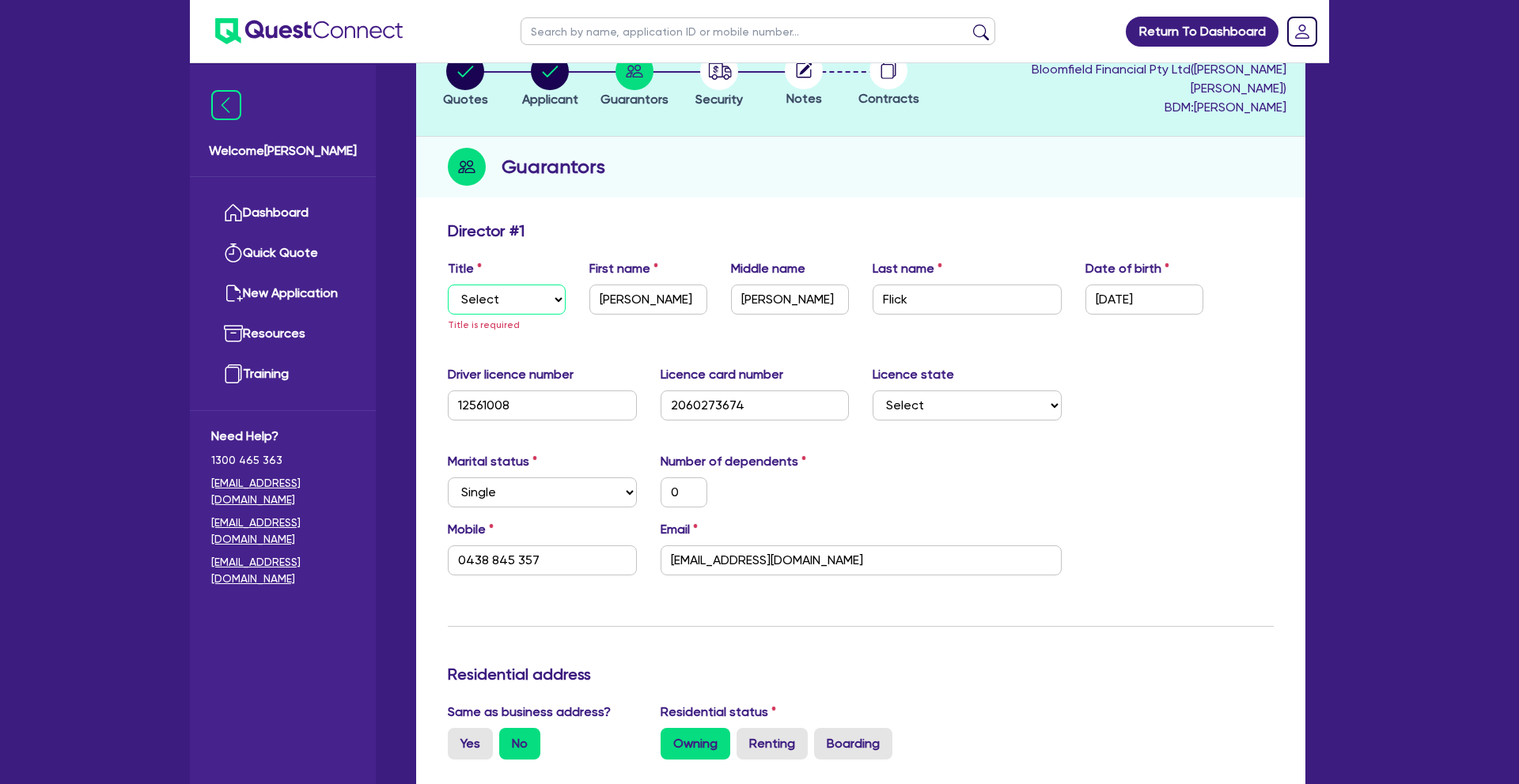
click at [512, 285] on select "Select Mr Mrs Ms Miss Dr" at bounding box center [507, 300] width 118 height 30
click at [448, 285] on select "Select Mr Mrs Ms Miss Dr" at bounding box center [507, 300] width 118 height 30
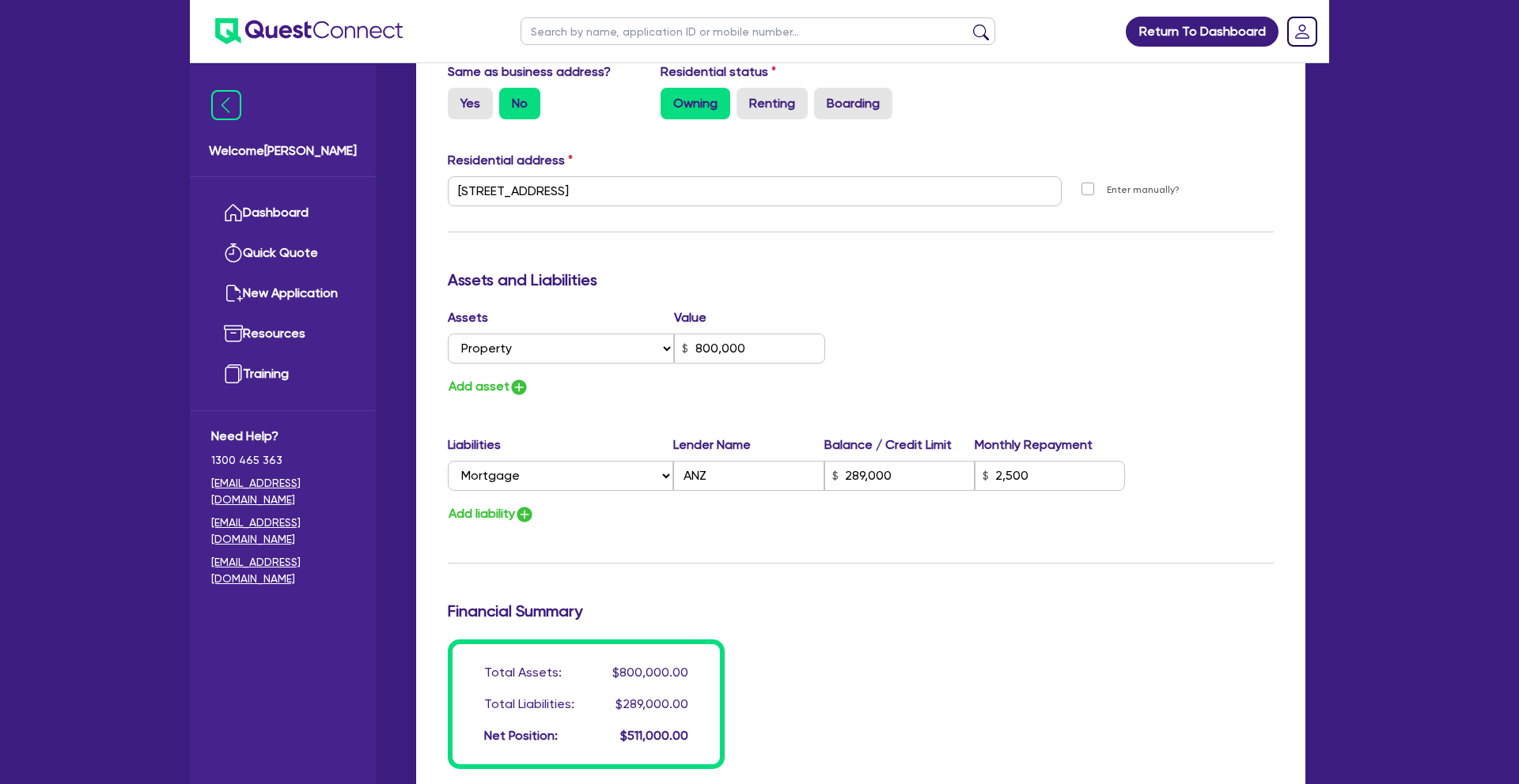
scroll to position [1049, 0]
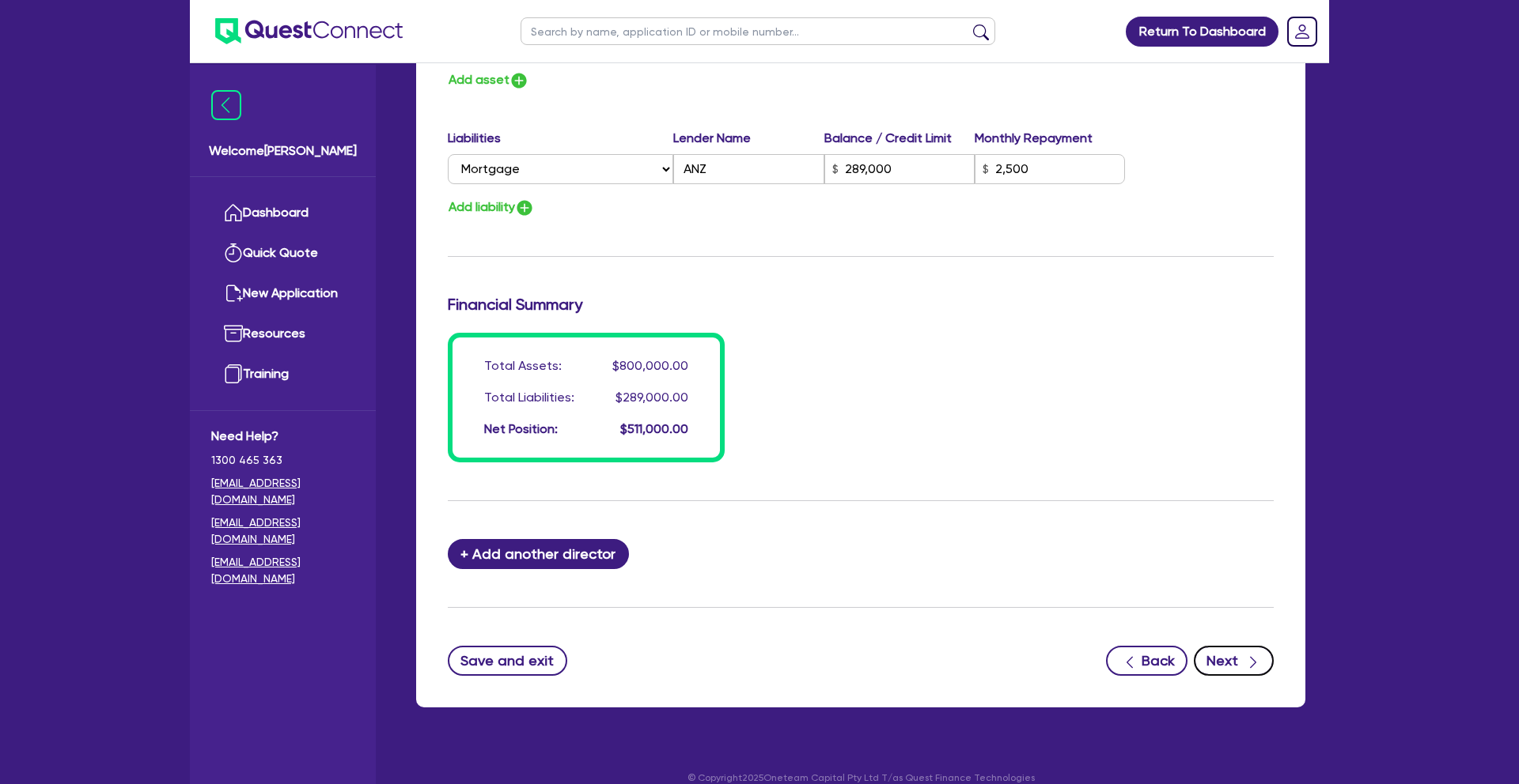
click at [1238, 651] on button "Next" at bounding box center [1233, 661] width 80 height 30
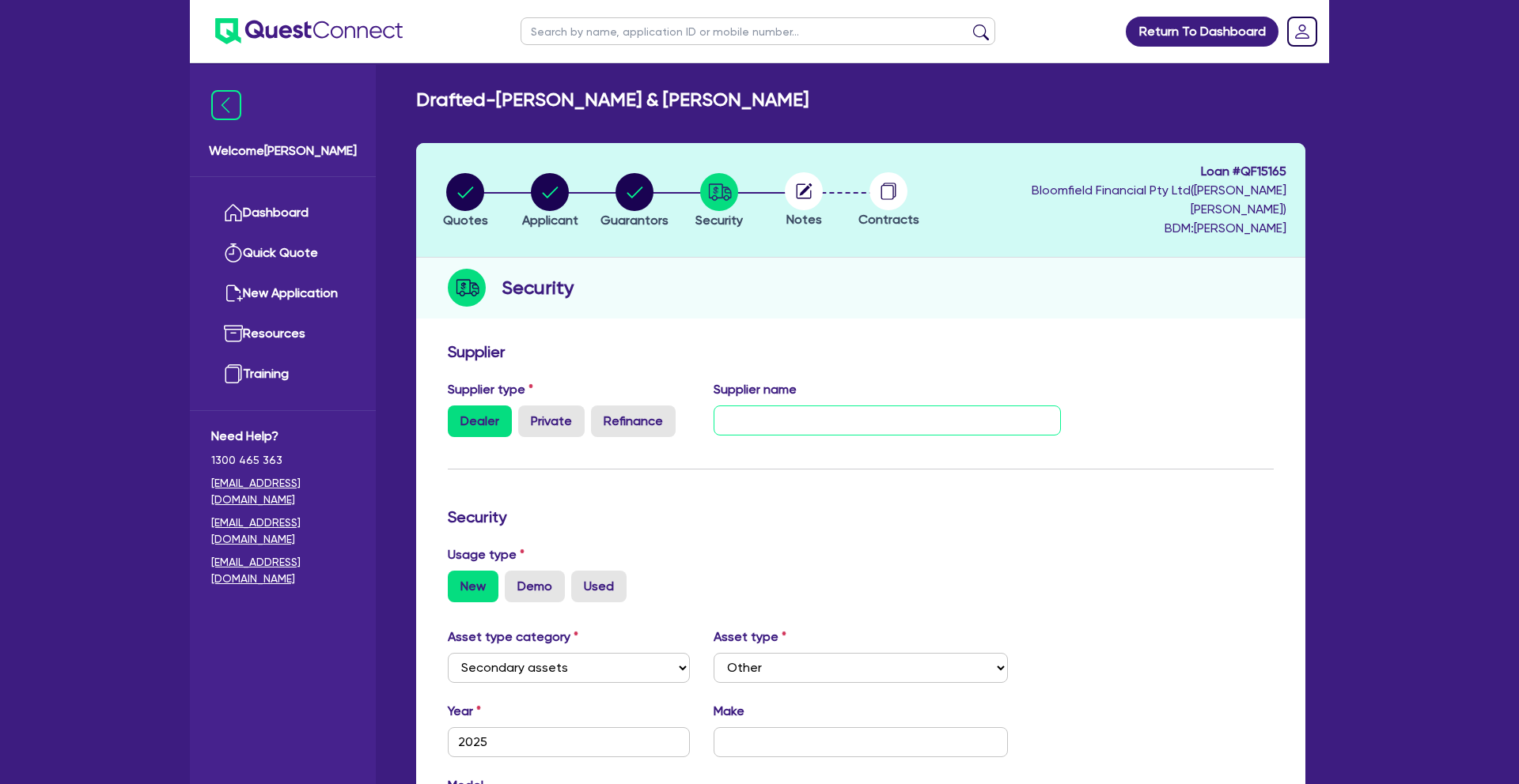
click at [781, 406] on input "text" at bounding box center [888, 421] width 348 height 30
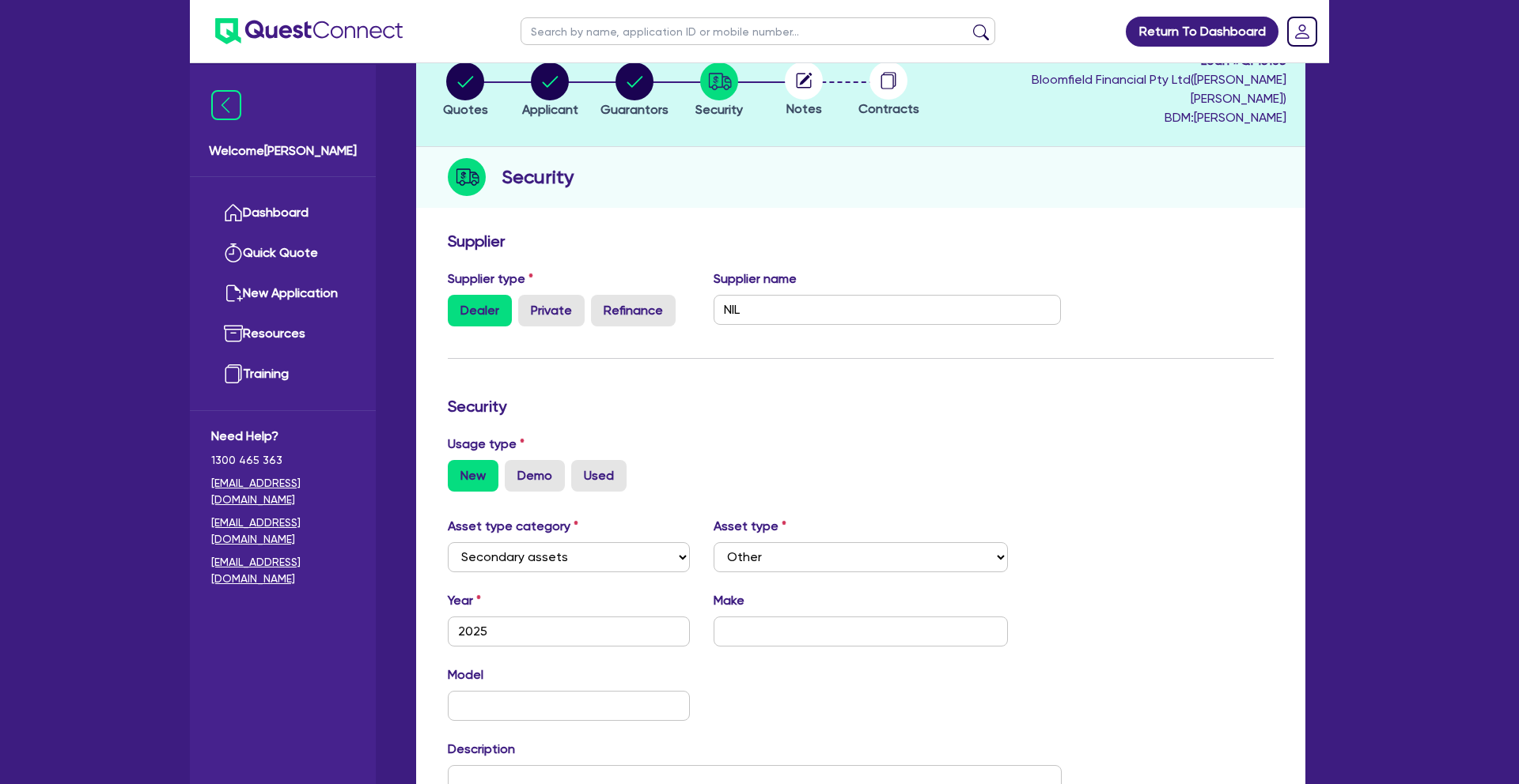
scroll to position [152, 0]
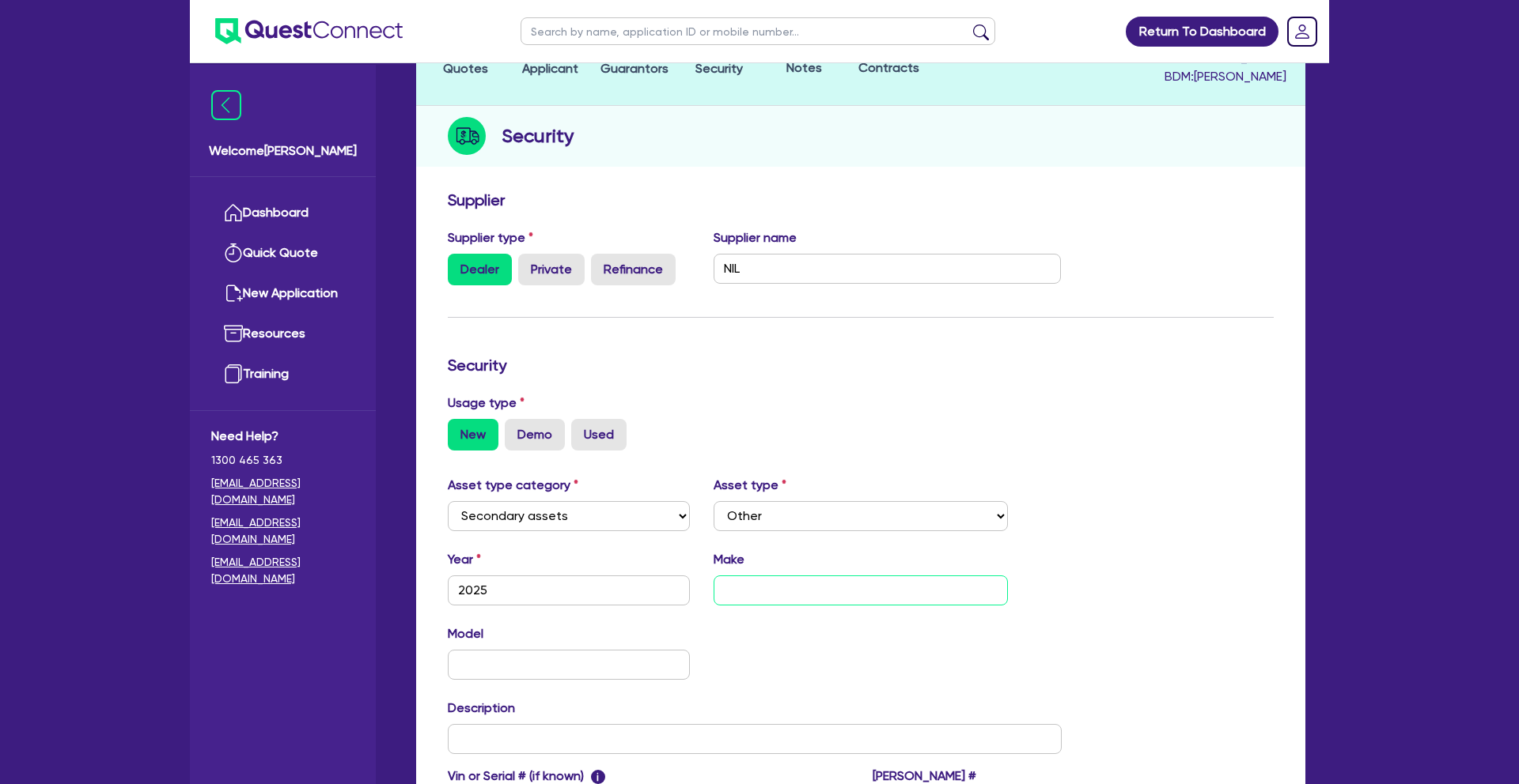
click at [758, 576] on input "text" at bounding box center [861, 591] width 296 height 30
paste input "Sauna's Ice Baths"
click at [722, 644] on div "Model KM" at bounding box center [755, 658] width 638 height 68
click at [638, 650] on input "text" at bounding box center [569, 665] width 242 height 30
paste input "Sauna's Ice Baths"
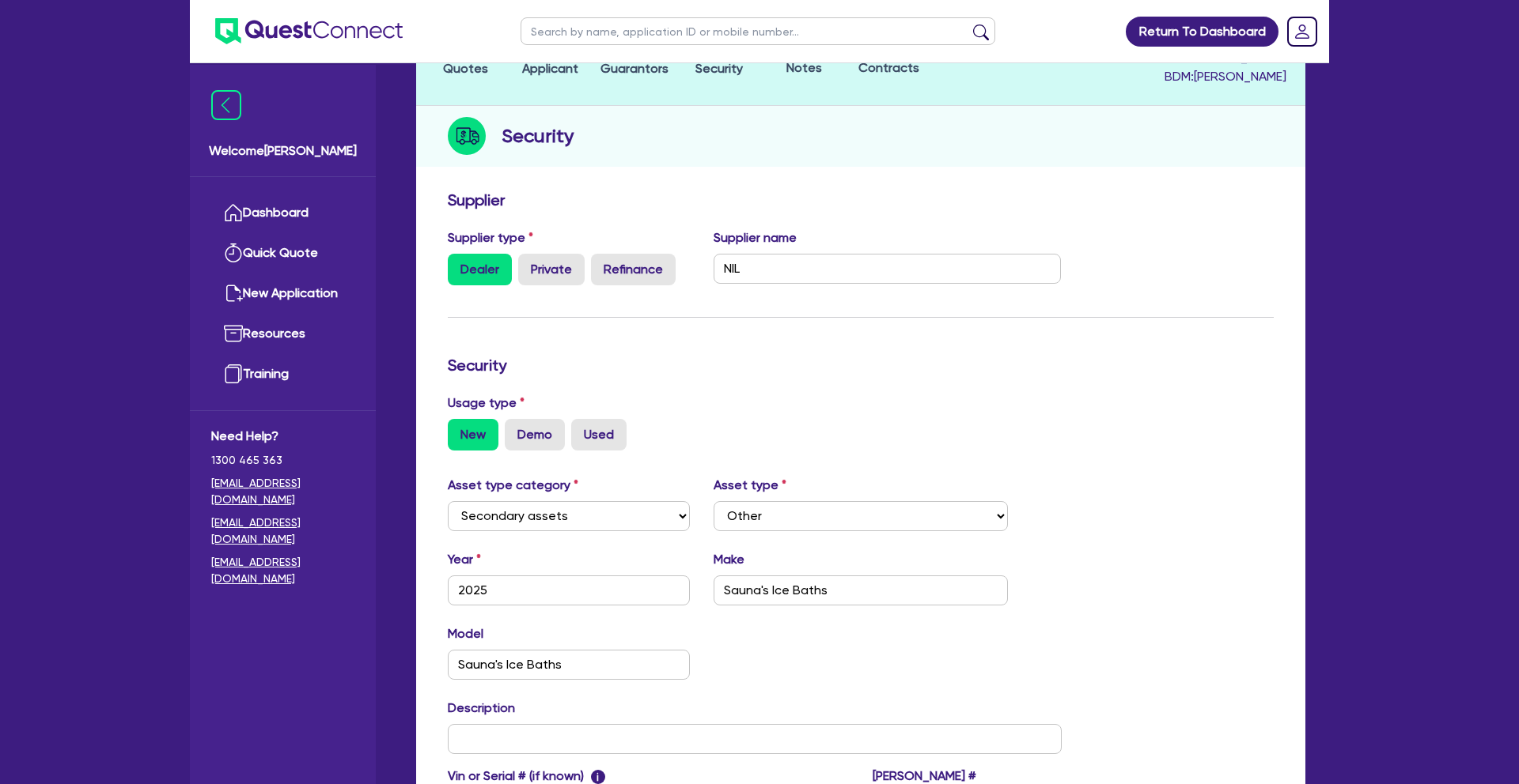
click at [735, 653] on div "Model Sauna's Ice Baths KM" at bounding box center [755, 658] width 638 height 68
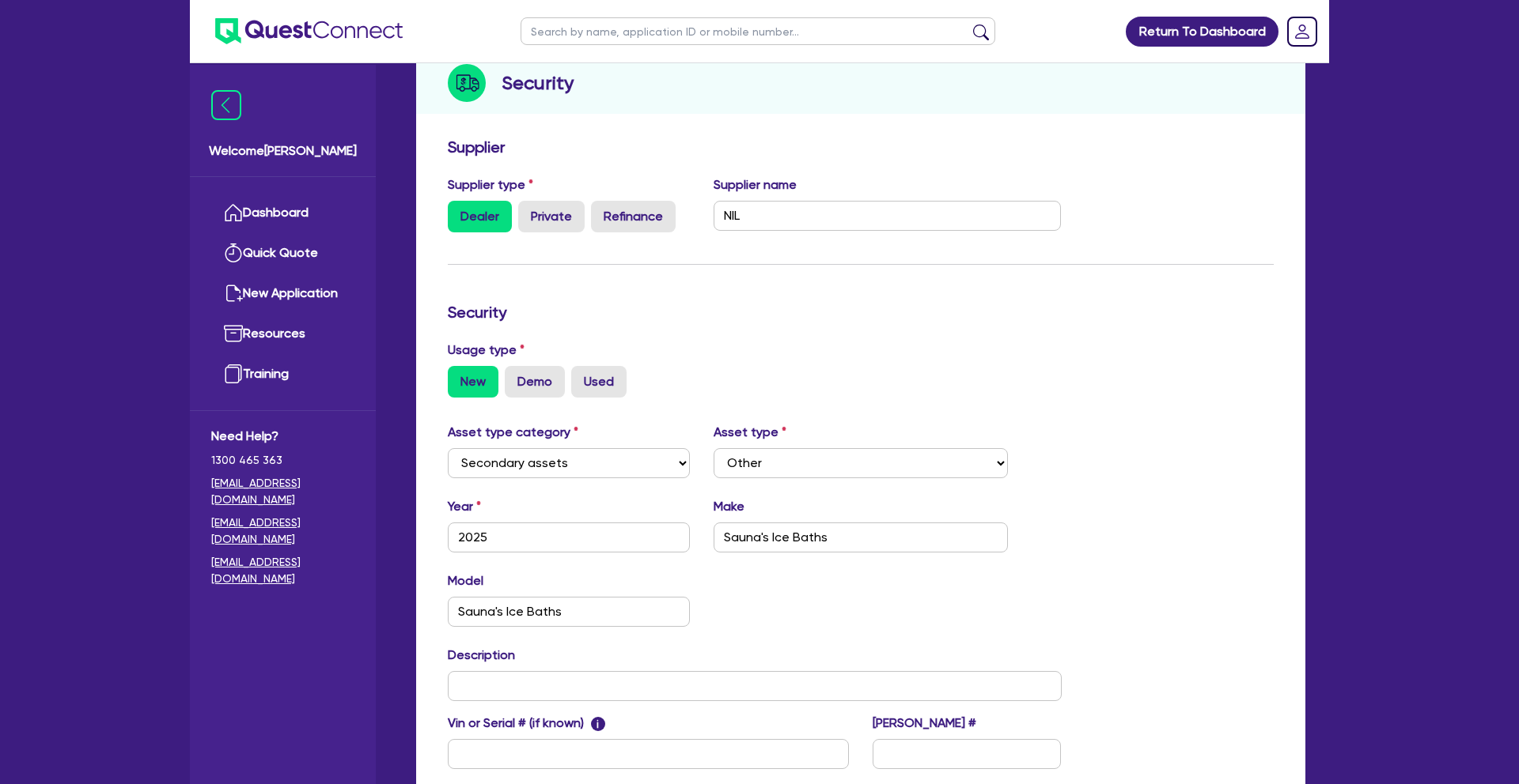
scroll to position [208, 0]
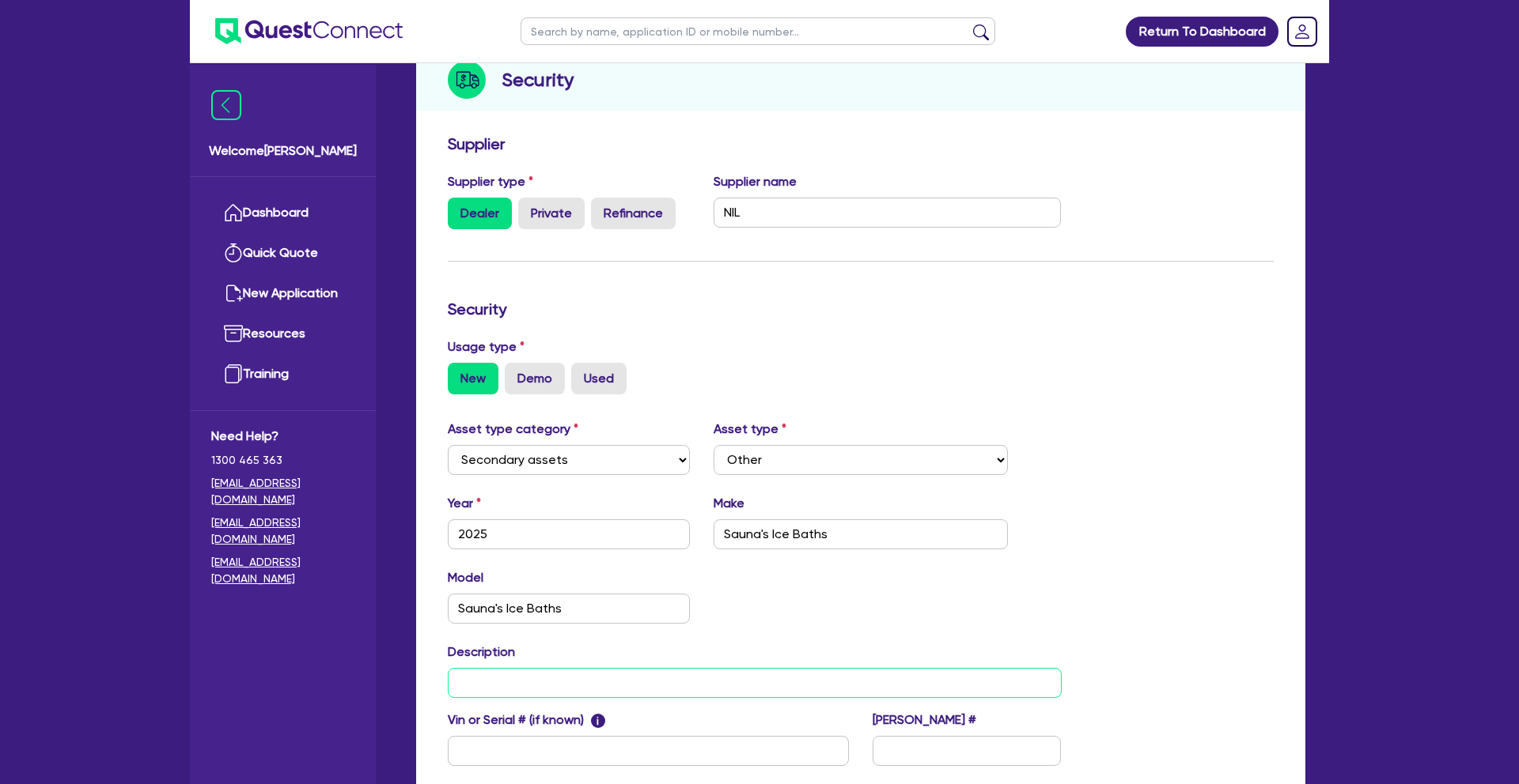
click at [697, 668] on input "text" at bounding box center [754, 683] width 614 height 30
paste input "Sauna's Ice Baths"
click at [795, 613] on div "Model Sauna's Ice Baths KM" at bounding box center [755, 602] width 638 height 68
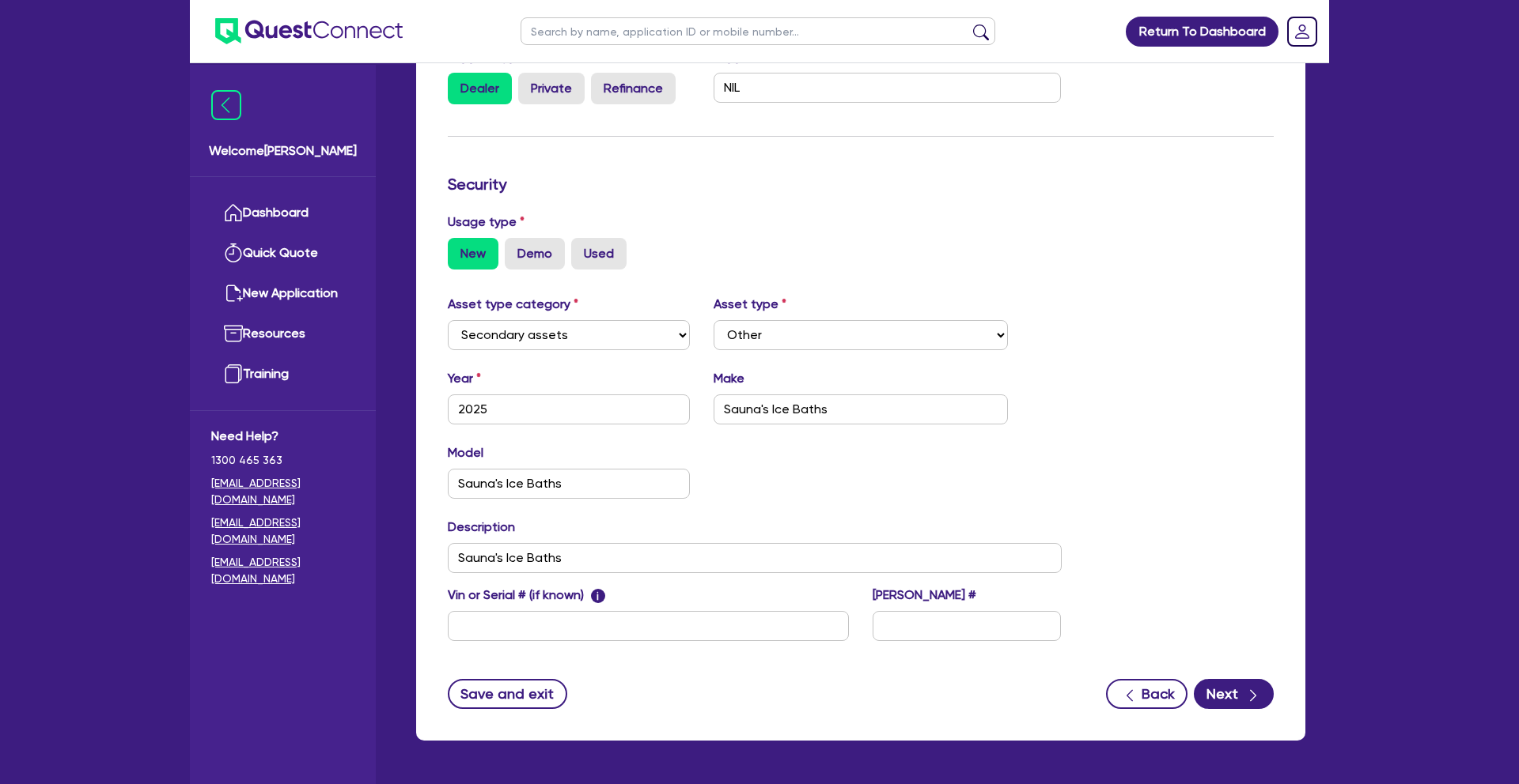
scroll to position [339, 0]
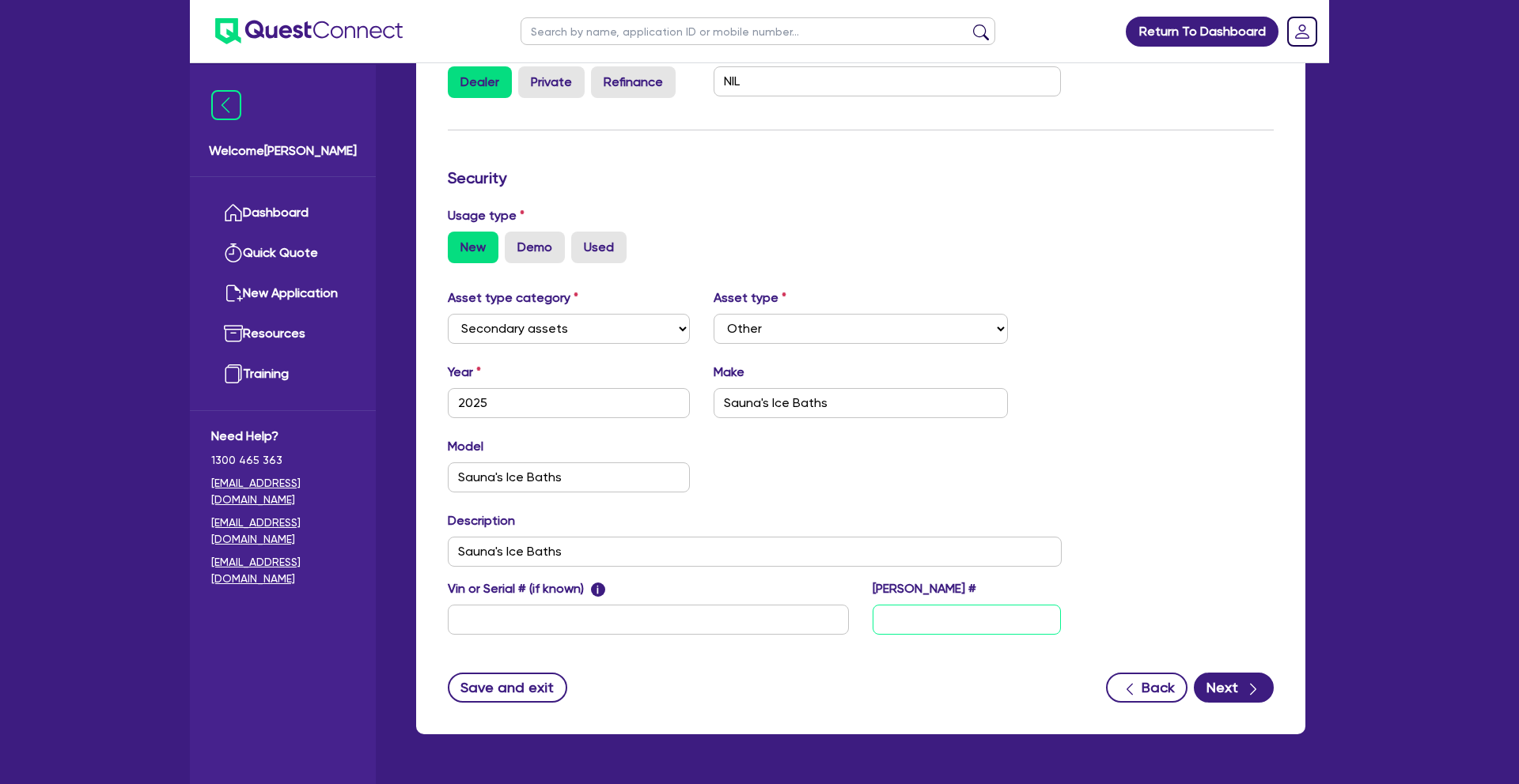
click at [971, 605] on input "text" at bounding box center [966, 620] width 189 height 30
click at [1219, 521] on div "Asset type category Select Cars and light trucks Primary assets Secondary asset…" at bounding box center [861, 472] width 850 height 366
click at [1232, 673] on button "Next" at bounding box center [1233, 688] width 80 height 30
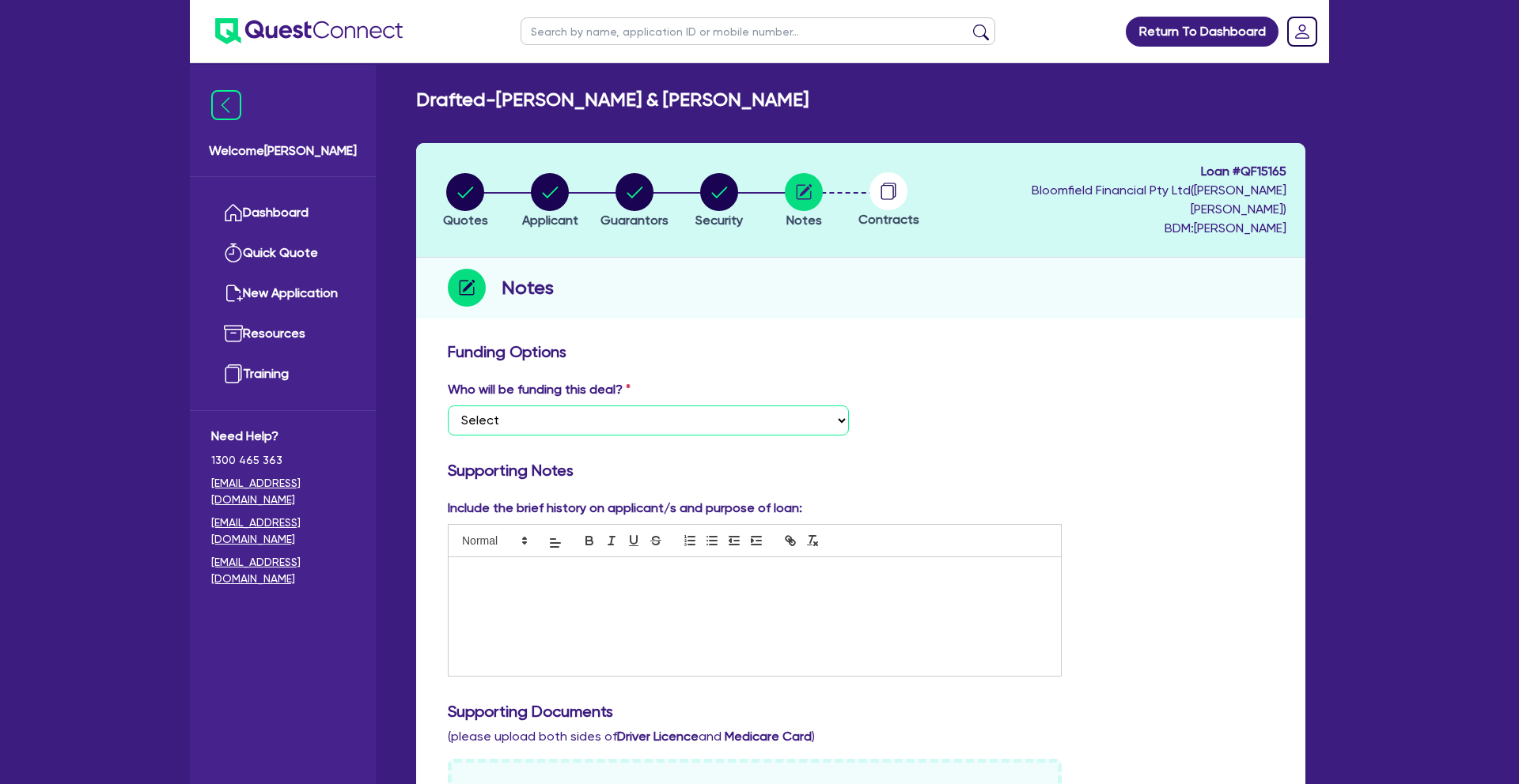
click at [773, 406] on select "Select I want Quest to fund 100% I will fund 100% I will co-fund with Quest Oth…" at bounding box center [647, 421] width 401 height 30
click at [448, 406] on select "Select I want Quest to fund 100% I will fund 100% I will co-fund with Quest Oth…" at bounding box center [647, 421] width 401 height 30
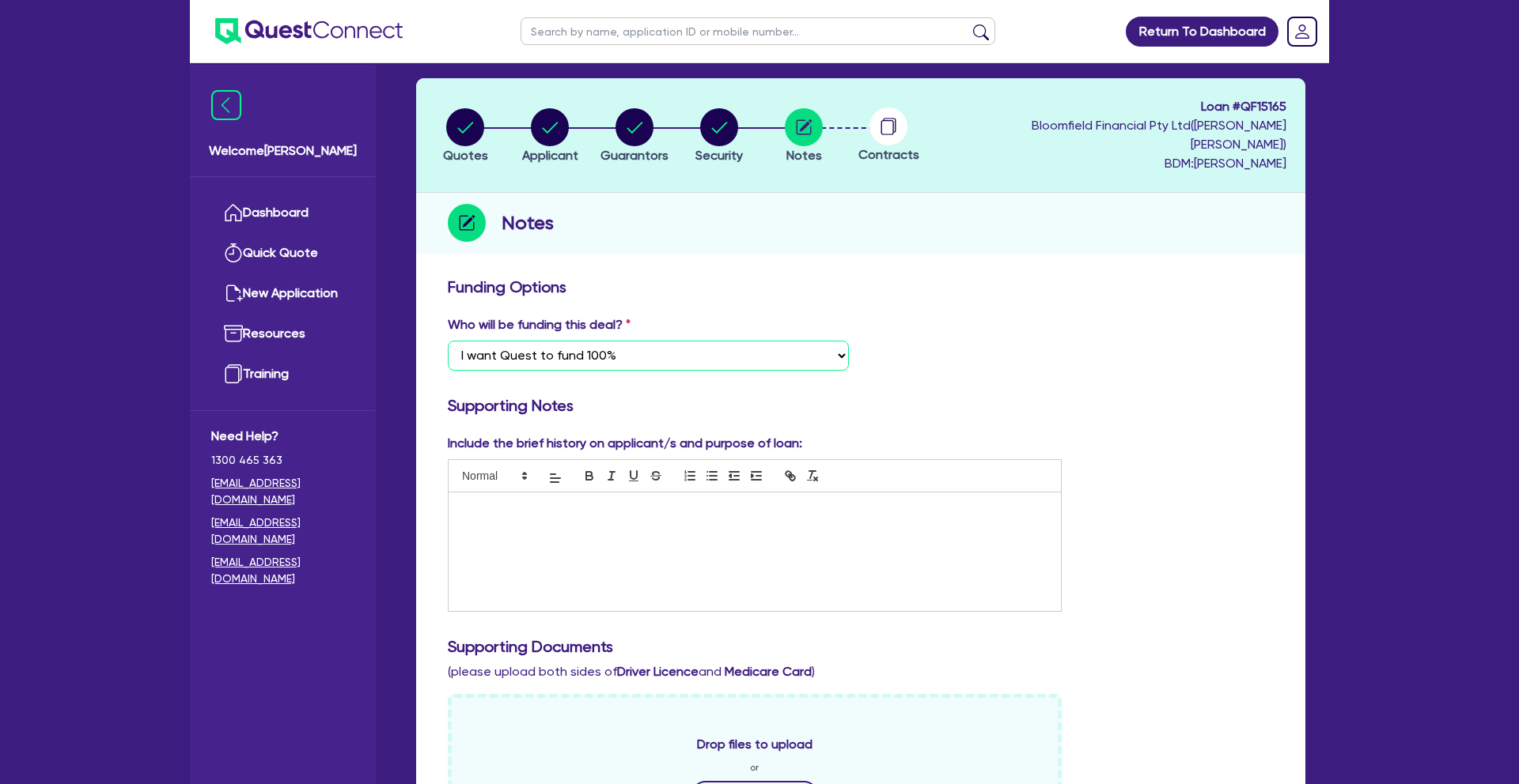
scroll to position [68, 0]
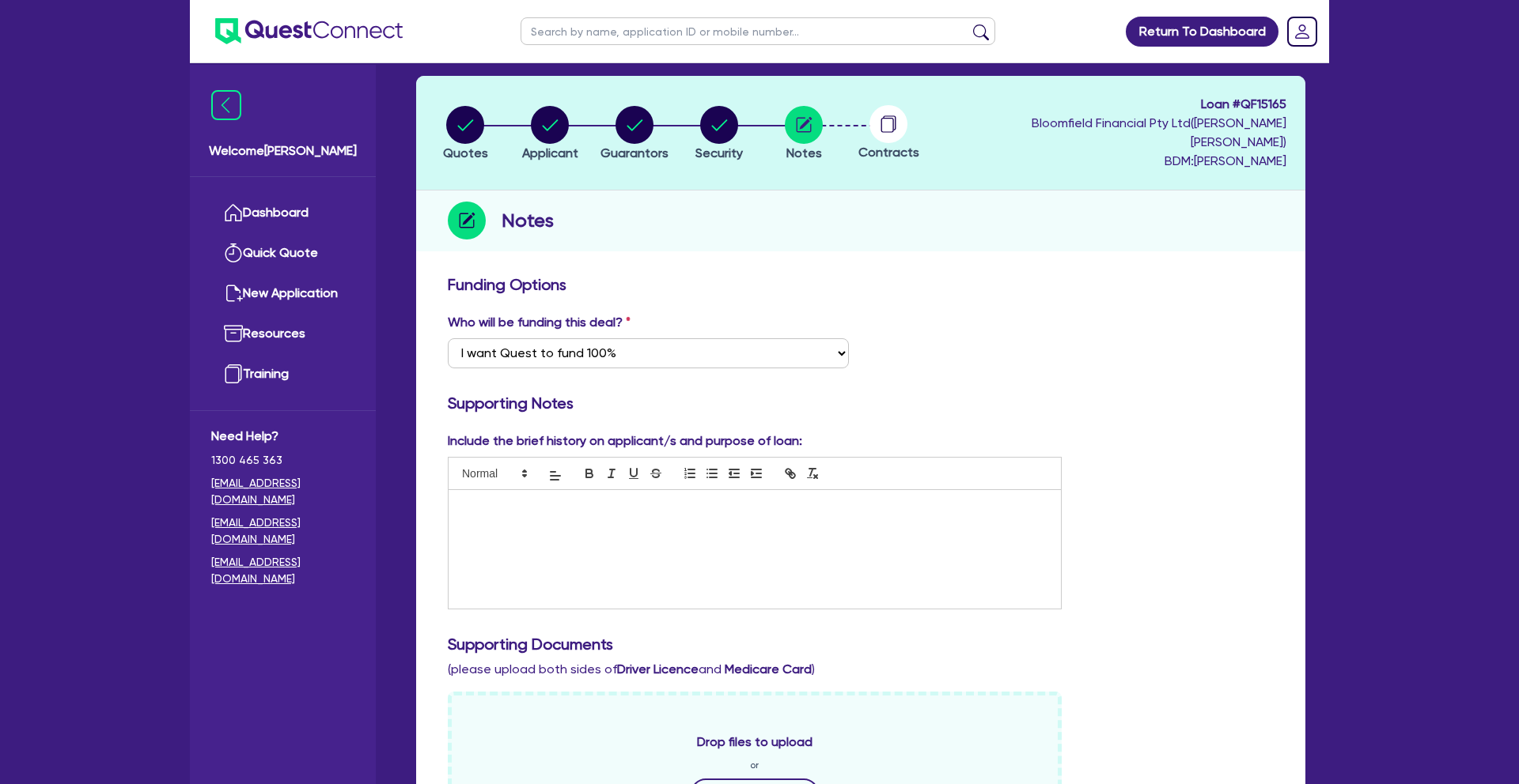
click at [800, 553] on div at bounding box center [754, 550] width 613 height 118
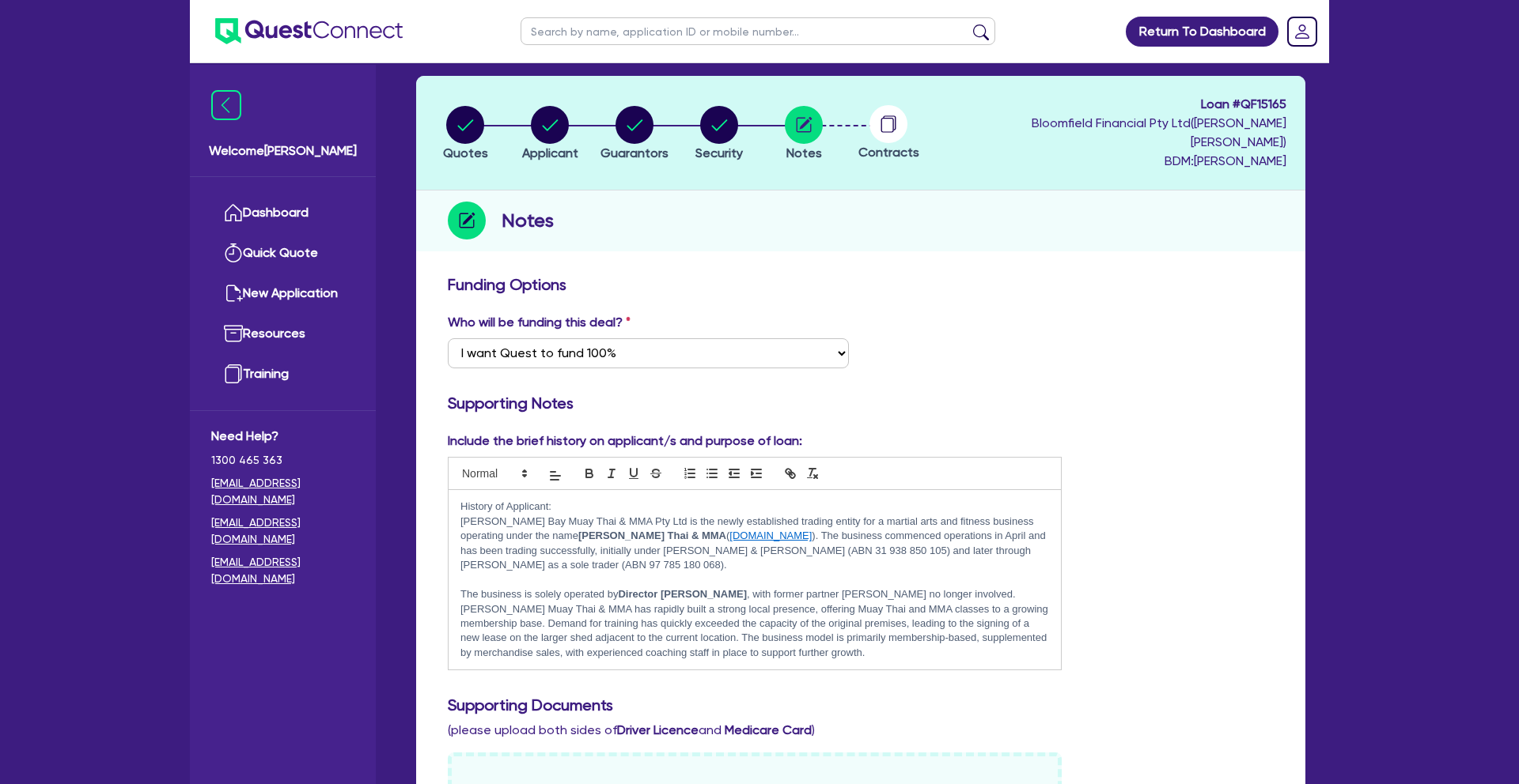
click at [589, 500] on p "History of Applicant:" at bounding box center [754, 506] width 588 height 14
click at [753, 638] on p "The business is solely operated by Director [PERSON_NAME] , with former partner…" at bounding box center [754, 624] width 588 height 73
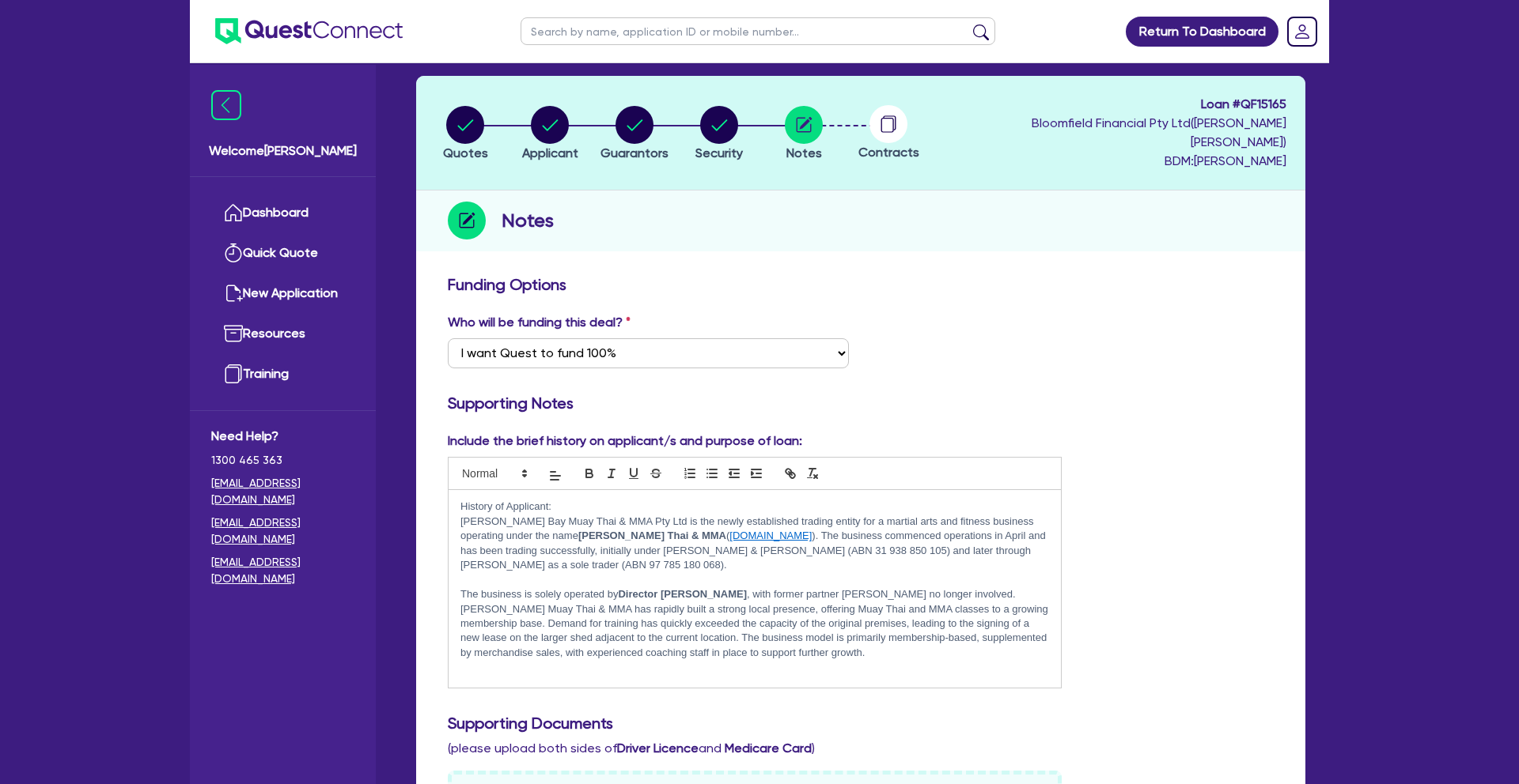
drag, startPoint x: 563, startPoint y: 484, endPoint x: 458, endPoint y: 482, distance: 105.0
click at [458, 490] on div "History of Applicant: [PERSON_NAME] Bay Muay Thai & MMA Pty Ltd is the newly es…" at bounding box center [754, 589] width 613 height 198
click at [590, 466] on icon "button" at bounding box center [589, 473] width 14 height 14
click at [588, 500] on p "History of Applicant:" at bounding box center [754, 506] width 588 height 14
click at [729, 675] on p at bounding box center [754, 682] width 588 height 14
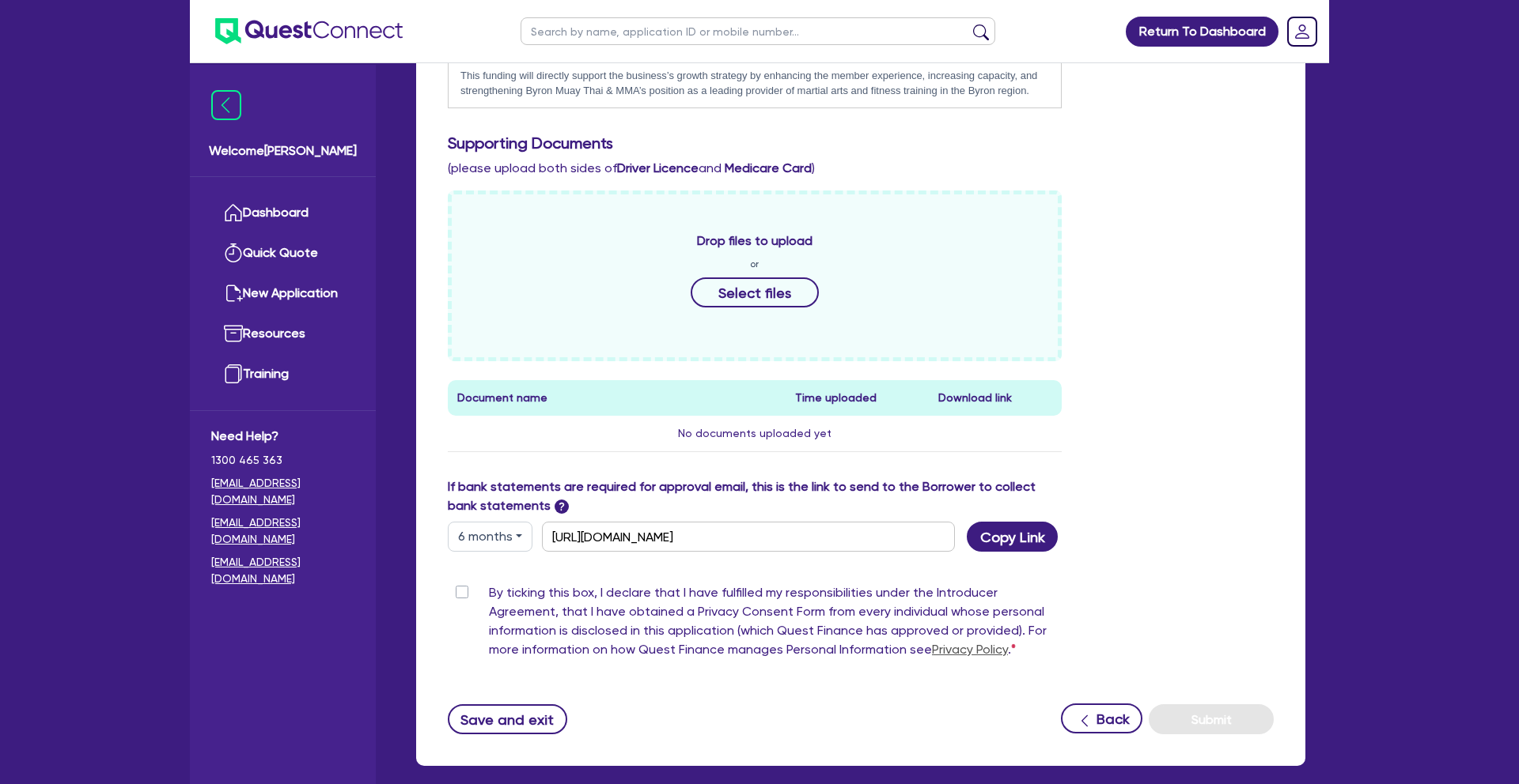
scroll to position [656, 0]
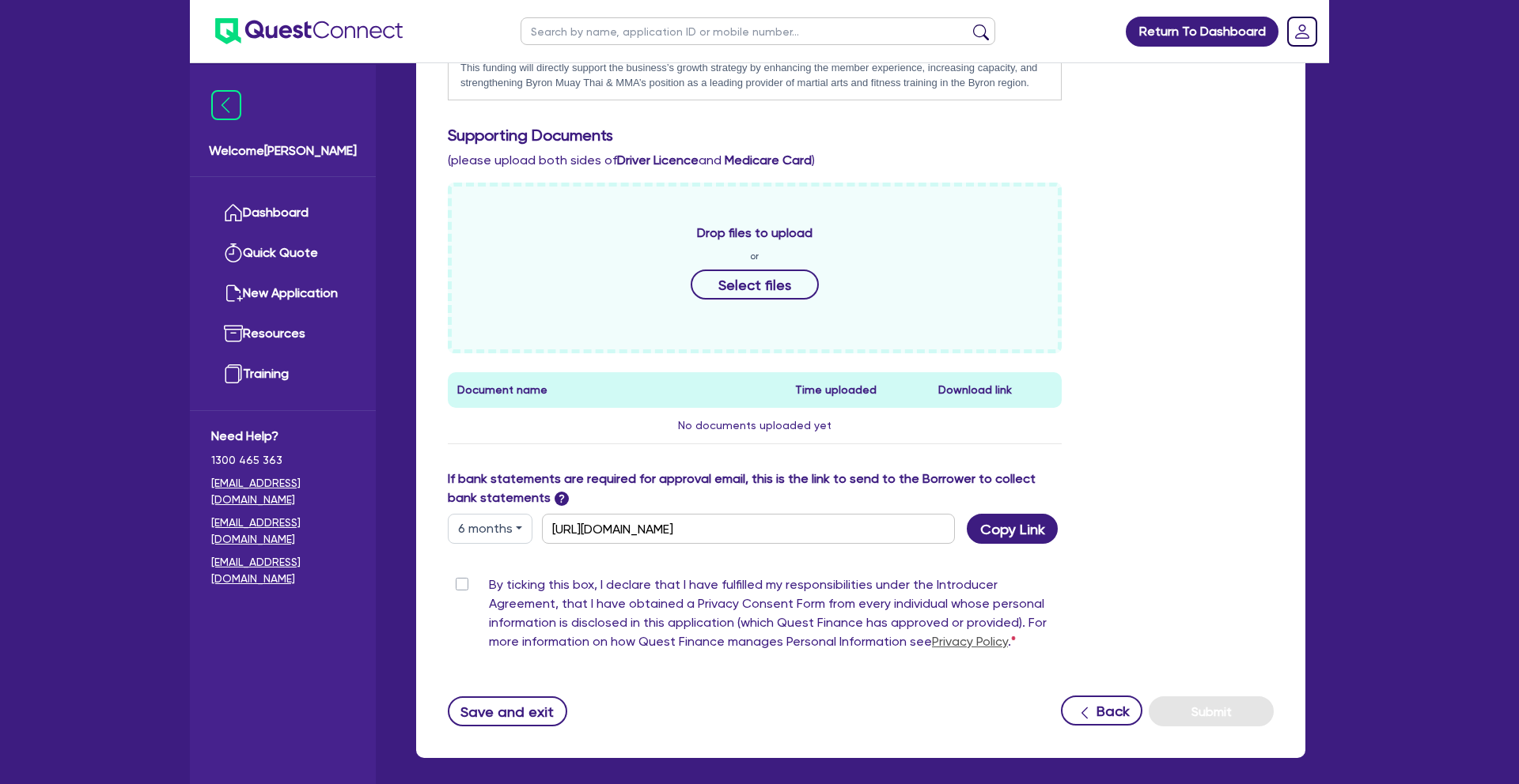
click at [1148, 390] on div "Drop files to upload or Select files Document name Time uploaded Download link …" at bounding box center [861, 326] width 850 height 287
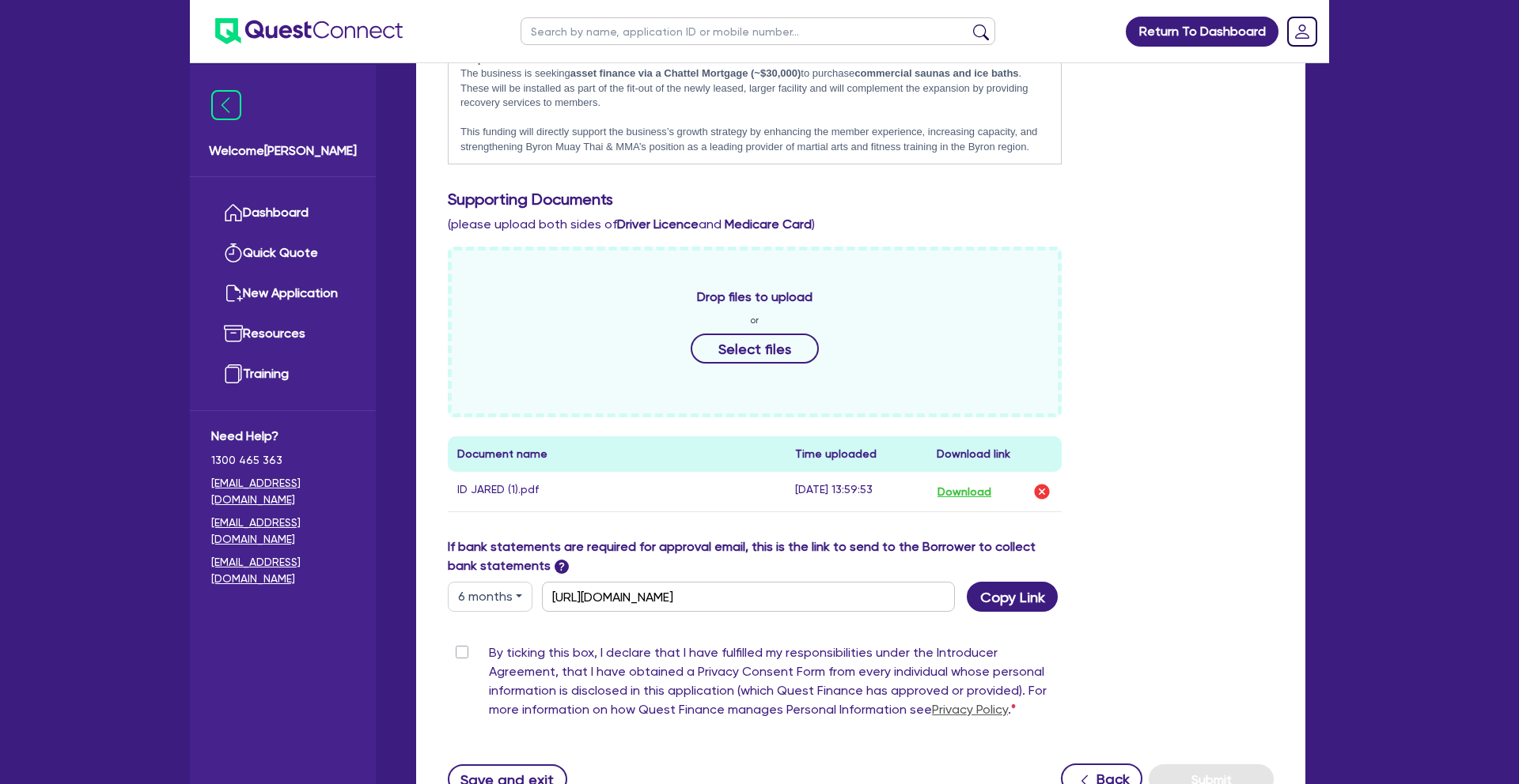
scroll to position [712, 0]
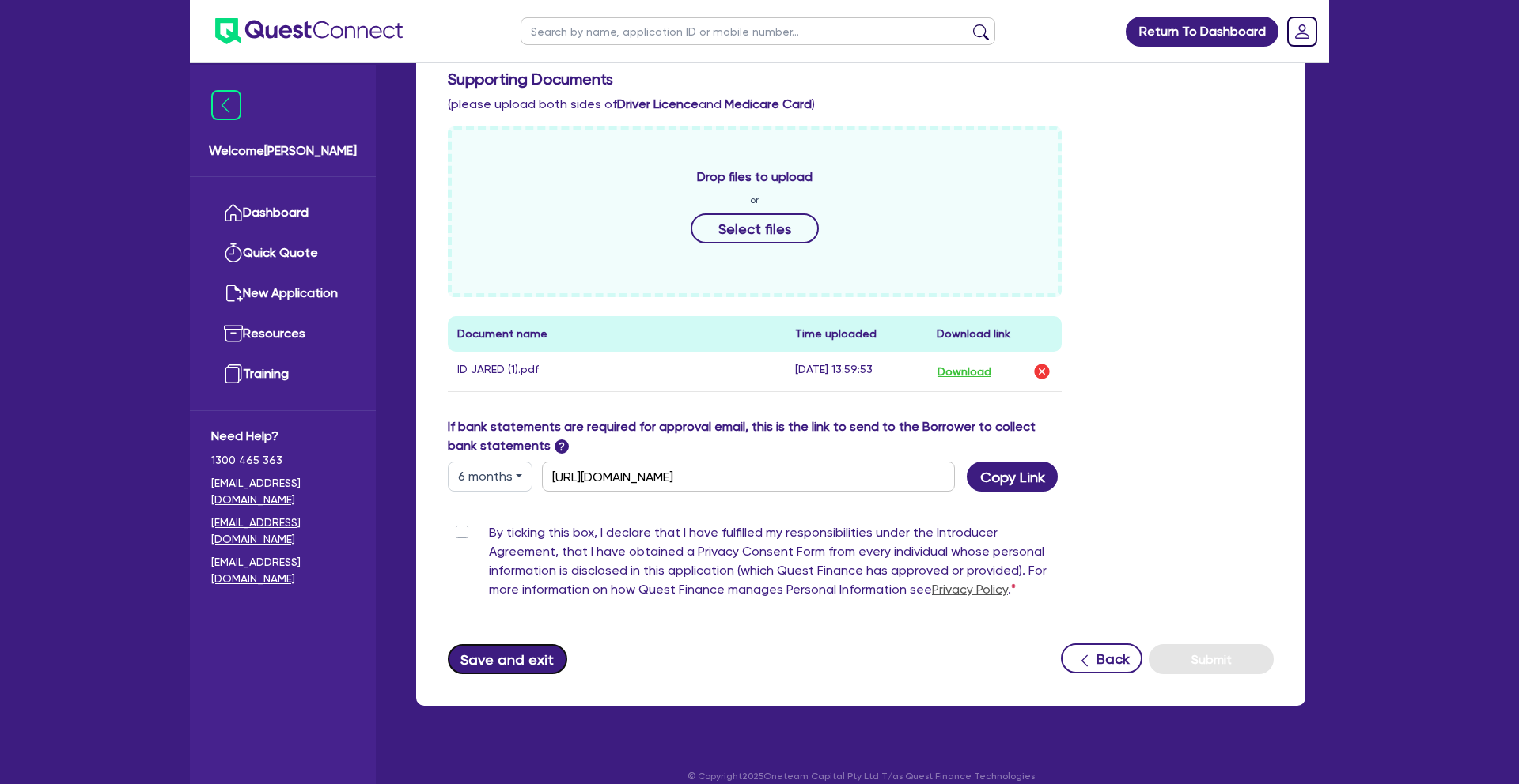
click at [527, 644] on button "Save and exit" at bounding box center [507, 659] width 119 height 30
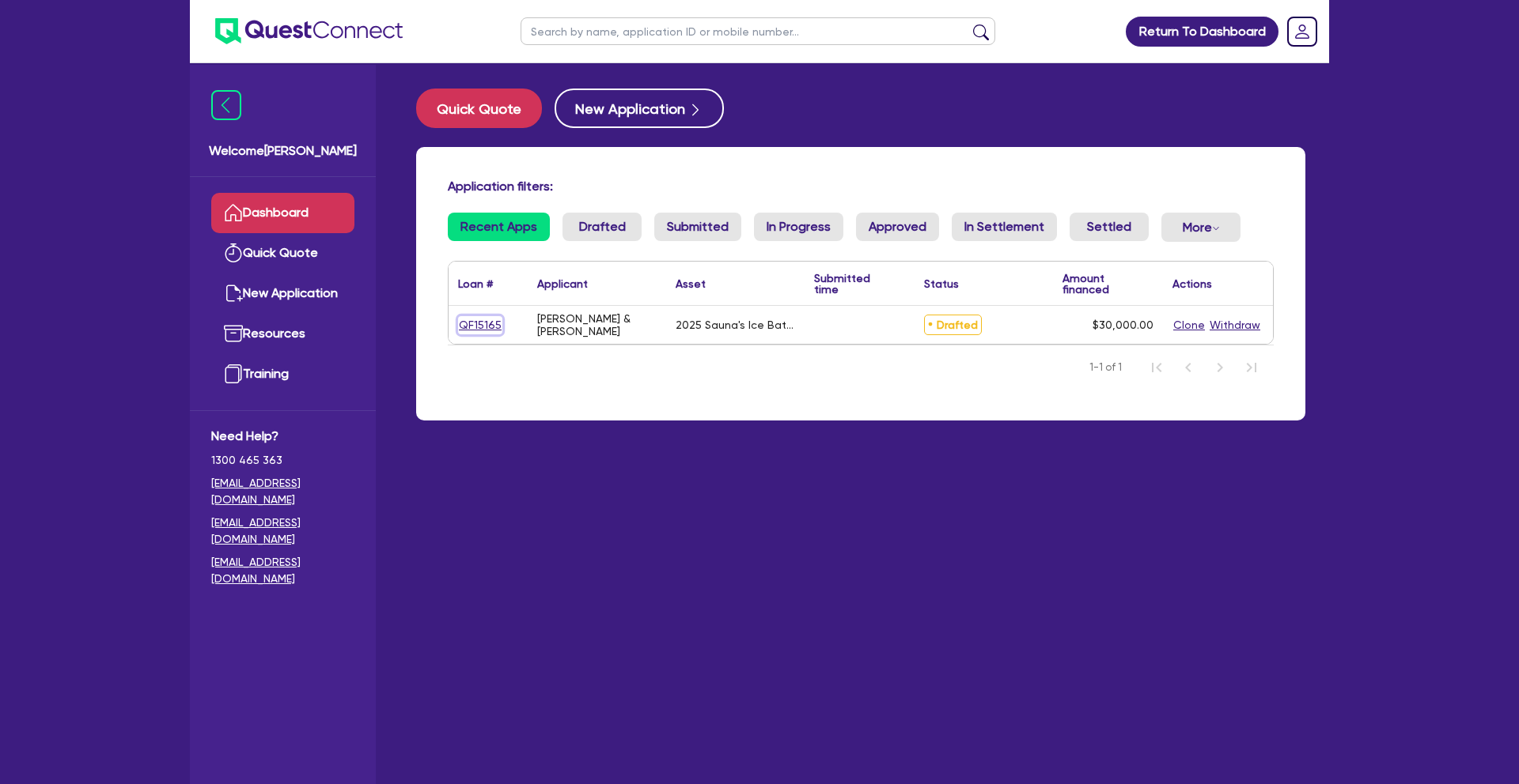
click at [486, 322] on link "QF15165" at bounding box center [479, 324] width 44 height 18
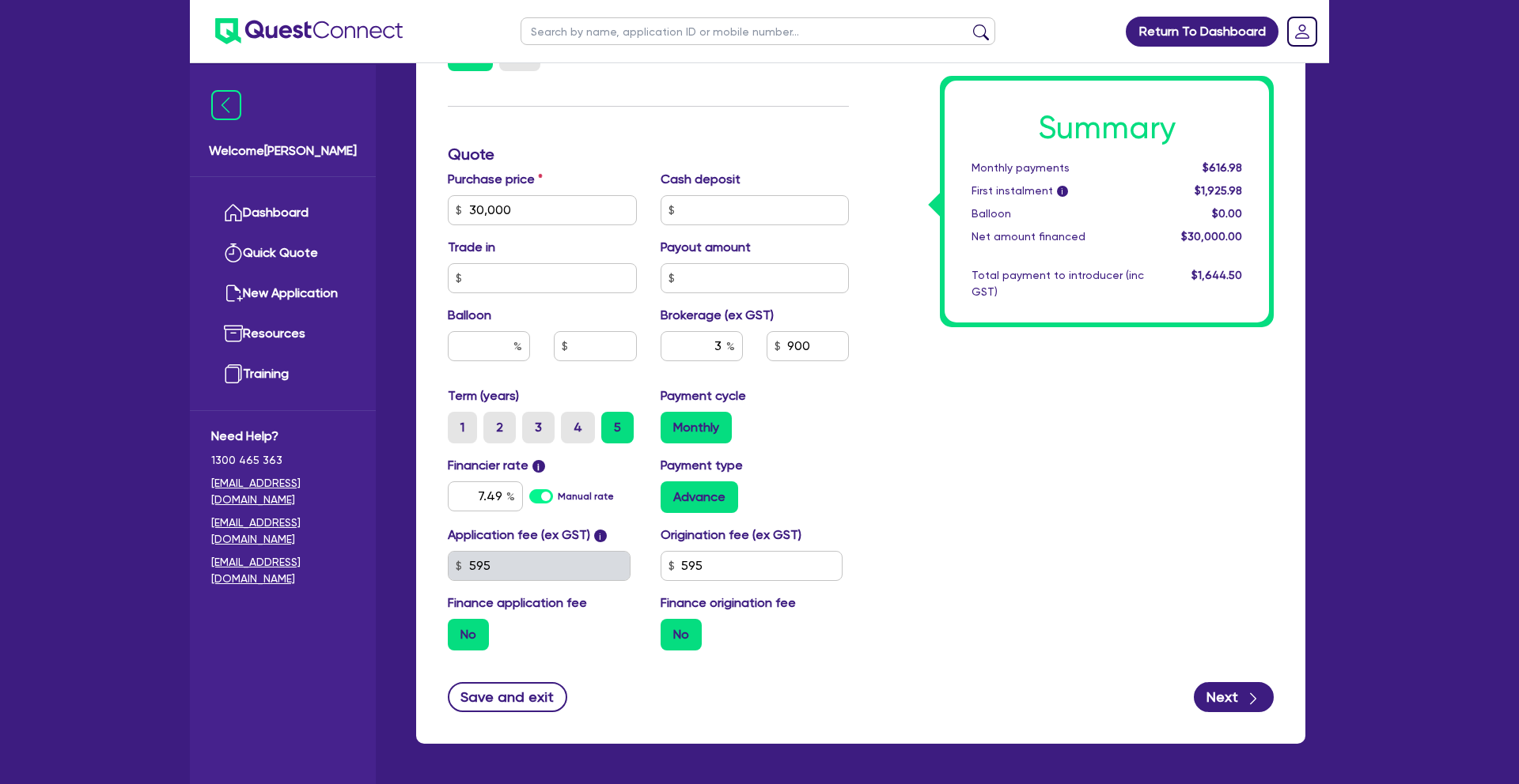
scroll to position [604, 0]
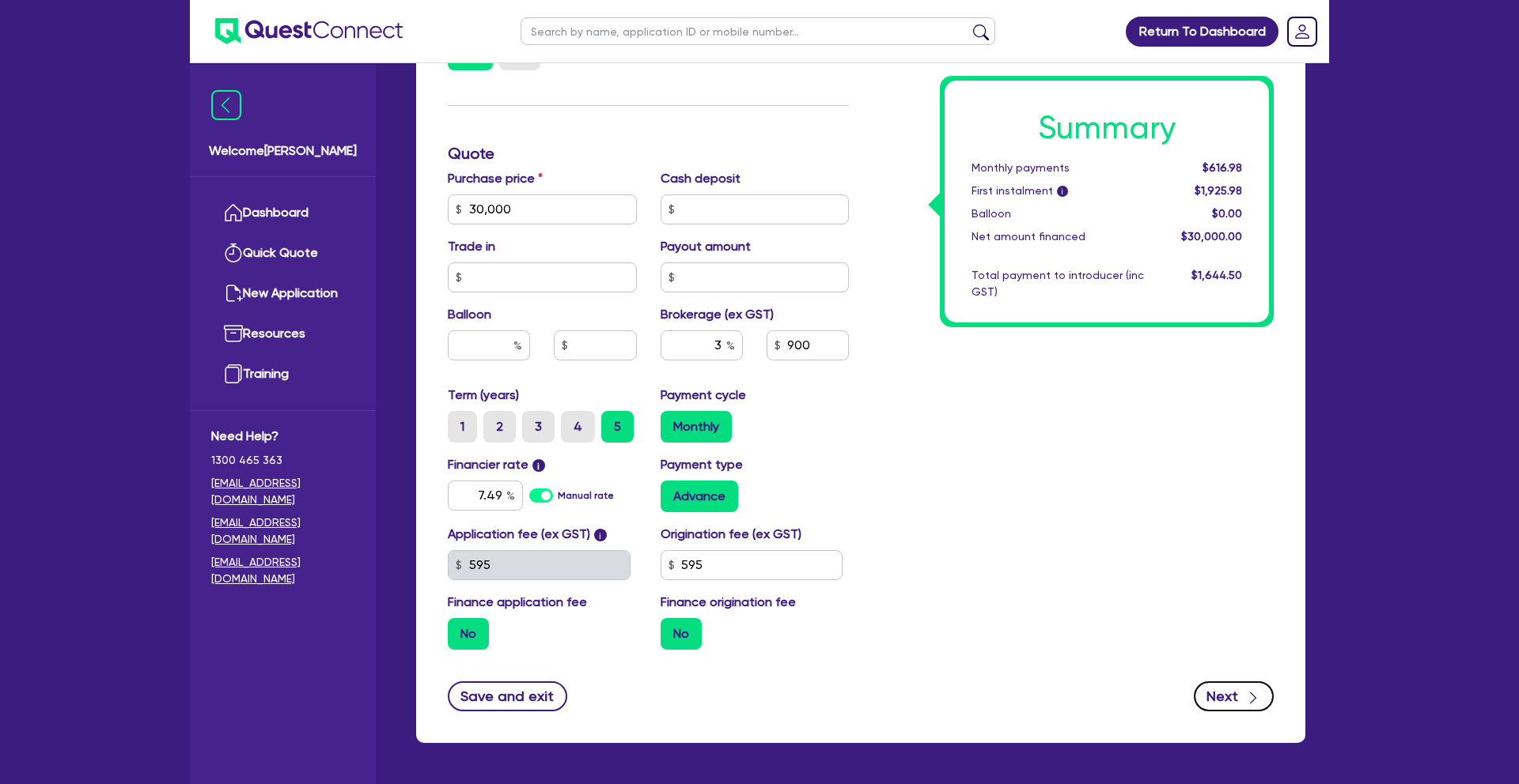
click at [1227, 682] on button "Next" at bounding box center [1233, 697] width 80 height 30
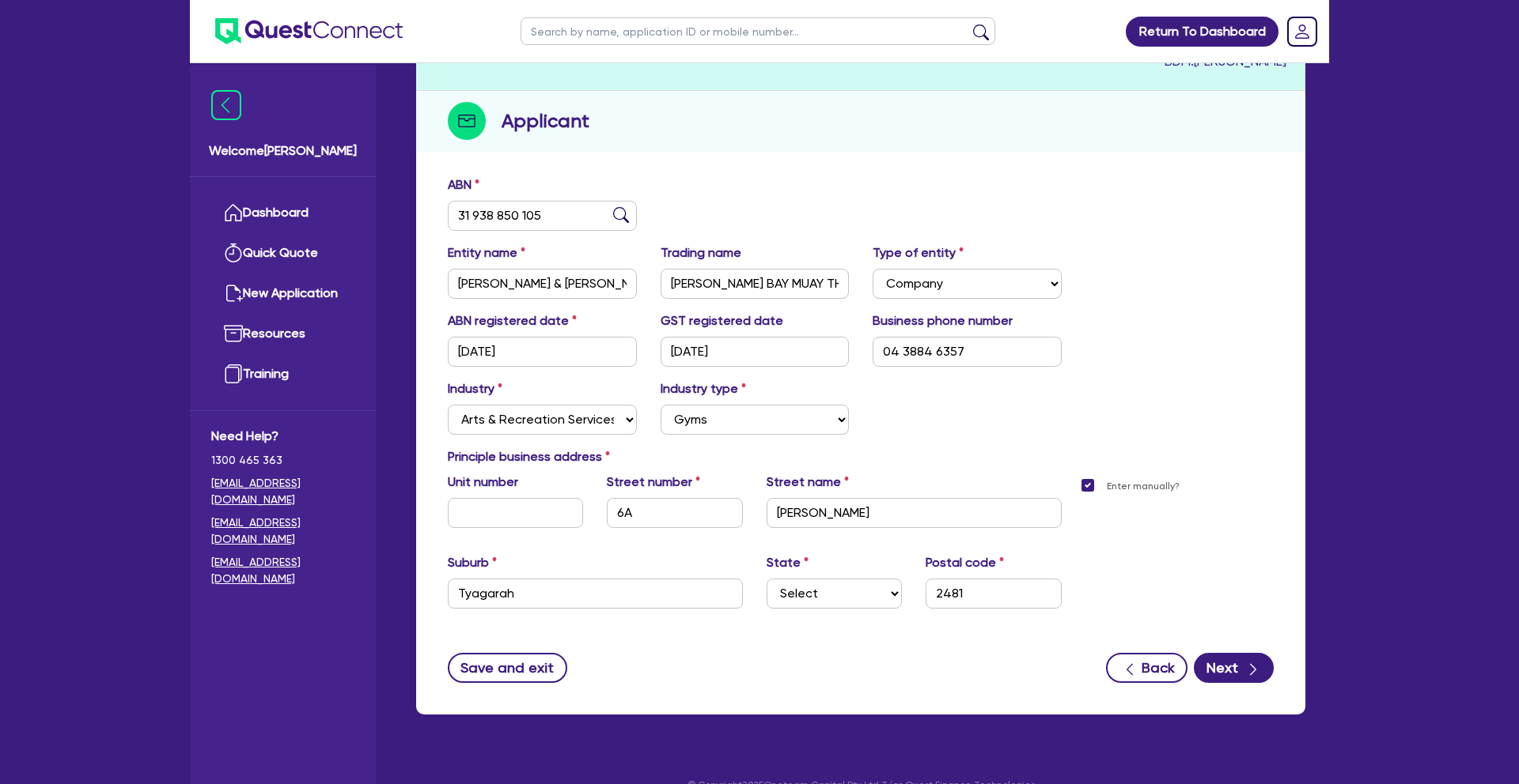
scroll to position [174, 0]
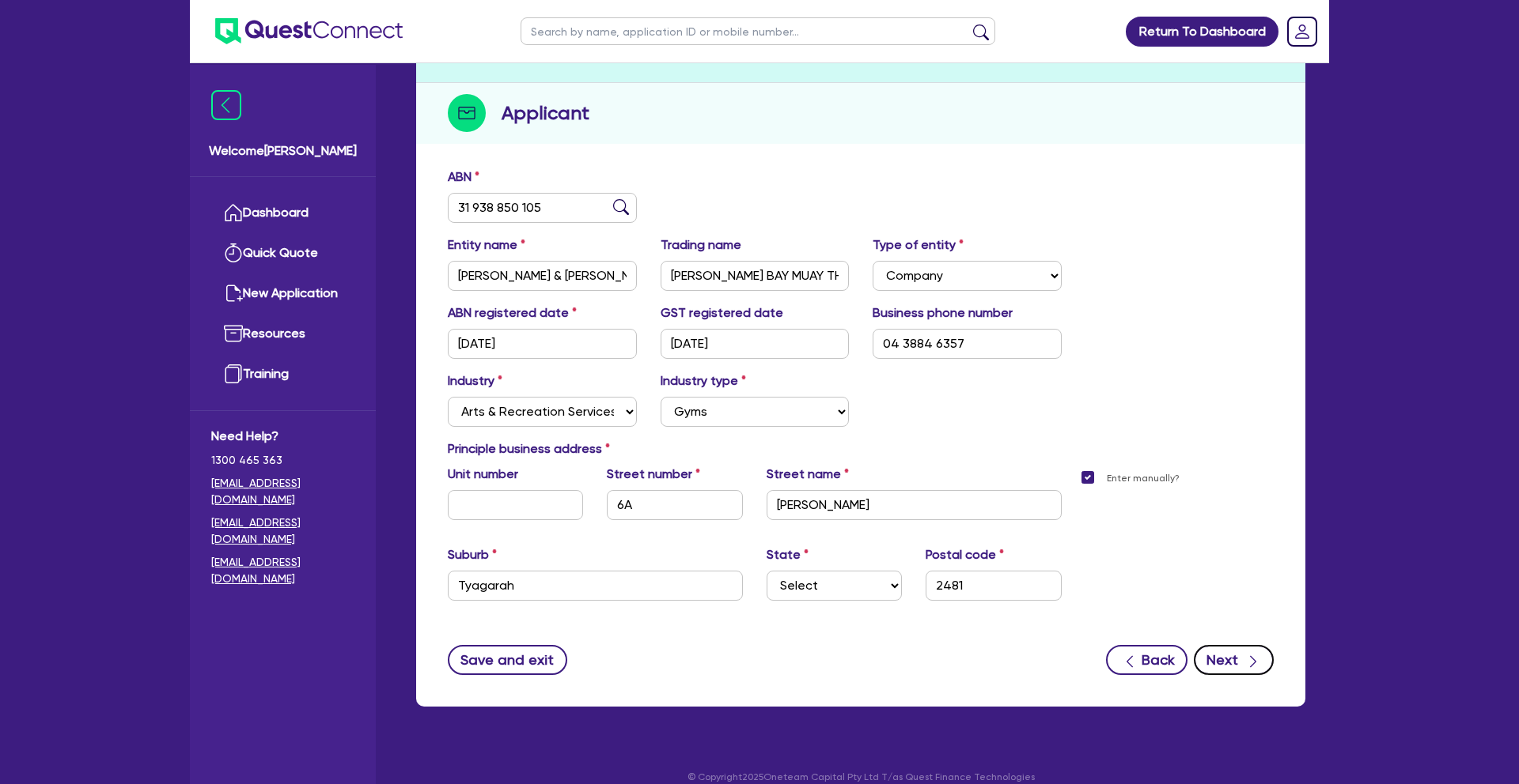
click at [1253, 654] on icon "button" at bounding box center [1253, 661] width 16 height 16
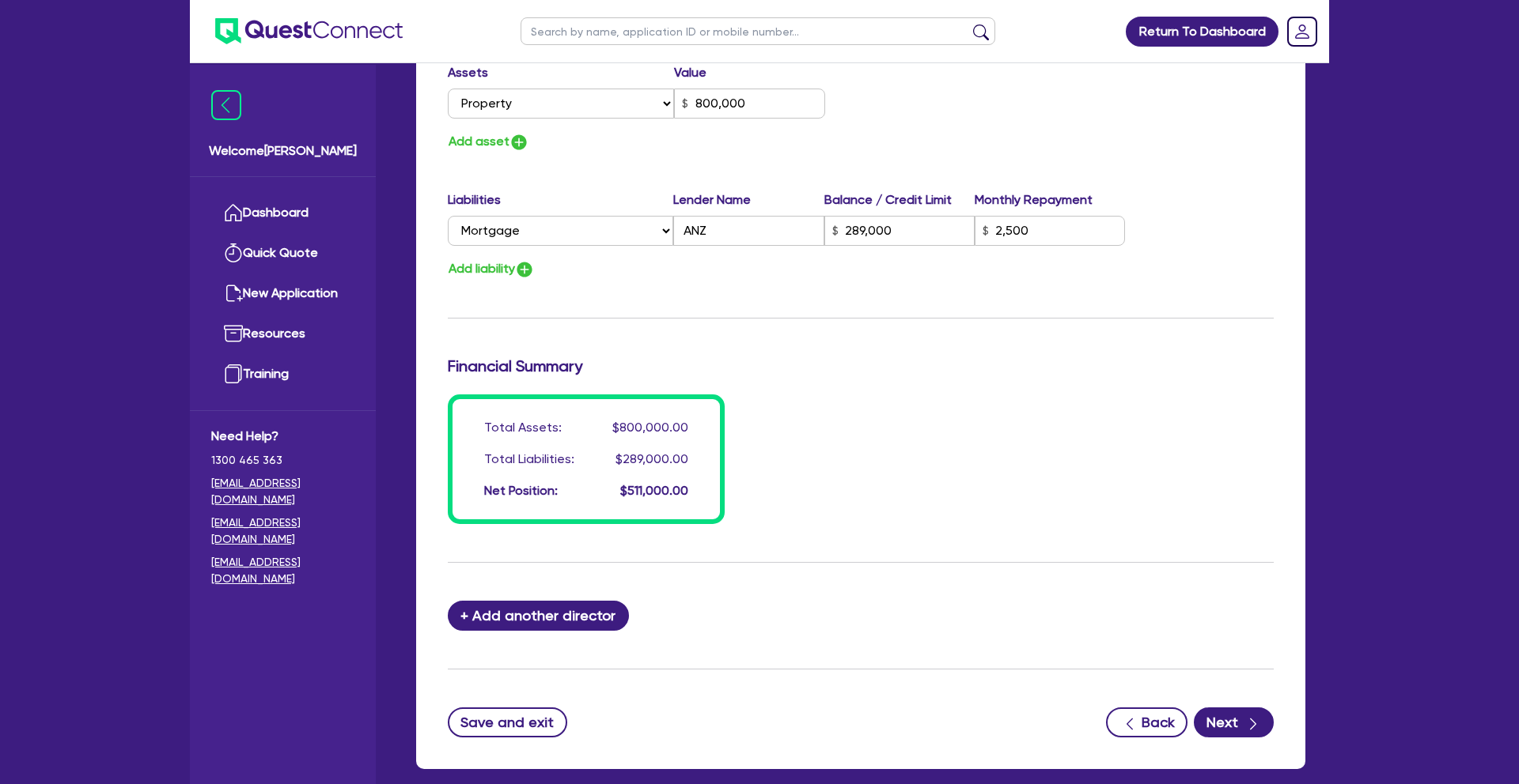
scroll to position [1049, 0]
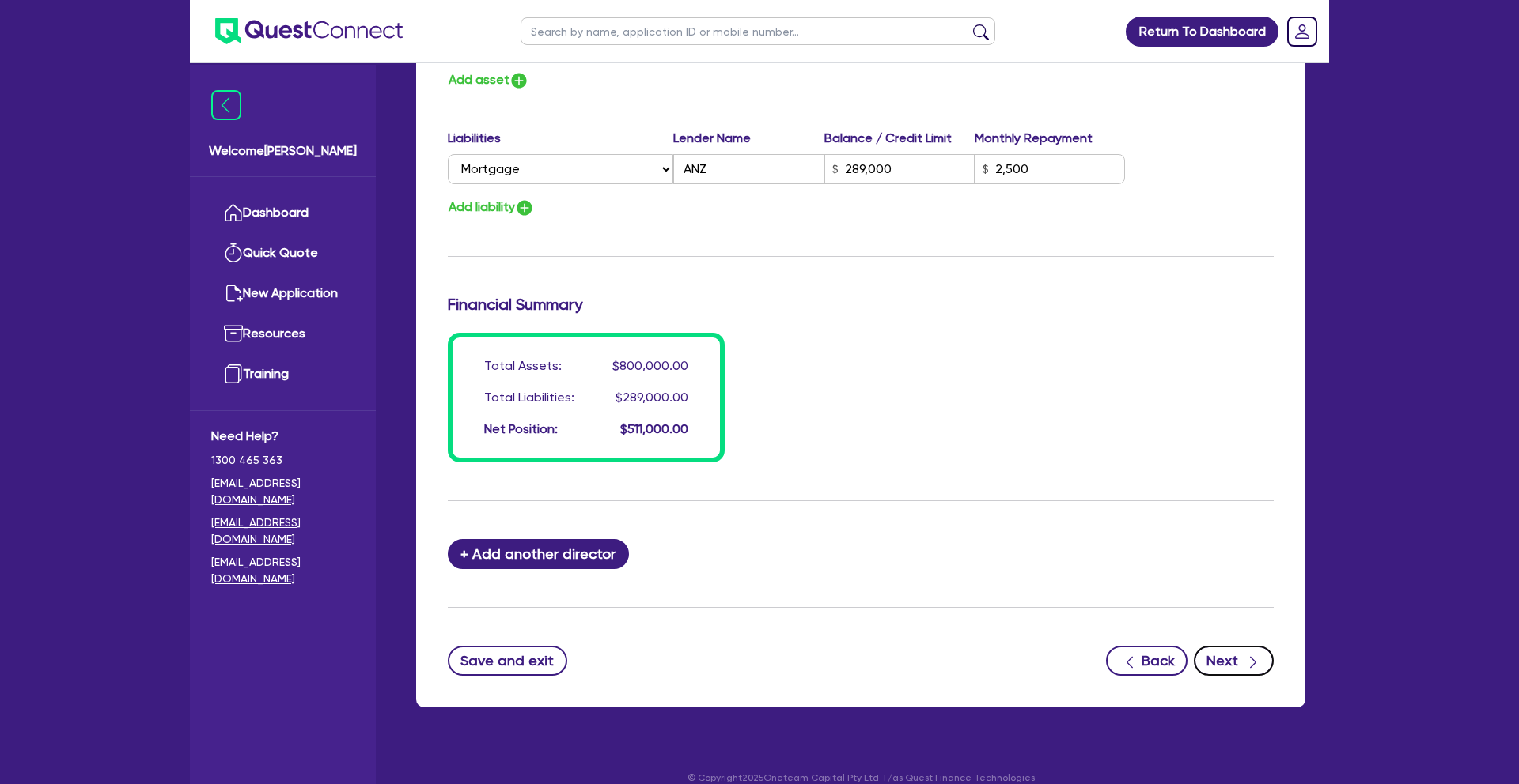
click at [1258, 646] on button "Next" at bounding box center [1233, 661] width 80 height 30
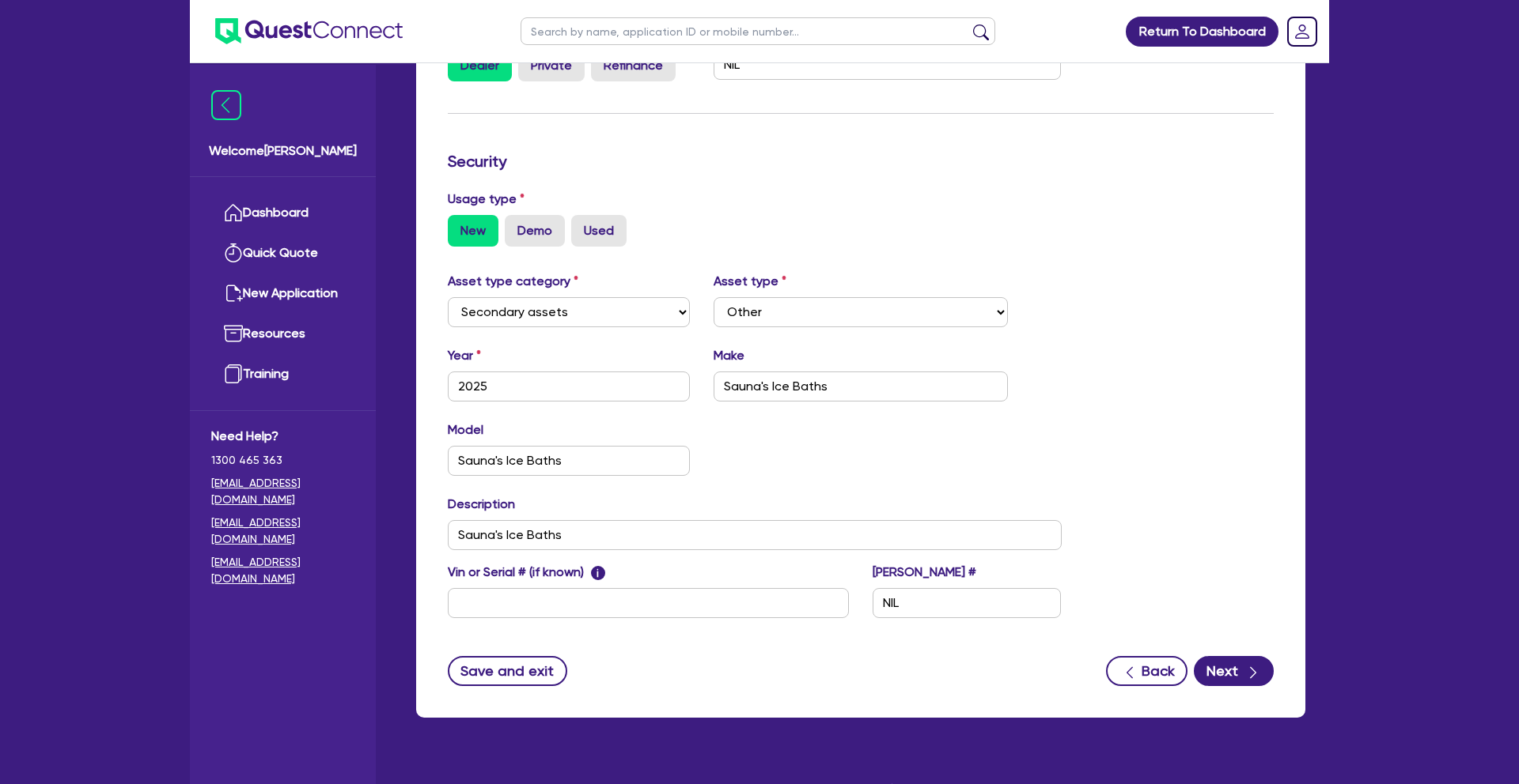
scroll to position [367, 0]
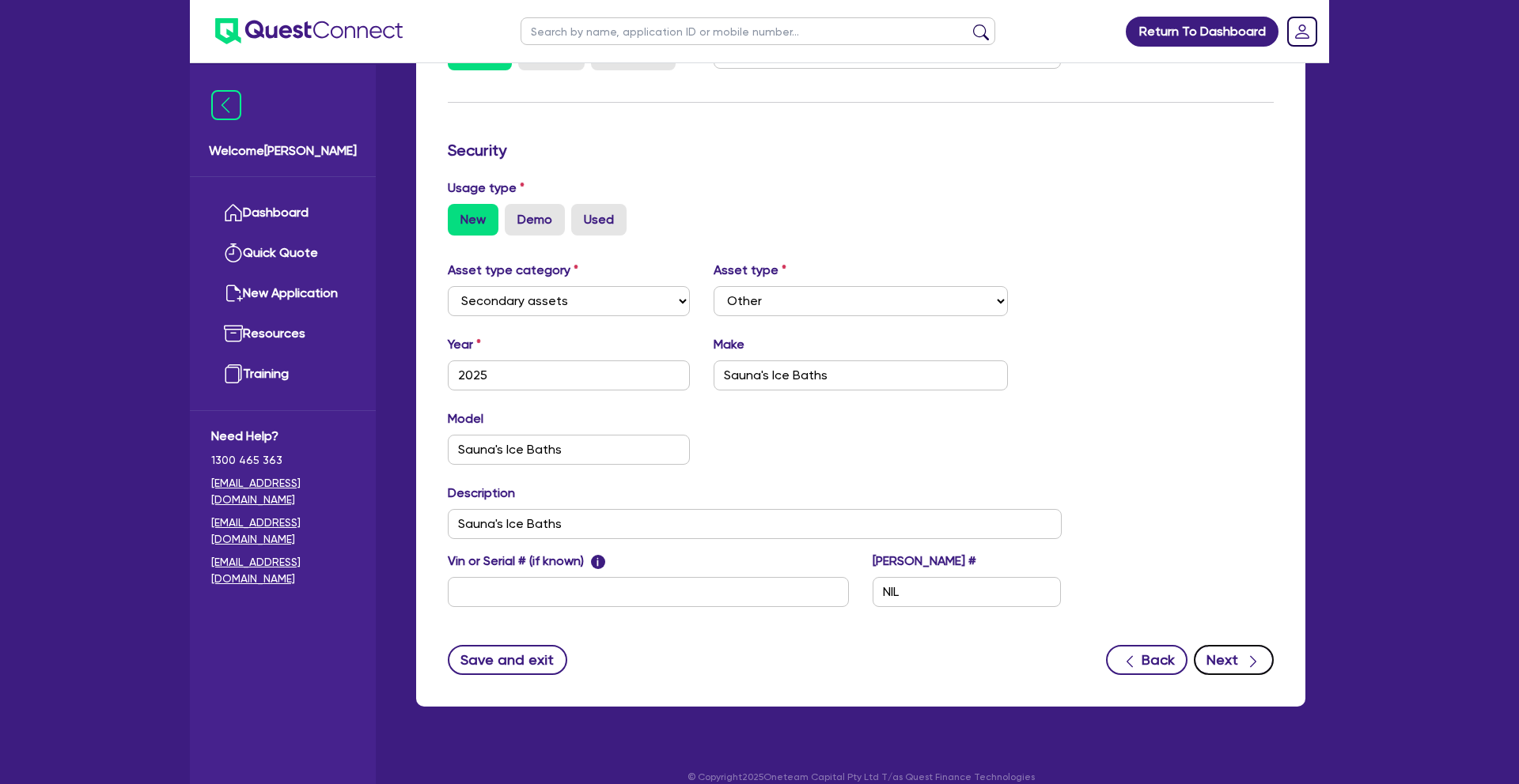
click at [1218, 645] on button "Next" at bounding box center [1233, 660] width 80 height 30
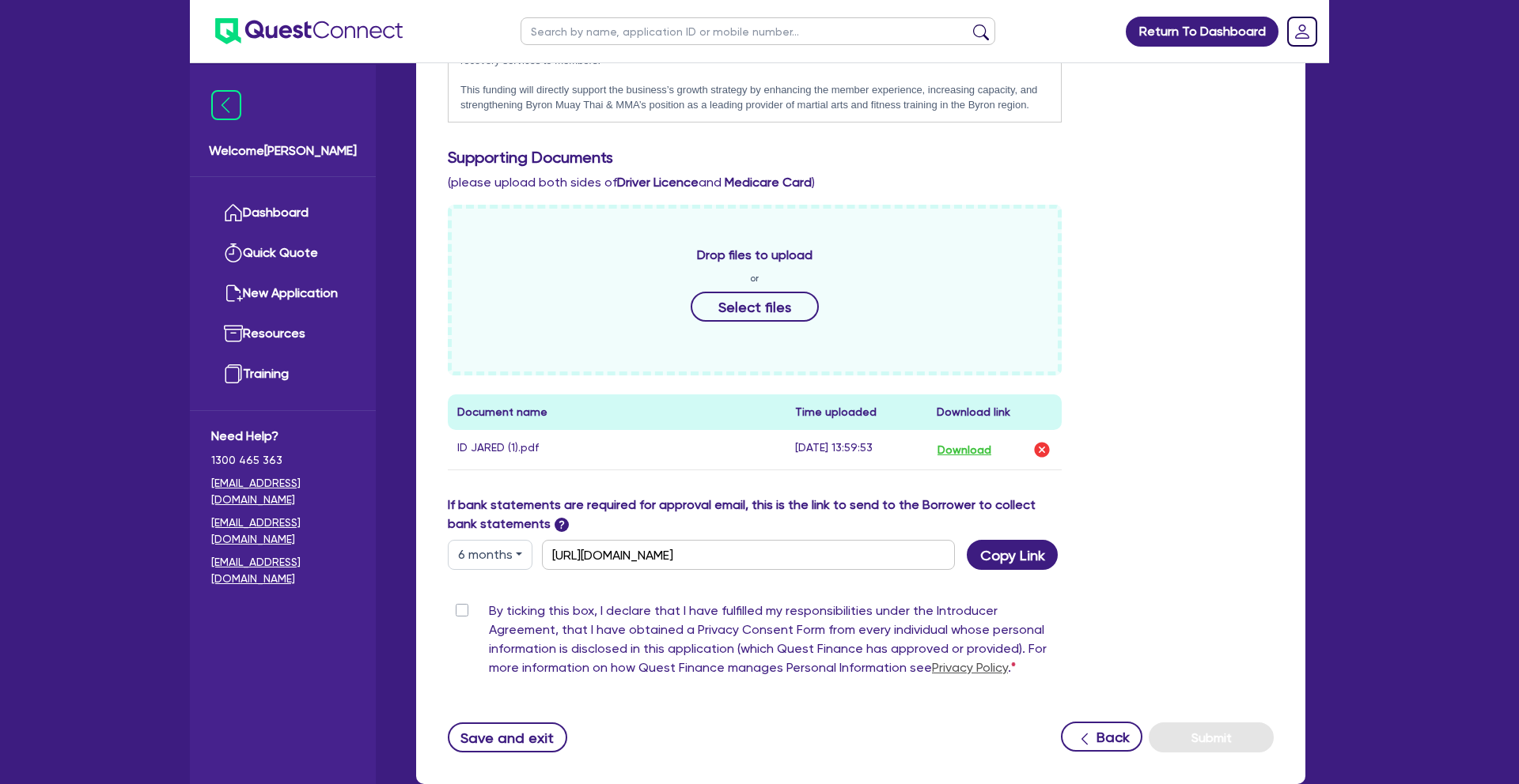
scroll to position [653, 0]
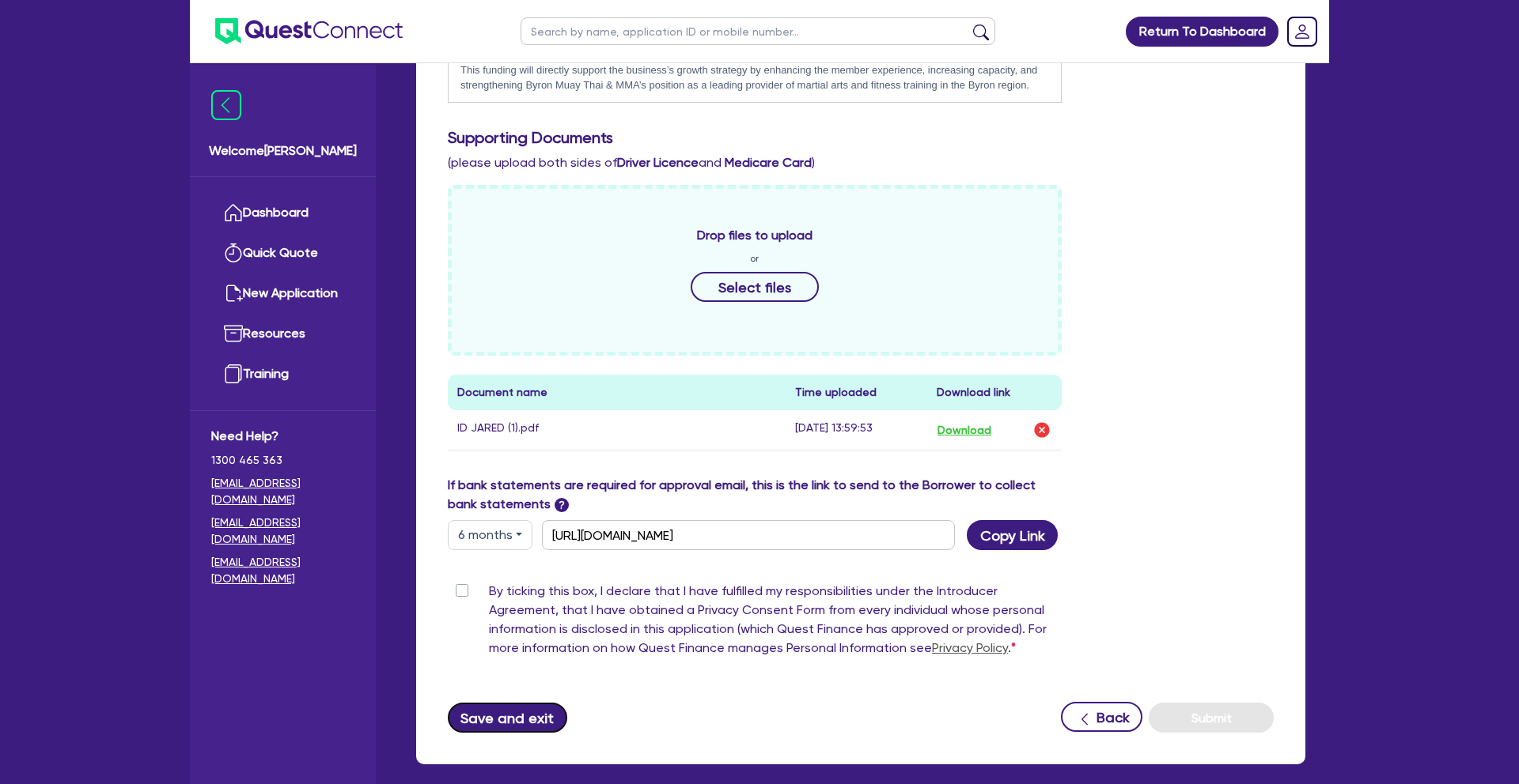
click at [534, 708] on button "Save and exit" at bounding box center [507, 718] width 119 height 30
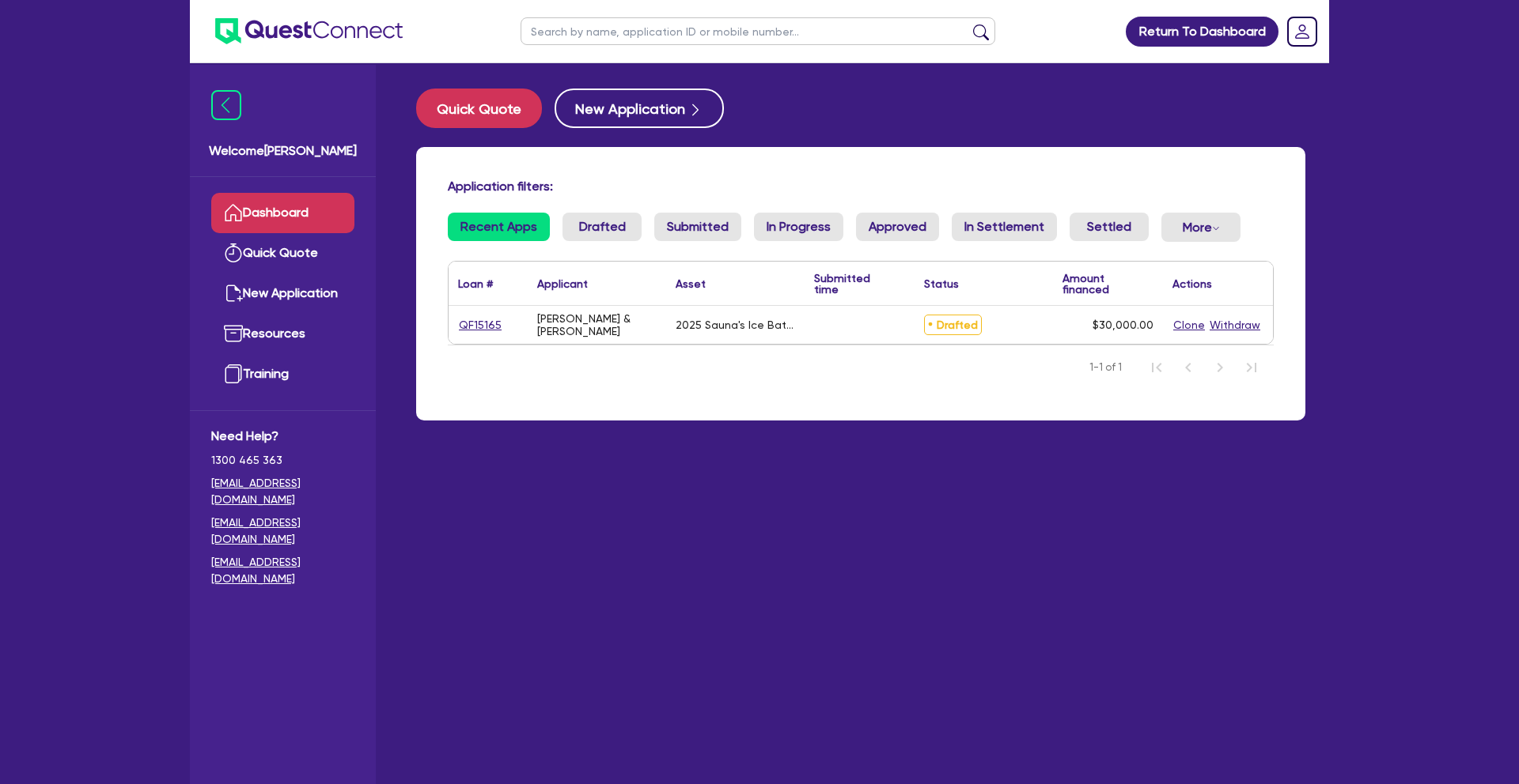
click at [724, 352] on nav "1-1 of 1" at bounding box center [860, 367] width 826 height 44
